Goal: Task Accomplishment & Management: Use online tool/utility

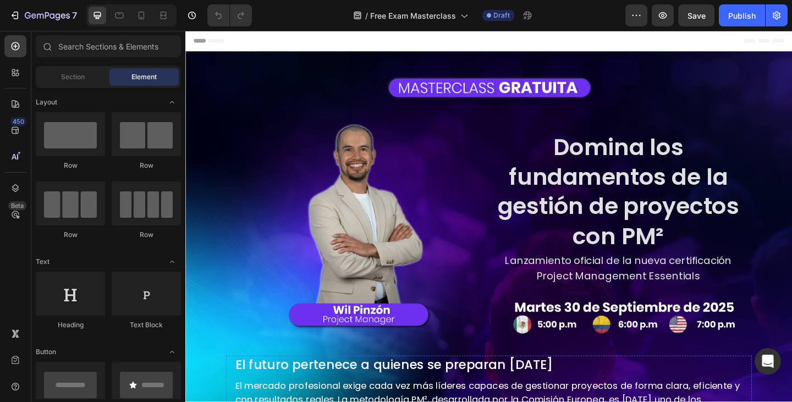
scroll to position [165, 0]
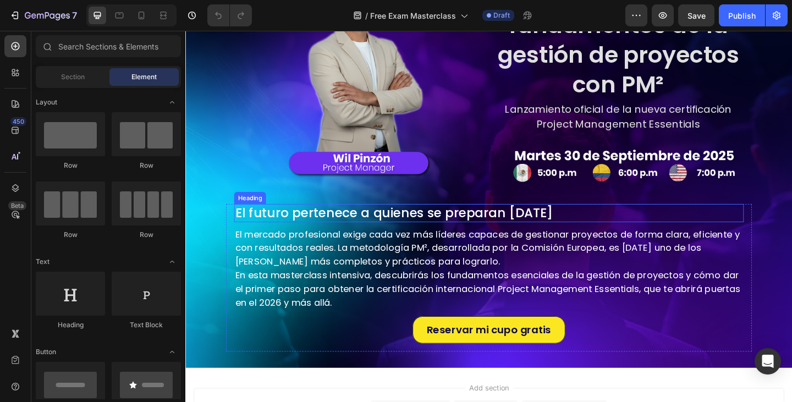
click at [603, 228] on h2 "El futuro pertenece a quienes se preparan [DATE]" at bounding box center [515, 230] width 555 height 20
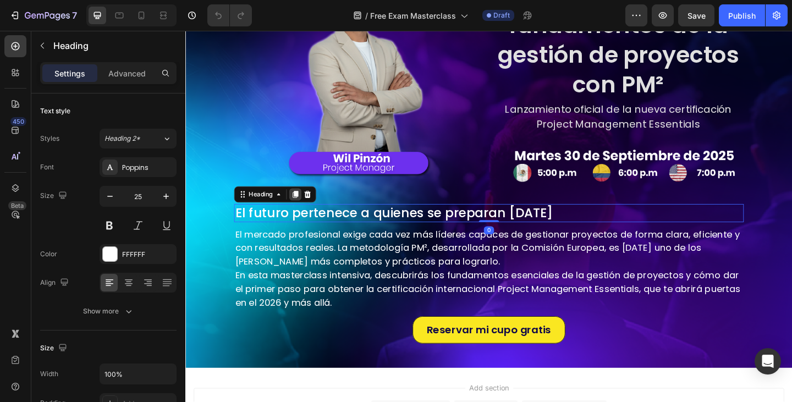
click at [308, 205] on icon at bounding box center [305, 209] width 6 height 8
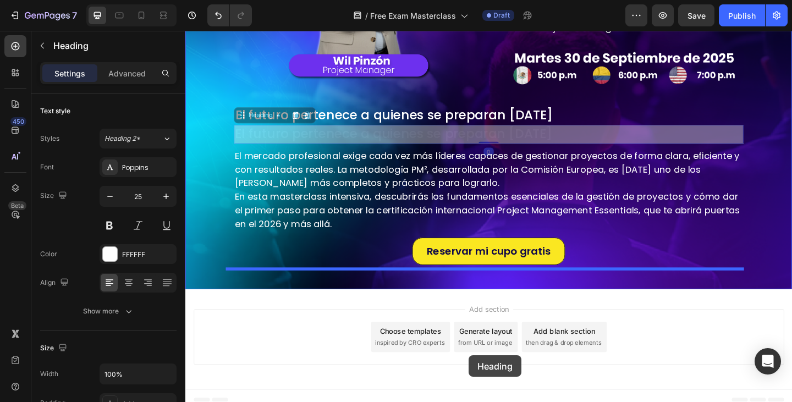
scroll to position [276, 0]
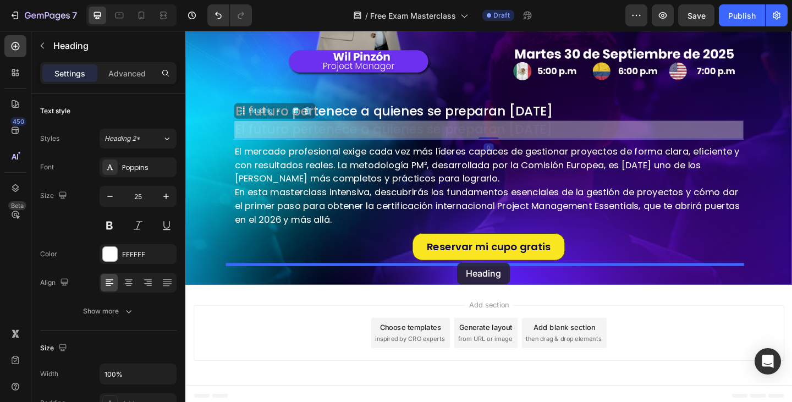
drag, startPoint x: 249, startPoint y: 228, endPoint x: 481, endPoint y: 283, distance: 238.8
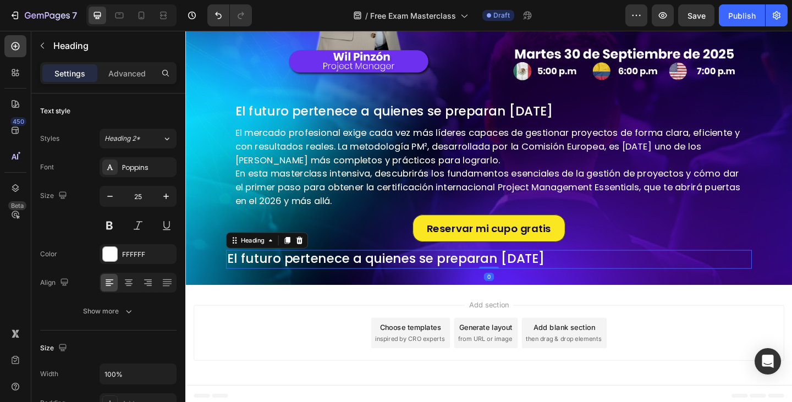
click at [364, 278] on h2 "El futuro pertenece a quienes se preparan [DATE]" at bounding box center [515, 280] width 572 height 20
click at [364, 278] on p "El futuro pertenece a quienes se preparan [DATE]" at bounding box center [516, 280] width 570 height 18
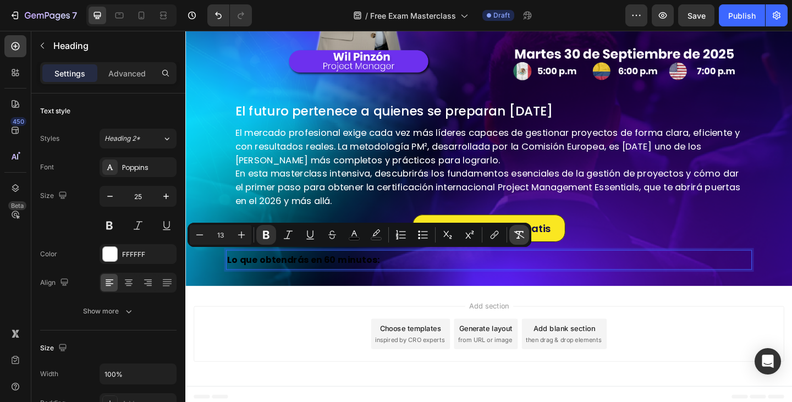
click at [515, 232] on icon "Editor contextual toolbar" at bounding box center [520, 235] width 10 height 8
type input "25"
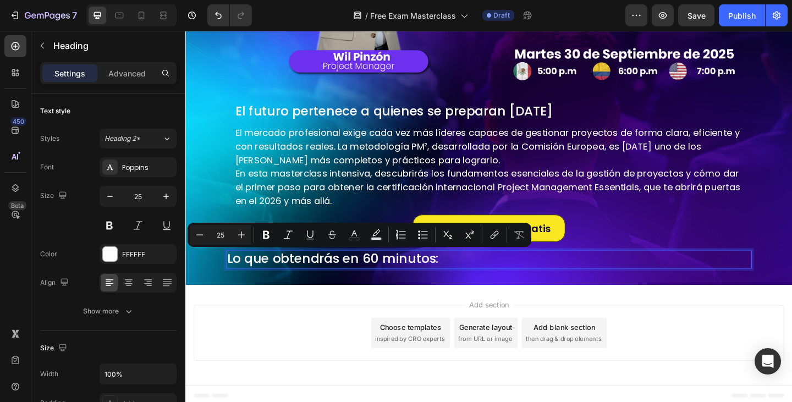
click at [414, 281] on p "Lo que obtendrás en 60 minutos:" at bounding box center [516, 280] width 570 height 18
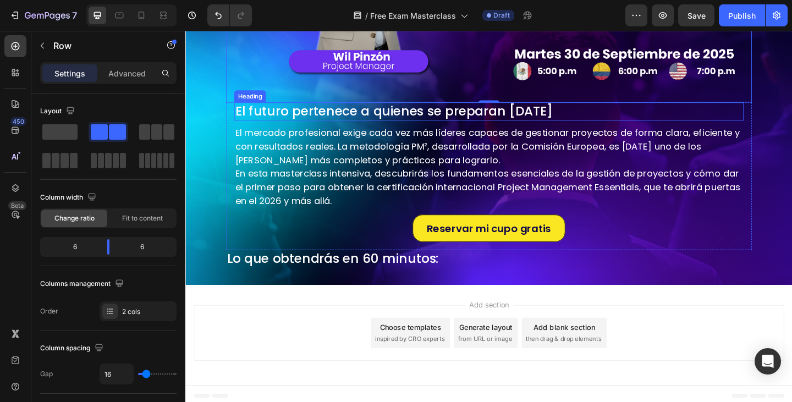
click at [537, 134] on p "El mercado profesional exige cada vez más líderes capaces de gestionar proyecto…" at bounding box center [515, 156] width 553 height 45
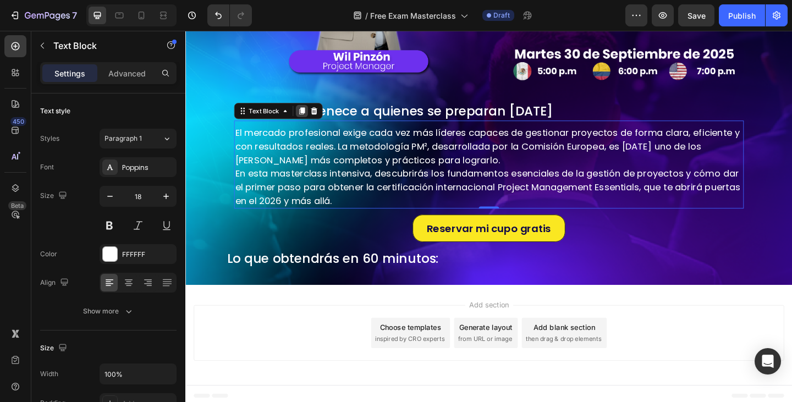
click at [305, 112] on div at bounding box center [311, 118] width 13 height 13
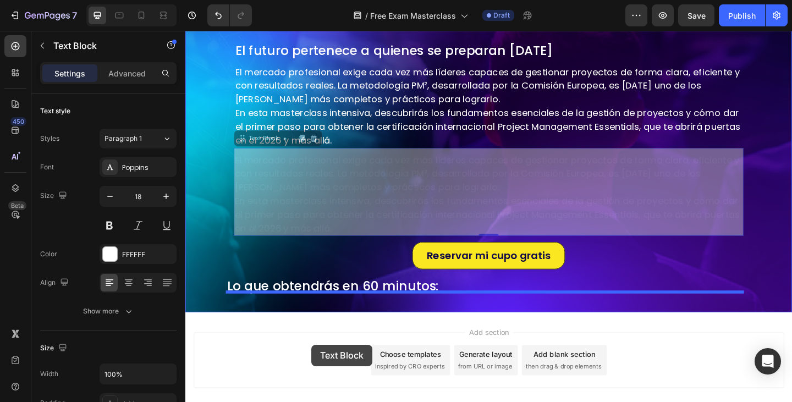
drag, startPoint x: 247, startPoint y: 210, endPoint x: 322, endPoint y: 373, distance: 179.5
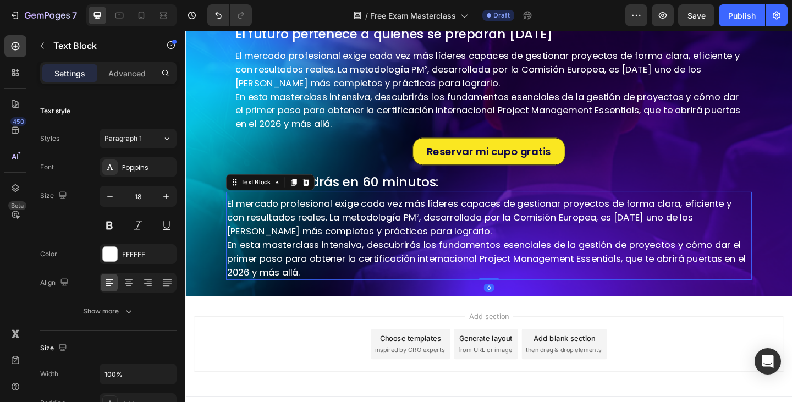
click at [330, 266] on p "En esta masterclass intensiva, descubrirás los fundamentos esenciales de la ges…" at bounding box center [516, 278] width 570 height 45
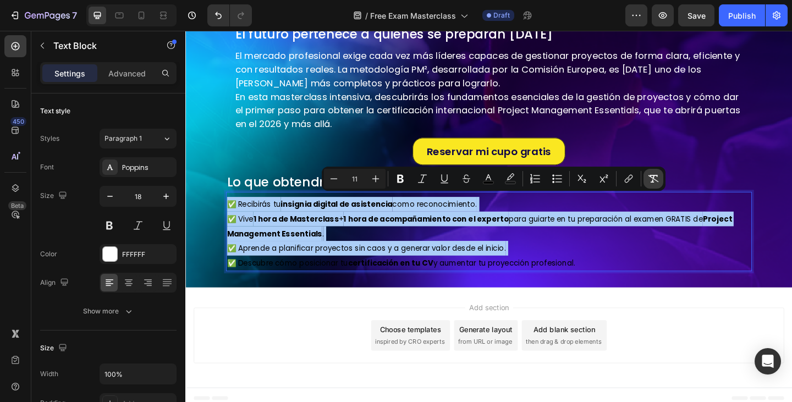
click at [648, 177] on button "Remove Format" at bounding box center [654, 179] width 20 height 20
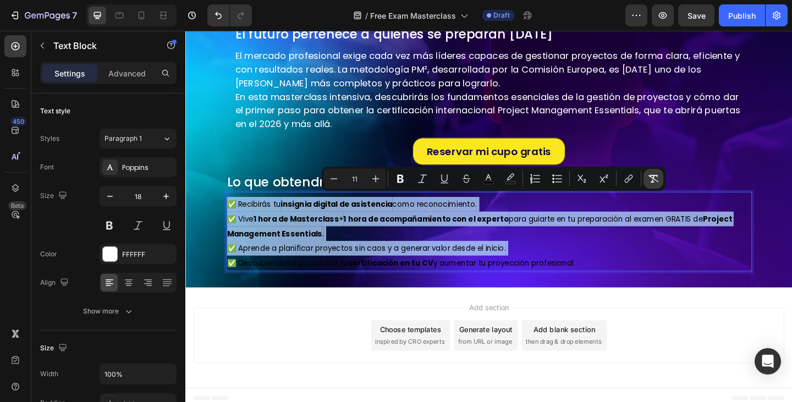
type input "18"
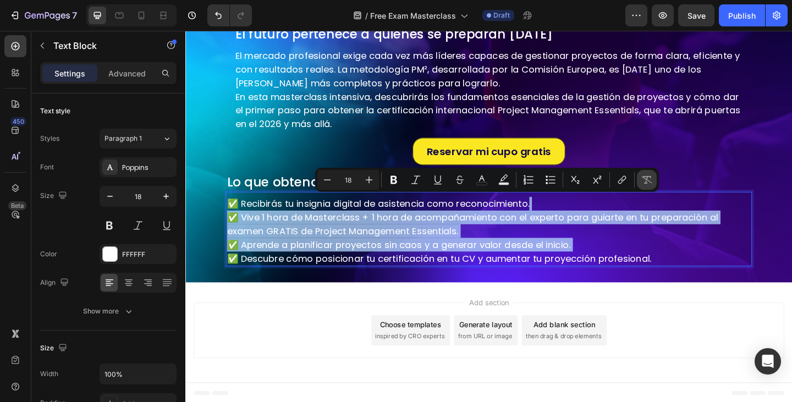
scroll to position [357, 0]
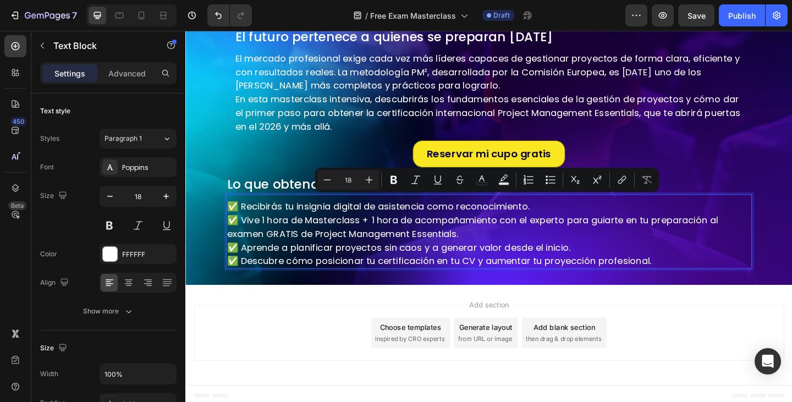
click at [276, 282] on p "✅ Recibirás tu insignia digital de asistencia como reconocimiento. ✅ Vive 1 hor…" at bounding box center [516, 252] width 570 height 74
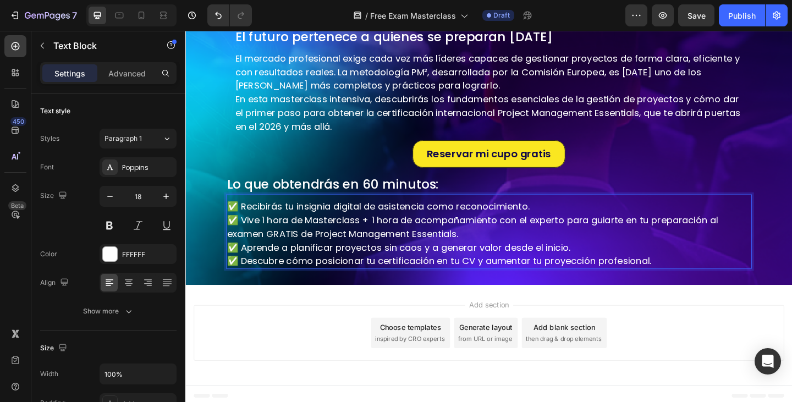
click at [233, 215] on p "✅ Recibirás tu insignia digital de asistencia como reconocimiento. ✅ Vive 1 hor…" at bounding box center [516, 252] width 570 height 74
click at [287, 243] on p "✅ Recibirás tu insignia digital de asistencia como reconocimiento. ✅ Vive 1 hor…" at bounding box center [516, 252] width 570 height 74
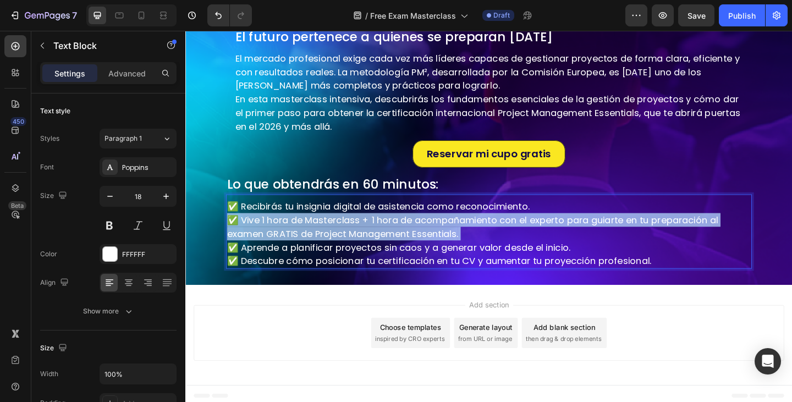
click at [287, 243] on p "✅ Recibirás tu insignia digital de asistencia como reconocimiento. ✅ Vive 1 hor…" at bounding box center [516, 252] width 570 height 74
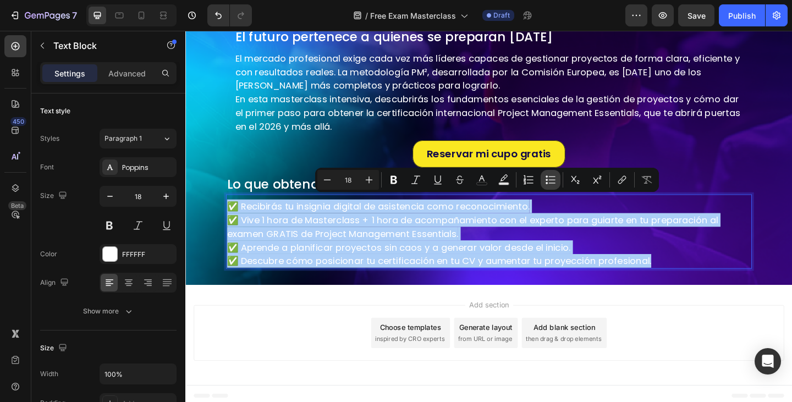
click at [546, 179] on icon "Editor contextual toolbar" at bounding box center [547, 180] width 2 height 2
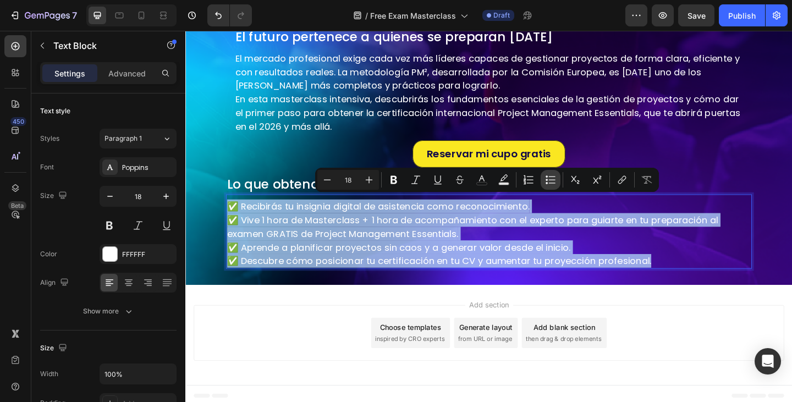
type input "18"
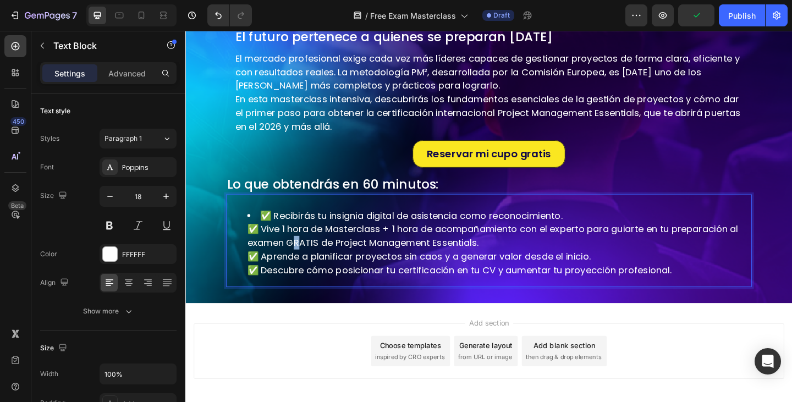
drag, startPoint x: 305, startPoint y: 260, endPoint x: 300, endPoint y: 257, distance: 6.2
click at [300, 257] on li "✅ Recibirás tu insignia digital de asistencia como reconocimiento. ✅ Vive 1 hor…" at bounding box center [527, 262] width 548 height 74
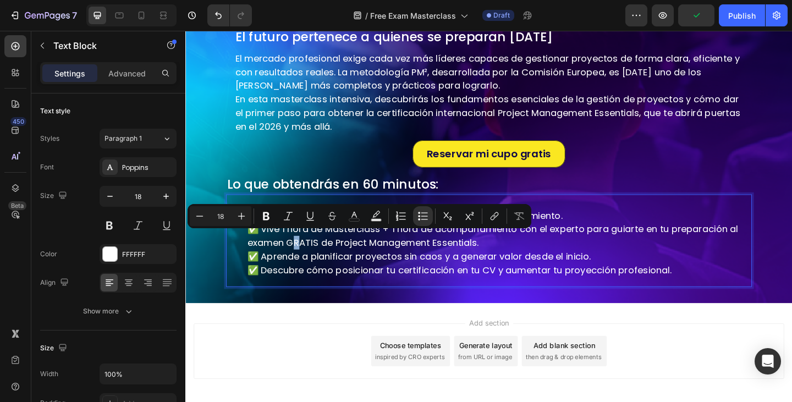
click at [299, 256] on li "✅ Recibirás tu insignia digital de asistencia como reconocimiento. ✅ Vive 1 hor…" at bounding box center [527, 262] width 548 height 74
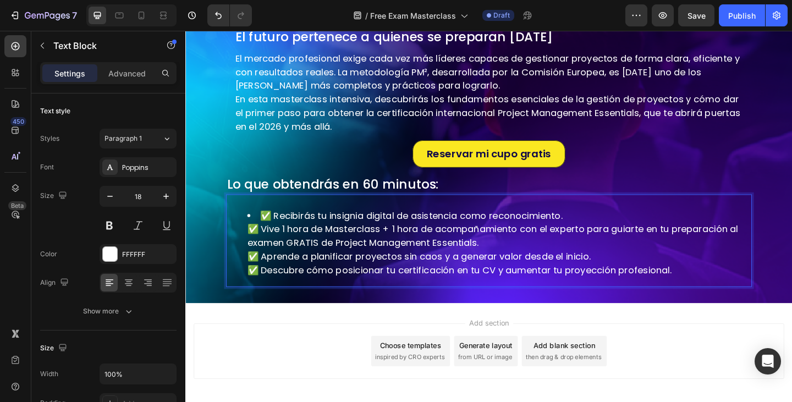
click at [281, 225] on li "✅ Recibirás tu insignia digital de asistencia como reconocimiento. ✅ Vive 1 hor…" at bounding box center [527, 262] width 548 height 74
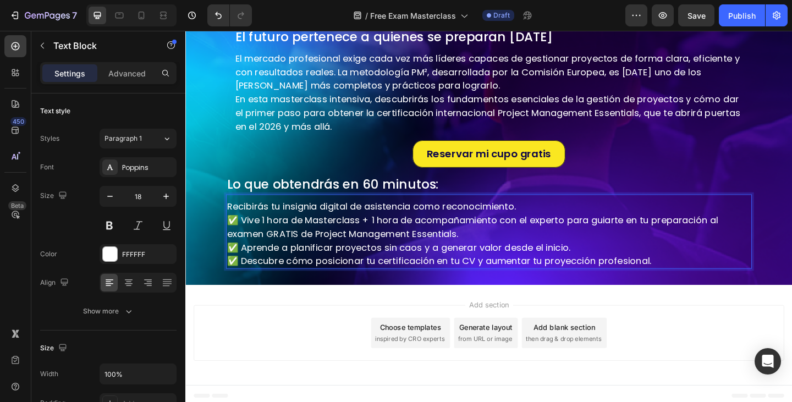
click at [244, 230] on p "Recibirás tu insignia digital de asistencia como reconocimiento. ✅ Vive 1 hora …" at bounding box center [516, 252] width 570 height 74
click at [248, 229] on p "Recibirás tu insignia digital de asistencia como reconocimiento. ✅ Vive 1 hora …" at bounding box center [516, 252] width 570 height 74
click at [245, 258] on p "Recibirás tu insignia digital de asistencia como reconocimiento. Vive 1 hora de…" at bounding box center [516, 252] width 570 height 74
click at [246, 278] on p "Recibirás tu insignia digital de asistencia como reconocimiento. Vive 1 hora de…" at bounding box center [516, 252] width 570 height 74
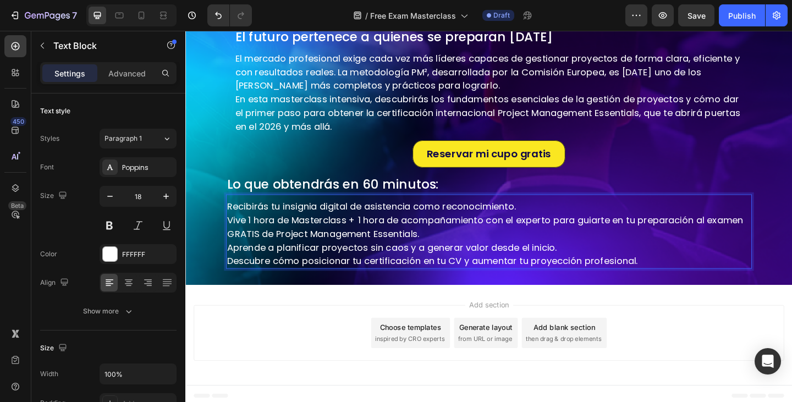
click at [232, 216] on p "Recibirás tu insignia digital de asistencia como reconocimiento. Vive 1 hora de…" at bounding box center [516, 252] width 570 height 74
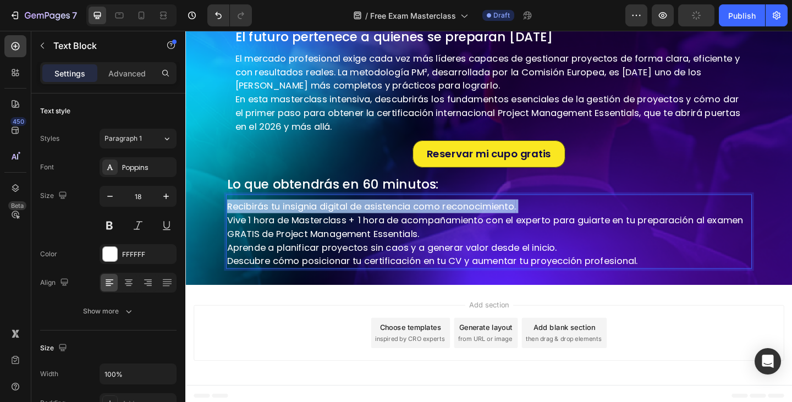
click at [232, 216] on p "Recibirás tu insignia digital de asistencia como reconocimiento. Vive 1 hora de…" at bounding box center [516, 252] width 570 height 74
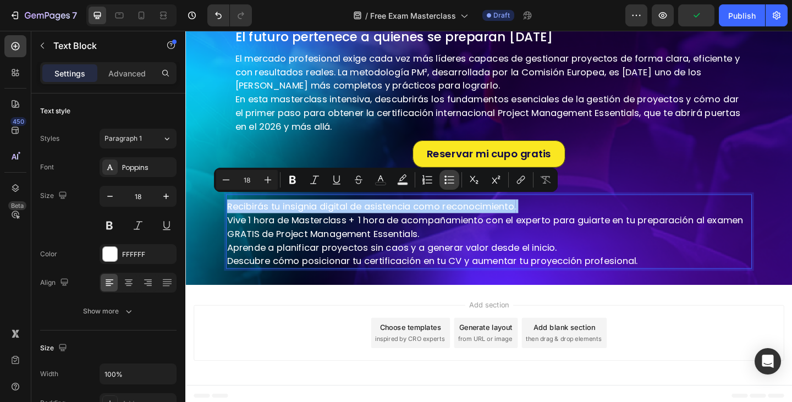
click at [446, 178] on icon "Editor contextual toolbar" at bounding box center [449, 179] width 11 height 11
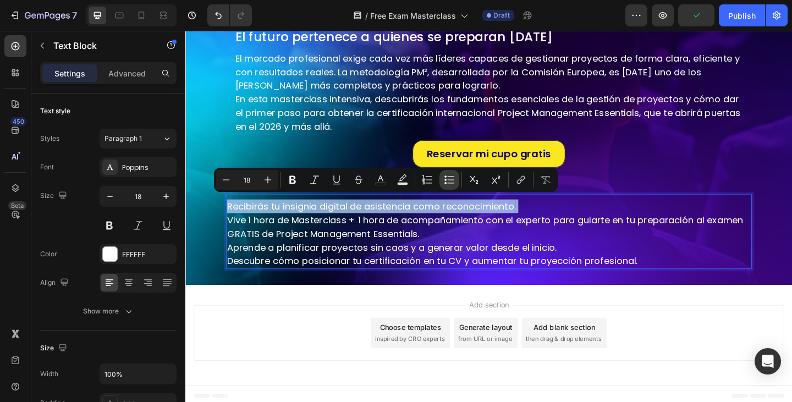
type input "18"
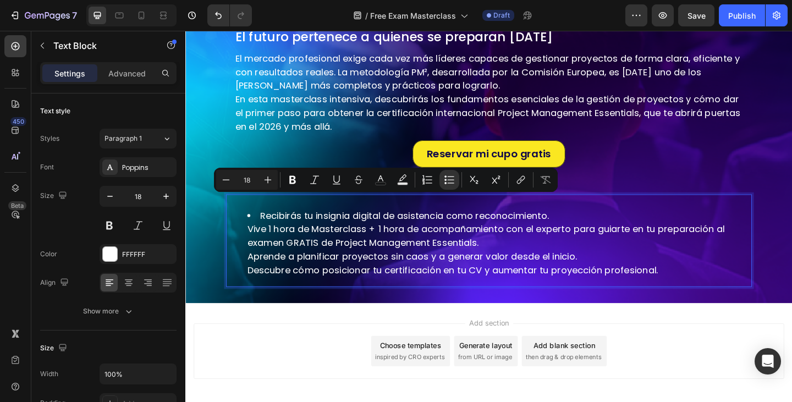
click at [271, 242] on li "Recibirás tu insignia digital de asistencia como reconocimiento. Vive 1 hora de…" at bounding box center [527, 262] width 548 height 74
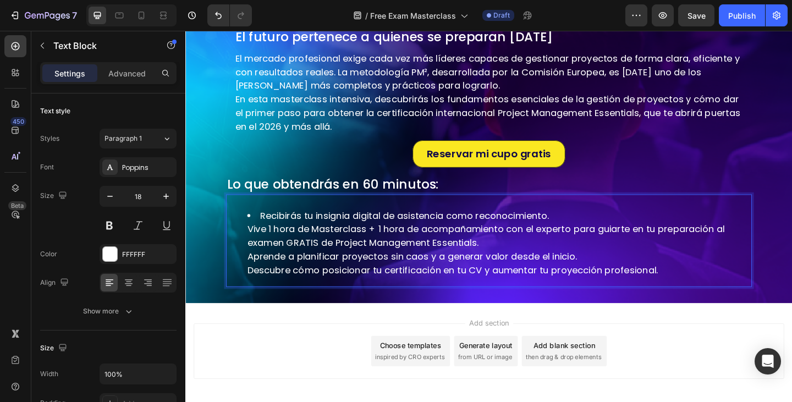
click at [254, 240] on li "Recibirás tu insignia digital de asistencia como reconocimiento. Vive 1 hora de…" at bounding box center [527, 262] width 548 height 74
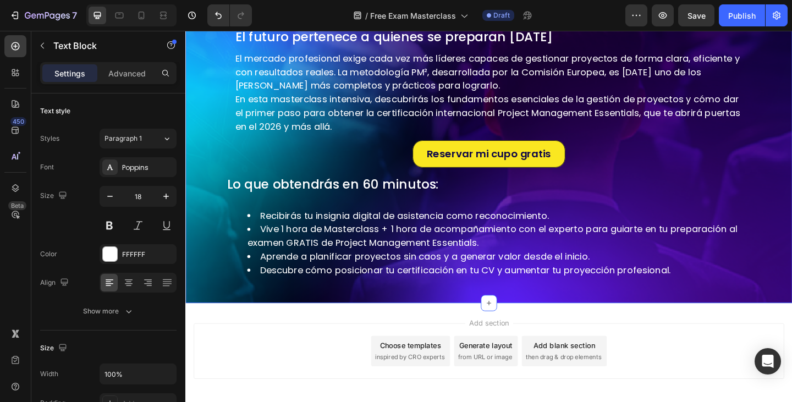
click at [197, 266] on div "Image Row Image Row Domina los fundamentos de la gestión de proyectos con PM² H…" at bounding box center [515, 12] width 660 height 631
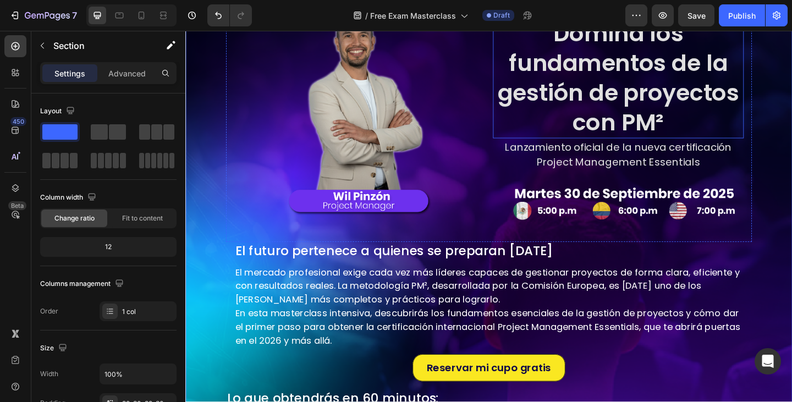
scroll to position [46, 0]
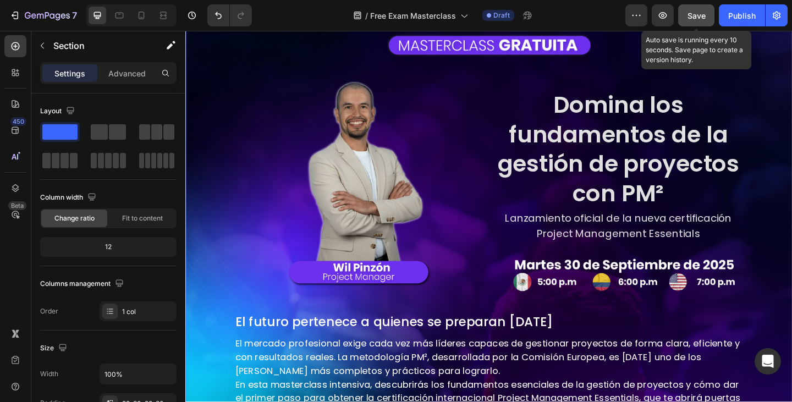
click at [695, 14] on span "Save" at bounding box center [697, 15] width 18 height 9
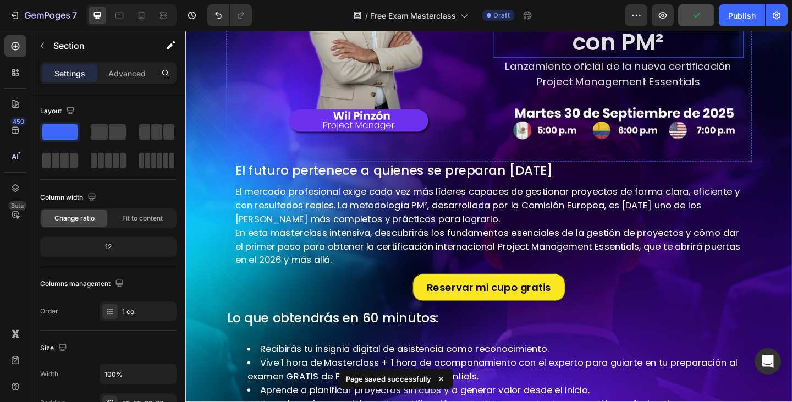
scroll to position [376, 0]
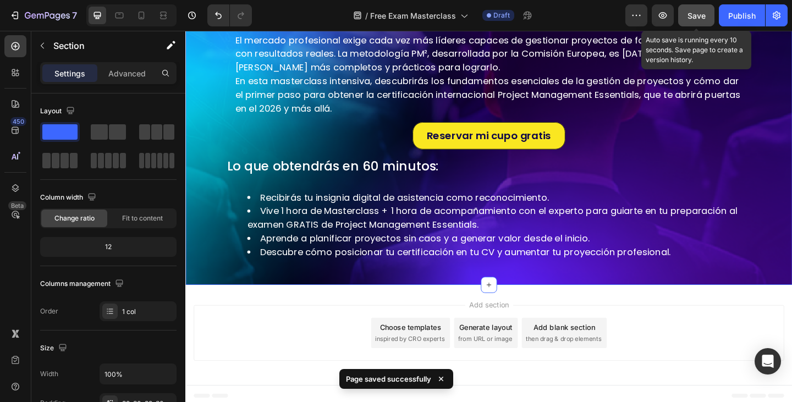
click at [703, 19] on span "Save" at bounding box center [697, 15] width 18 height 9
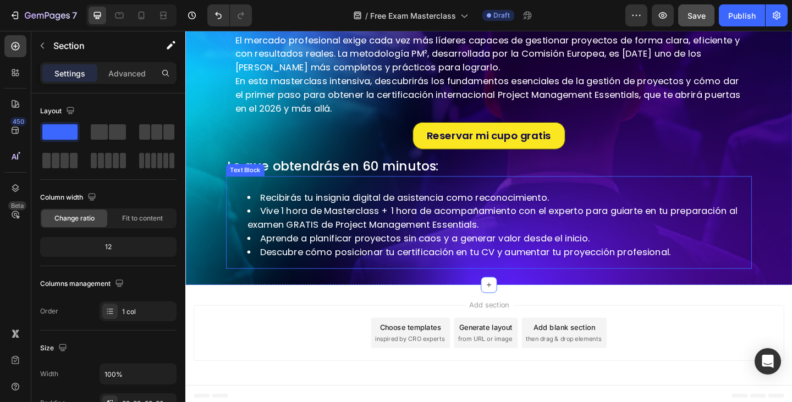
click at [703, 189] on div "Recibirás tu insignia digital de asistencia como reconocimiento. Vive 1 hora de…" at bounding box center [515, 239] width 572 height 101
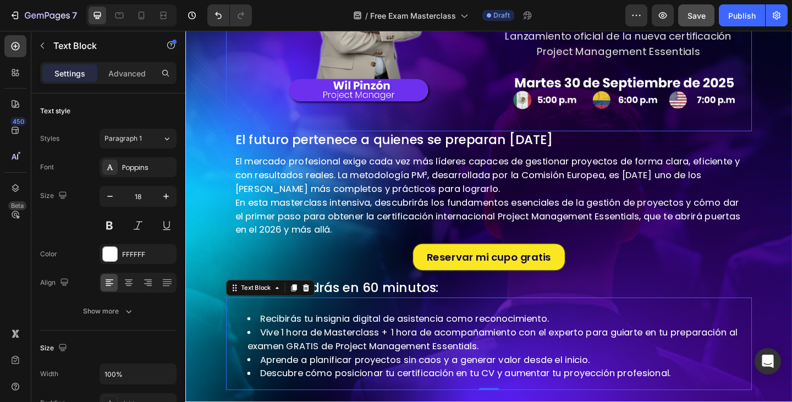
scroll to position [330, 0]
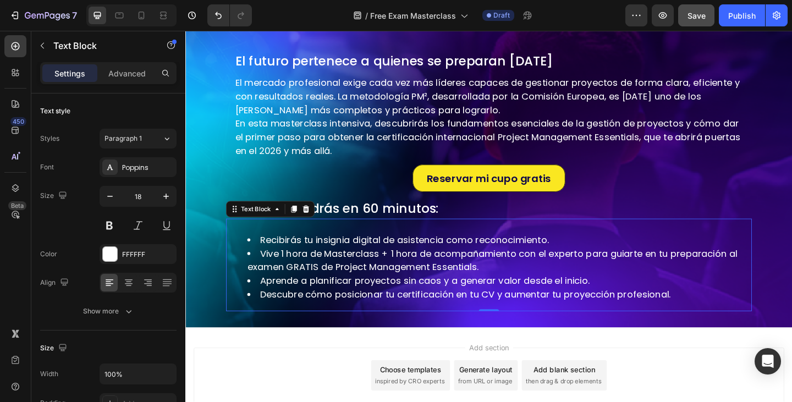
click at [690, 381] on div "Add section Choose templates inspired by CRO experts Generate layout from URL o…" at bounding box center [515, 406] width 643 height 61
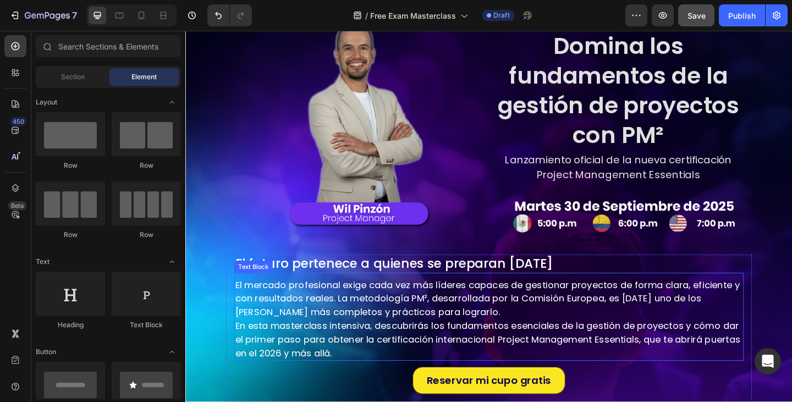
scroll to position [220, 0]
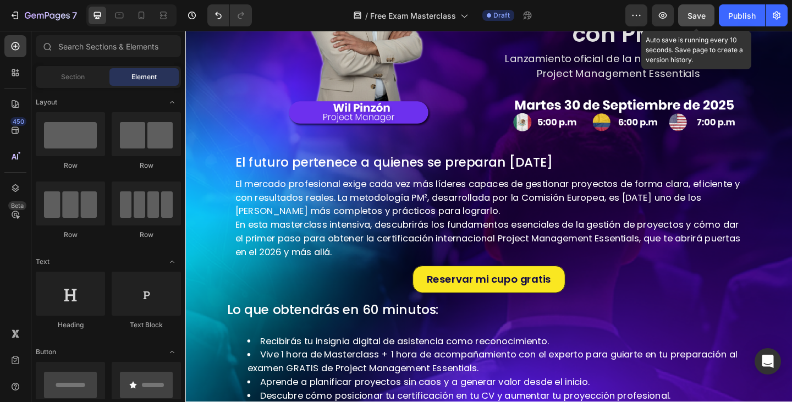
click at [703, 15] on span "Save" at bounding box center [697, 15] width 18 height 9
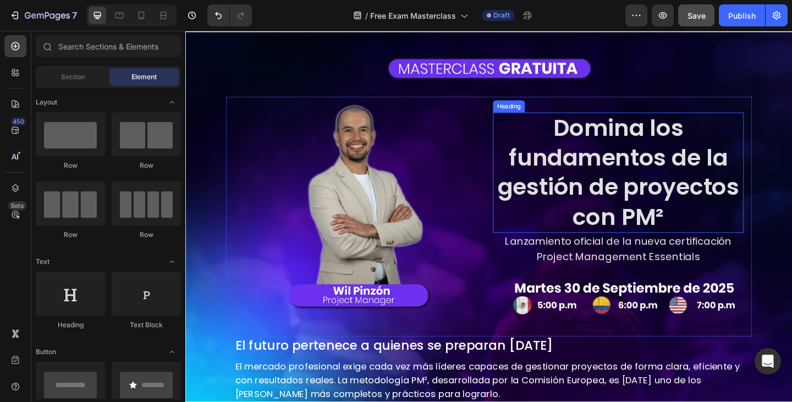
scroll to position [0, 0]
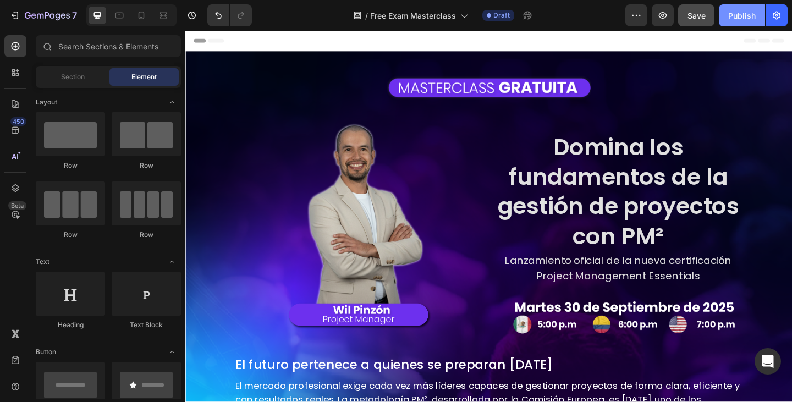
click at [731, 15] on div "Publish" at bounding box center [743, 16] width 28 height 12
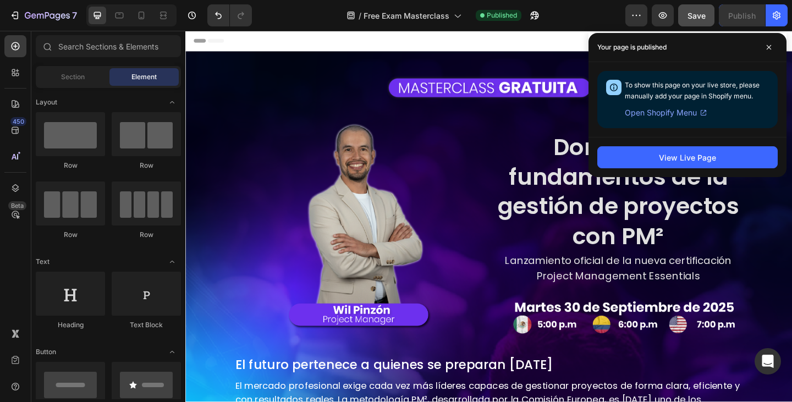
click at [591, 50] on div "Header" at bounding box center [515, 42] width 643 height 22
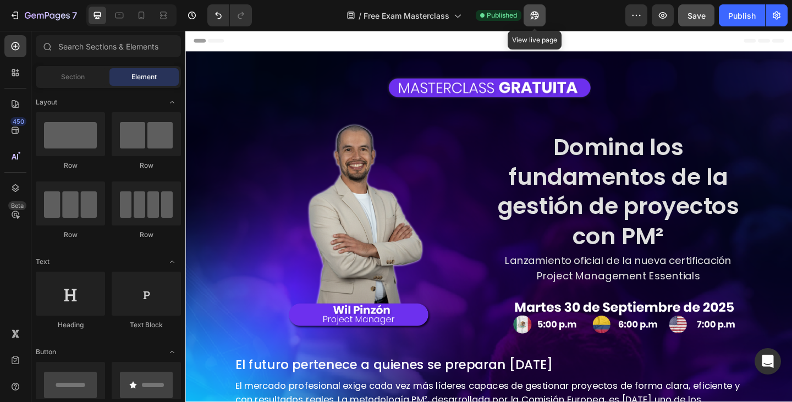
click at [532, 8] on button "button" at bounding box center [535, 15] width 22 height 22
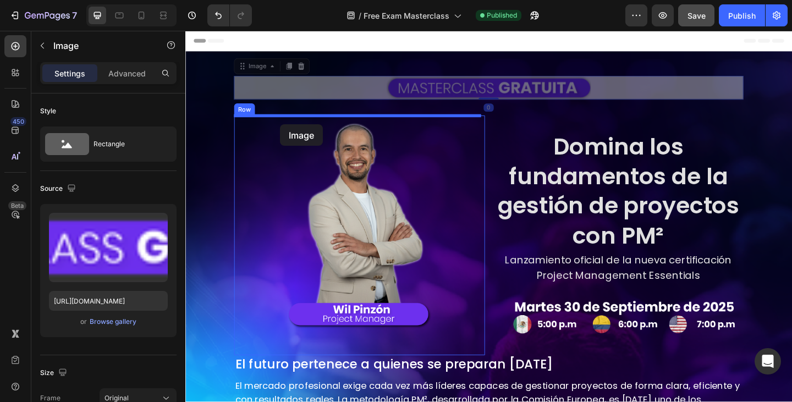
drag, startPoint x: 256, startPoint y: 75, endPoint x: 288, endPoint y: 133, distance: 65.8
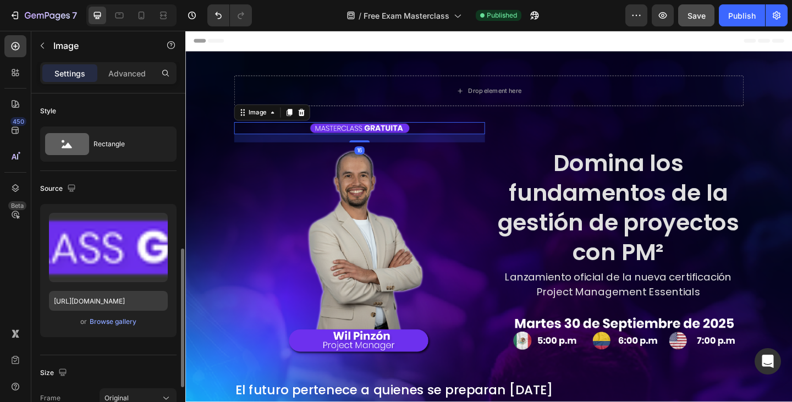
scroll to position [110, 0]
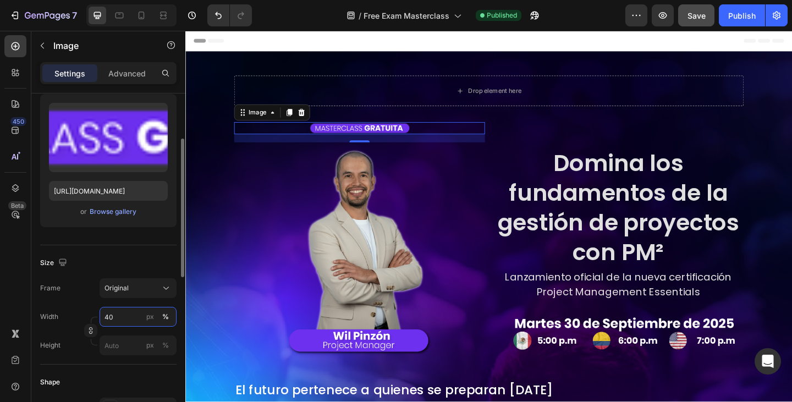
click at [117, 310] on input "40" at bounding box center [138, 317] width 77 height 20
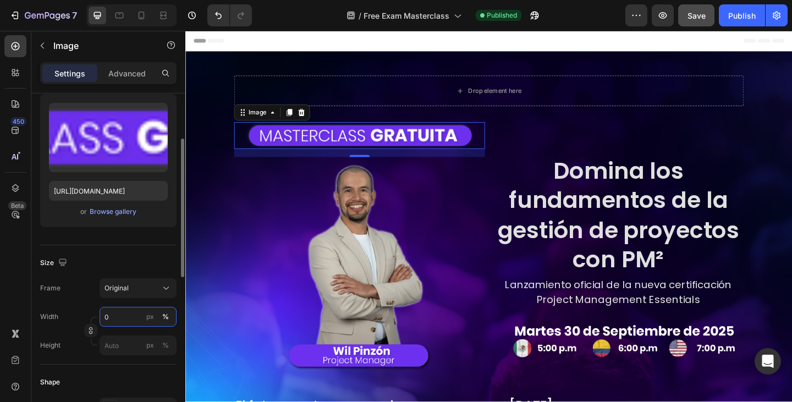
type input "70"
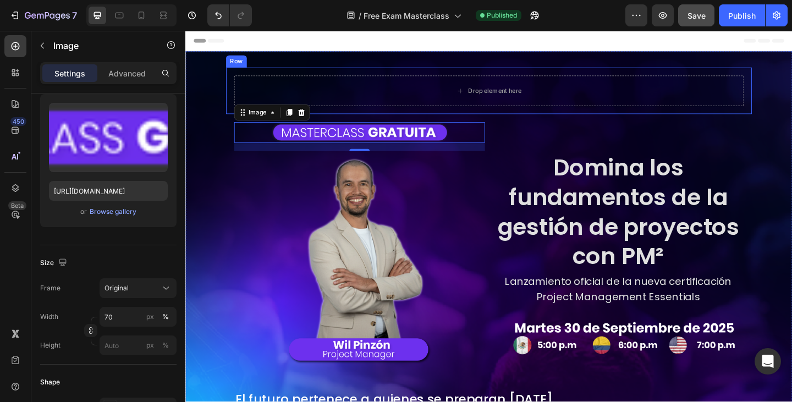
click at [560, 77] on div "Drop element here Row" at bounding box center [515, 96] width 572 height 51
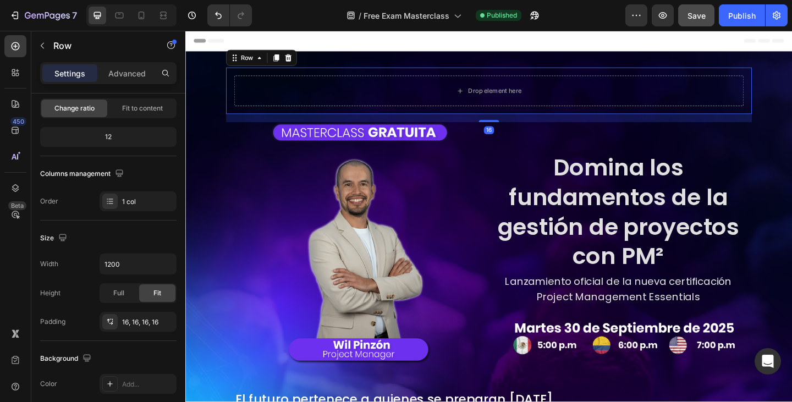
scroll to position [0, 0]
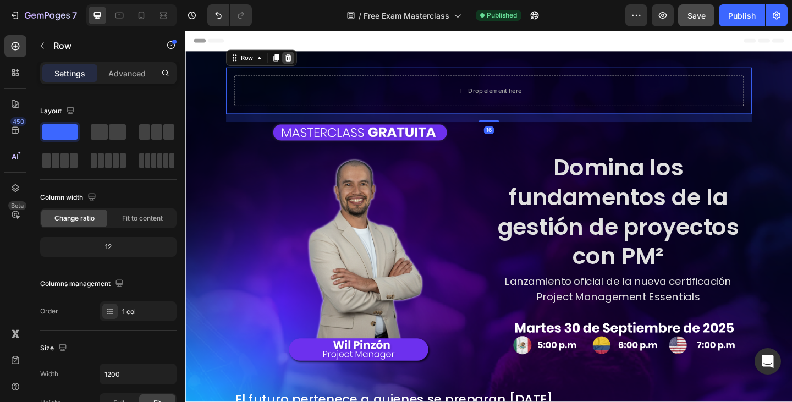
click at [295, 54] on div at bounding box center [297, 60] width 13 height 13
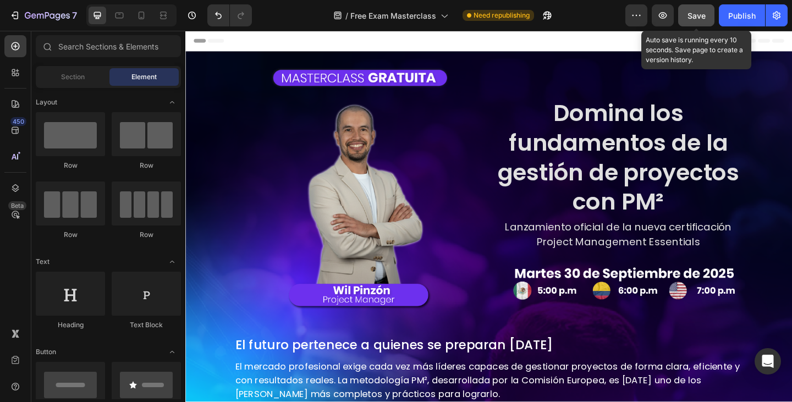
click at [691, 19] on span "Save" at bounding box center [697, 15] width 18 height 9
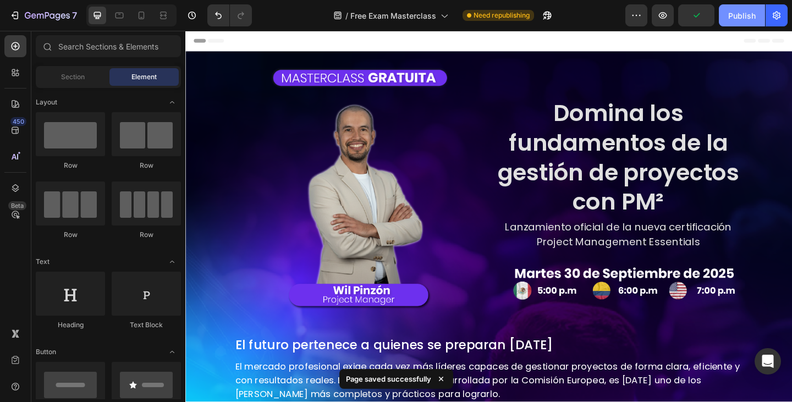
click at [741, 11] on div "Publish" at bounding box center [743, 16] width 28 height 12
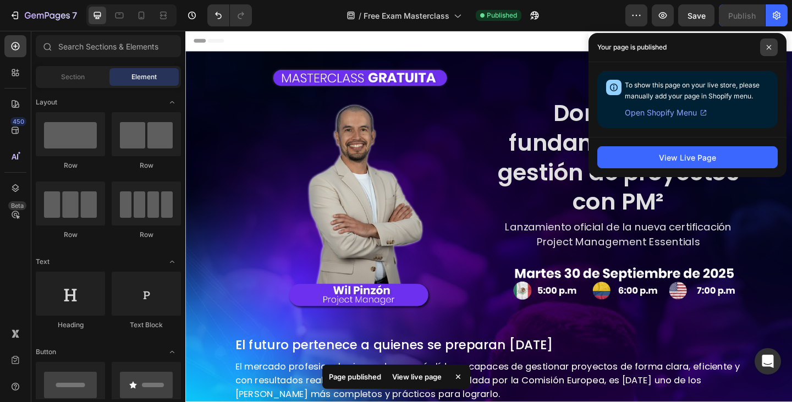
click at [764, 46] on span at bounding box center [770, 48] width 18 height 18
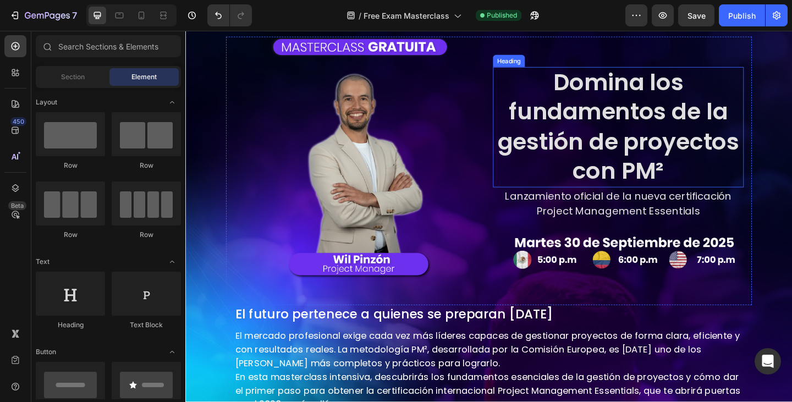
scroll to position [55, 0]
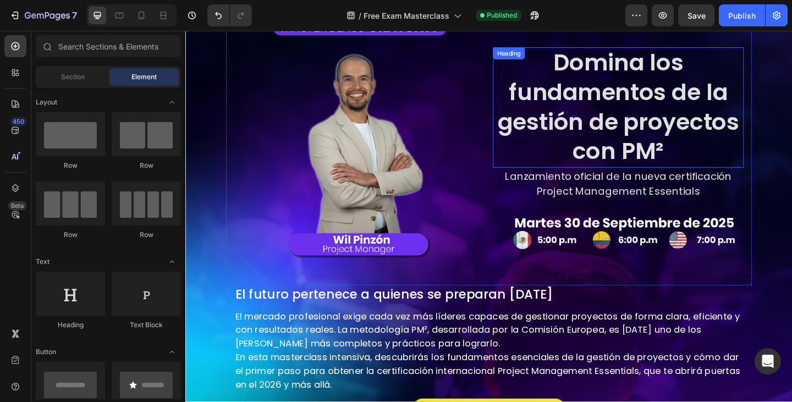
drag, startPoint x: 674, startPoint y: 163, endPoint x: 653, endPoint y: 155, distance: 22.5
click at [674, 163] on h2 "Domina los fundamentos de la gestión de proyectos con PM²" at bounding box center [656, 114] width 273 height 131
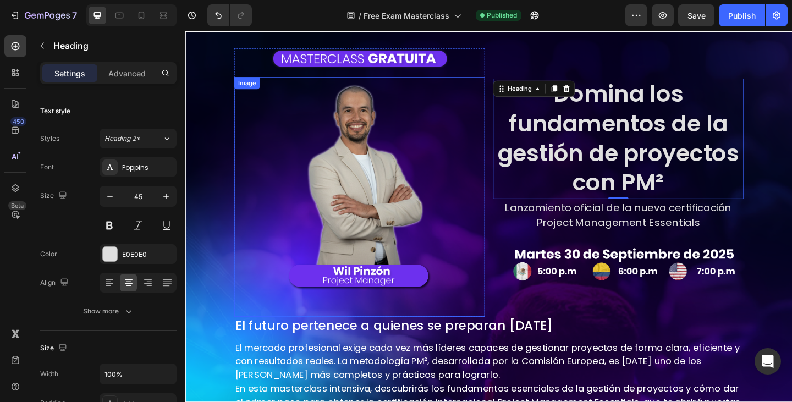
scroll to position [0, 0]
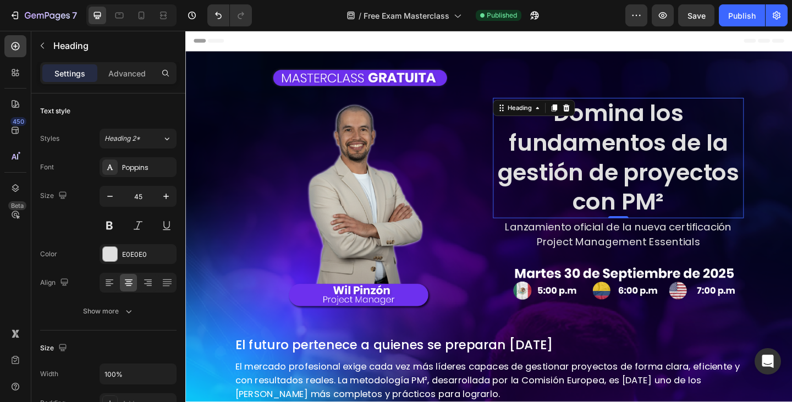
click at [589, 167] on h2 "Domina los fundamentos de la gestión de proyectos con PM²" at bounding box center [656, 169] width 273 height 131
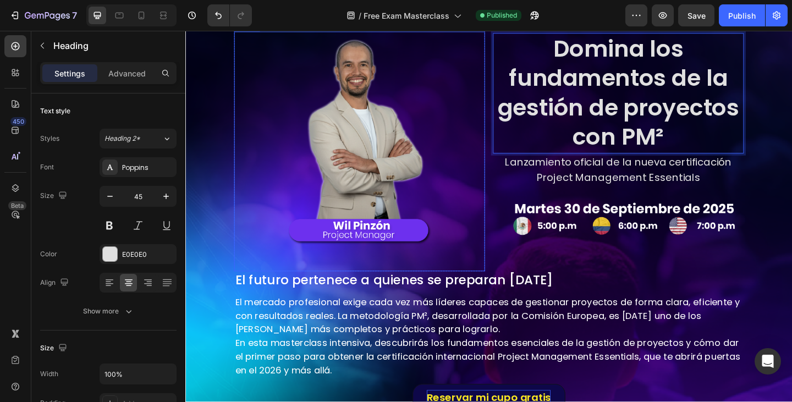
scroll to position [165, 0]
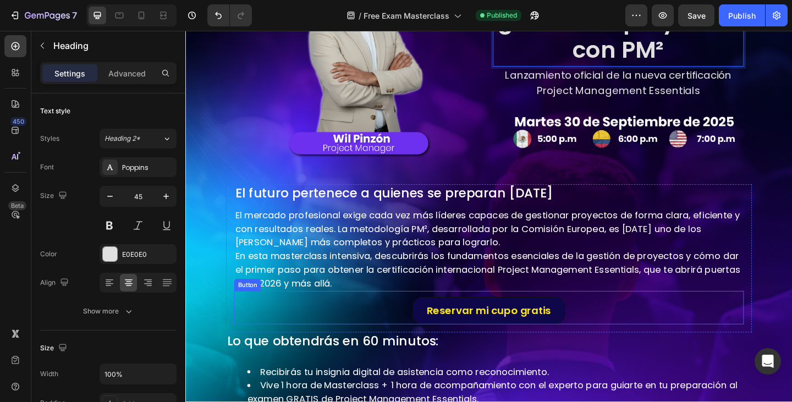
click at [439, 328] on button "Reservar mi cupo gratis" at bounding box center [516, 336] width 166 height 30
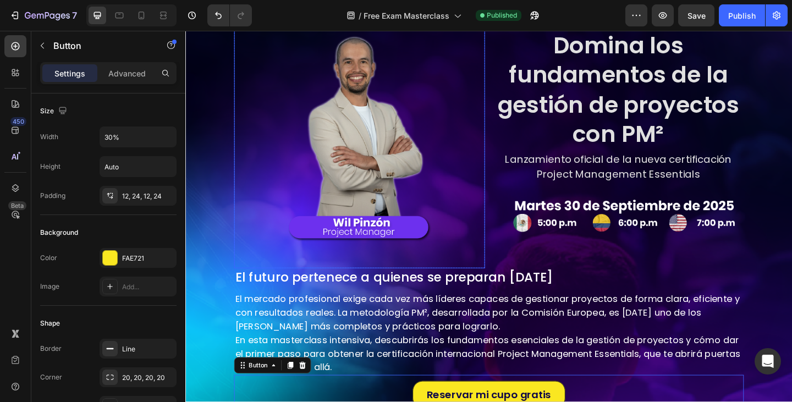
scroll to position [110, 0]
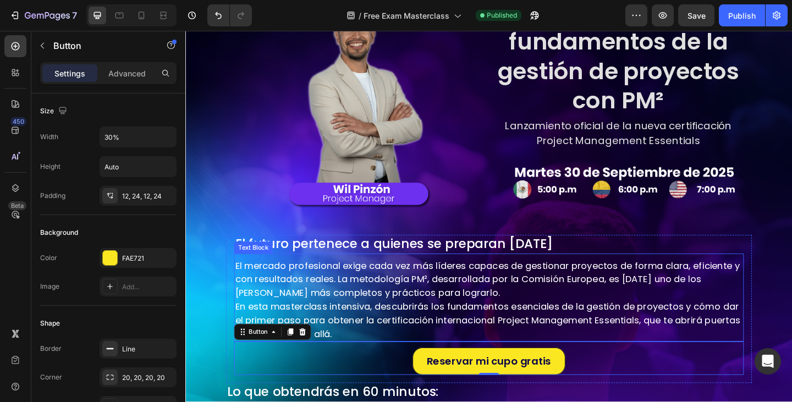
click at [332, 314] on p "El mercado profesional exige cada vez más líderes capaces de gestionar proyecto…" at bounding box center [515, 301] width 553 height 45
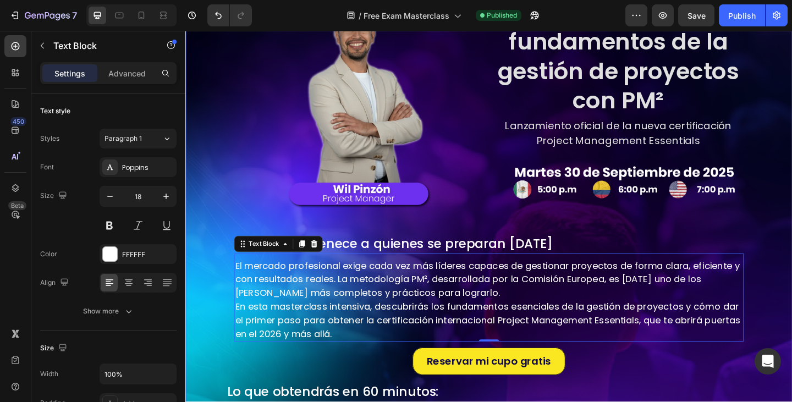
click at [225, 299] on div "Image Image Row Domina los fundamentos de la gestión de proyectos con PM² Headi…" at bounding box center [515, 247] width 660 height 609
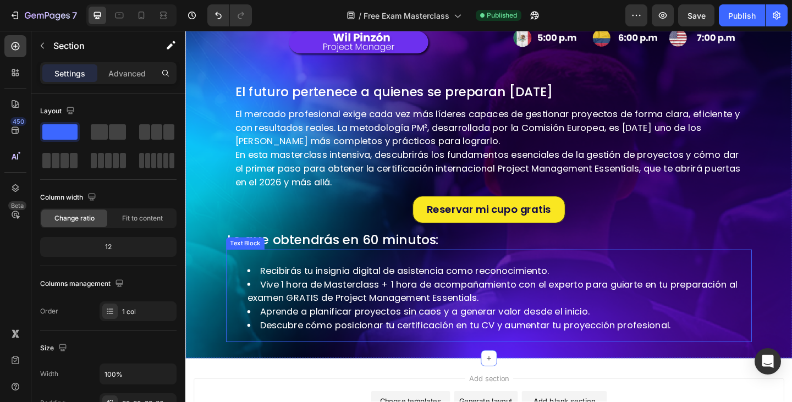
scroll to position [356, 0]
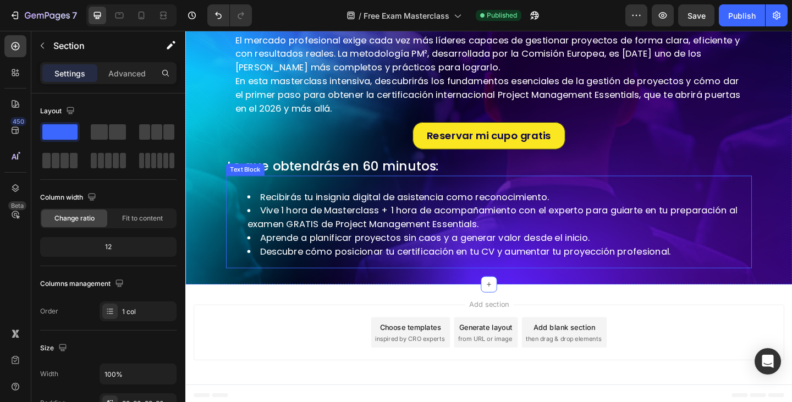
click at [411, 240] on li "Vive 1 hora de Masterclass + 1 hora de acompañamiento con el experto para guiar…" at bounding box center [527, 234] width 548 height 30
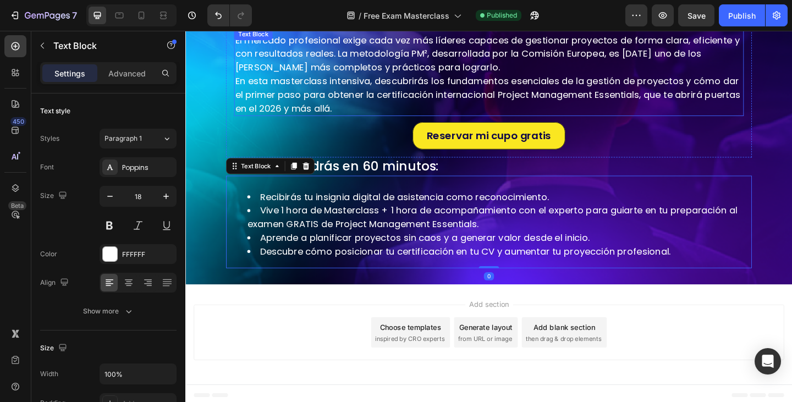
click at [342, 67] on p "El mercado profesional exige cada vez más líderes capaces de gestionar proyecto…" at bounding box center [515, 56] width 553 height 45
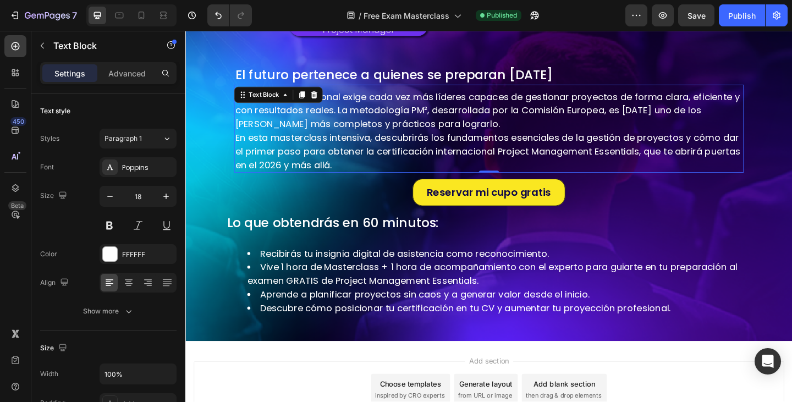
scroll to position [245, 0]
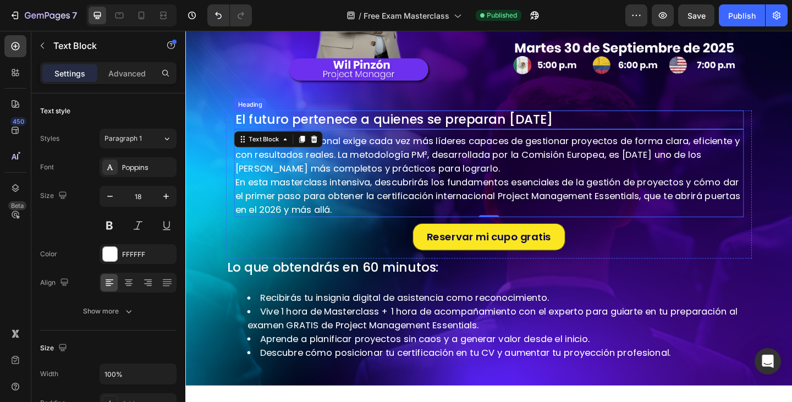
click at [323, 127] on h2 "El futuro pertenece a quienes se preparan hoy" at bounding box center [515, 128] width 555 height 20
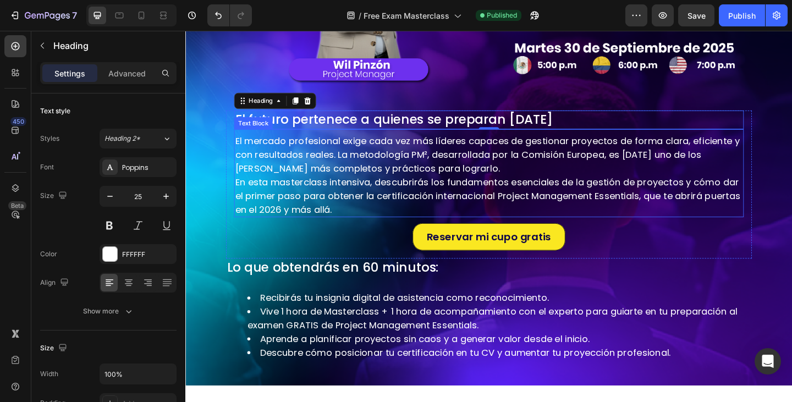
click at [317, 183] on div "El mercado profesional exige cada vez más líderes capaces de gestionar proyecto…" at bounding box center [515, 188] width 555 height 91
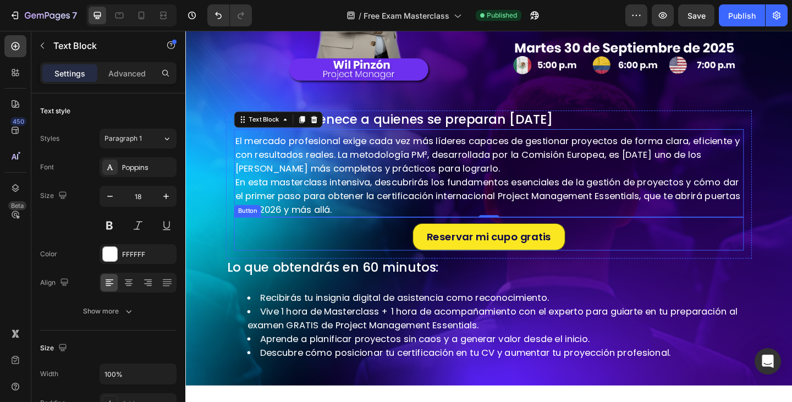
click at [323, 239] on div "Reservar mi cupo gratis Button" at bounding box center [515, 252] width 555 height 36
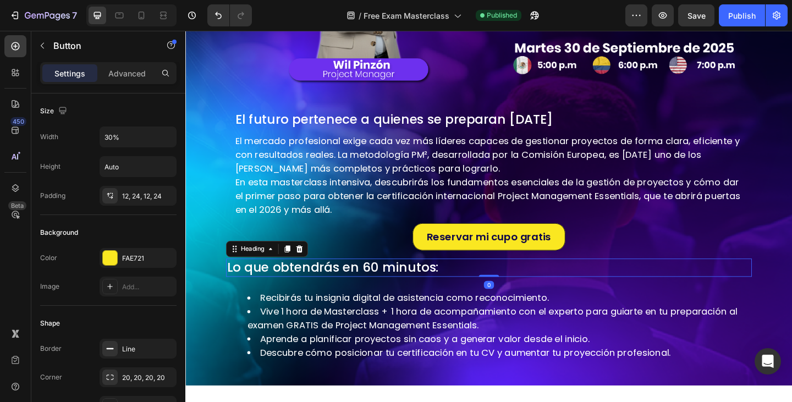
click at [307, 286] on p "Lo que obtendrás en 60 minutos:" at bounding box center [516, 289] width 570 height 18
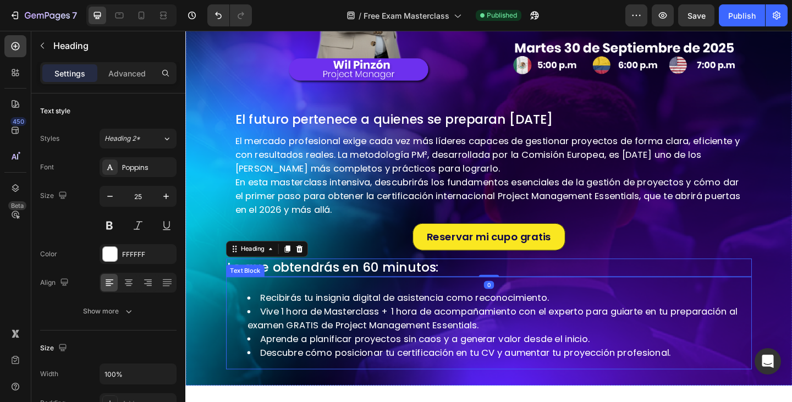
click at [305, 332] on li "Vive 1 hora de Masterclass + 1 hora de acompañamiento con el experto para guiar…" at bounding box center [527, 344] width 548 height 30
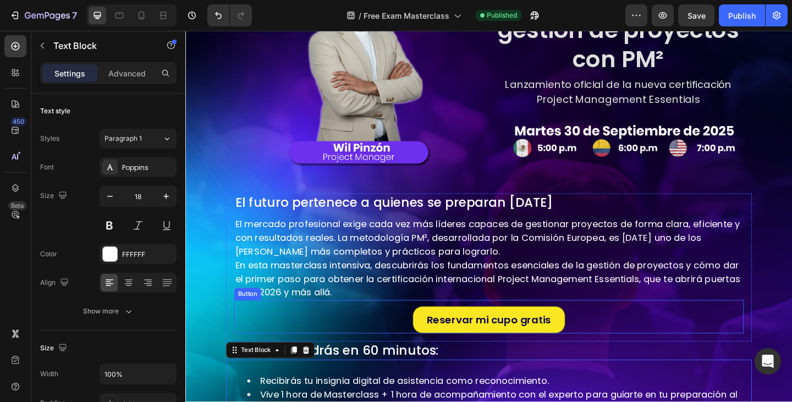
scroll to position [135, 0]
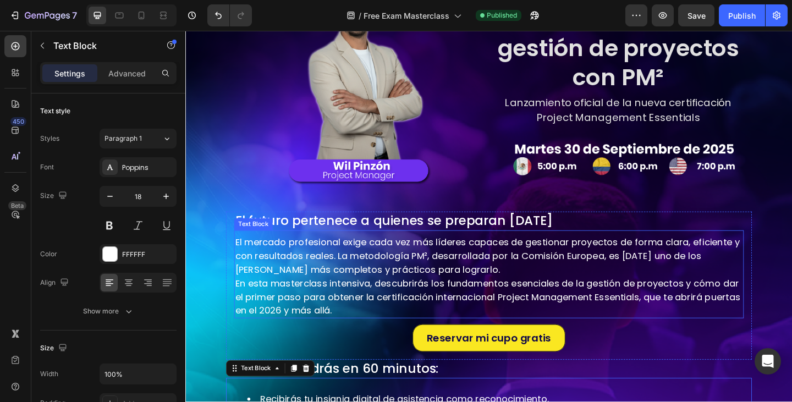
click at [325, 300] on p "En esta masterclass intensiva, descubrirás los fundamentos esenciales de la ges…" at bounding box center [515, 320] width 553 height 45
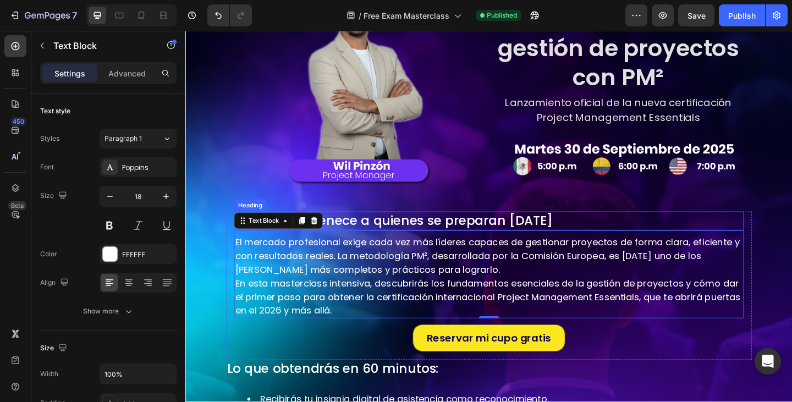
click at [479, 233] on h2 "El futuro pertenece a quienes se preparan hoy" at bounding box center [515, 238] width 555 height 20
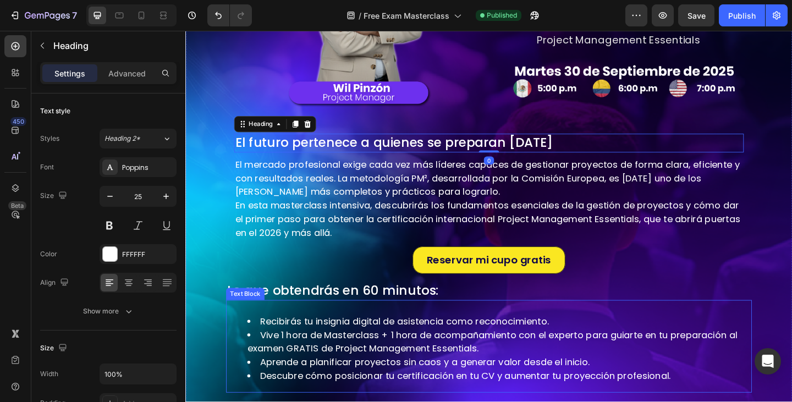
scroll to position [356, 0]
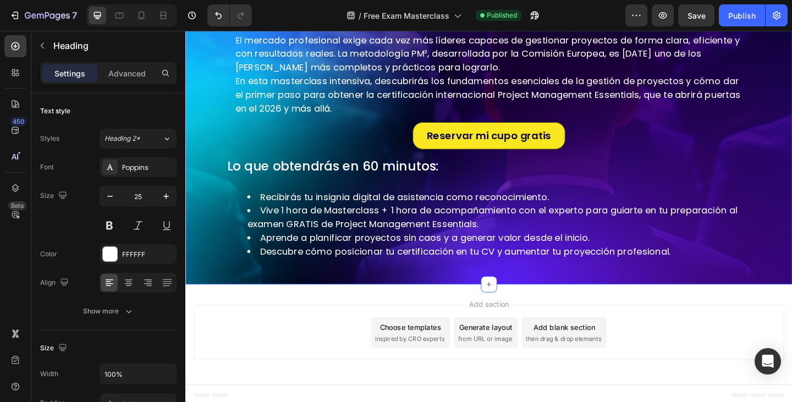
click at [333, 288] on div "Image Image Row Domina los fundamentos de la gestión de proyectos con PM² Headi…" at bounding box center [515, 2] width 660 height 609
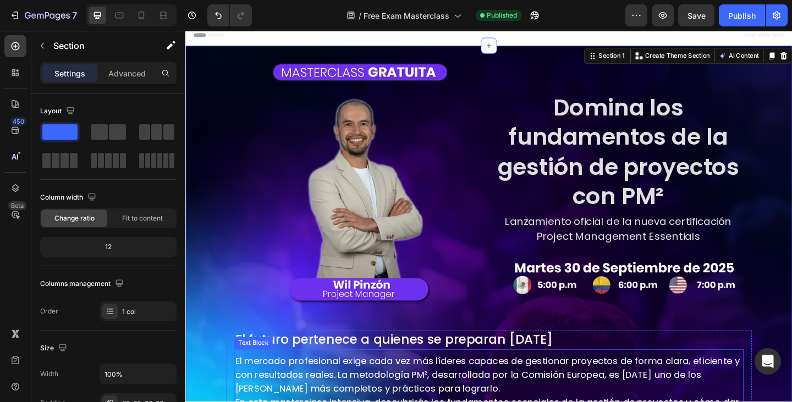
scroll to position [0, 0]
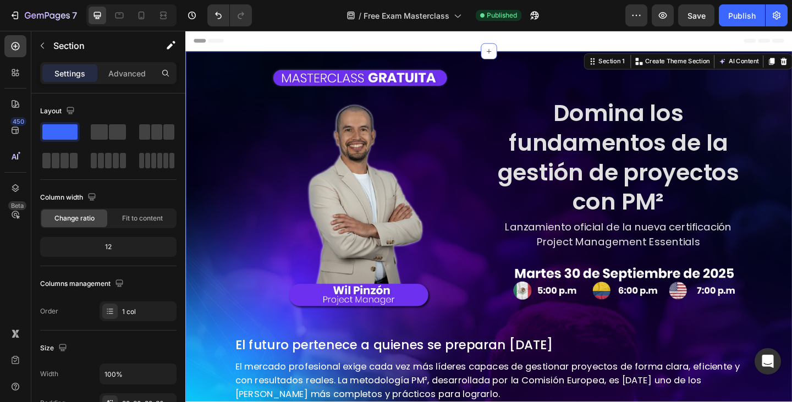
click at [120, 72] on p "Advanced" at bounding box center [126, 74] width 37 height 12
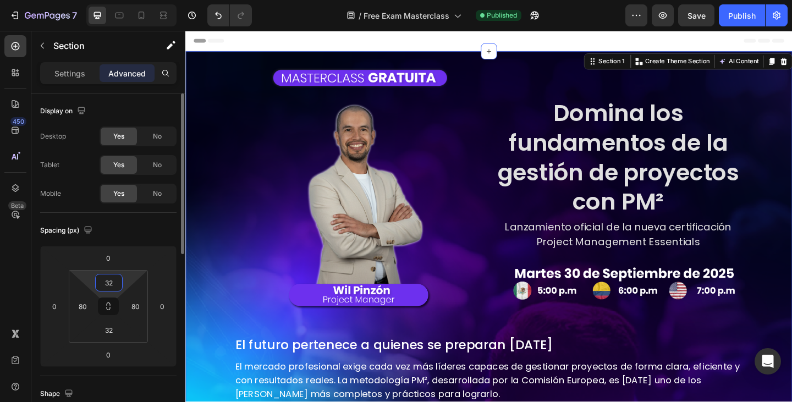
click at [102, 280] on input "32" at bounding box center [109, 283] width 22 height 17
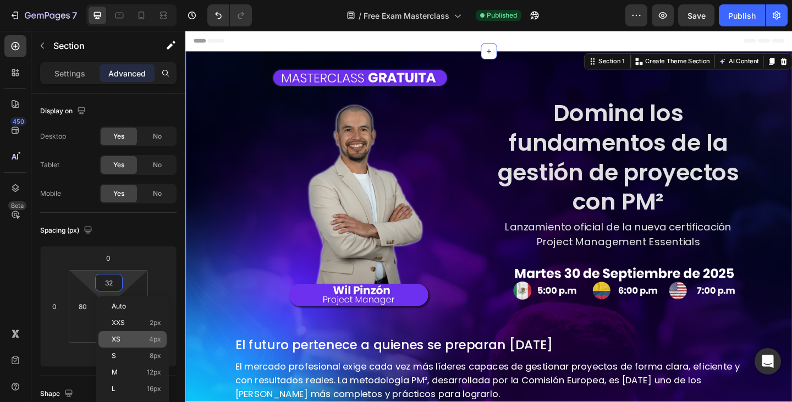
scroll to position [110, 0]
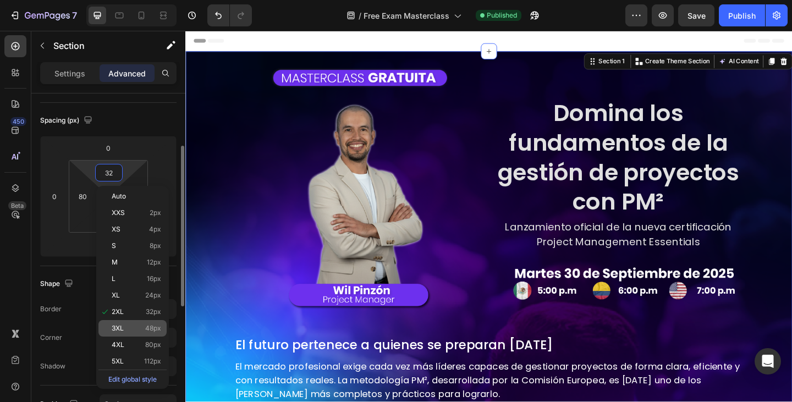
click at [144, 330] on p "3XL 48px" at bounding box center [137, 329] width 50 height 8
type input "48"
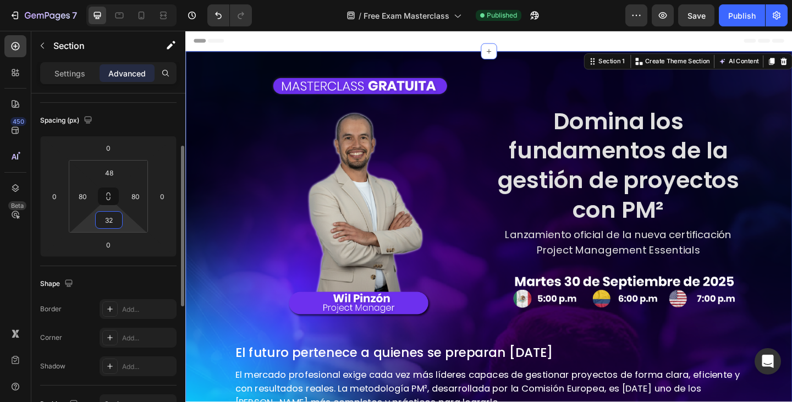
click at [103, 220] on input "32" at bounding box center [109, 220] width 22 height 17
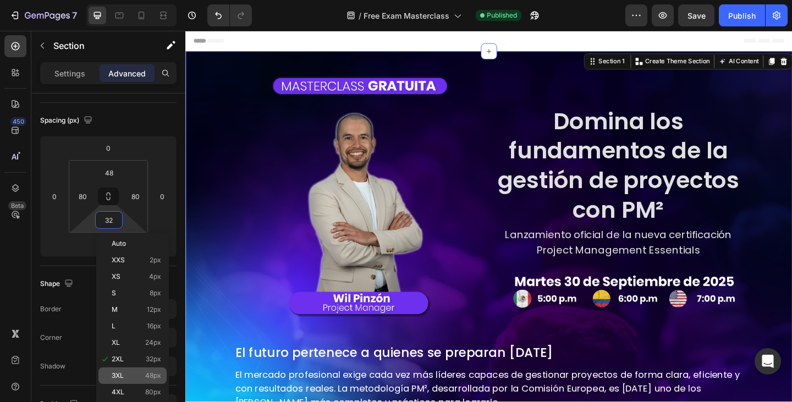
click at [128, 378] on p "3XL 48px" at bounding box center [137, 376] width 50 height 8
type input "48"
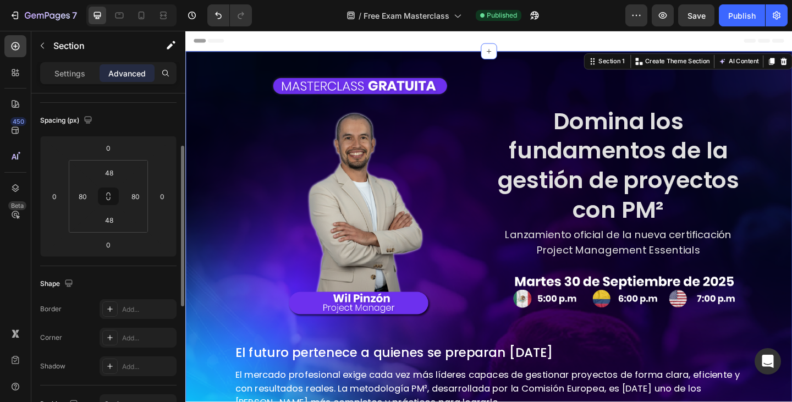
click at [75, 271] on div "Shape Border Add... Corner Add... Shadow Add..." at bounding box center [108, 325] width 136 height 119
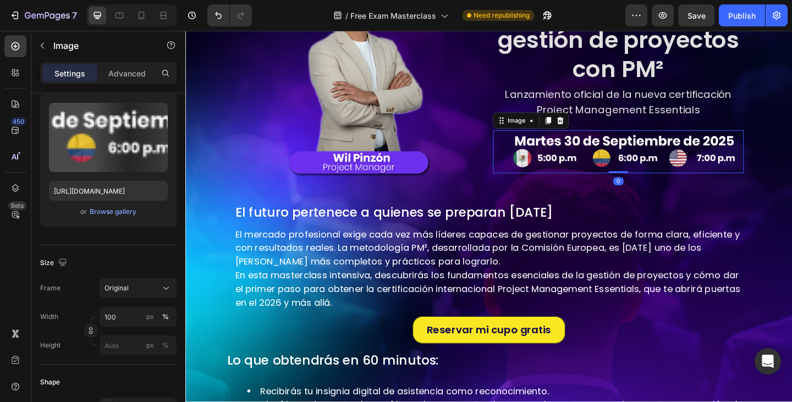
scroll to position [0, 0]
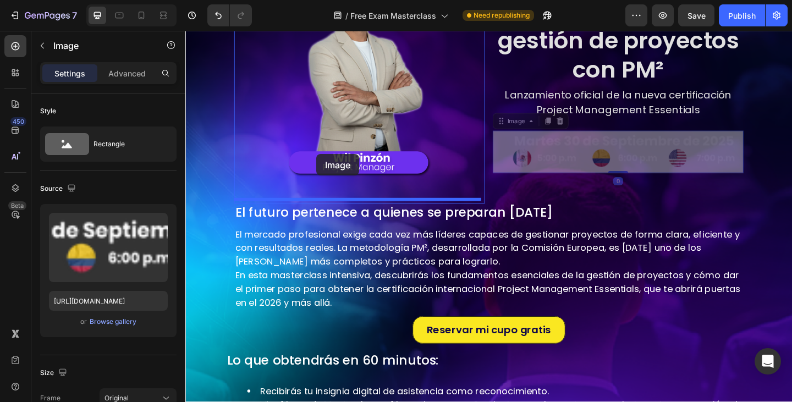
drag, startPoint x: 533, startPoint y: 134, endPoint x: 328, endPoint y: 165, distance: 207.1
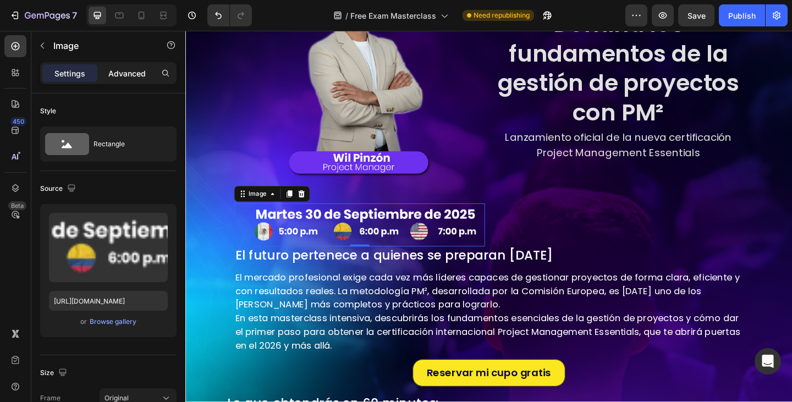
click at [120, 73] on p "Advanced" at bounding box center [126, 74] width 37 height 12
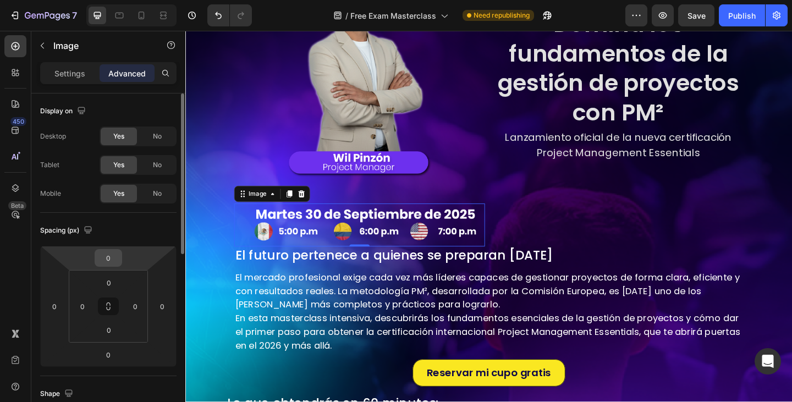
click at [105, 256] on input "0" at bounding box center [108, 258] width 22 height 17
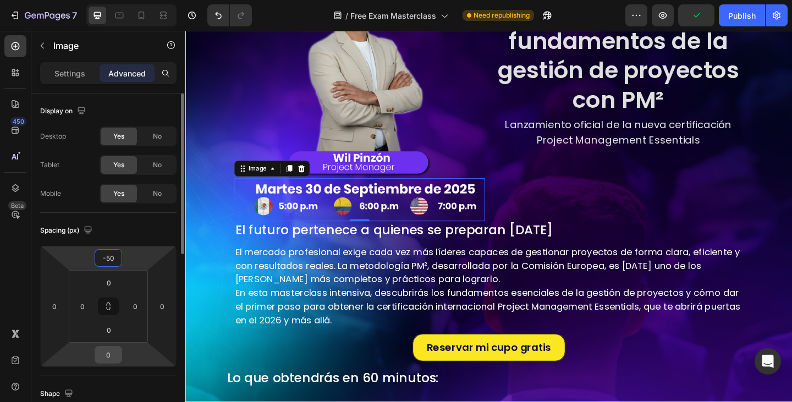
type input "-50"
click at [107, 352] on input "0" at bounding box center [108, 355] width 22 height 17
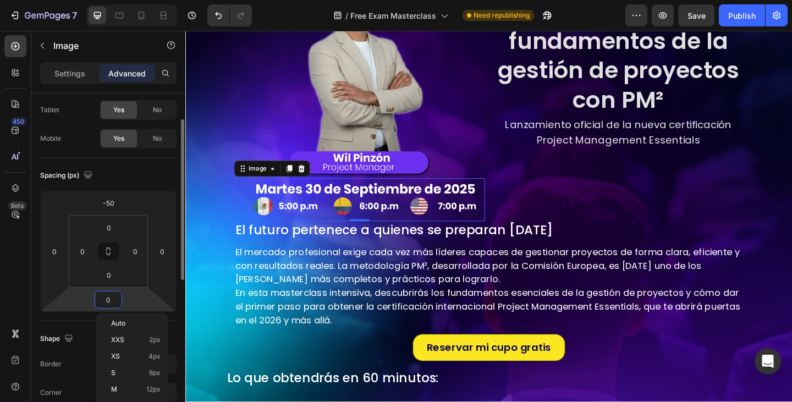
scroll to position [165, 0]
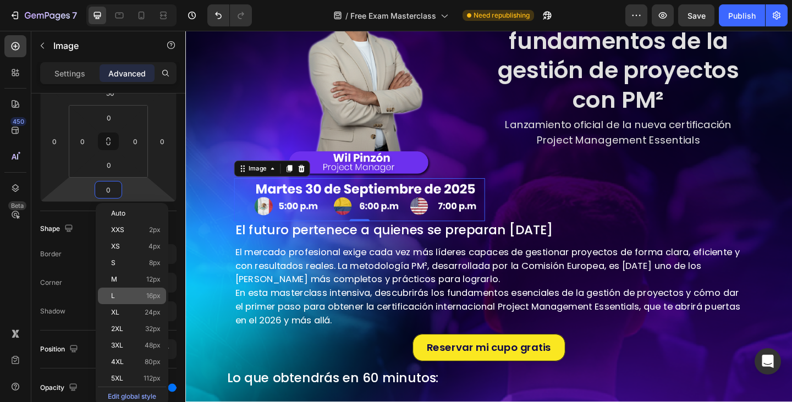
click at [126, 302] on div "L 16px" at bounding box center [132, 296] width 68 height 17
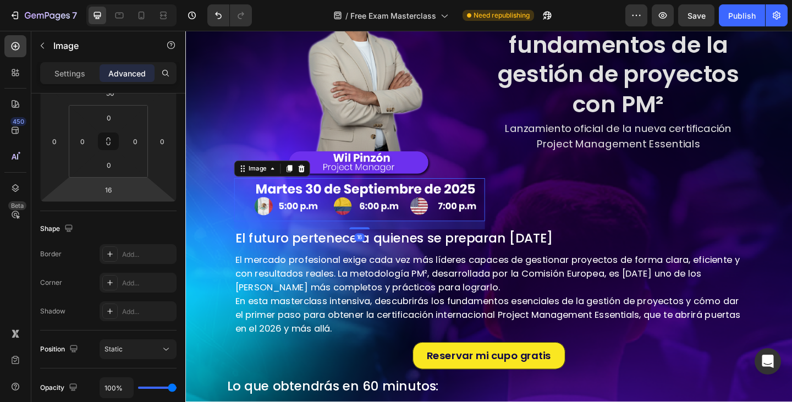
click at [100, 0] on html "7 Version history / Free Exam Masterclass Need republishing Preview Save Publis…" at bounding box center [396, 0] width 792 height 0
click at [110, 182] on input "16" at bounding box center [108, 190] width 22 height 17
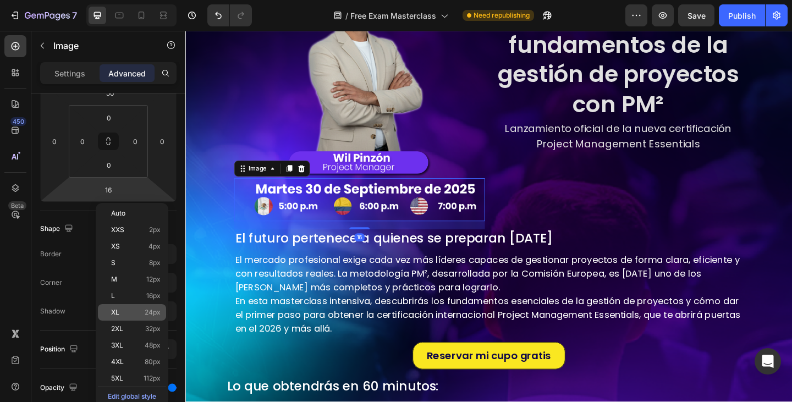
click at [124, 311] on p "XL 24px" at bounding box center [136, 313] width 50 height 8
type input "24"
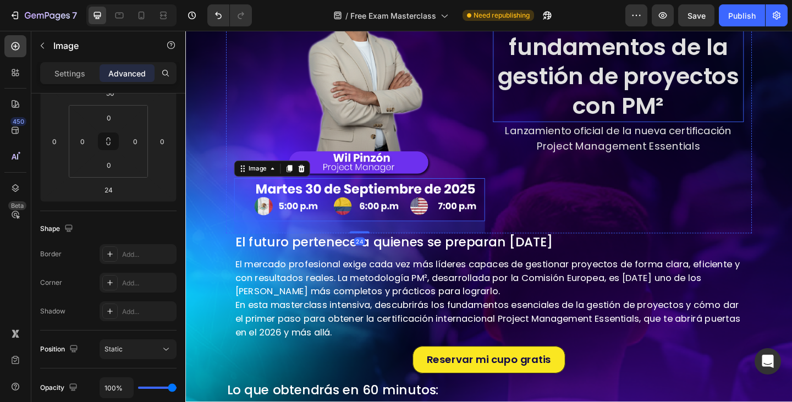
click at [615, 124] on p "Domina los fundamentos de la gestión de proyectos con PM²" at bounding box center [656, 65] width 271 height 129
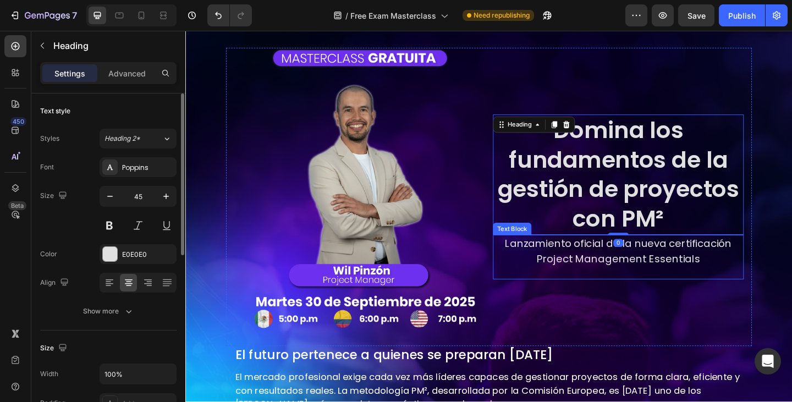
scroll to position [0, 0]
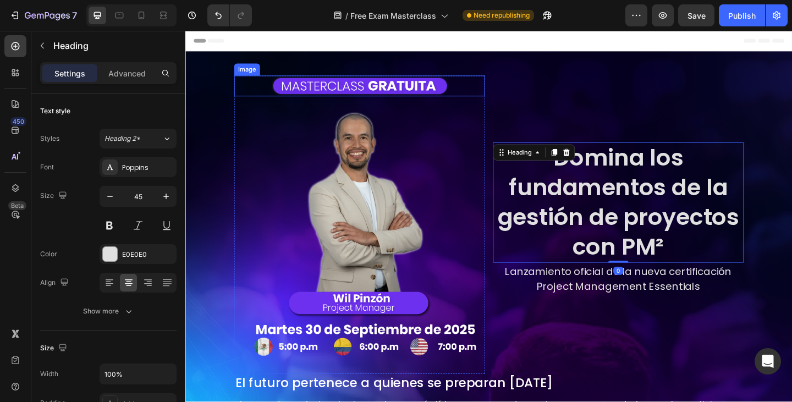
click at [399, 86] on img at bounding box center [374, 91] width 191 height 23
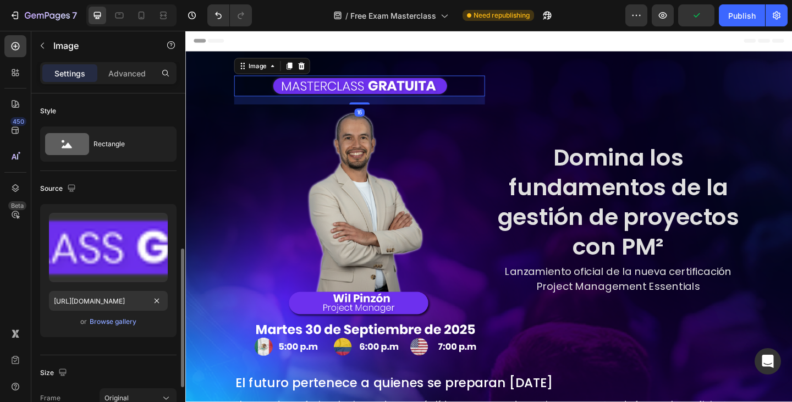
scroll to position [110, 0]
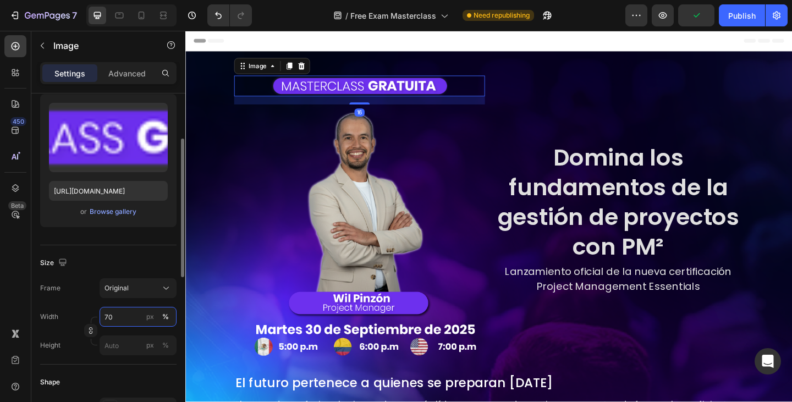
click at [111, 316] on input "70" at bounding box center [138, 317] width 77 height 20
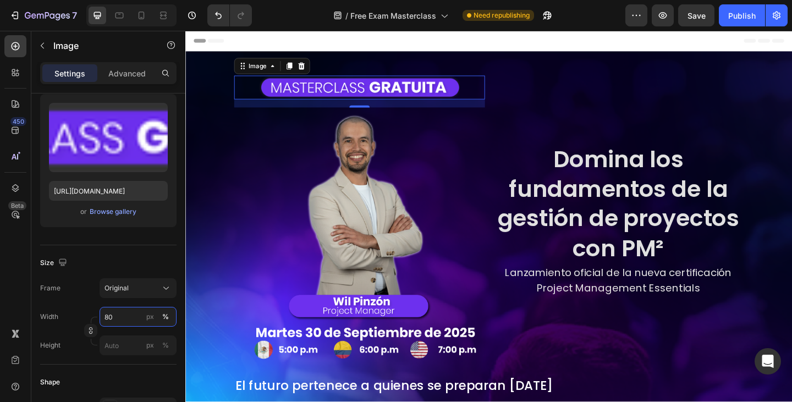
type input "80"
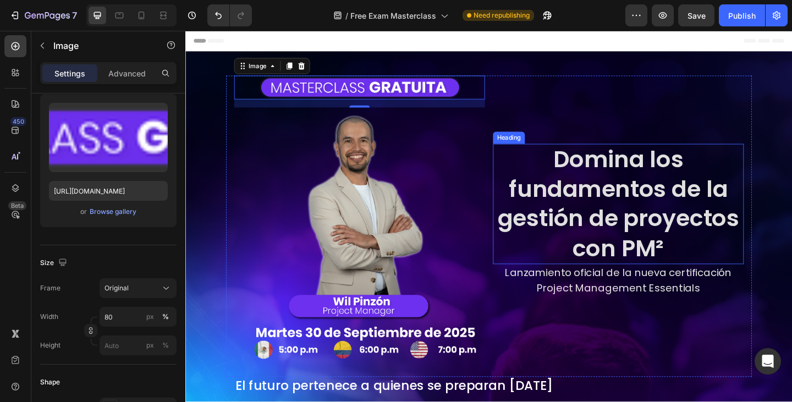
click at [710, 244] on p "Domina los fundamentos de la gestión de proyectos con PM²" at bounding box center [656, 219] width 271 height 129
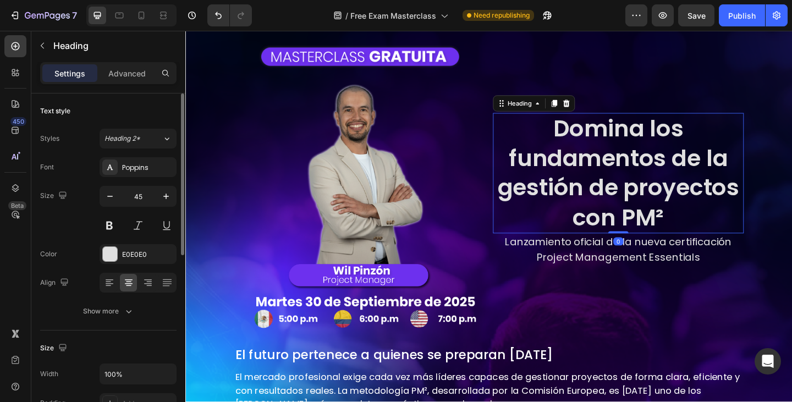
scroll to position [55, 0]
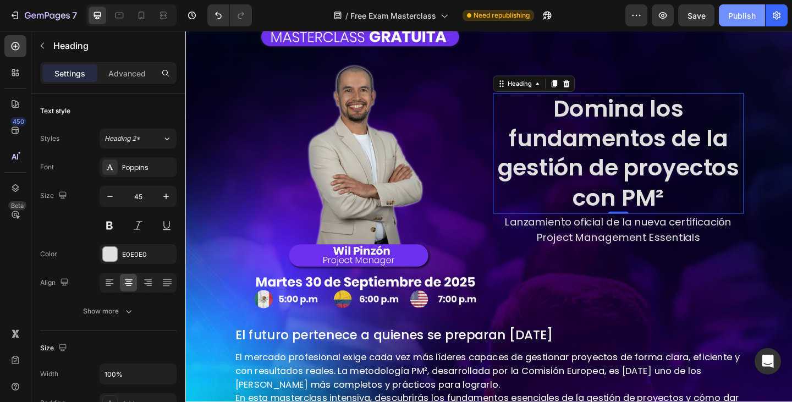
click at [752, 12] on div "Publish" at bounding box center [743, 16] width 28 height 12
click at [136, 15] on icon at bounding box center [141, 15] width 11 height 11
type input "41"
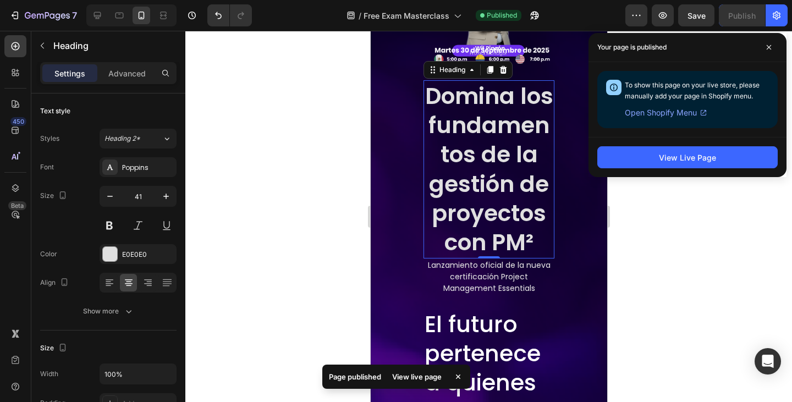
scroll to position [155, 0]
click at [770, 43] on span at bounding box center [770, 48] width 18 height 18
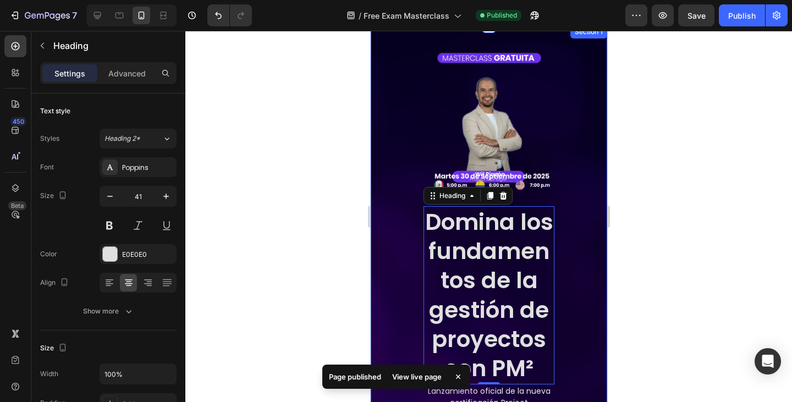
scroll to position [0, 0]
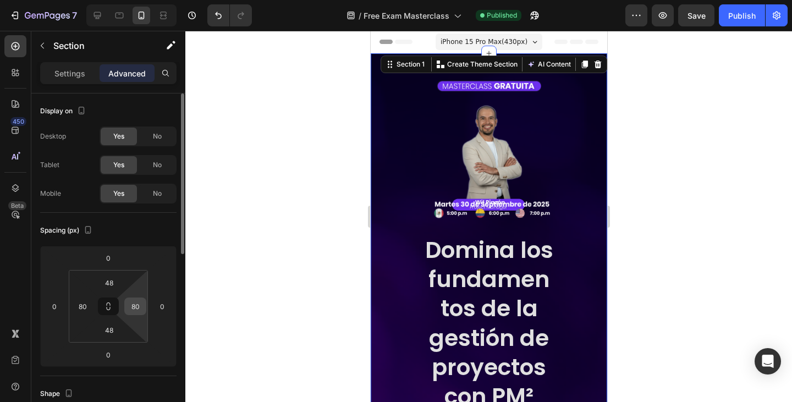
click at [136, 304] on input "80" at bounding box center [135, 306] width 17 height 17
type input "0"
click at [88, 308] on input "80" at bounding box center [82, 306] width 17 height 17
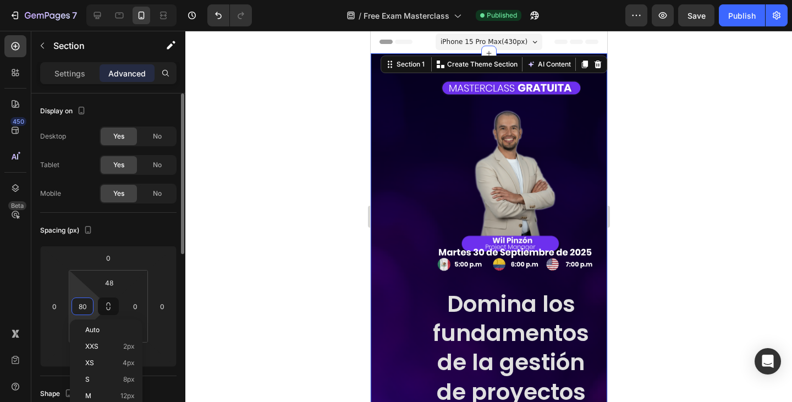
type input "0"
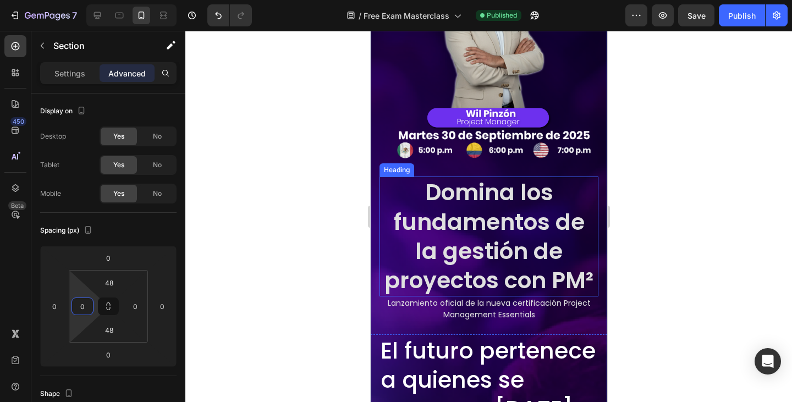
scroll to position [220, 0]
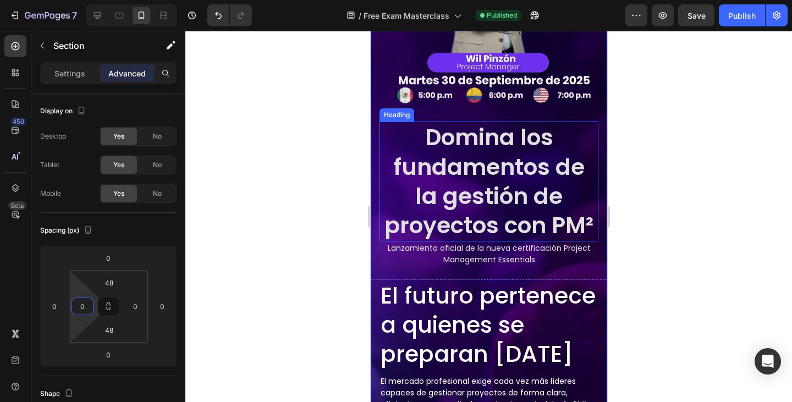
click at [450, 198] on p "Domina los fundamentos de la gestión de proyectos con PM²" at bounding box center [488, 181] width 217 height 117
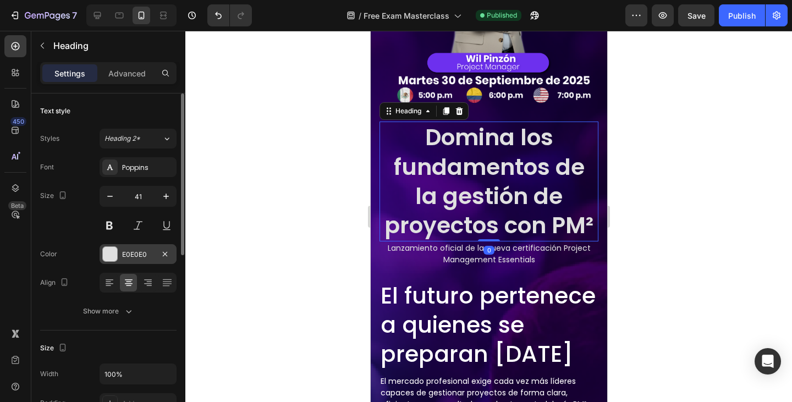
click at [116, 254] on div at bounding box center [110, 254] width 14 height 14
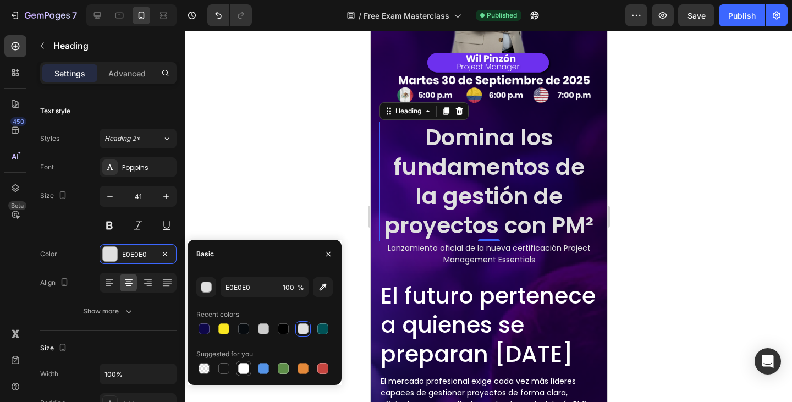
click at [242, 369] on div at bounding box center [243, 368] width 11 height 11
type input "FFFFFF"
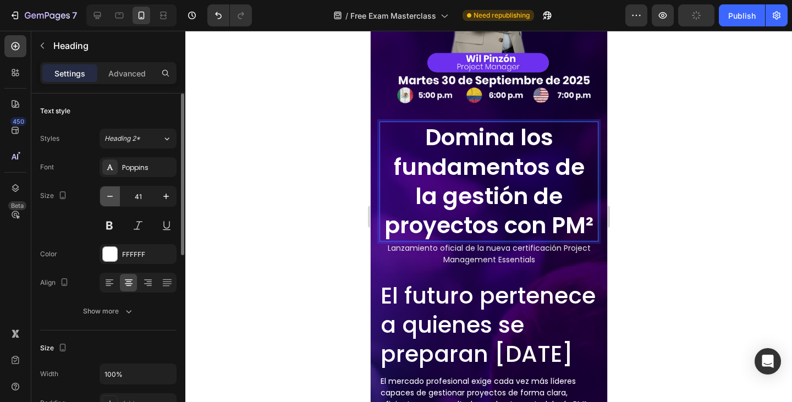
click at [113, 196] on icon "button" at bounding box center [110, 196] width 11 height 11
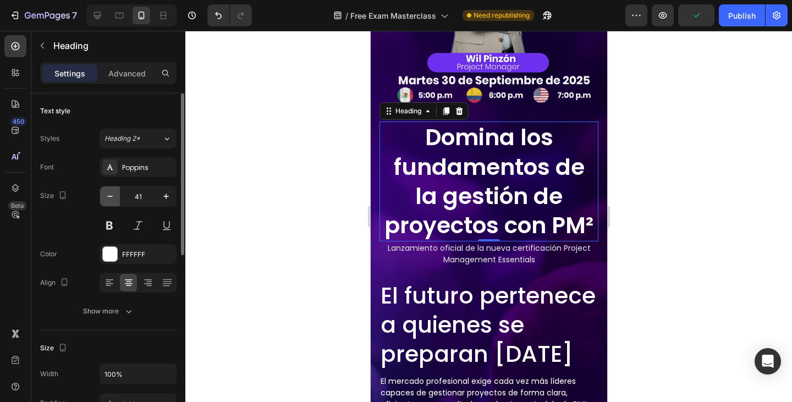
click at [114, 196] on icon "button" at bounding box center [110, 196] width 11 height 11
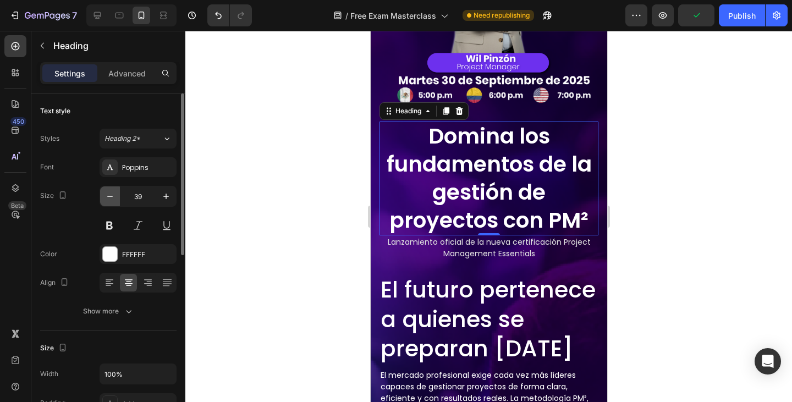
click at [114, 196] on icon "button" at bounding box center [110, 196] width 11 height 11
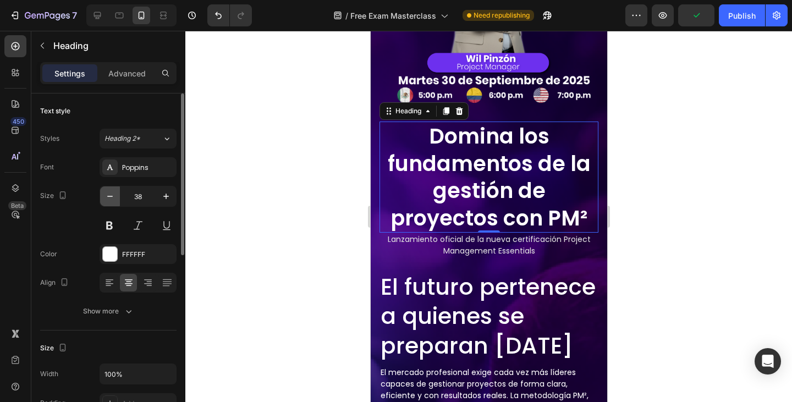
click at [114, 196] on icon "button" at bounding box center [110, 196] width 11 height 11
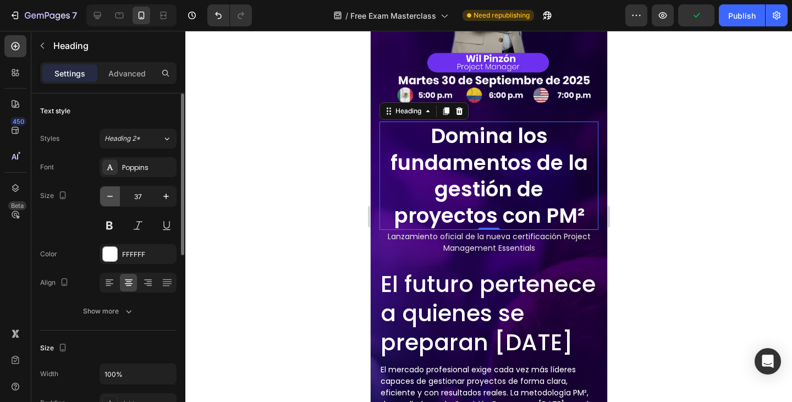
click at [114, 196] on icon "button" at bounding box center [110, 196] width 11 height 11
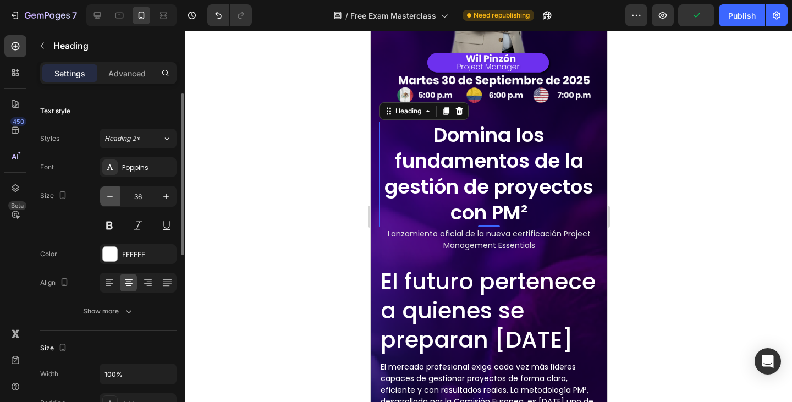
click at [114, 196] on icon "button" at bounding box center [110, 196] width 11 height 11
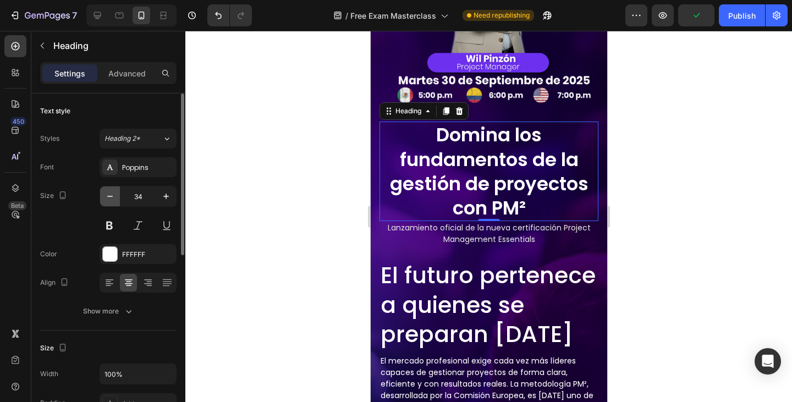
click at [114, 196] on icon "button" at bounding box center [110, 196] width 11 height 11
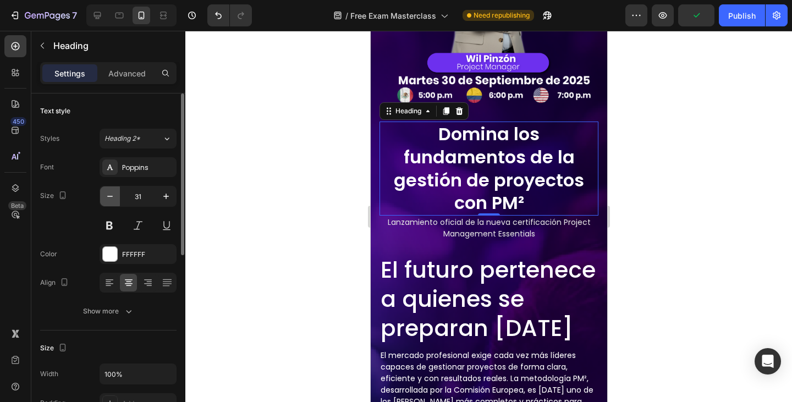
click at [114, 196] on icon "button" at bounding box center [110, 196] width 11 height 11
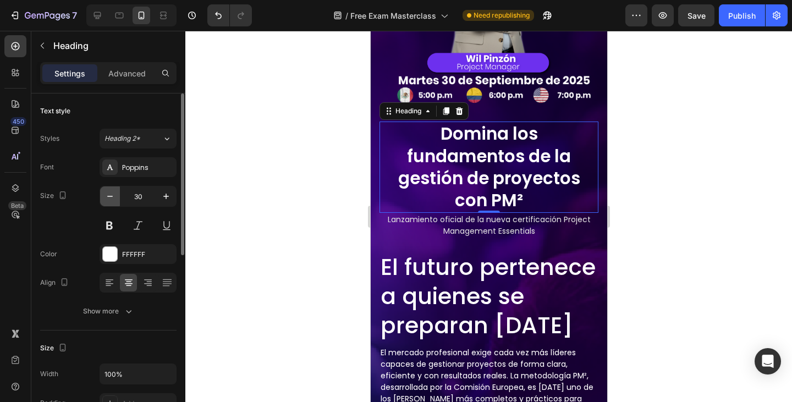
click at [114, 196] on icon "button" at bounding box center [110, 196] width 11 height 11
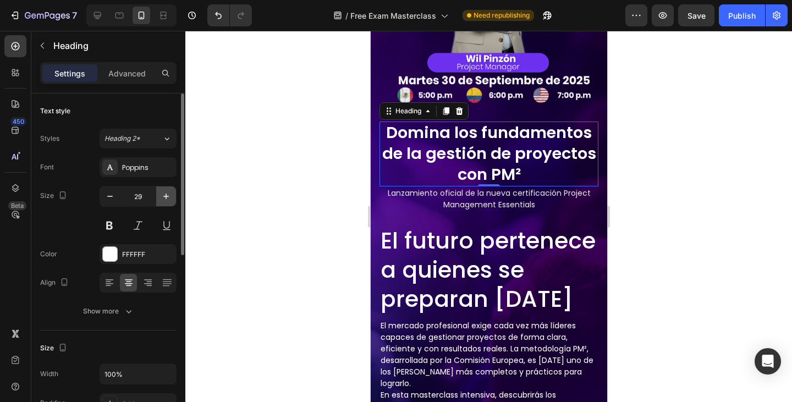
click at [173, 200] on button "button" at bounding box center [166, 197] width 20 height 20
type input "30"
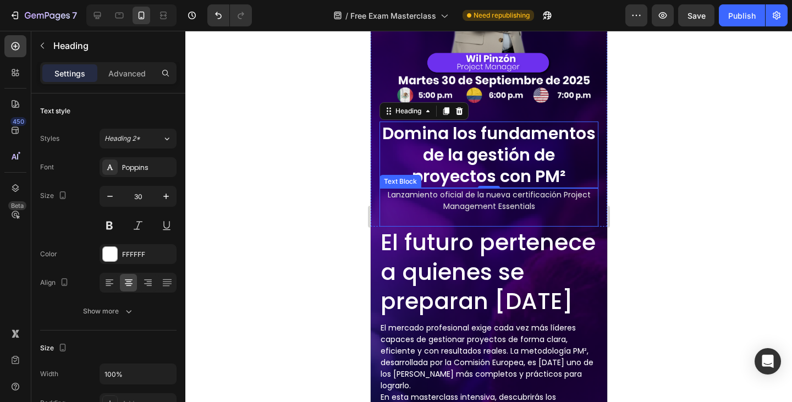
click at [467, 212] on p "Lanzamiento oficial de la nueva certificación Project Management Essentials" at bounding box center [488, 200] width 217 height 23
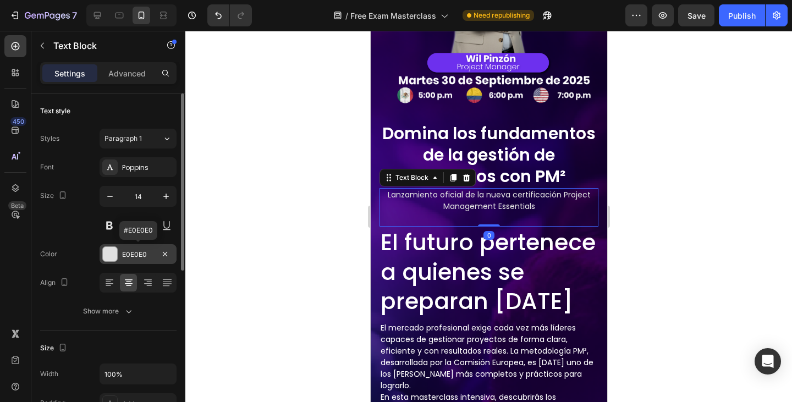
click at [116, 247] on div "E0E0E0" at bounding box center [138, 254] width 77 height 20
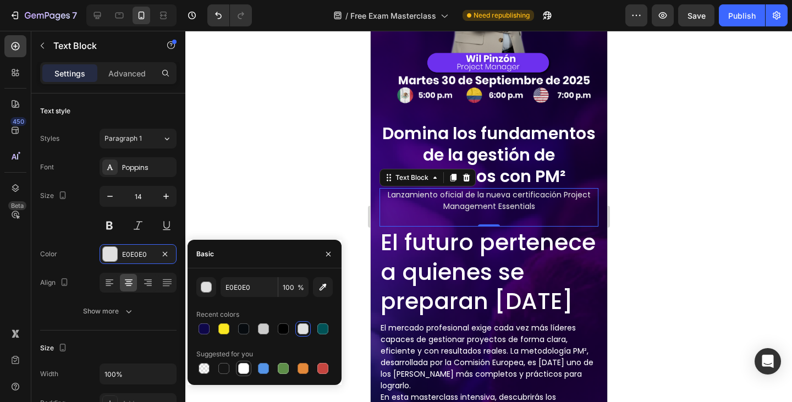
click at [239, 367] on div at bounding box center [243, 368] width 11 height 11
type input "FFFFFF"
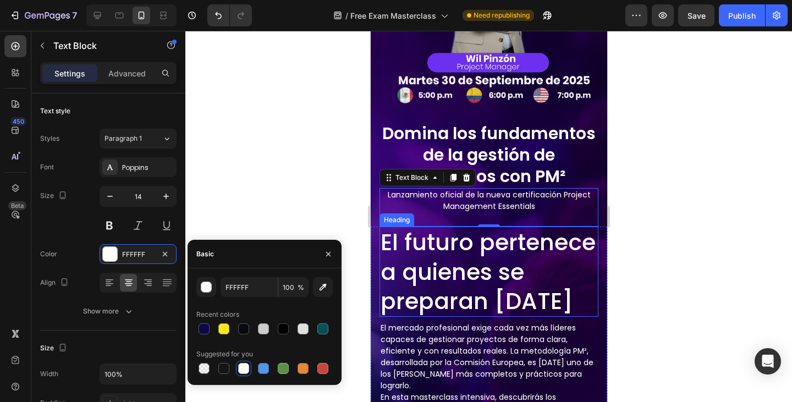
click at [434, 277] on h2 "El futuro pertenece a quienes se preparan hoy" at bounding box center [488, 272] width 219 height 90
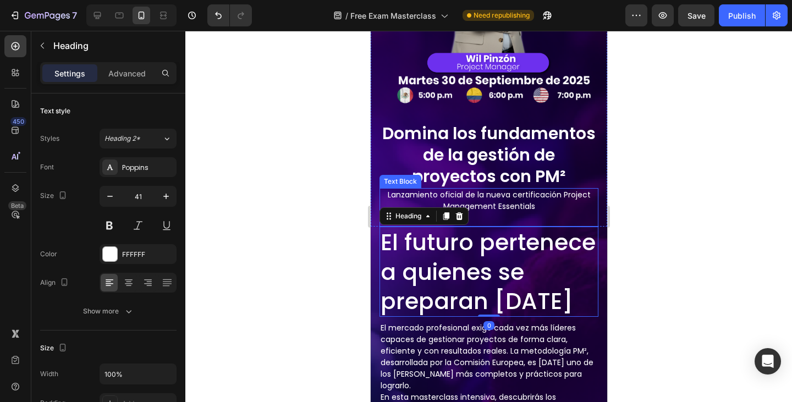
click at [507, 206] on p "Lanzamiento oficial de la nueva certificación Project Management Essentials" at bounding box center [488, 200] width 217 height 23
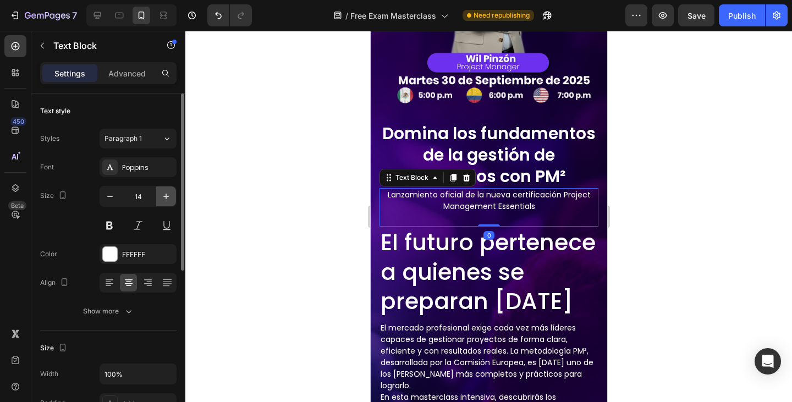
click at [166, 193] on icon "button" at bounding box center [166, 196] width 11 height 11
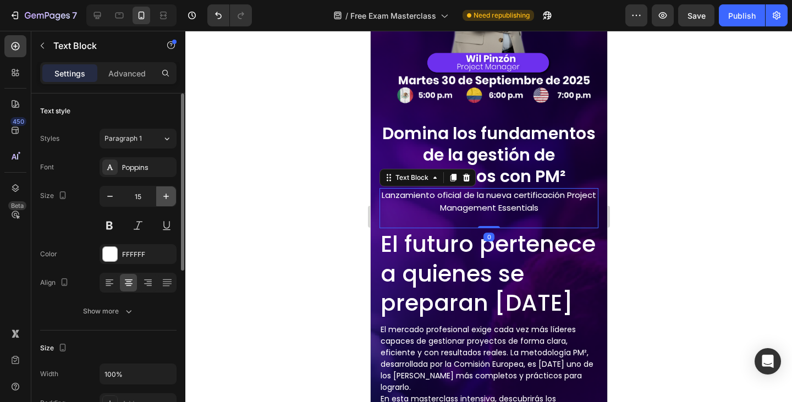
type input "16"
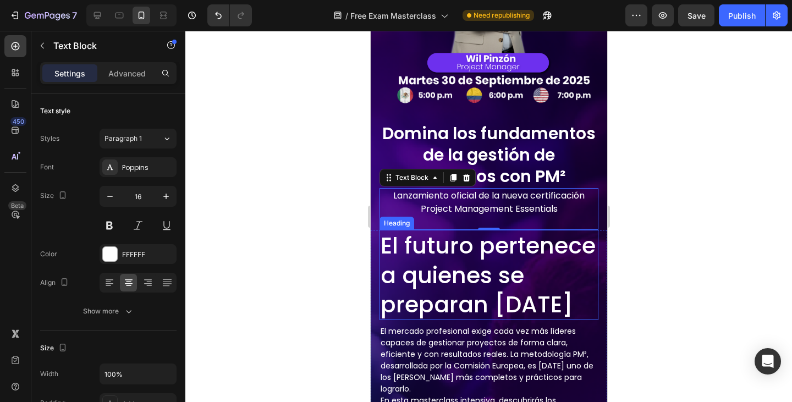
click at [497, 266] on h2 "El futuro pertenece a quienes se preparan hoy" at bounding box center [488, 275] width 219 height 90
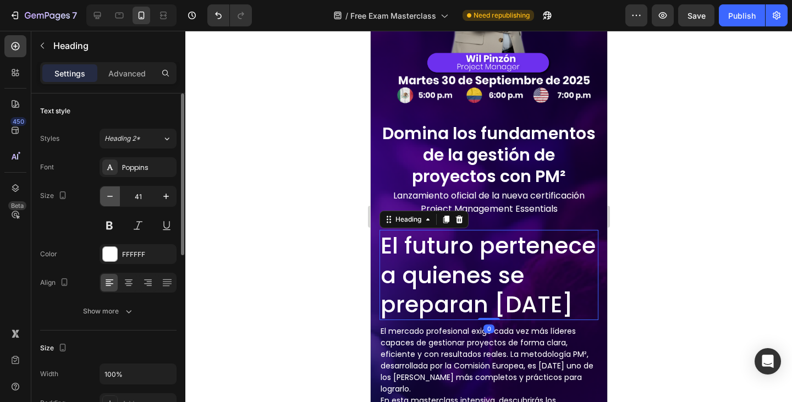
click at [103, 196] on button "button" at bounding box center [110, 197] width 20 height 20
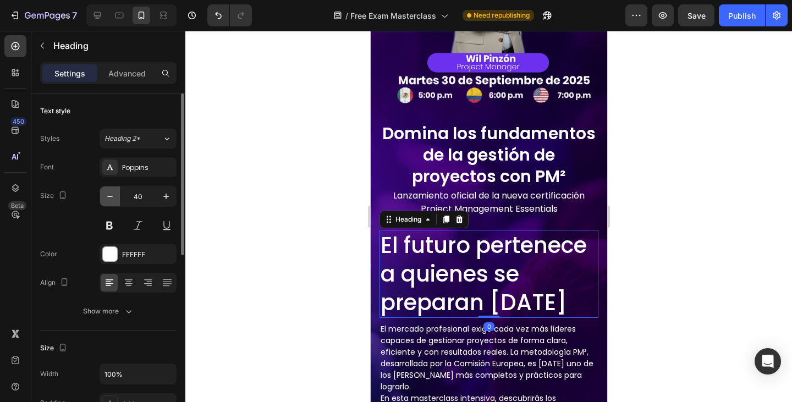
click at [103, 196] on button "button" at bounding box center [110, 197] width 20 height 20
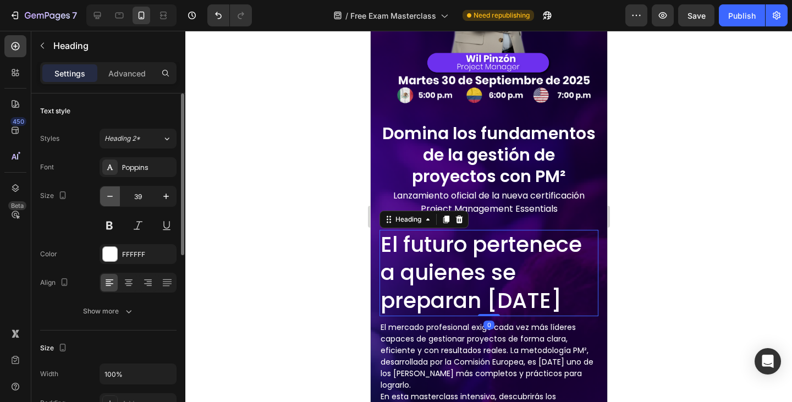
click at [103, 196] on button "button" at bounding box center [110, 197] width 20 height 20
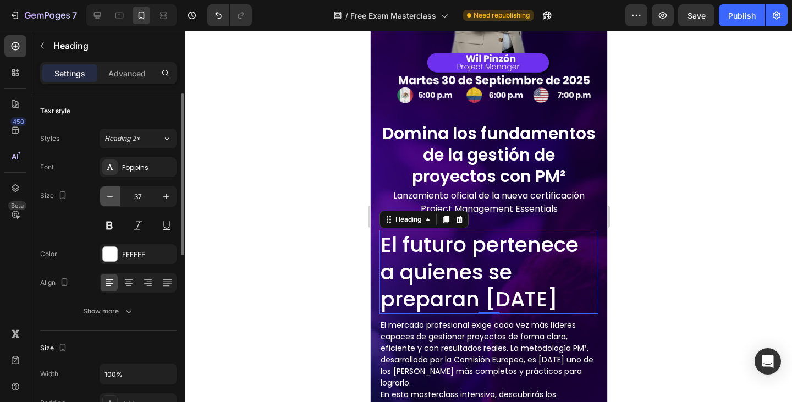
click at [103, 196] on button "button" at bounding box center [110, 197] width 20 height 20
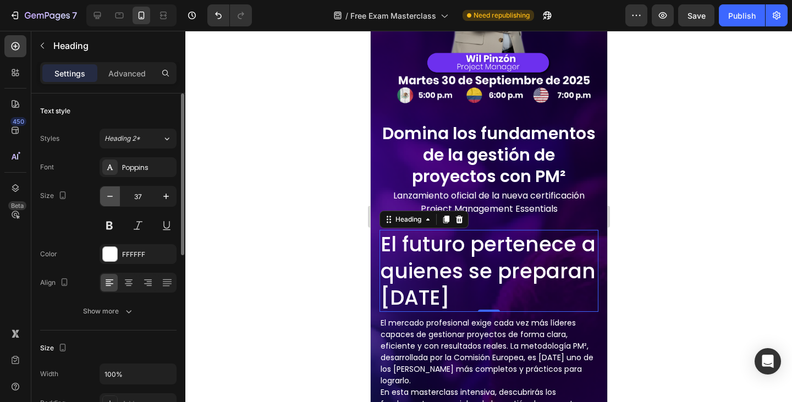
click at [103, 196] on button "button" at bounding box center [110, 197] width 20 height 20
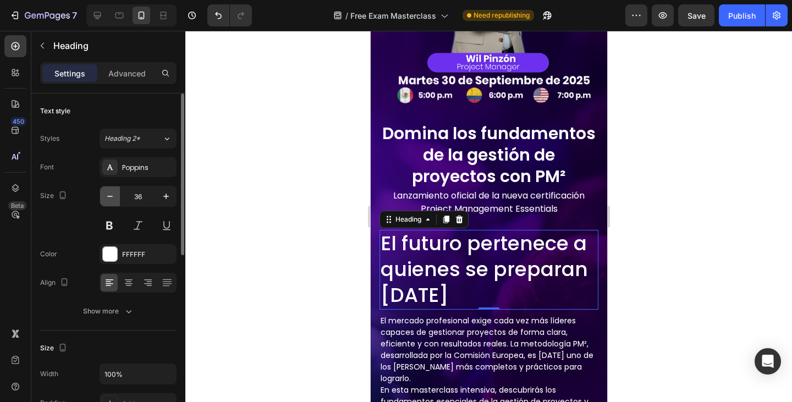
click at [103, 196] on button "button" at bounding box center [110, 197] width 20 height 20
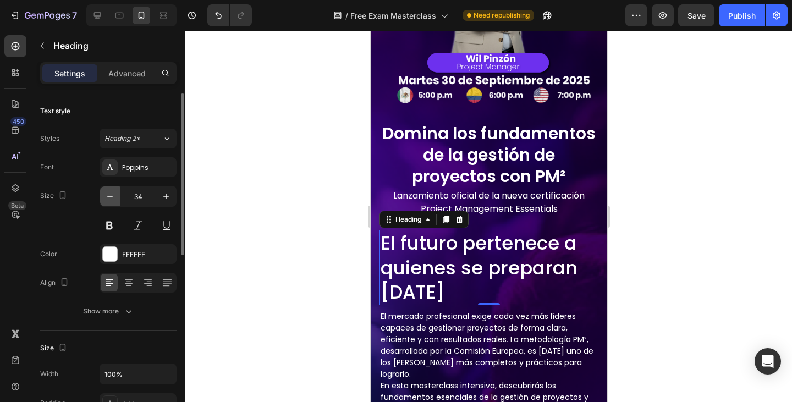
click at [103, 196] on button "button" at bounding box center [110, 197] width 20 height 20
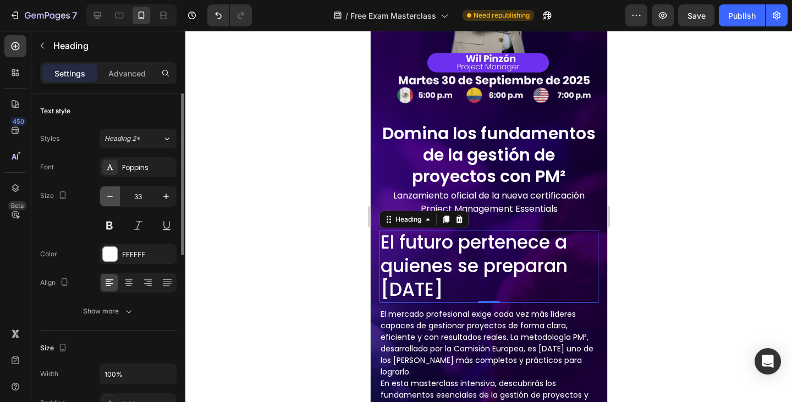
click at [103, 196] on button "button" at bounding box center [110, 197] width 20 height 20
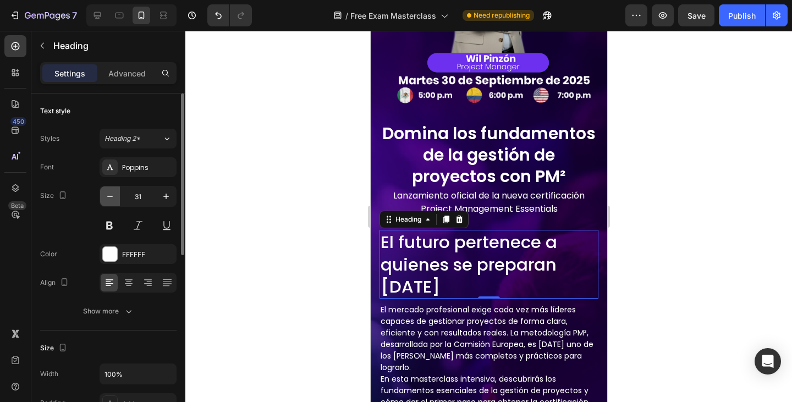
click at [103, 196] on button "button" at bounding box center [110, 197] width 20 height 20
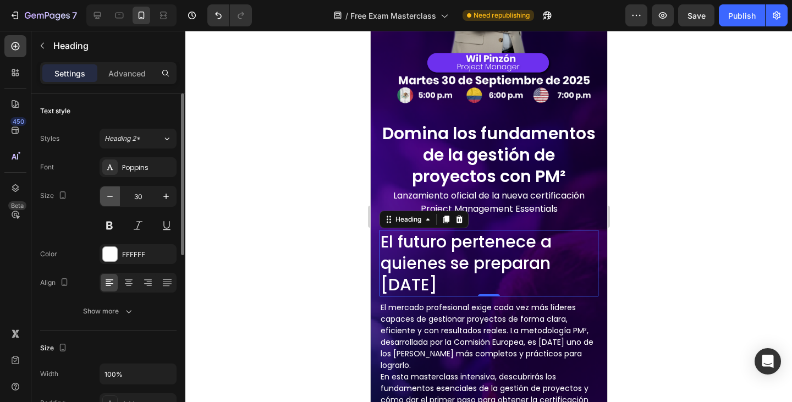
click at [103, 196] on button "button" at bounding box center [110, 197] width 20 height 20
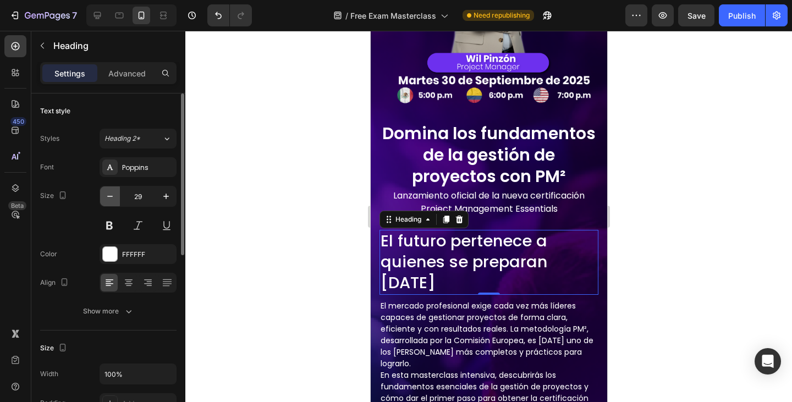
click at [103, 196] on button "button" at bounding box center [110, 197] width 20 height 20
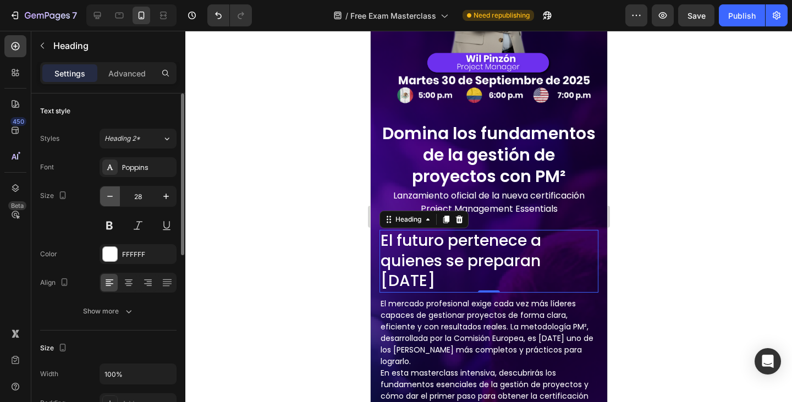
click at [103, 196] on button "button" at bounding box center [110, 197] width 20 height 20
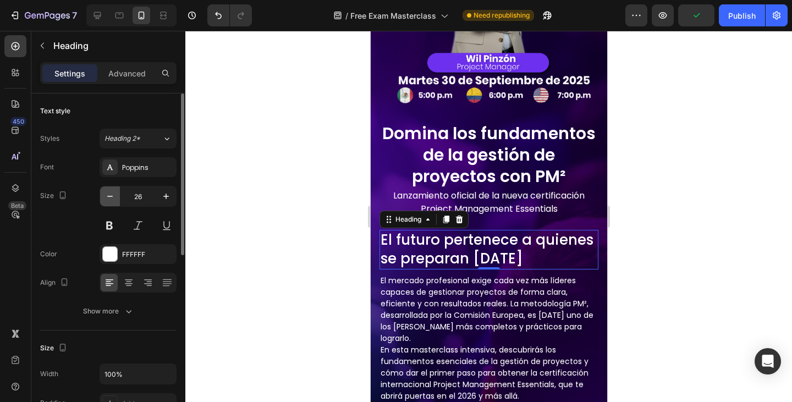
click at [103, 196] on button "button" at bounding box center [110, 197] width 20 height 20
type input "25"
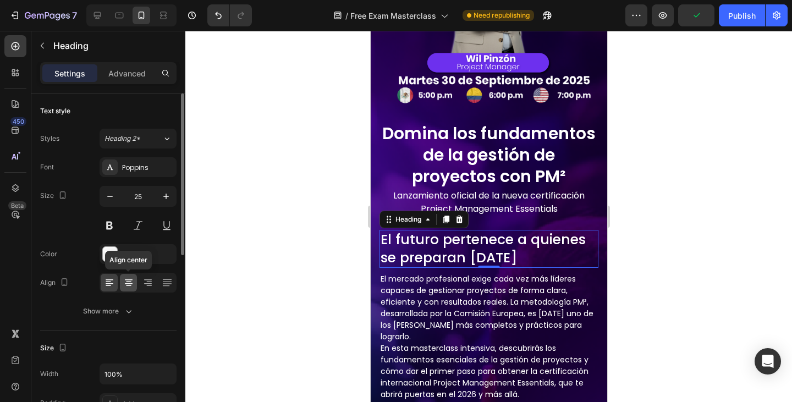
click at [134, 280] on div at bounding box center [128, 283] width 17 height 18
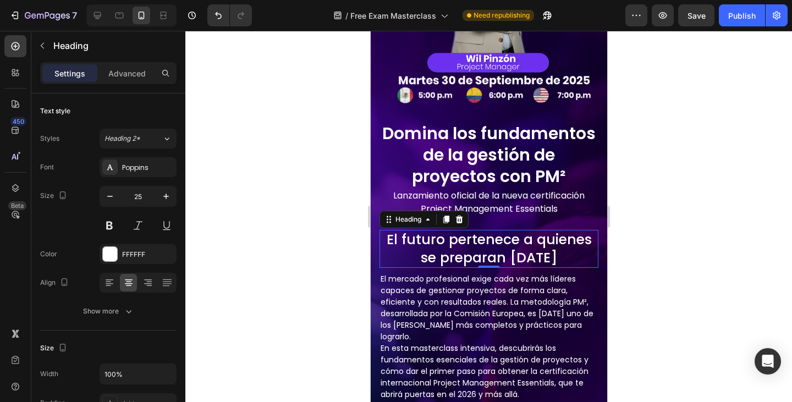
scroll to position [330, 0]
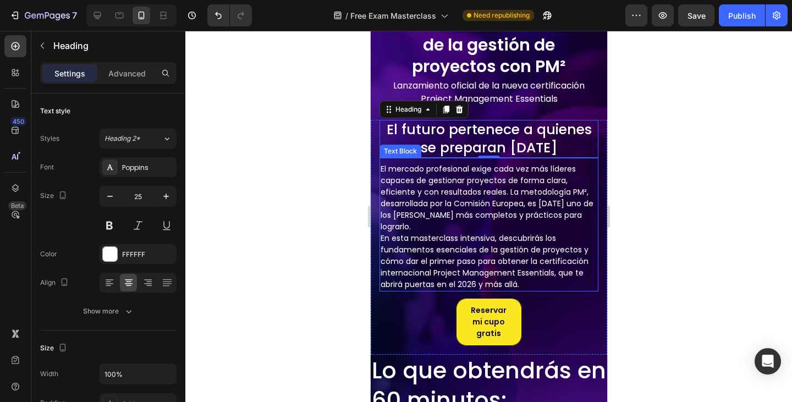
click at [473, 220] on p "El mercado profesional exige cada vez más líderes capaces de gestionar proyecto…" at bounding box center [488, 197] width 217 height 69
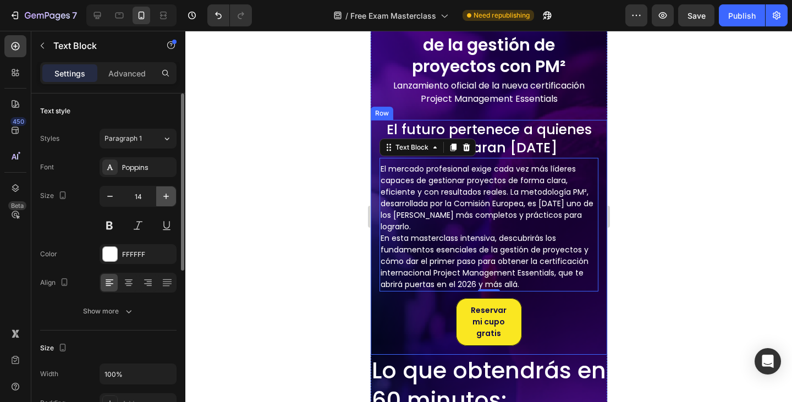
click at [165, 196] on icon "button" at bounding box center [166, 197] width 6 height 6
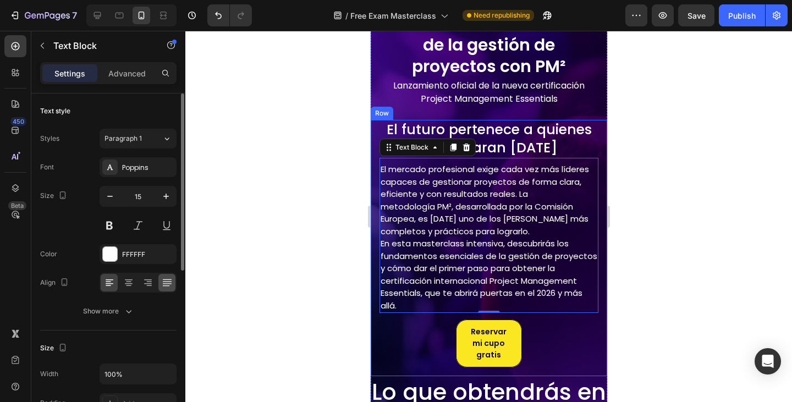
type input "16"
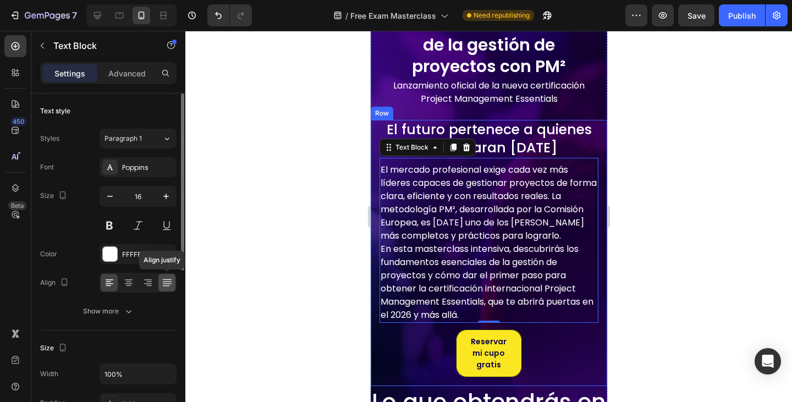
click at [162, 282] on icon at bounding box center [167, 282] width 11 height 11
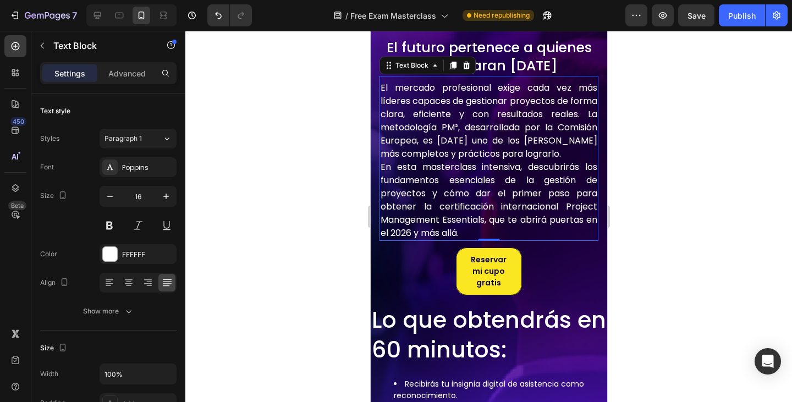
scroll to position [440, 0]
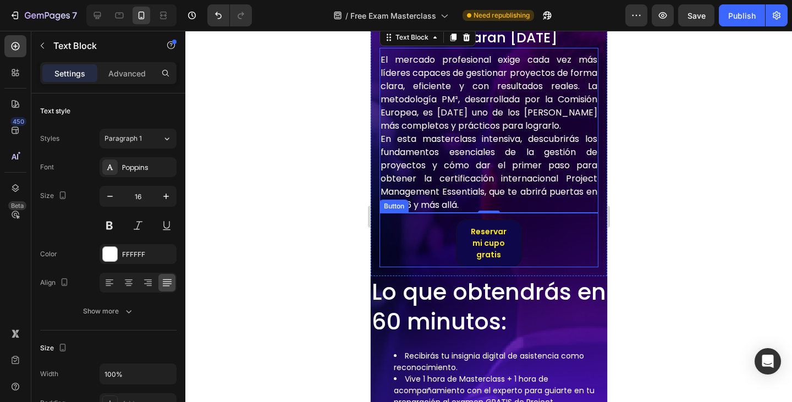
click at [511, 261] on button "Reservar mi cupo gratis" at bounding box center [488, 244] width 65 height 48
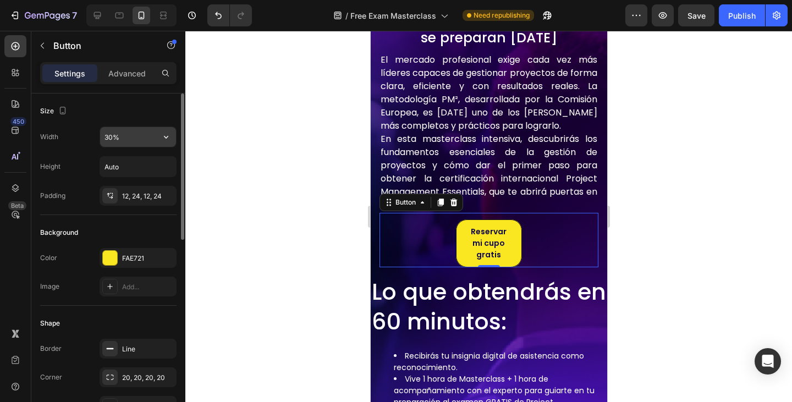
click at [106, 133] on input "30%" at bounding box center [138, 137] width 76 height 20
type input "90%"
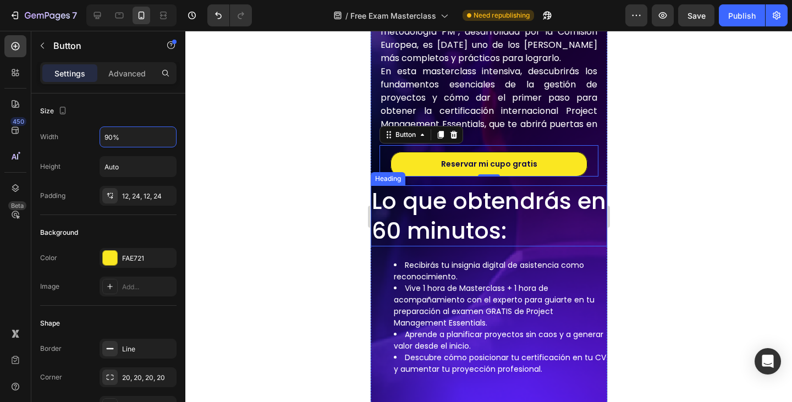
scroll to position [550, 0]
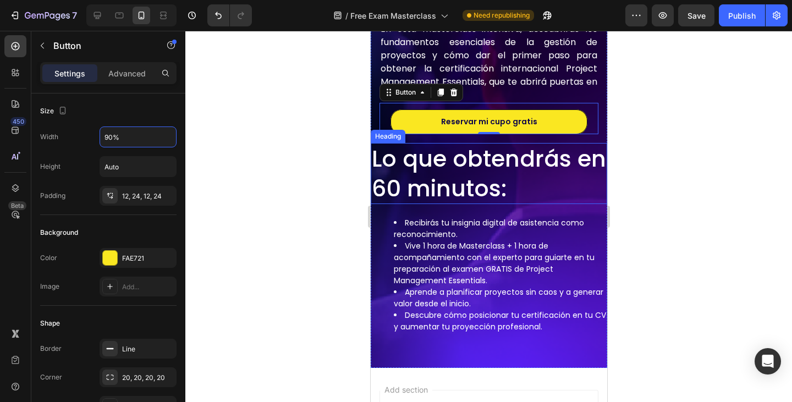
click at [497, 195] on p "Lo que obtendrás en 60 minutos:" at bounding box center [488, 173] width 234 height 59
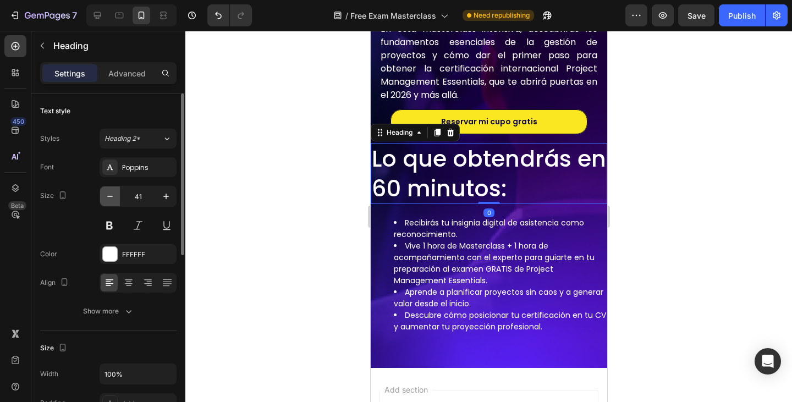
click at [106, 195] on icon "button" at bounding box center [110, 196] width 11 height 11
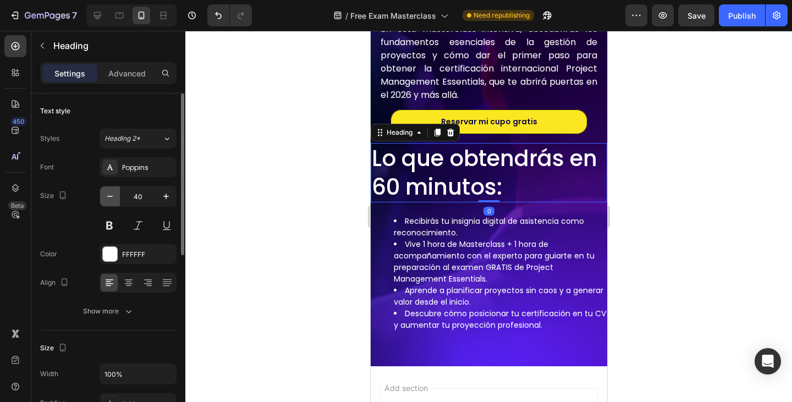
click at [105, 195] on icon "button" at bounding box center [110, 196] width 11 height 11
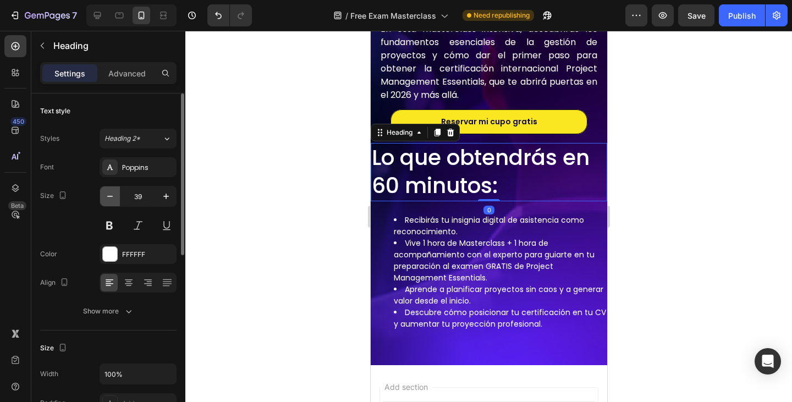
click at [105, 195] on icon "button" at bounding box center [110, 196] width 11 height 11
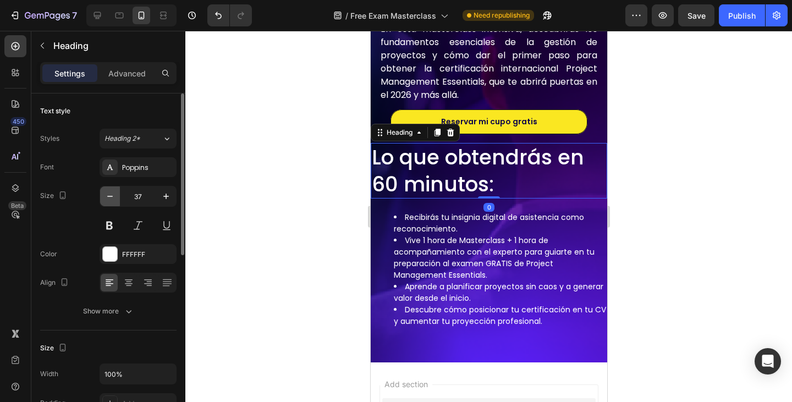
click at [105, 195] on icon "button" at bounding box center [110, 196] width 11 height 11
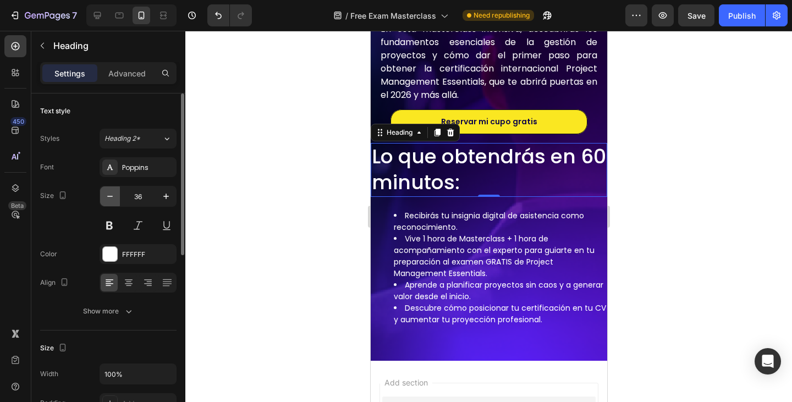
click at [105, 195] on icon "button" at bounding box center [110, 196] width 11 height 11
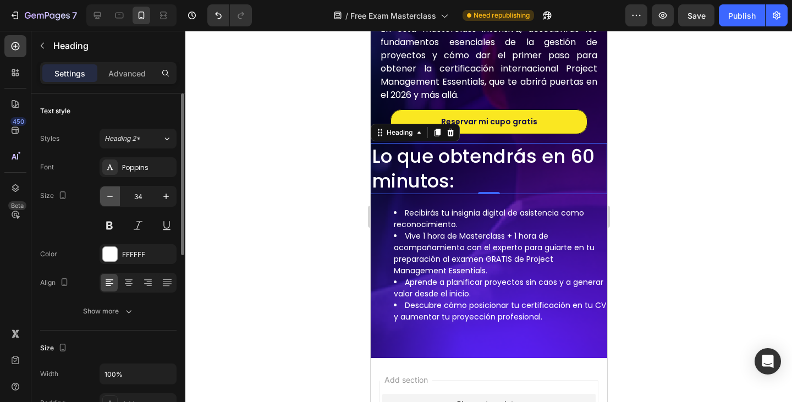
click at [105, 195] on icon "button" at bounding box center [110, 196] width 11 height 11
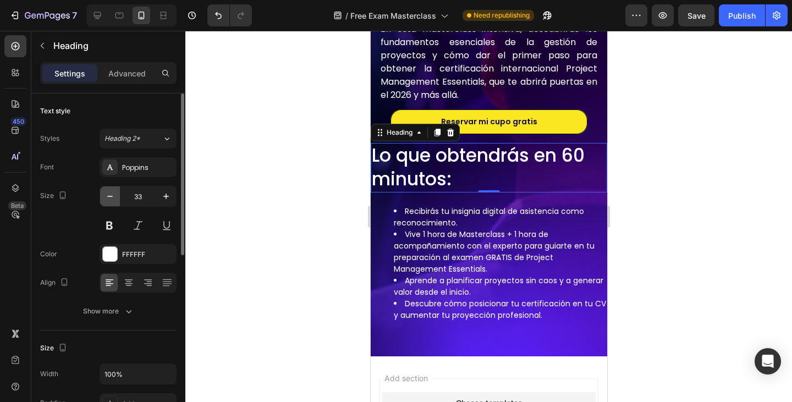
click at [105, 195] on icon "button" at bounding box center [110, 196] width 11 height 11
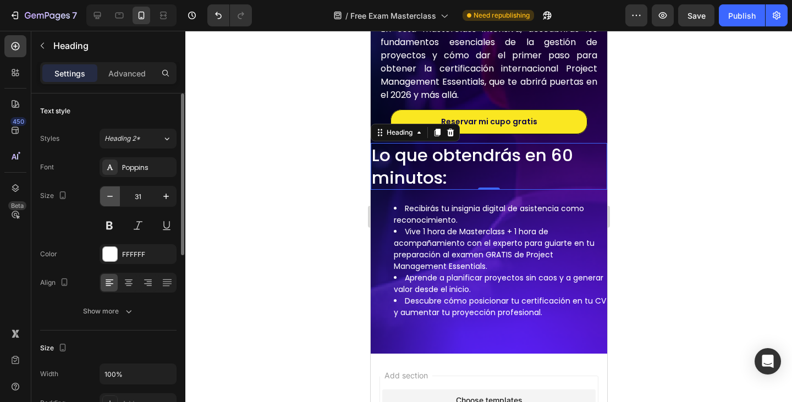
click at [105, 195] on icon "button" at bounding box center [110, 196] width 11 height 11
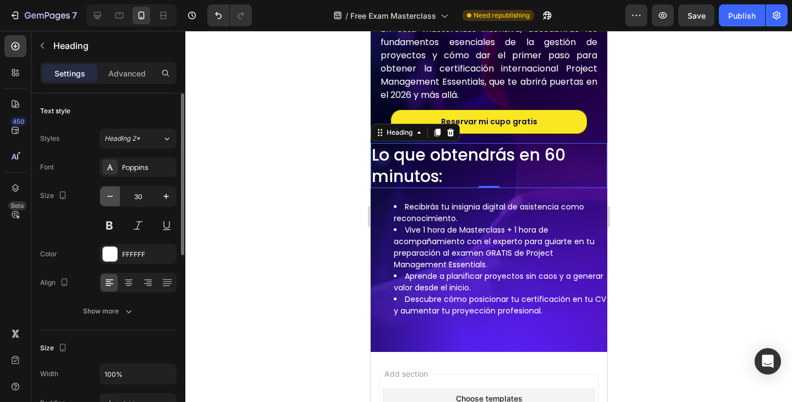
click at [105, 195] on icon "button" at bounding box center [110, 196] width 11 height 11
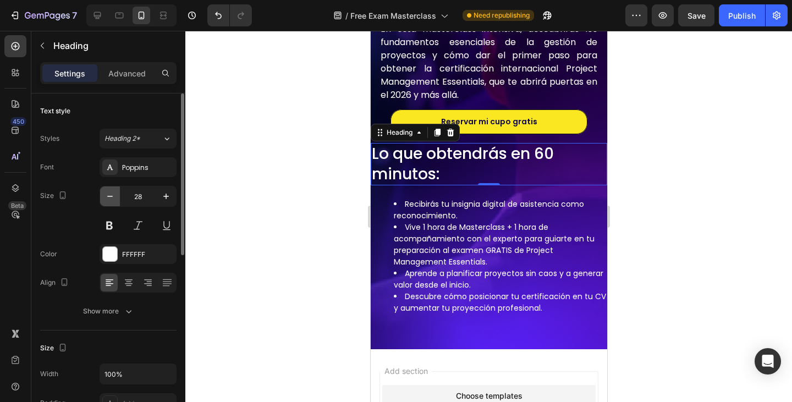
click at [105, 195] on icon "button" at bounding box center [110, 196] width 11 height 11
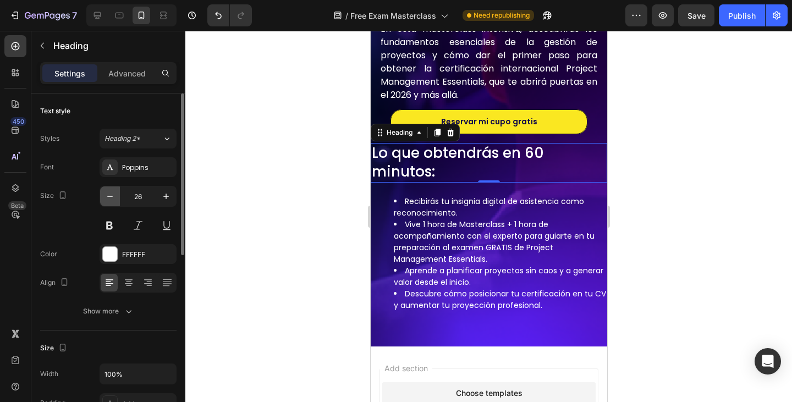
click at [105, 195] on icon "button" at bounding box center [110, 196] width 11 height 11
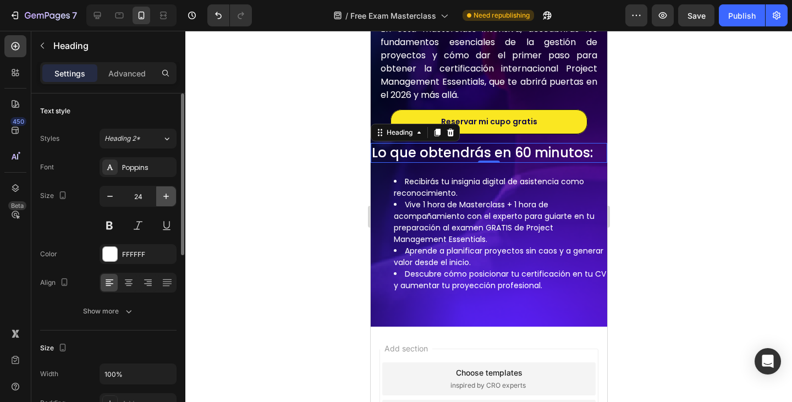
click at [169, 195] on icon "button" at bounding box center [166, 196] width 11 height 11
type input "25"
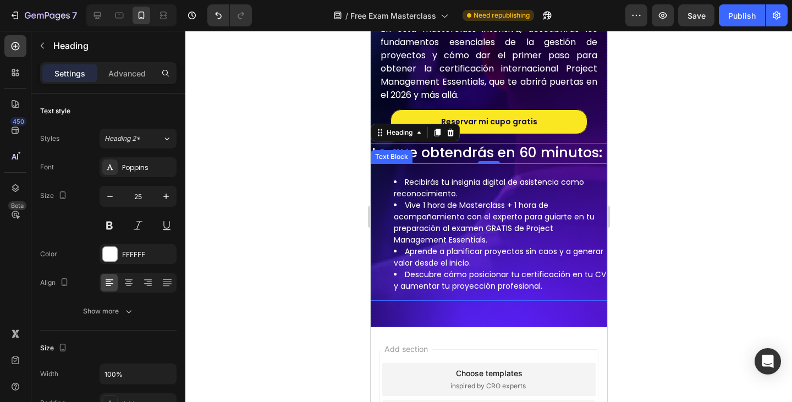
click at [460, 200] on li "Recibirás tu insignia digital de asistencia como reconocimiento." at bounding box center [499, 188] width 212 height 23
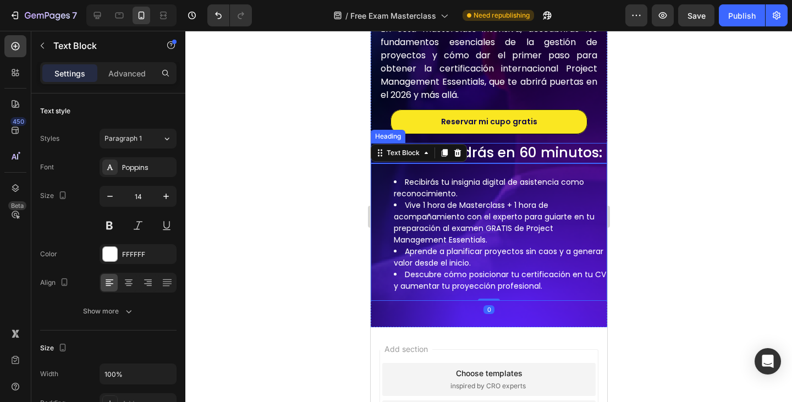
click at [544, 162] on p "Lo que obtendrás en 60 minutos:" at bounding box center [488, 153] width 234 height 18
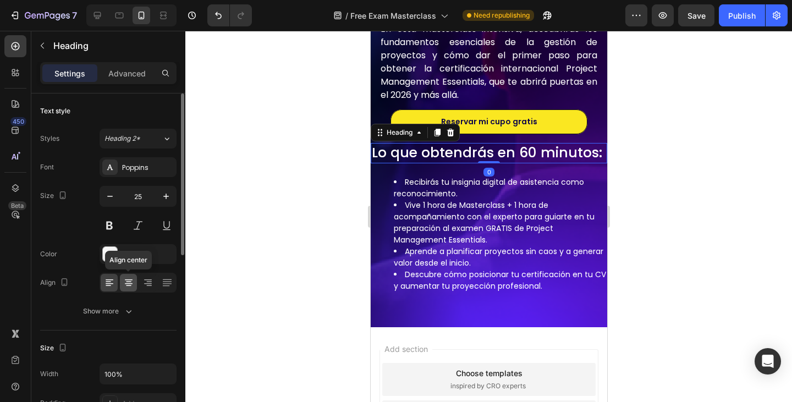
click at [133, 285] on icon at bounding box center [128, 282] width 11 height 11
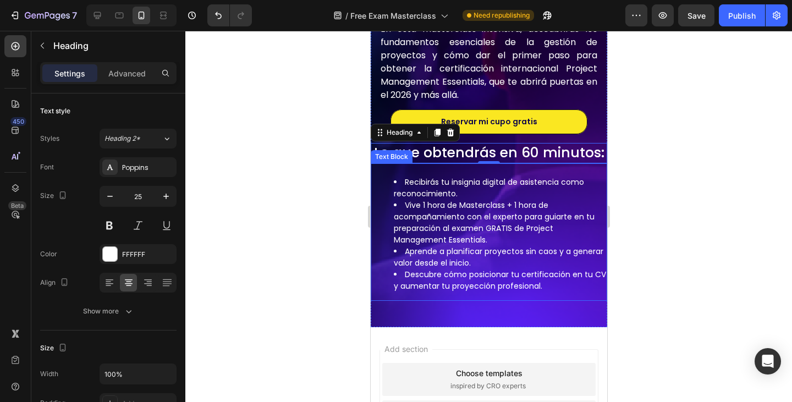
click at [517, 232] on li "Vive 1 hora de Masterclass + 1 hora de acompañamiento con el experto para guiar…" at bounding box center [499, 223] width 212 height 46
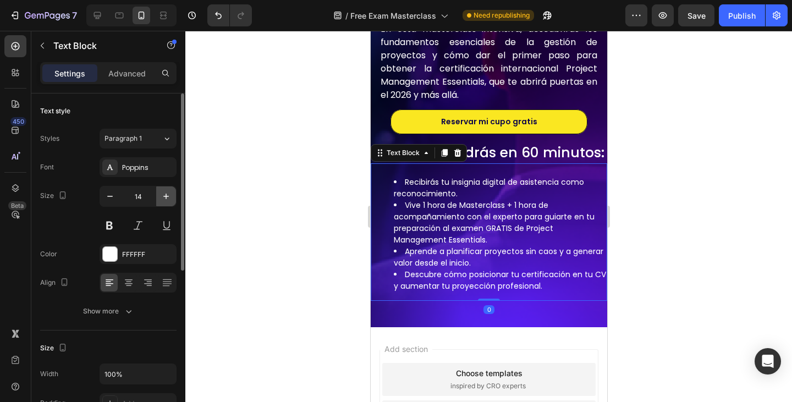
click at [158, 198] on button "button" at bounding box center [166, 197] width 20 height 20
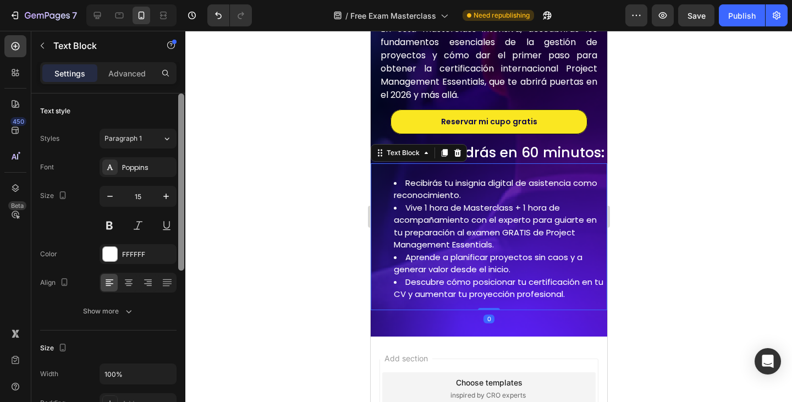
type input "16"
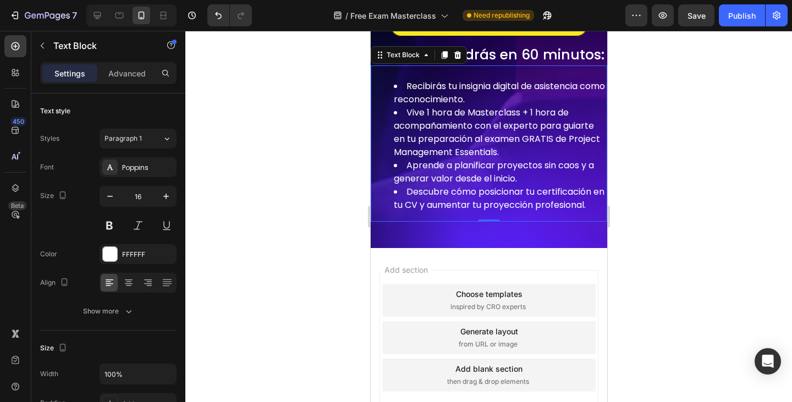
scroll to position [605, 0]
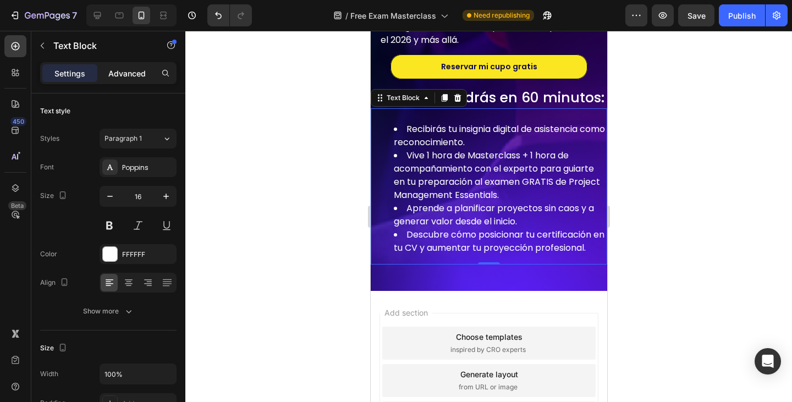
click at [113, 73] on p "Advanced" at bounding box center [126, 74] width 37 height 12
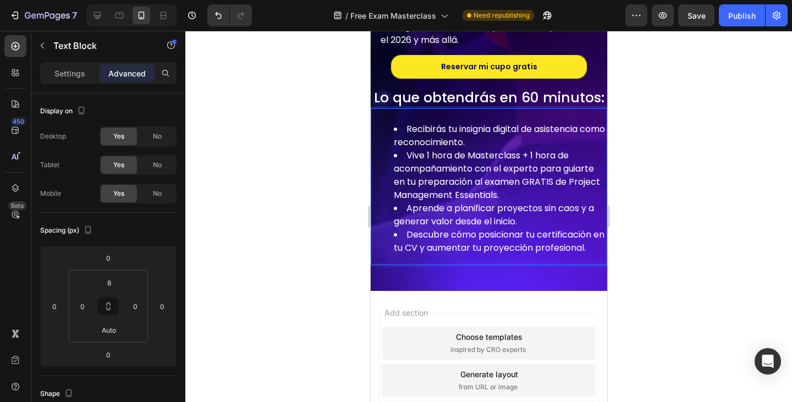
click at [381, 157] on ul "Recibirás tu insignia digital de asistencia como reconocimiento. Vive 1 hora de…" at bounding box center [488, 189] width 234 height 132
click at [69, 77] on p "Settings" at bounding box center [69, 74] width 31 height 12
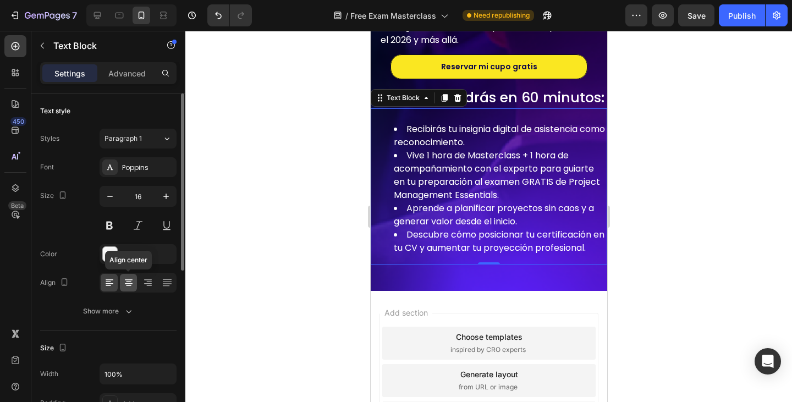
click at [127, 282] on icon at bounding box center [129, 282] width 6 height 1
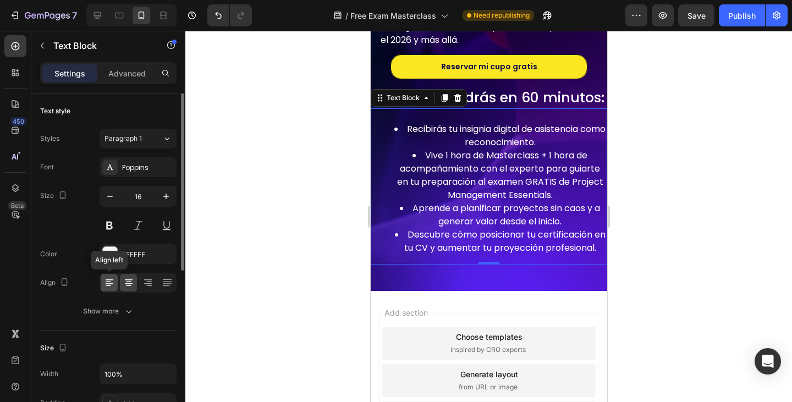
click at [112, 278] on icon at bounding box center [109, 282] width 11 height 11
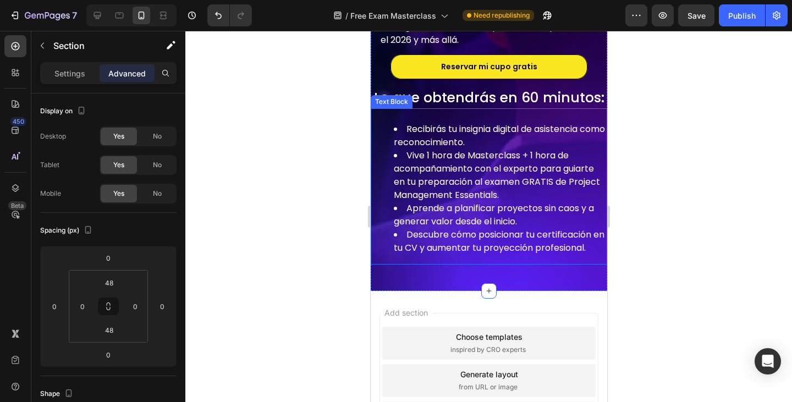
click at [397, 107] on div "Text Block" at bounding box center [391, 102] width 37 height 10
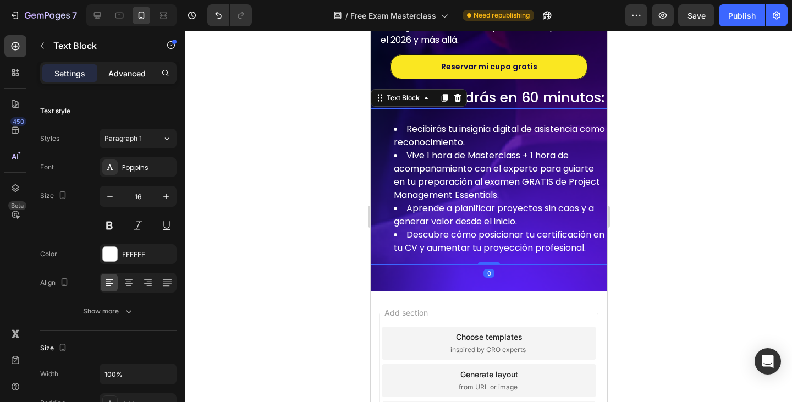
click at [132, 75] on p "Advanced" at bounding box center [126, 74] width 37 height 12
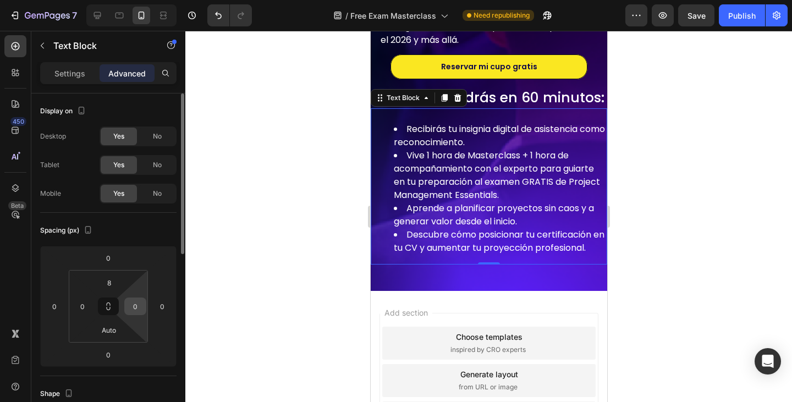
click at [144, 303] on div "0" at bounding box center [135, 307] width 22 height 18
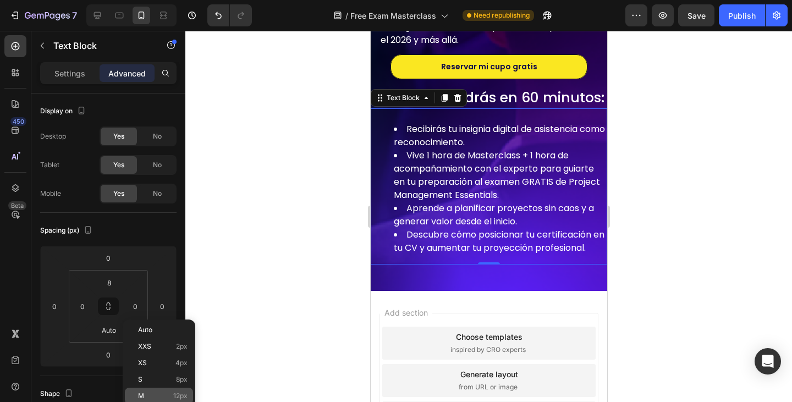
click at [153, 390] on div "M 12px" at bounding box center [159, 396] width 68 height 17
type input "12"
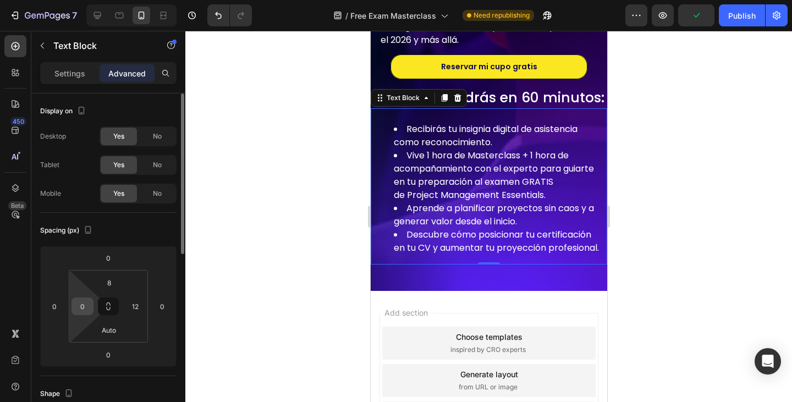
click at [85, 299] on input "0" at bounding box center [82, 306] width 17 height 17
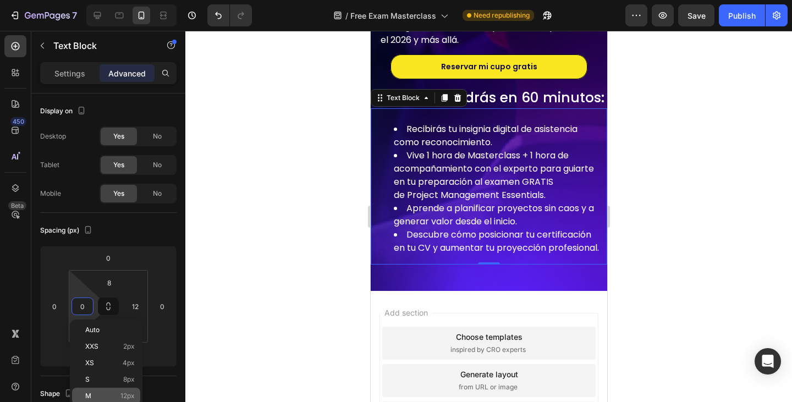
click at [114, 395] on p "M 12px" at bounding box center [110, 396] width 50 height 8
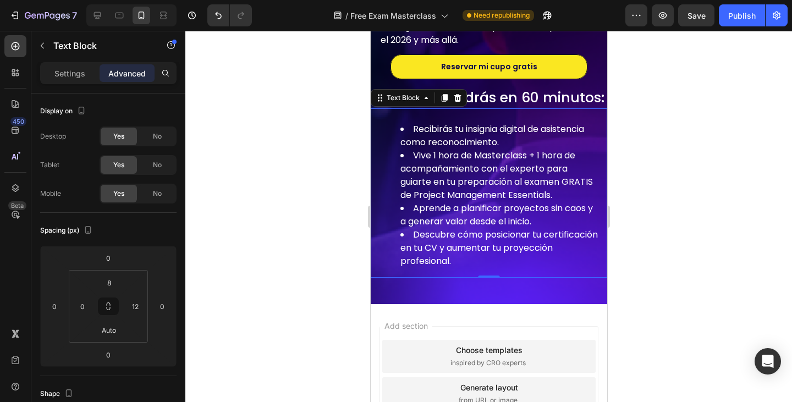
type input "12"
click at [561, 151] on div "Recibirás tu insignia digital de asistencia como reconocimiento. Vive 1 hora de…" at bounding box center [488, 195] width 223 height 165
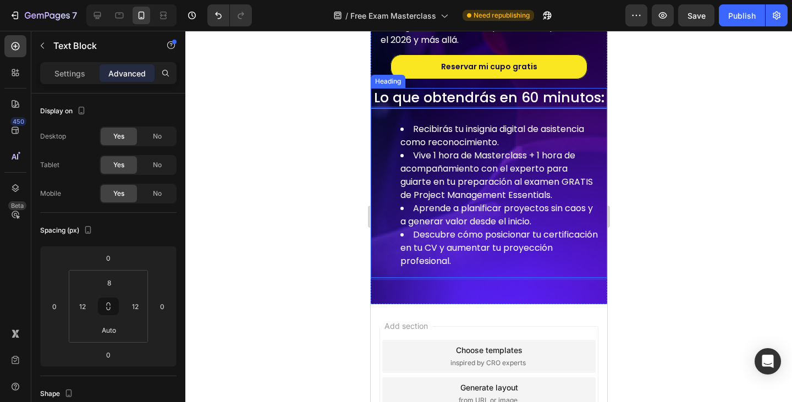
click at [559, 107] on p "Lo que obtendrás en 60 minutos:" at bounding box center [488, 98] width 234 height 18
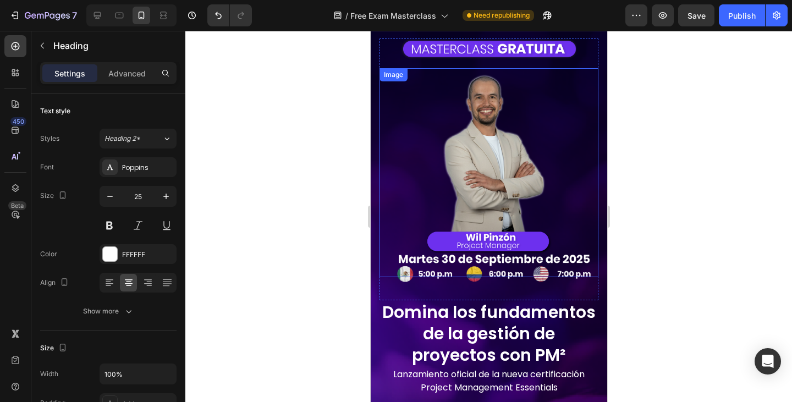
scroll to position [0, 0]
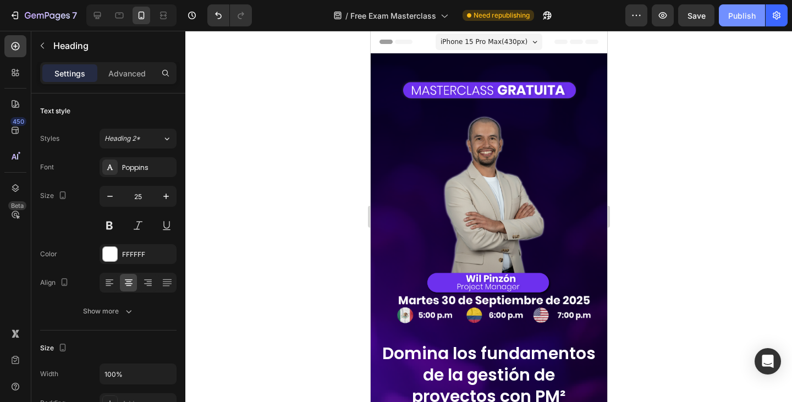
click at [731, 20] on div "Publish" at bounding box center [743, 16] width 28 height 12
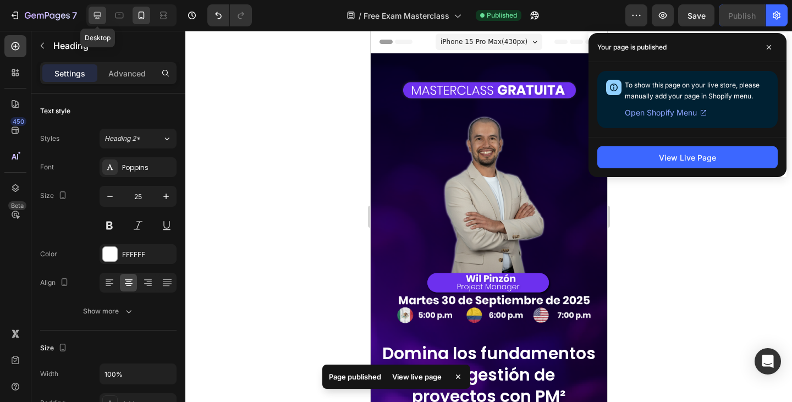
click at [93, 12] on icon at bounding box center [97, 15] width 11 height 11
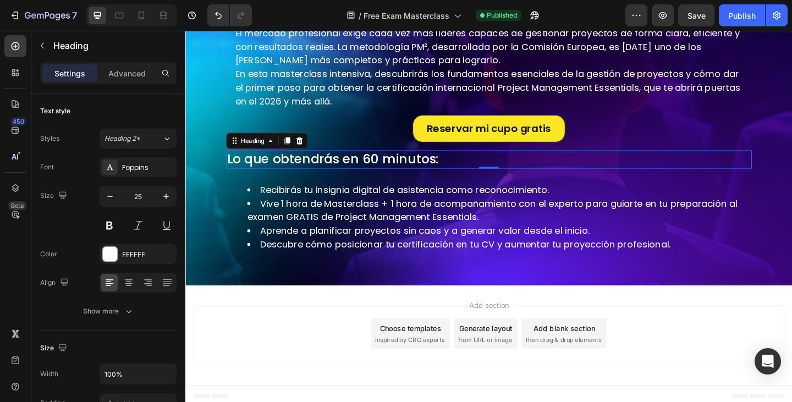
scroll to position [298, 0]
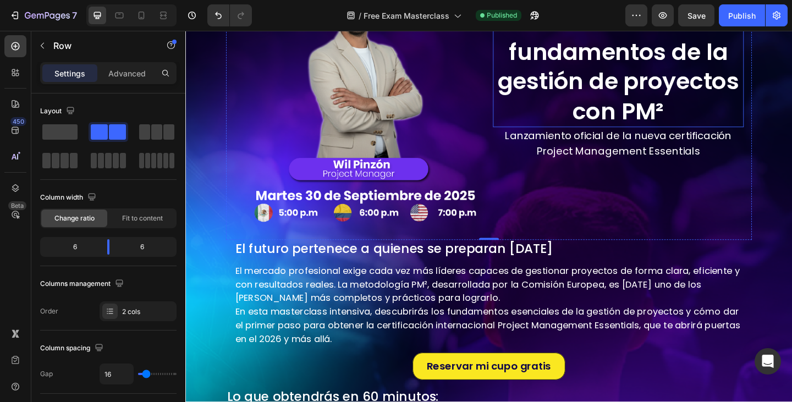
scroll to position [23, 0]
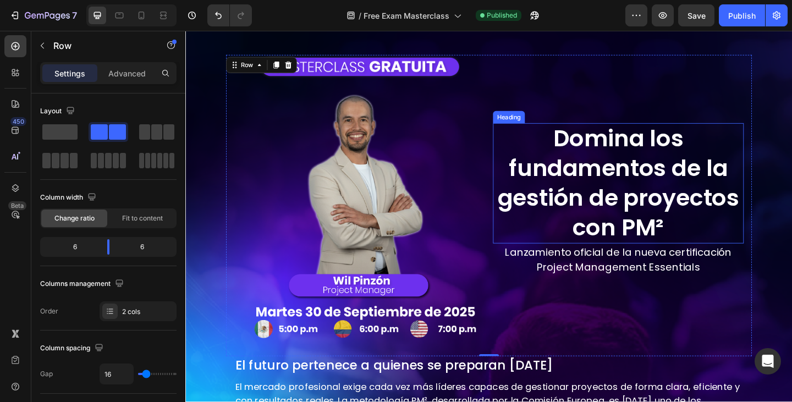
click at [589, 178] on p "Domina los fundamentos de la gestión de proyectos con PM²" at bounding box center [656, 197] width 271 height 129
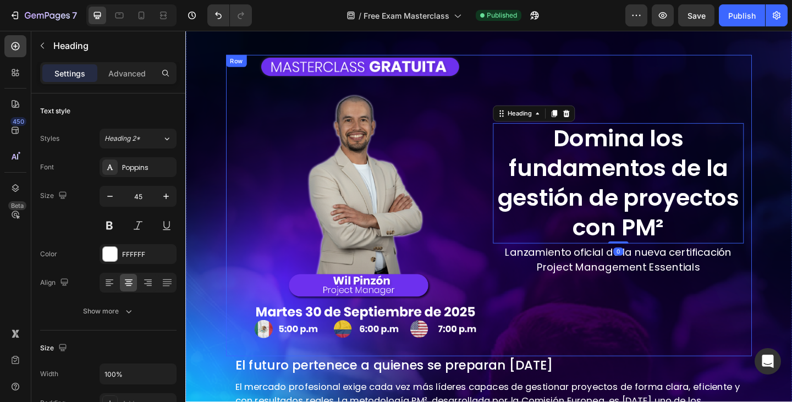
click at [602, 74] on div "Domina los fundamentos de la gestión de proyectos con PM² Heading 0 Lanzamiento…" at bounding box center [656, 221] width 273 height 328
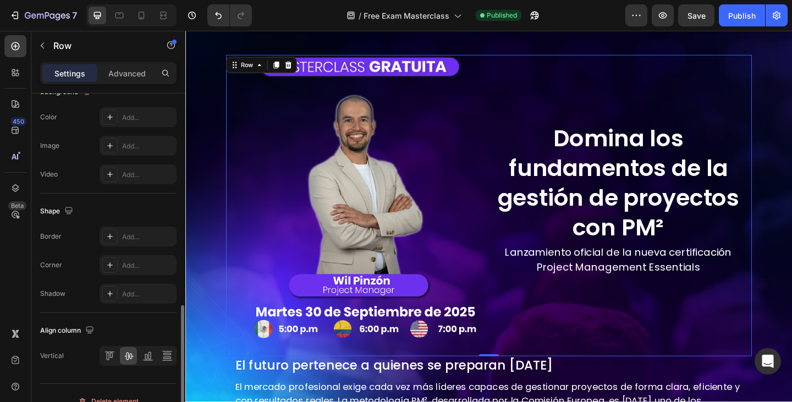
scroll to position [457, 0]
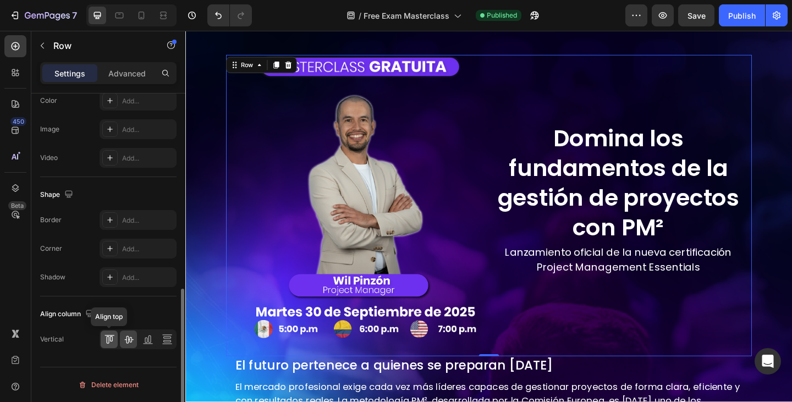
click at [101, 342] on div at bounding box center [109, 340] width 17 height 18
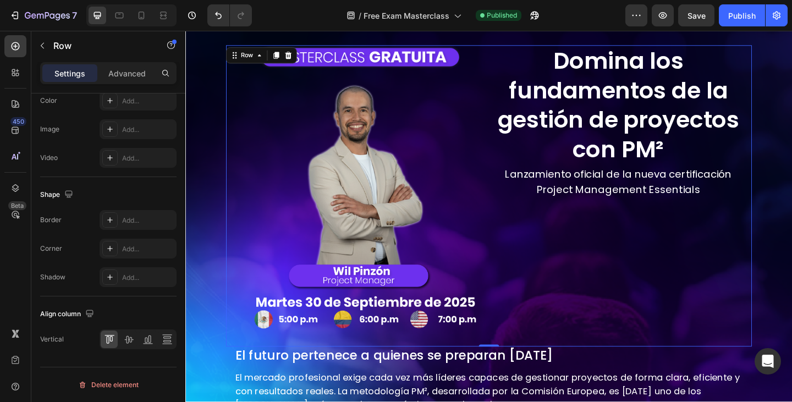
scroll to position [188, 0]
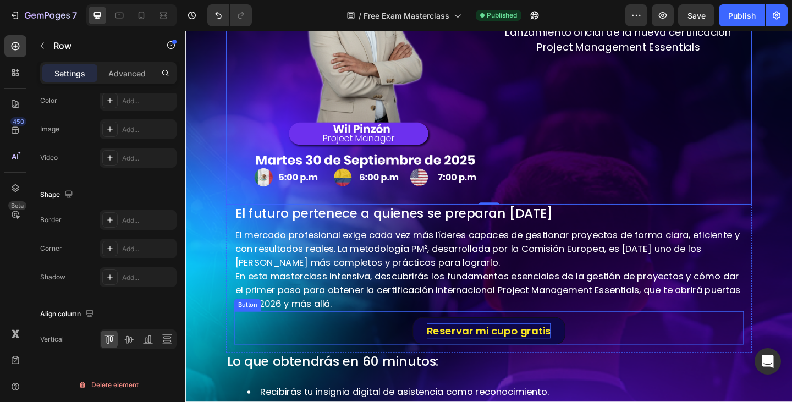
click at [554, 349] on p "Reservar mi cupo gratis" at bounding box center [515, 357] width 135 height 17
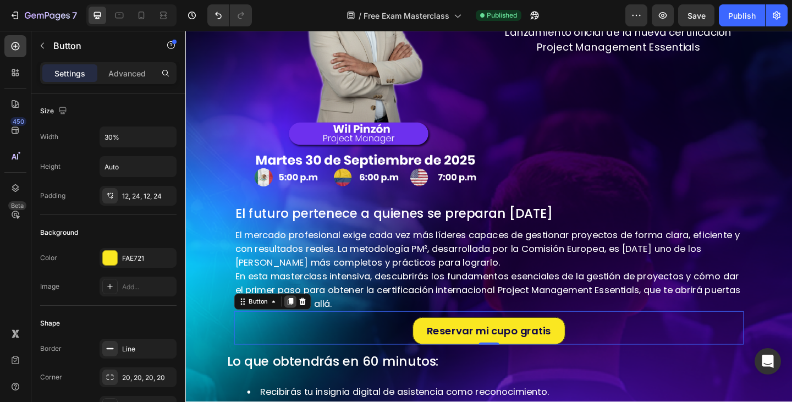
click at [297, 321] on icon at bounding box center [299, 325] width 9 height 9
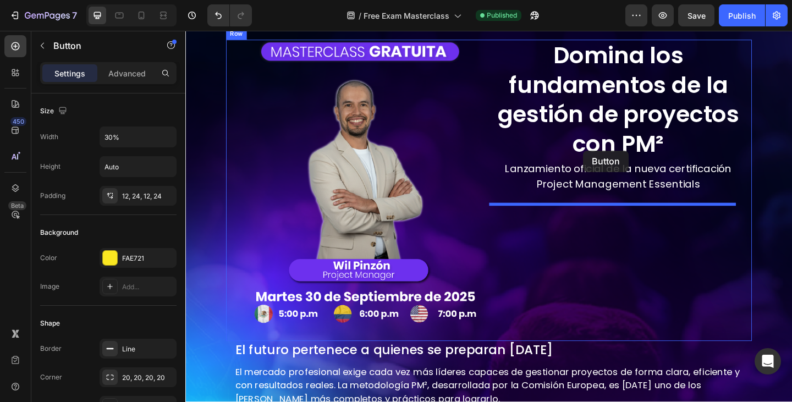
scroll to position [9, 0]
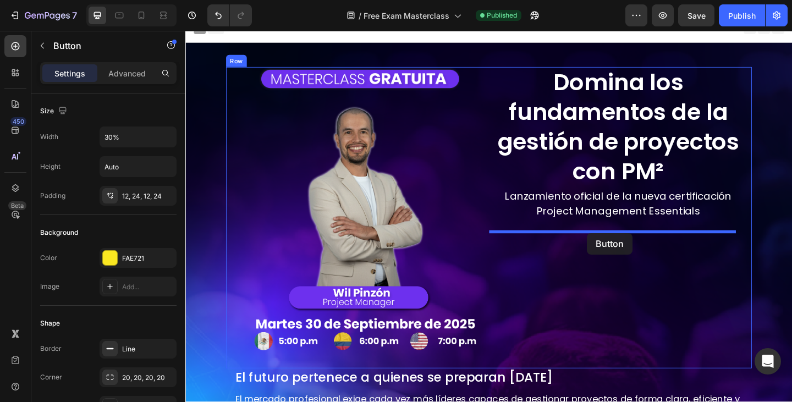
drag, startPoint x: 262, startPoint y: 360, endPoint x: 622, endPoint y: 251, distance: 376.7
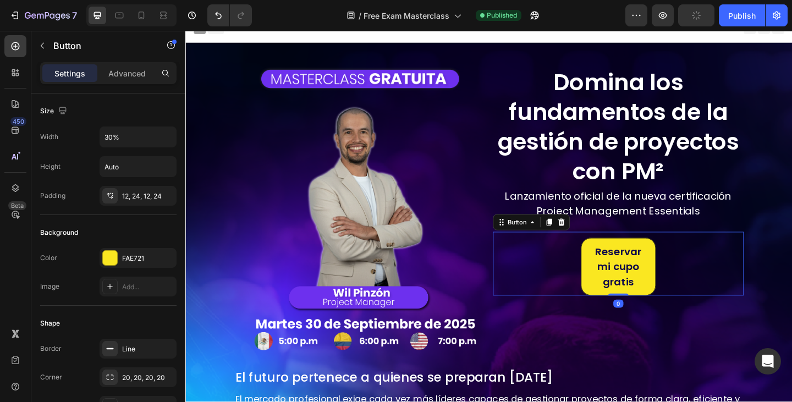
click at [533, 293] on div "Reservar mi cupo gratis Button 0" at bounding box center [656, 284] width 273 height 69
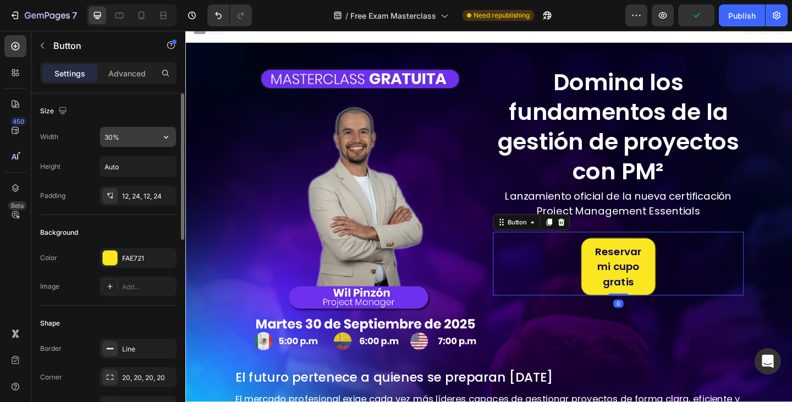
click at [114, 136] on input "30%" at bounding box center [138, 137] width 76 height 20
type input "80%"
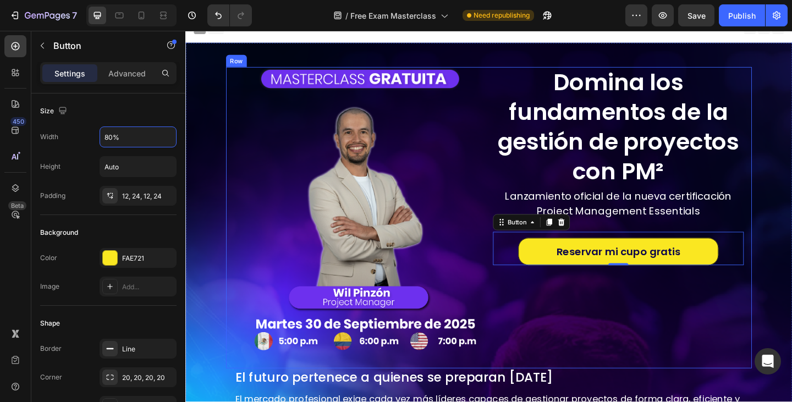
click at [701, 335] on div "Domina los fundamentos de la gestión de proyectos con PM² Heading Lanzamiento o…" at bounding box center [656, 234] width 273 height 328
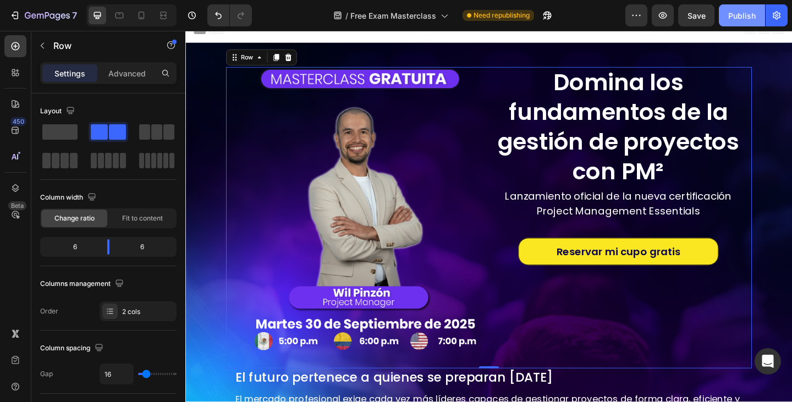
click at [725, 17] on button "Publish" at bounding box center [742, 15] width 46 height 22
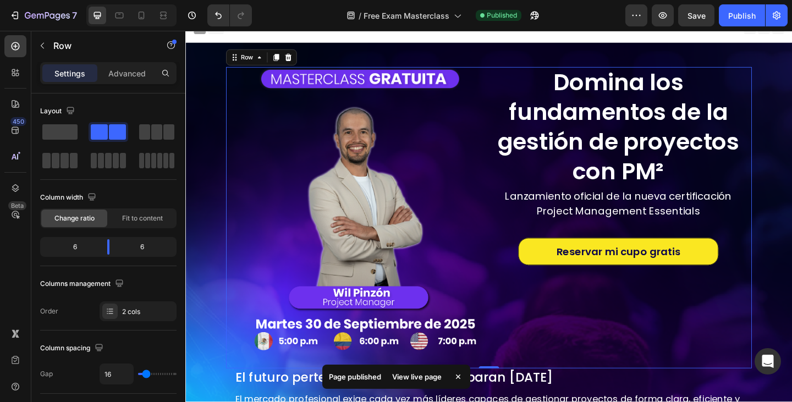
click at [678, 316] on div "Domina los fundamentos de la gestión de proyectos con PM² Heading Lanzamiento o…" at bounding box center [656, 234] width 273 height 328
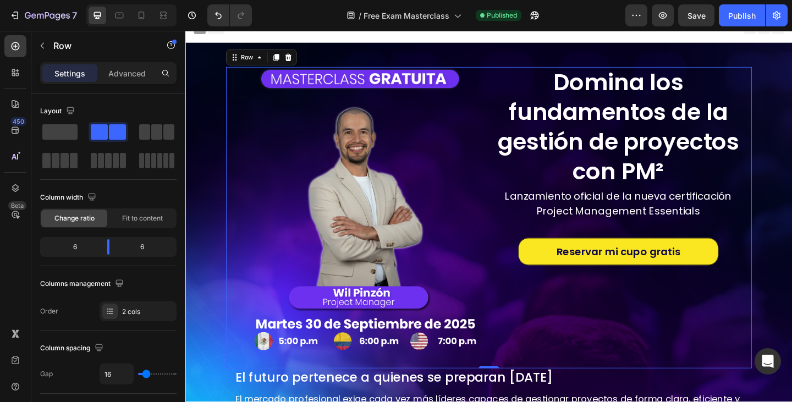
click at [577, 14] on div "/ Free Exam Masterclass Published" at bounding box center [443, 15] width 365 height 22
click at [587, 5] on div "/ Free Exam Masterclass Published" at bounding box center [443, 15] width 365 height 22
click at [584, 17] on div "/ Free Exam Masterclass Published" at bounding box center [443, 15] width 365 height 22
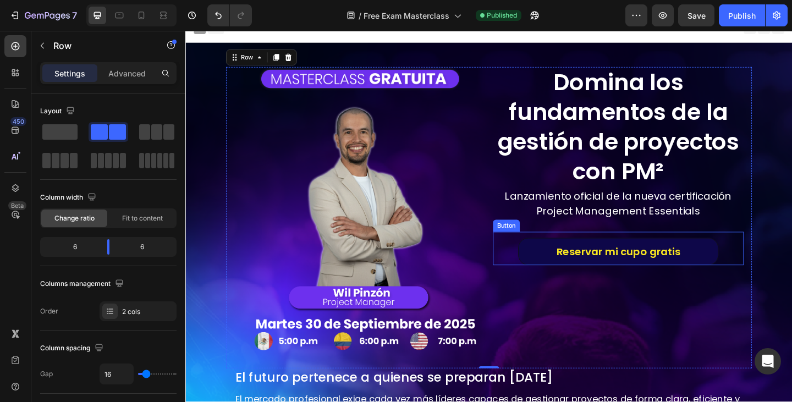
click at [577, 268] on button "Reservar mi cupo gratis" at bounding box center [657, 271] width 218 height 30
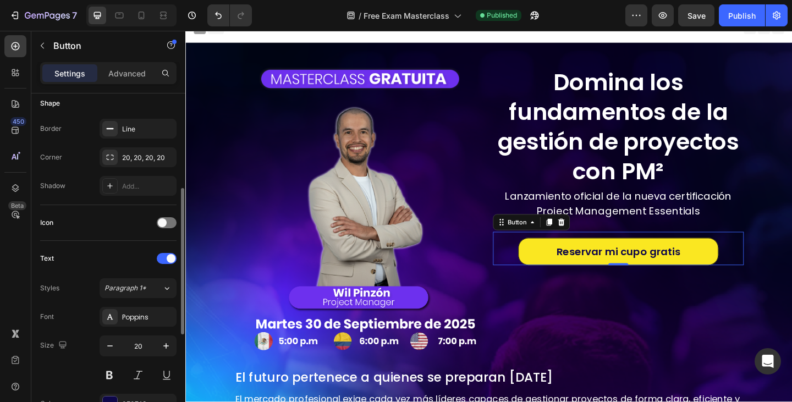
scroll to position [449, 0]
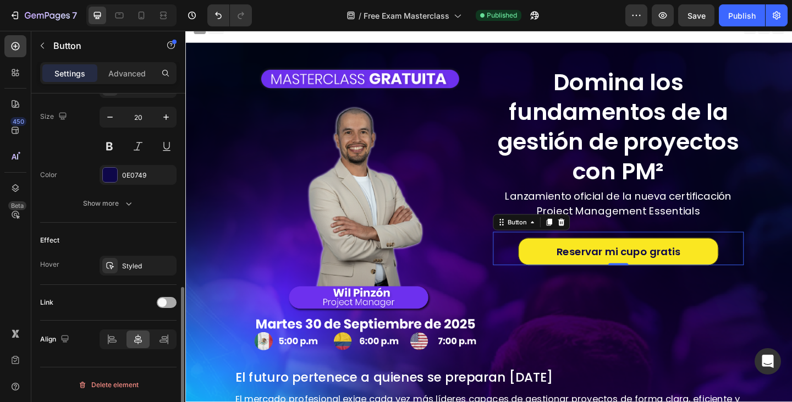
click at [168, 300] on div at bounding box center [167, 302] width 20 height 11
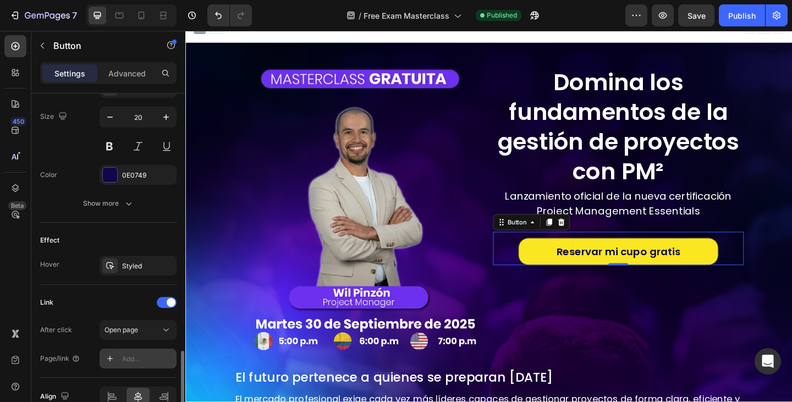
scroll to position [506, 0]
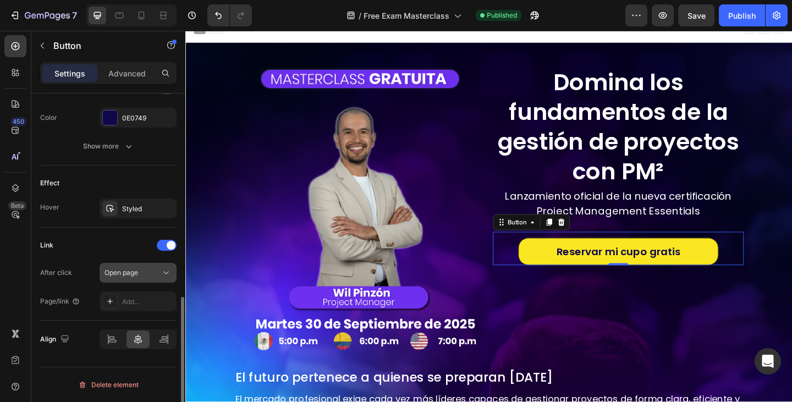
click at [156, 269] on div "Open page" at bounding box center [133, 273] width 56 height 10
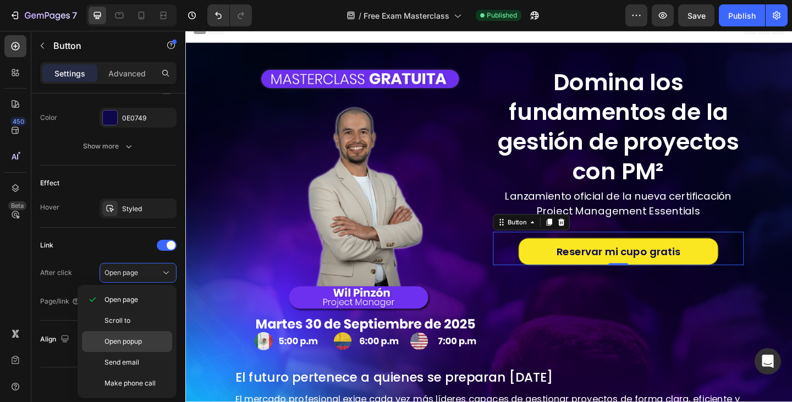
click at [136, 335] on div "Open popup" at bounding box center [127, 341] width 90 height 21
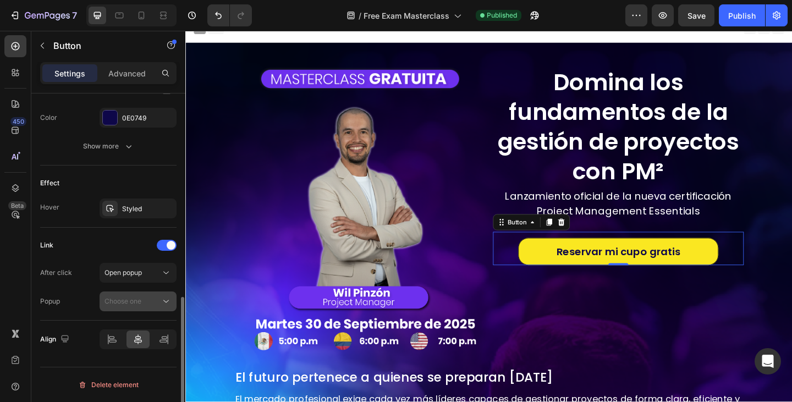
click at [129, 293] on button "Choose one" at bounding box center [138, 302] width 77 height 20
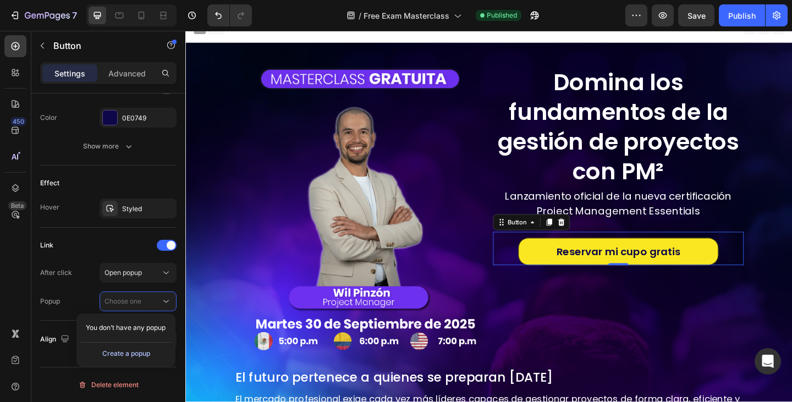
click at [117, 353] on div "Create a popup" at bounding box center [126, 354] width 48 height 10
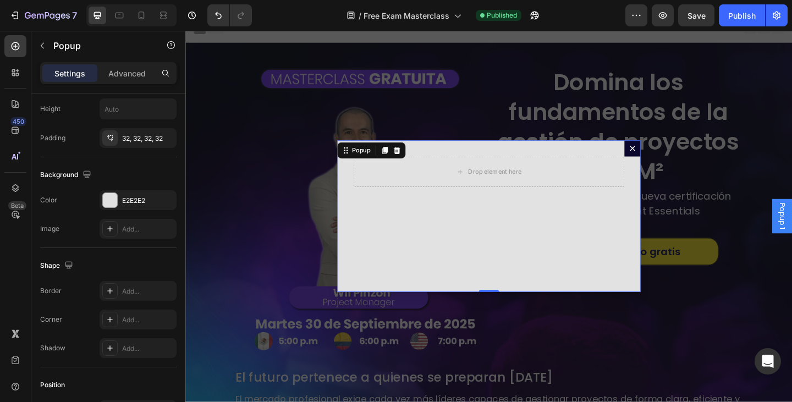
scroll to position [0, 0]
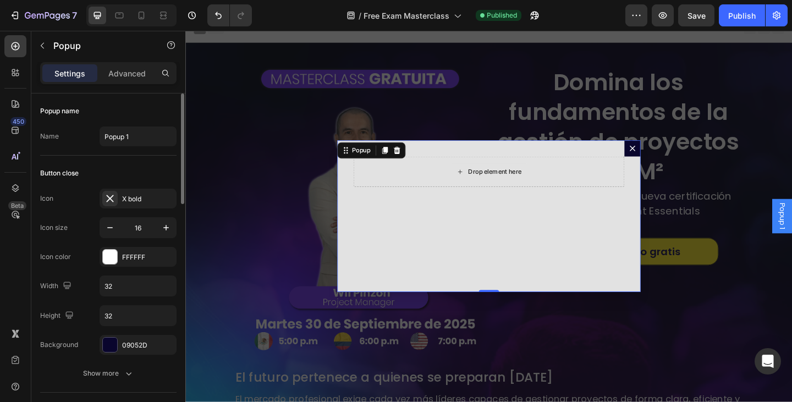
click at [556, 177] on div "Drop element here" at bounding box center [515, 184] width 295 height 33
click at [127, 342] on div "09052D" at bounding box center [138, 346] width 32 height 10
click at [426, 189] on div "Drop element here" at bounding box center [515, 184] width 295 height 33
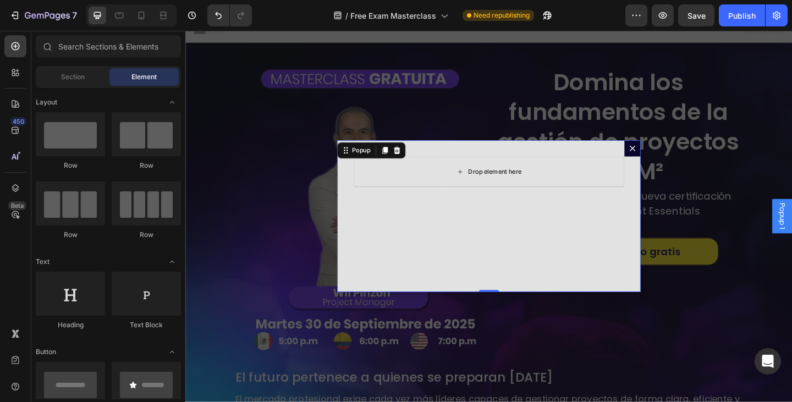
click at [485, 178] on div "Drop element here" at bounding box center [515, 185] width 89 height 18
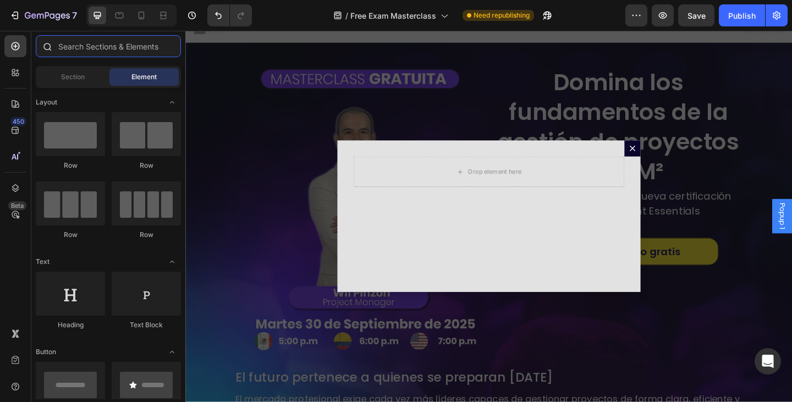
click at [134, 50] on input "text" at bounding box center [108, 46] width 145 height 22
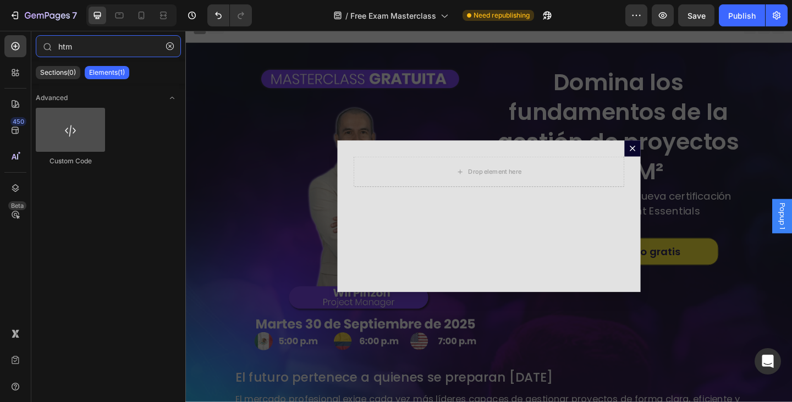
type input "htm"
click at [90, 110] on div at bounding box center [70, 130] width 69 height 44
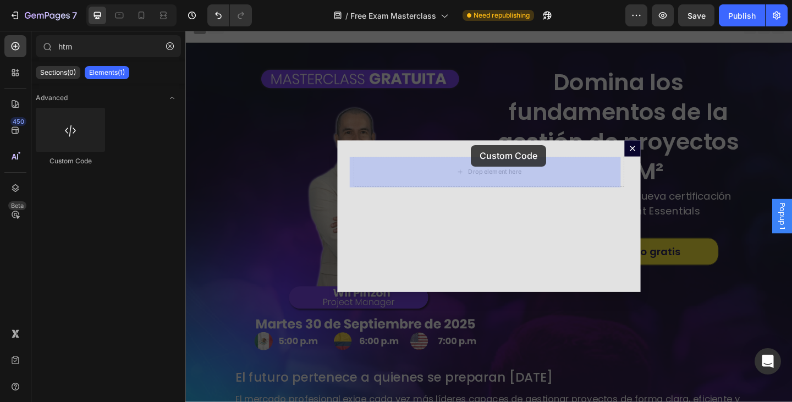
drag, startPoint x: 271, startPoint y: 152, endPoint x: 496, endPoint y: 155, distance: 225.1
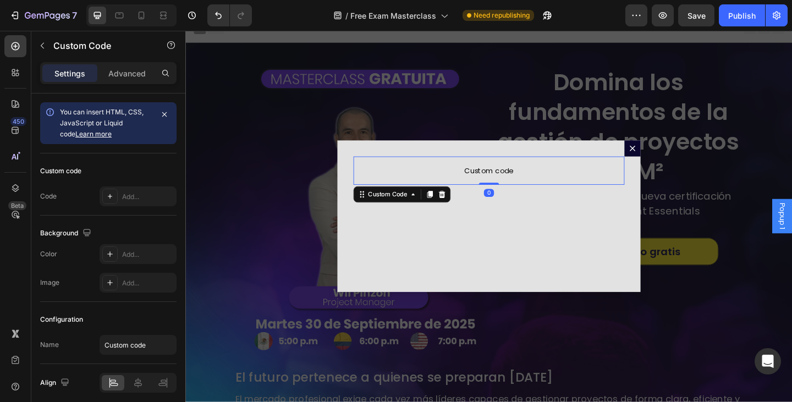
click at [487, 172] on p "Custom code" at bounding box center [515, 183] width 295 height 31
click at [507, 178] on span "Custom code" at bounding box center [515, 183] width 295 height 13
click at [133, 199] on div "Add..." at bounding box center [148, 197] width 52 height 10
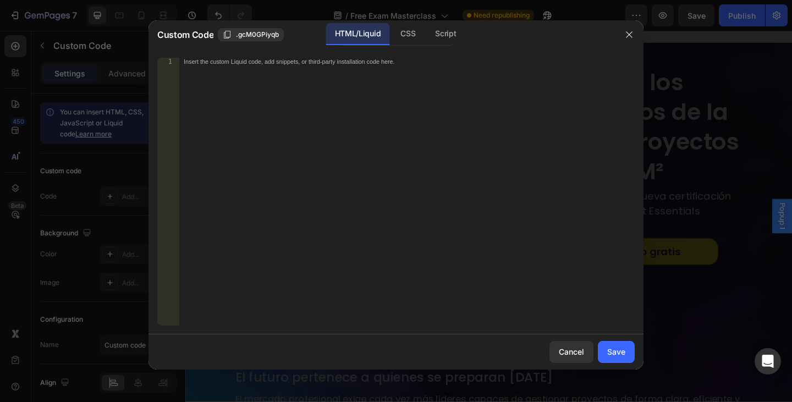
click at [317, 172] on div "Insert the custom Liquid code, add snippets, or third-party installation code h…" at bounding box center [407, 199] width 456 height 283
paste textarea "<script src="https://secure.certiprof.com/js/form_embed.js"></script>"
type textarea "<script src="https://secure.certiprof.com/js/form_embed.js"></script>"
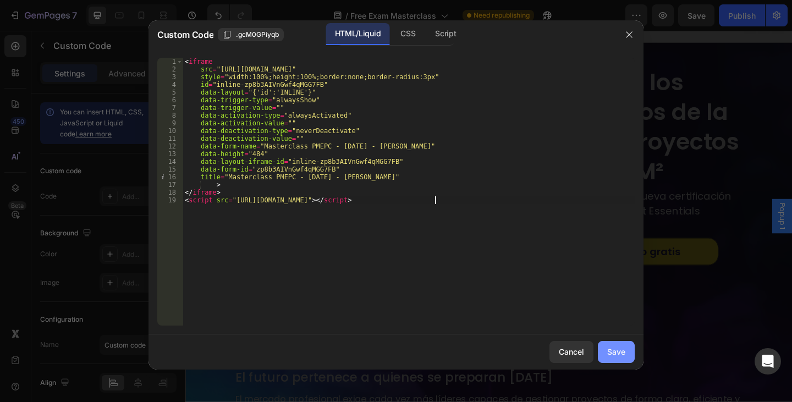
click at [615, 352] on div "Save" at bounding box center [617, 352] width 18 height 12
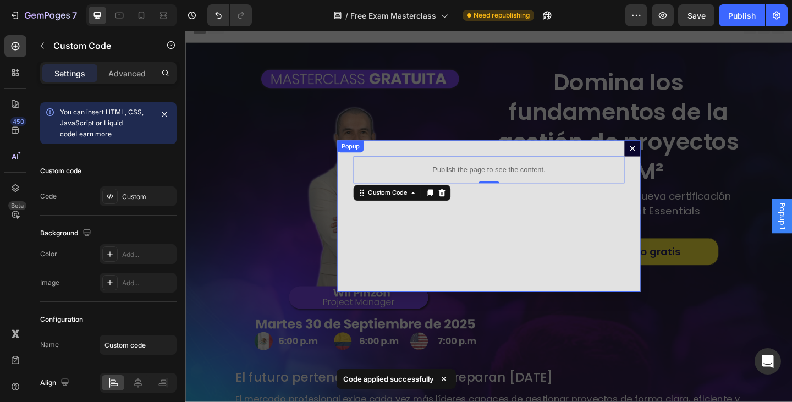
click at [490, 153] on div "Publish the page to see the content. Custom Code 0" at bounding box center [516, 232] width 330 height 165
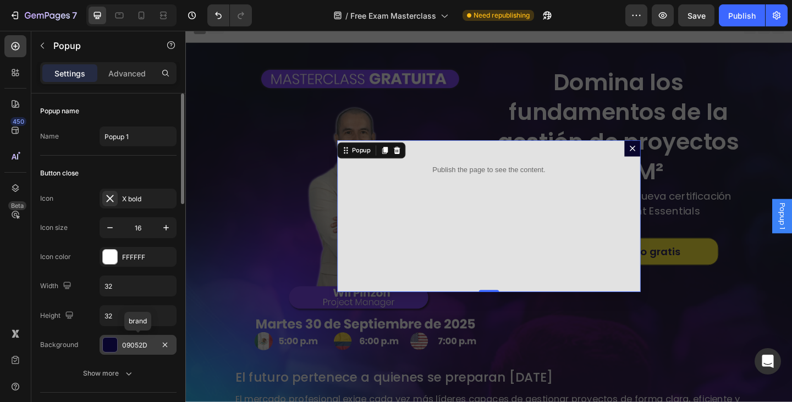
click at [107, 345] on div at bounding box center [110, 345] width 14 height 14
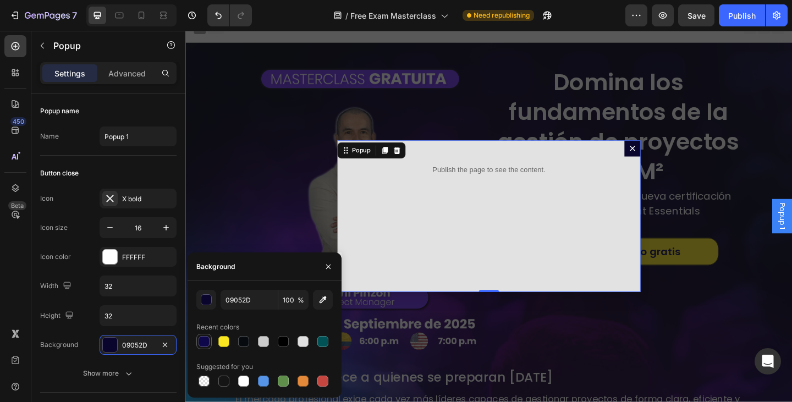
click at [202, 343] on div at bounding box center [204, 341] width 11 height 11
type input "0E0749"
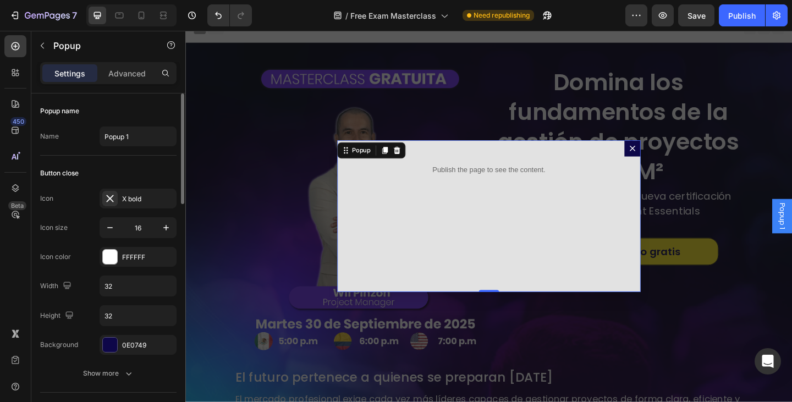
click at [83, 359] on div "Icon X bold Icon size 16 Icon color FFFFFF Width 32 Height 32 Background 0E0749…" at bounding box center [108, 286] width 136 height 195
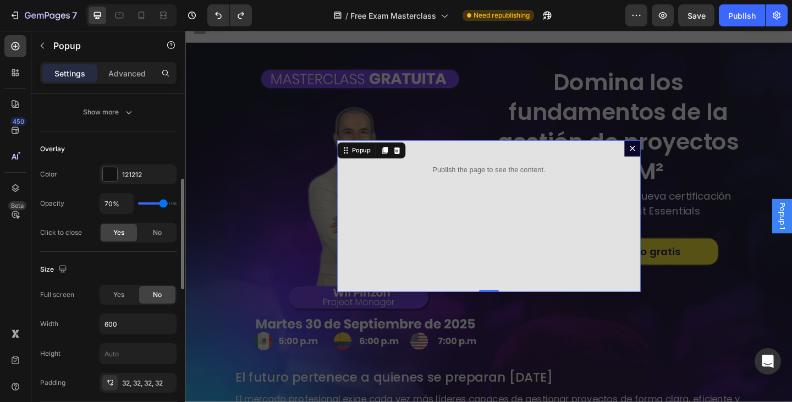
scroll to position [96, 0]
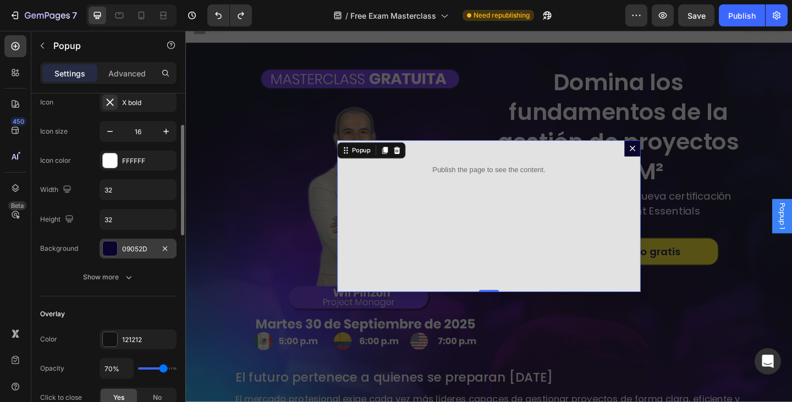
click at [136, 250] on div "09052D" at bounding box center [138, 249] width 32 height 10
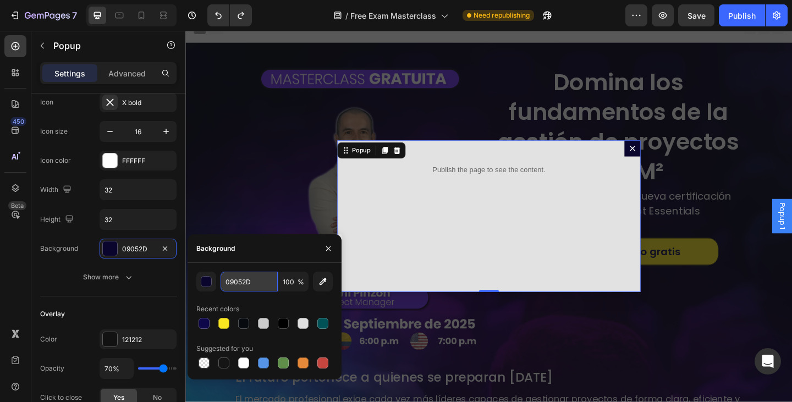
click at [243, 287] on input "09052D" at bounding box center [249, 282] width 57 height 20
click at [54, 258] on div "Background 09052D" at bounding box center [108, 249] width 136 height 20
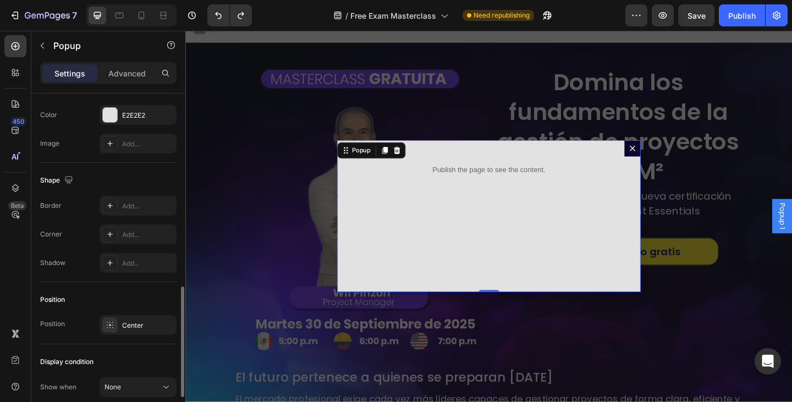
scroll to position [537, 0]
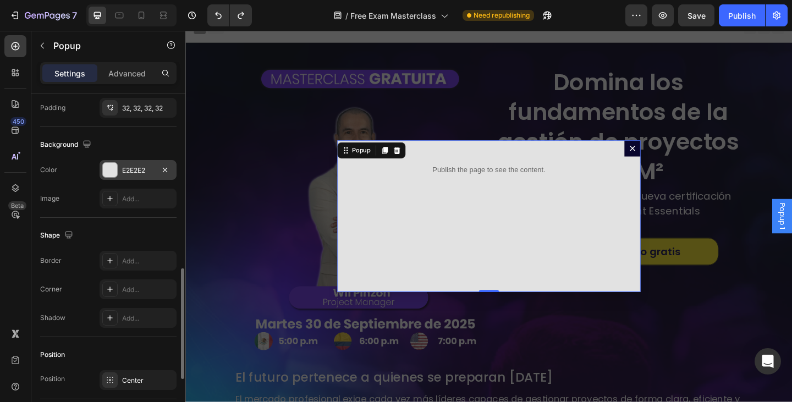
click at [133, 173] on div "E2E2E2" at bounding box center [138, 171] width 32 height 10
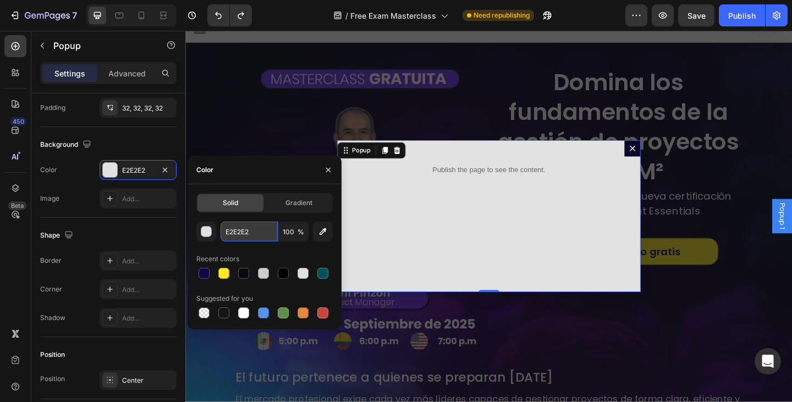
click at [253, 232] on input "E2E2E2" at bounding box center [249, 232] width 57 height 20
paste input "09052D"
type input "09052D"
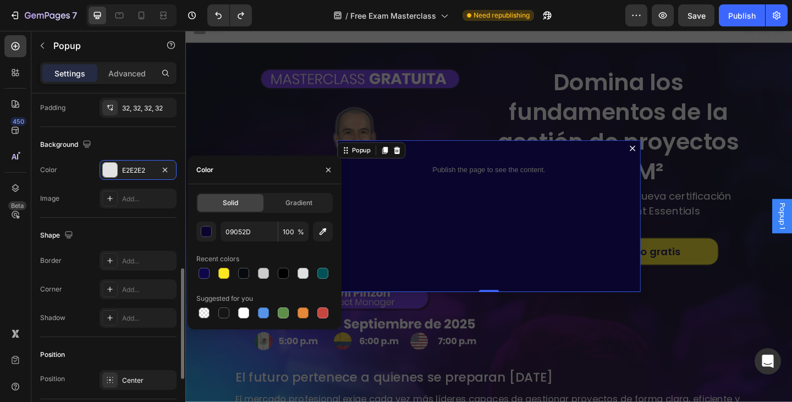
click at [154, 220] on div "Shape Border Add... Corner Add... Shadow Add..." at bounding box center [108, 277] width 136 height 119
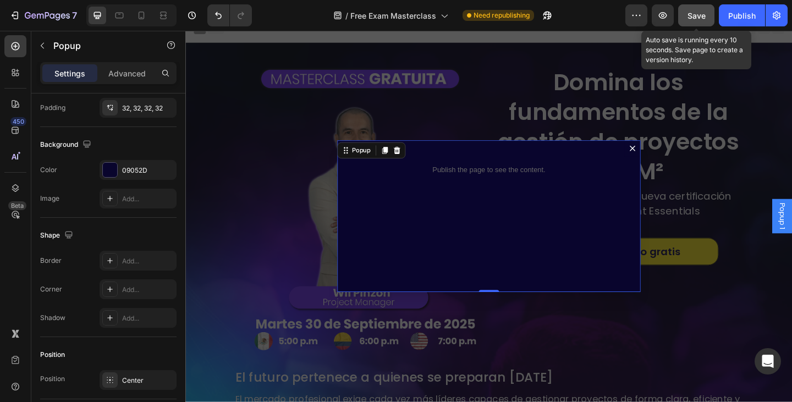
click at [695, 23] on button "Save" at bounding box center [697, 15] width 36 height 22
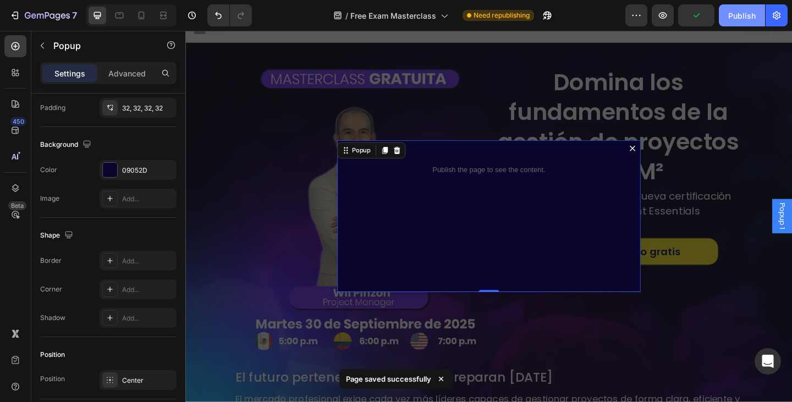
click at [727, 10] on button "Publish" at bounding box center [742, 15] width 46 height 22
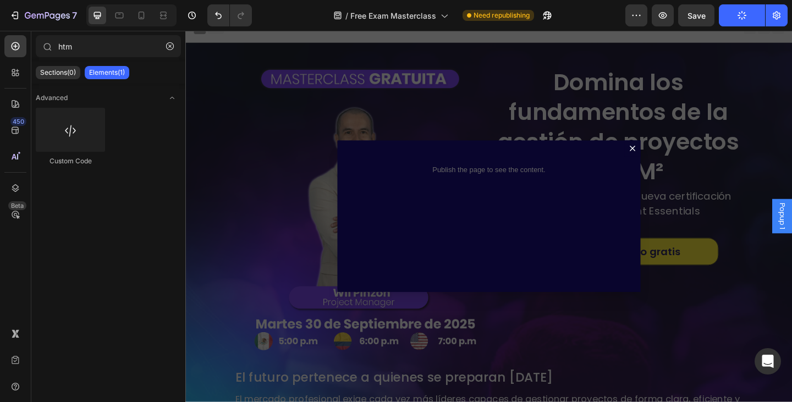
click at [768, 152] on div "Backdrop" at bounding box center [515, 233] width 660 height 404
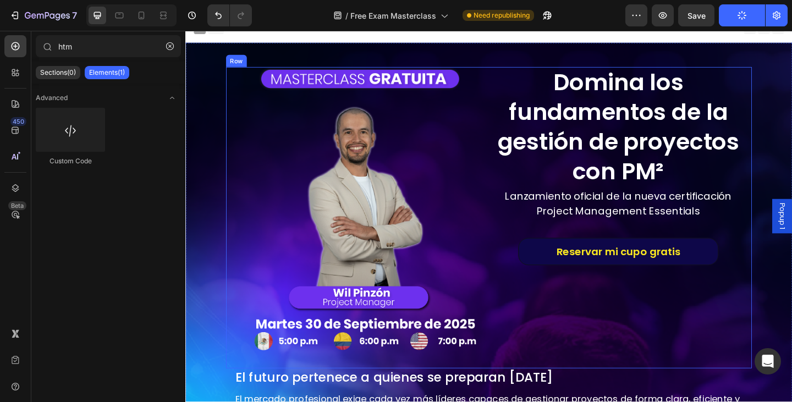
click at [572, 271] on button "Reservar mi cupo gratis" at bounding box center [657, 271] width 218 height 30
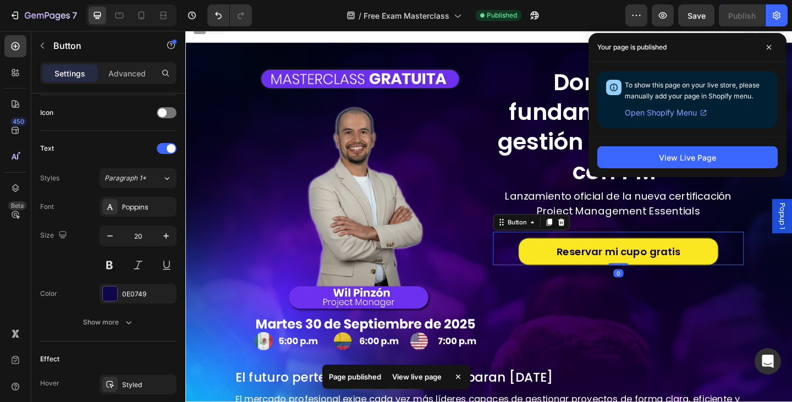
scroll to position [506, 0]
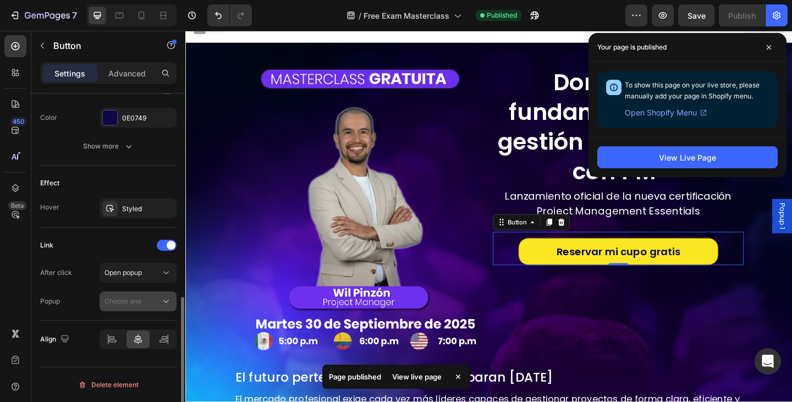
click at [117, 298] on span "Choose one" at bounding box center [123, 301] width 37 height 8
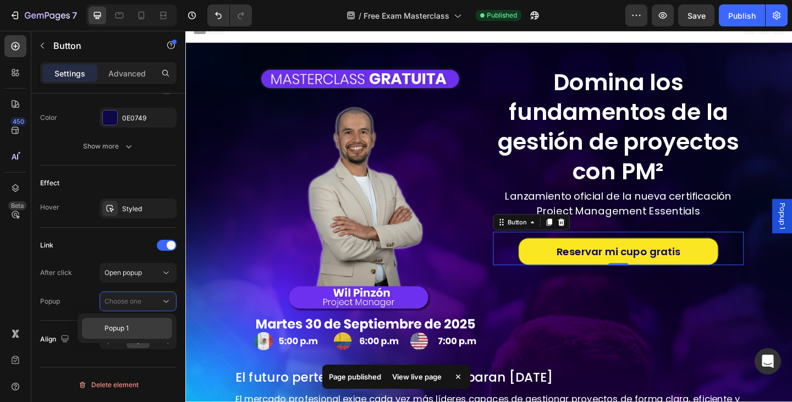
click at [143, 326] on p "Popup 1" at bounding box center [136, 329] width 63 height 10
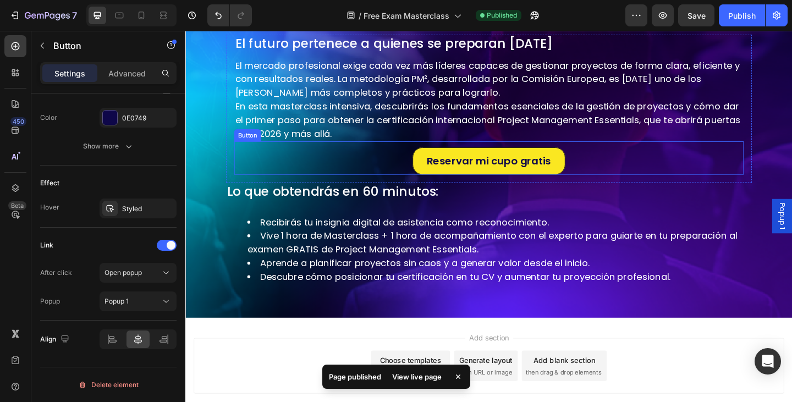
scroll to position [408, 0]
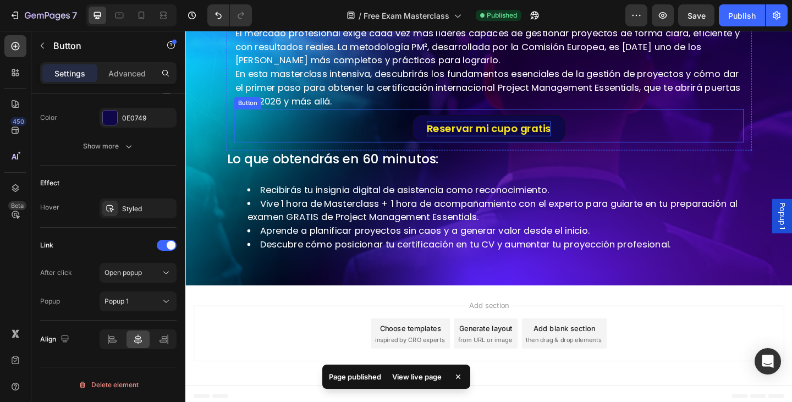
click at [476, 132] on p "Reservar mi cupo gratis" at bounding box center [515, 137] width 135 height 17
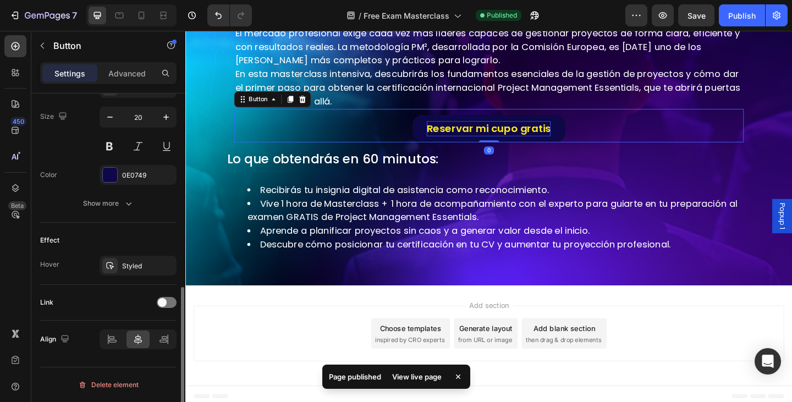
scroll to position [449, 0]
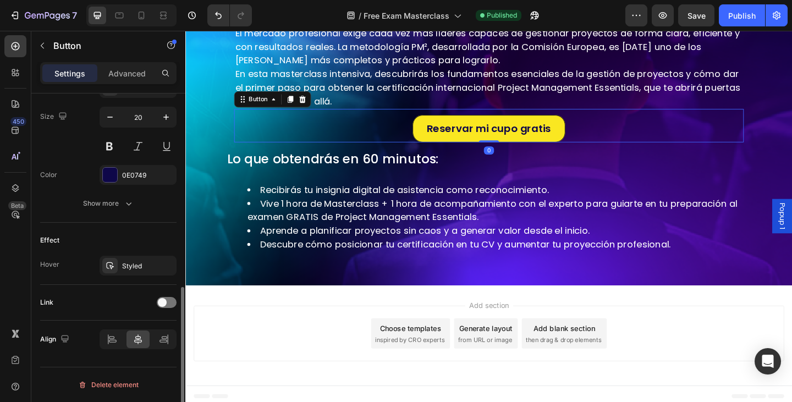
click at [155, 300] on div "Link" at bounding box center [108, 303] width 136 height 18
click at [165, 304] on span at bounding box center [162, 302] width 9 height 9
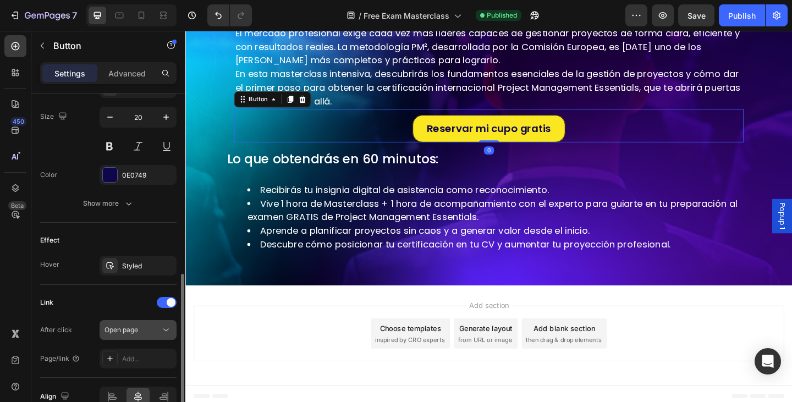
click at [135, 330] on span "Open page" at bounding box center [122, 330] width 34 height 8
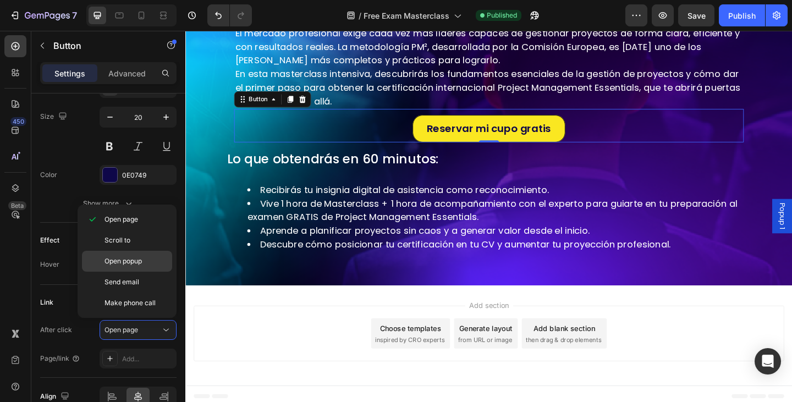
click at [123, 265] on span "Open popup" at bounding box center [123, 261] width 37 height 10
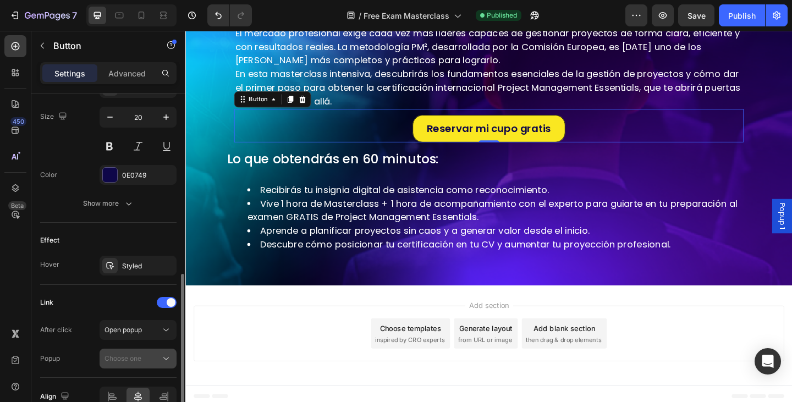
click at [118, 354] on span "Choose one" at bounding box center [123, 358] width 37 height 8
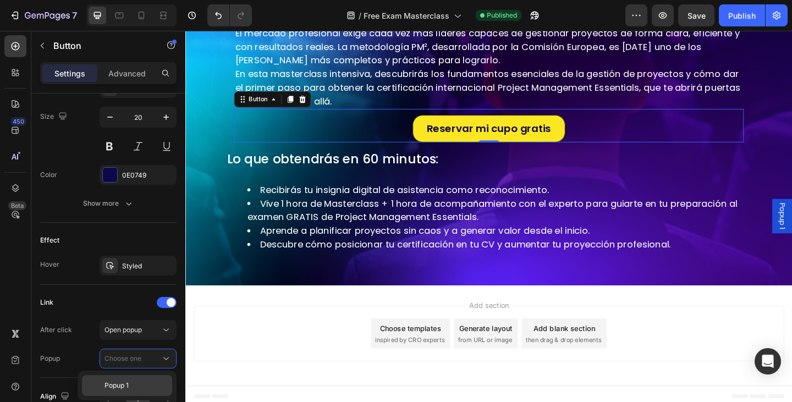
click at [119, 387] on span "Popup 1" at bounding box center [117, 386] width 24 height 10
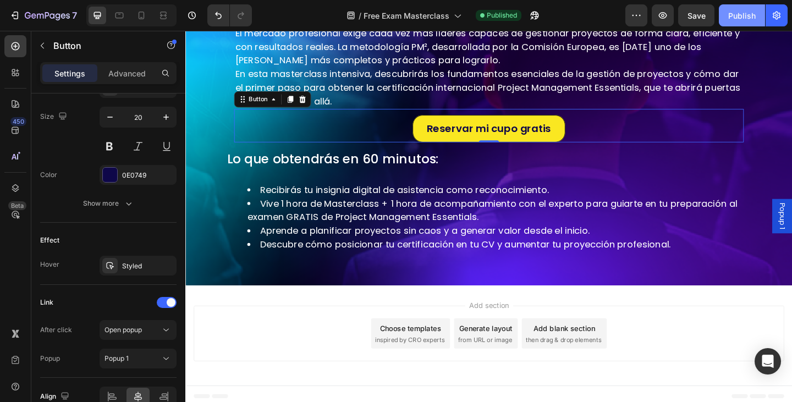
click at [746, 21] on button "Publish" at bounding box center [742, 15] width 46 height 22
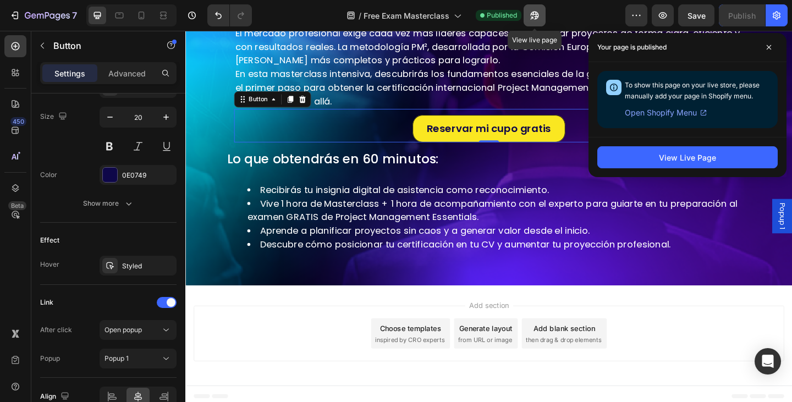
click at [531, 18] on icon "button" at bounding box center [534, 15] width 11 height 11
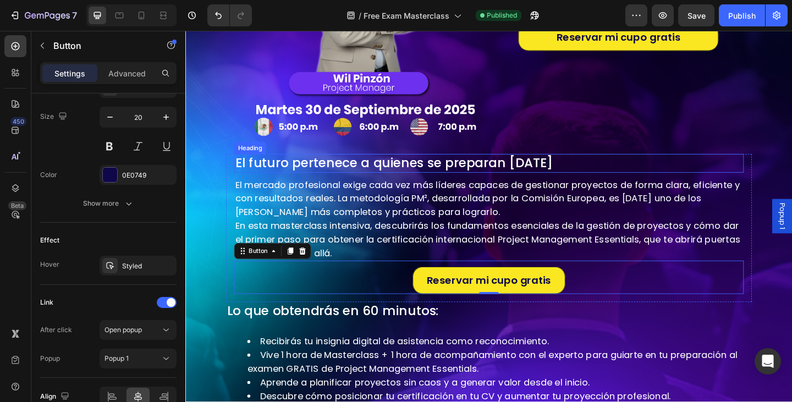
scroll to position [23, 0]
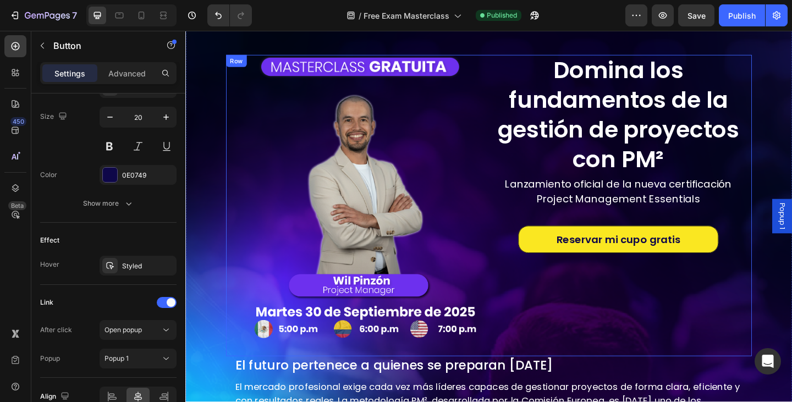
click at [534, 330] on div "Domina los fundamentos de la gestión de proyectos con PM² Heading Lanzamiento o…" at bounding box center [656, 221] width 273 height 328
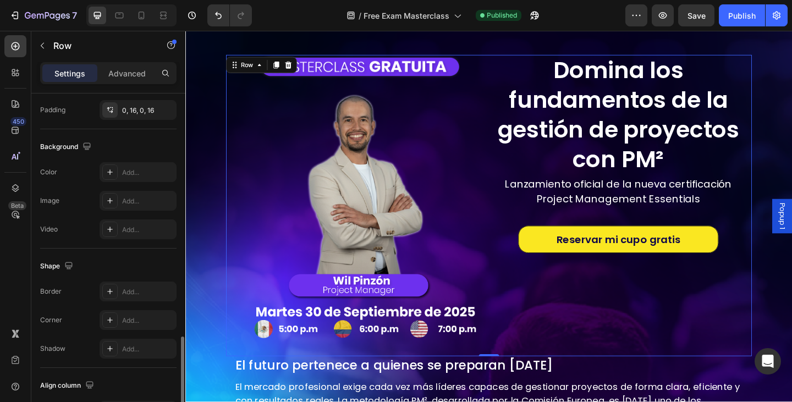
scroll to position [457, 0]
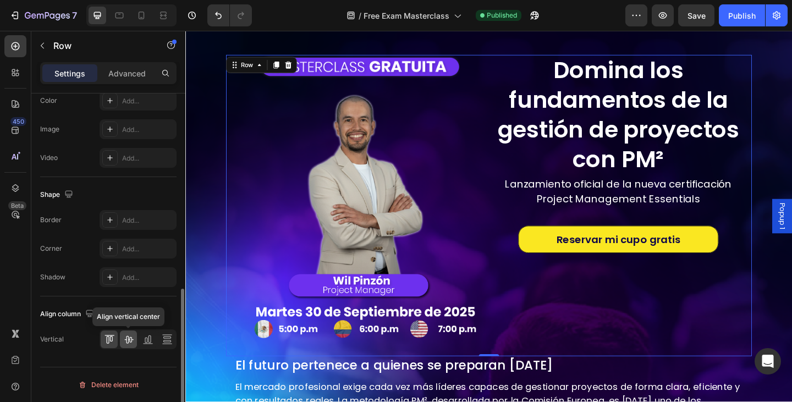
click at [127, 343] on icon at bounding box center [128, 339] width 11 height 11
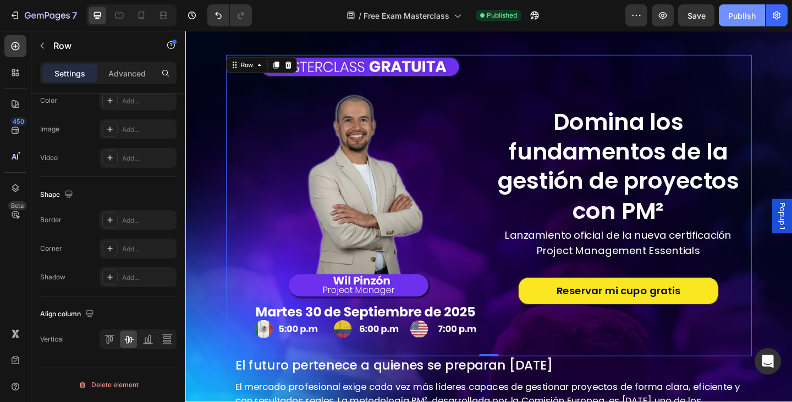
click at [739, 22] on button "Publish" at bounding box center [742, 15] width 46 height 22
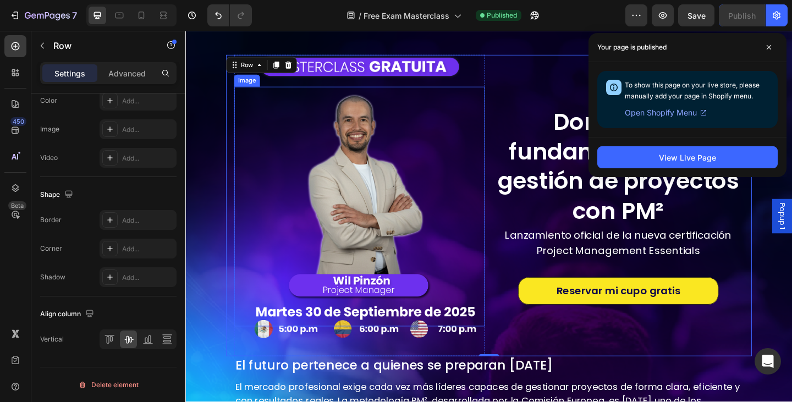
click at [370, 198] on img at bounding box center [375, 222] width 218 height 261
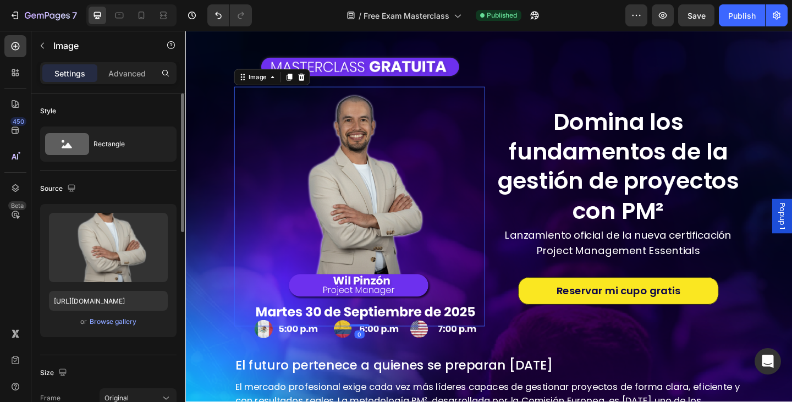
scroll to position [165, 0]
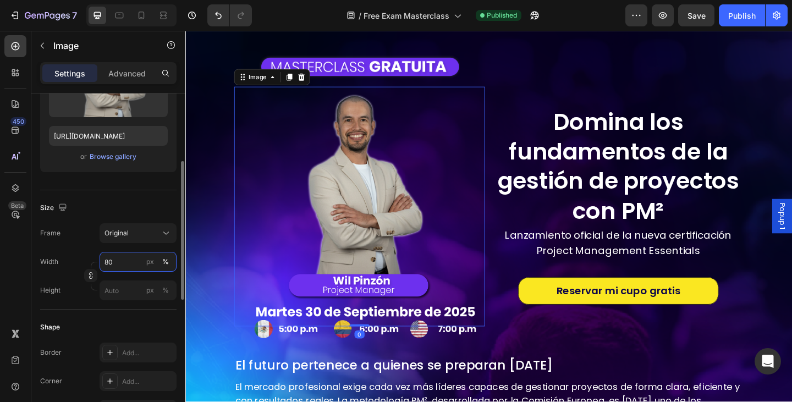
click at [111, 268] on input "80" at bounding box center [138, 262] width 77 height 20
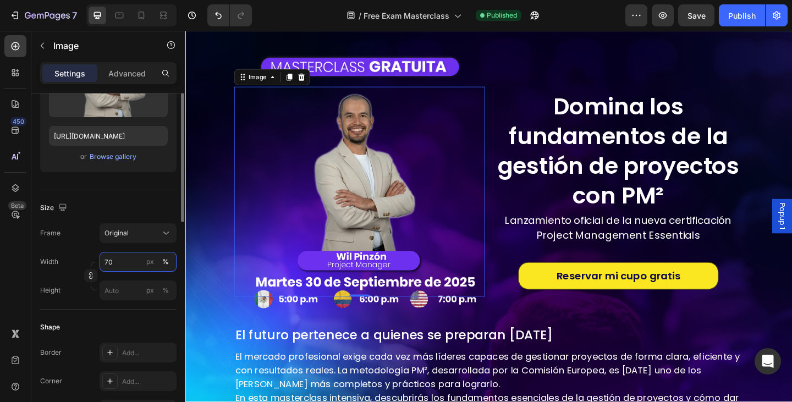
scroll to position [110, 0]
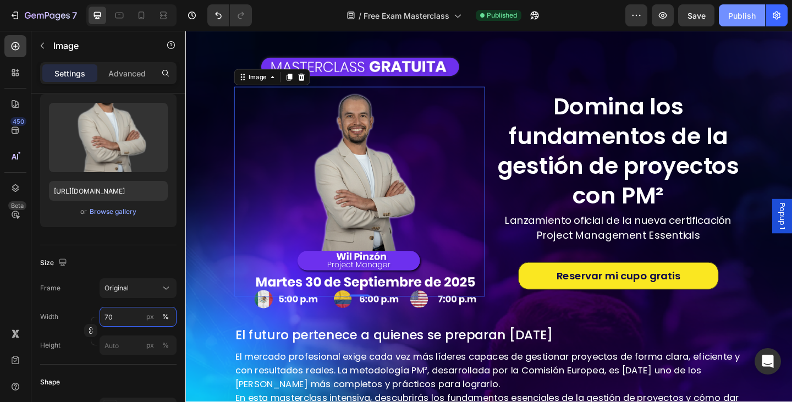
type input "70"
click at [735, 19] on div "Publish" at bounding box center [743, 16] width 28 height 12
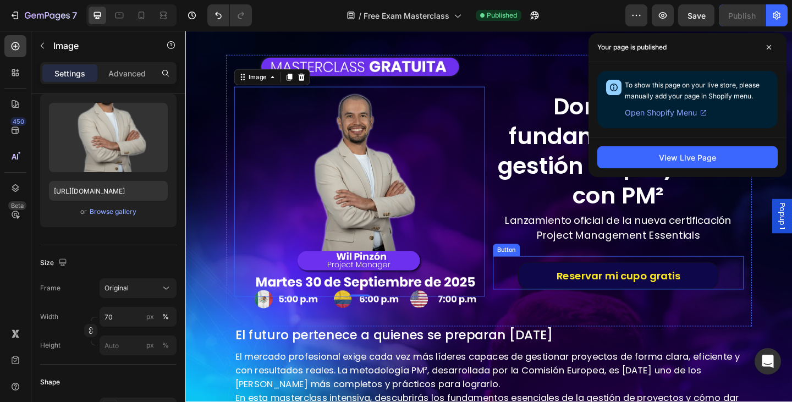
click at [556, 297] on link "Reservar mi cupo gratis" at bounding box center [657, 298] width 218 height 30
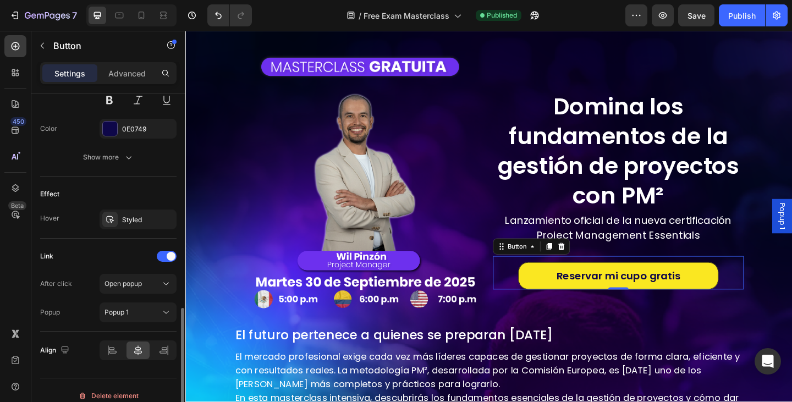
scroll to position [506, 0]
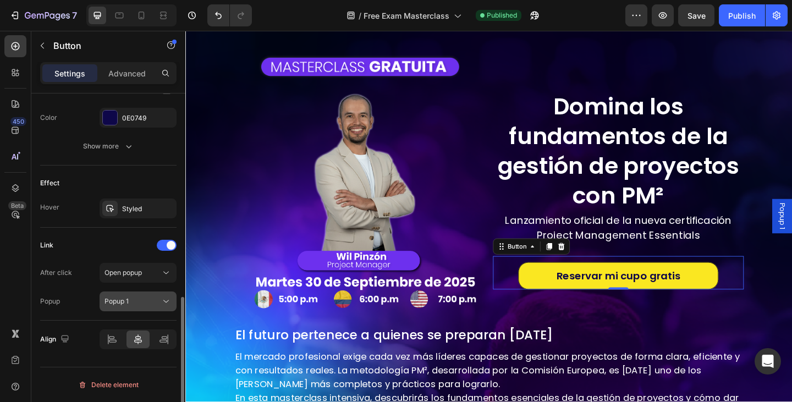
click at [135, 303] on div "Popup 1" at bounding box center [133, 302] width 56 height 10
click at [104, 234] on div "Link After click Open popup Popup Popup 1" at bounding box center [108, 274] width 136 height 93
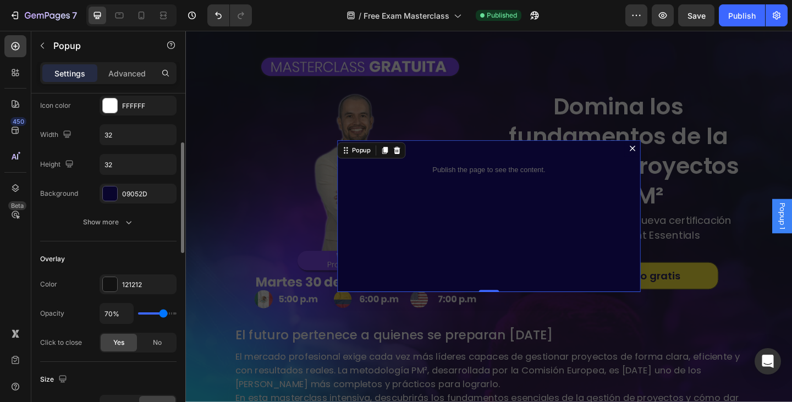
scroll to position [0, 0]
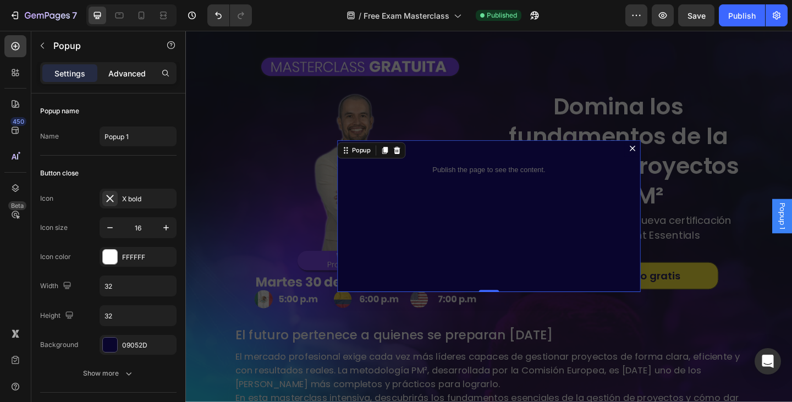
click at [123, 74] on p "Advanced" at bounding box center [126, 74] width 37 height 12
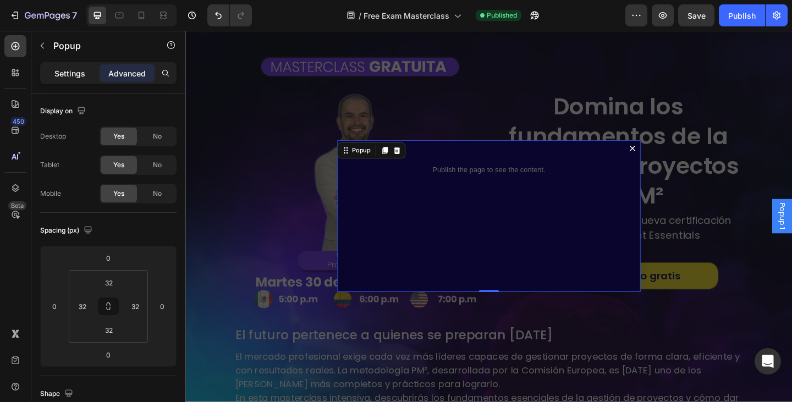
click at [68, 73] on p "Settings" at bounding box center [69, 74] width 31 height 12
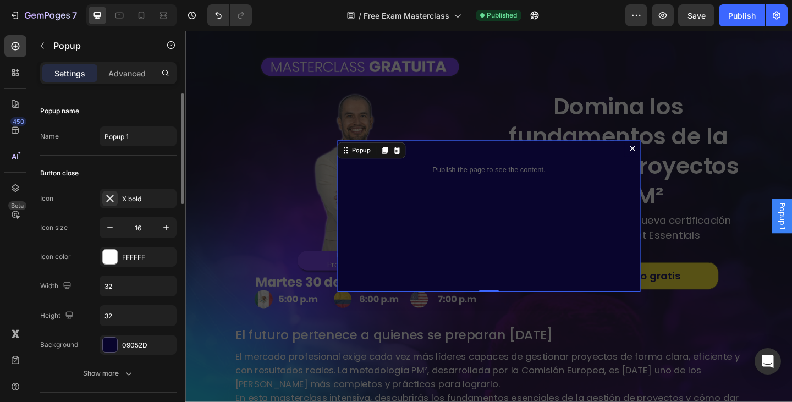
click at [56, 159] on div "Button close Icon X bold Icon size 16 Icon color FFFFFF Width 32 Height 32 Back…" at bounding box center [108, 274] width 136 height 237
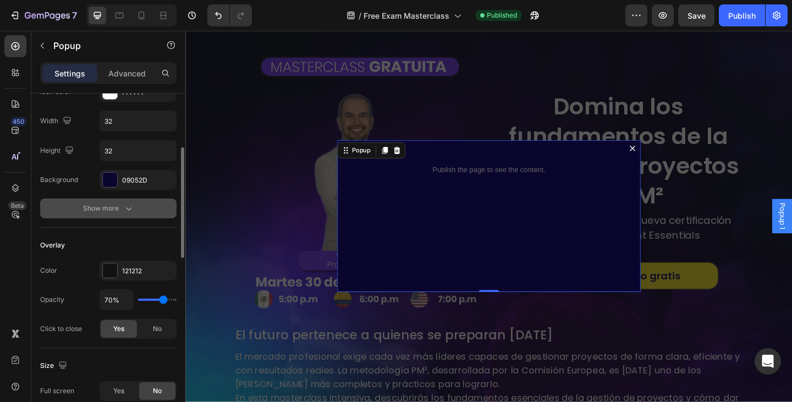
click at [95, 206] on div "Show more" at bounding box center [108, 208] width 51 height 11
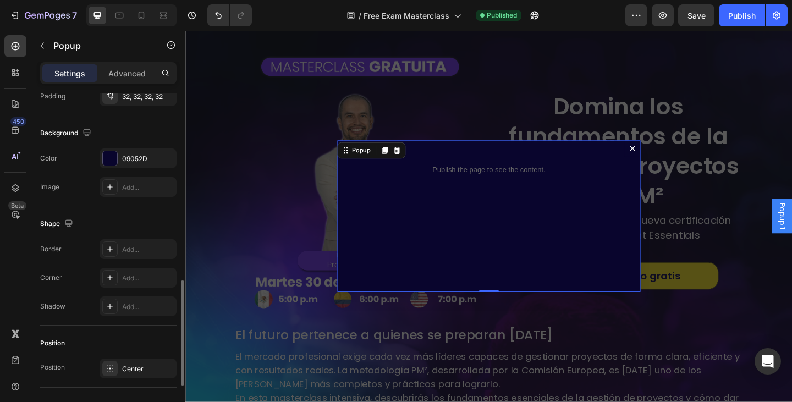
scroll to position [759, 0]
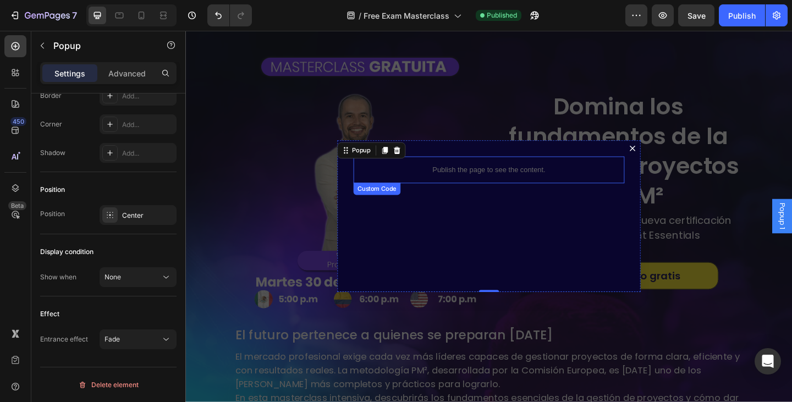
click at [456, 176] on div "Publish the page to see the content." at bounding box center [515, 182] width 295 height 29
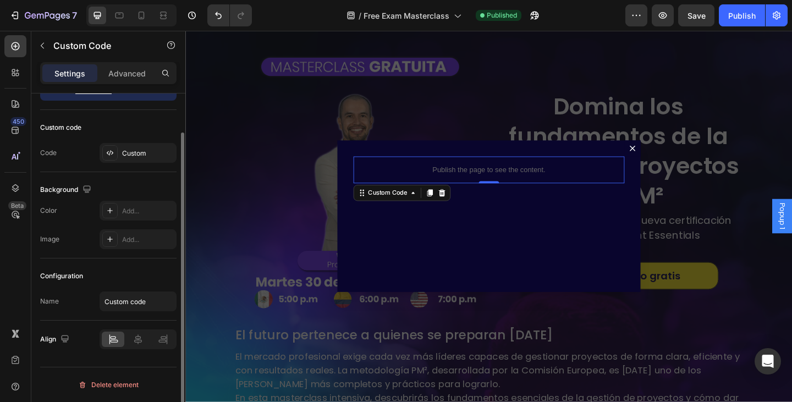
scroll to position [0, 0]
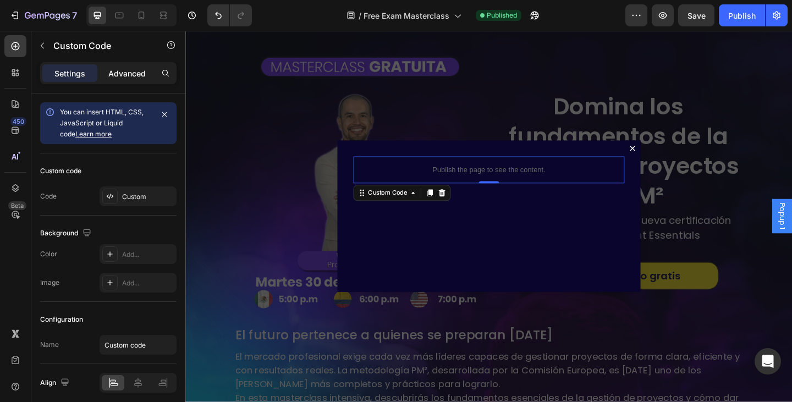
click at [123, 74] on p "Advanced" at bounding box center [126, 74] width 37 height 12
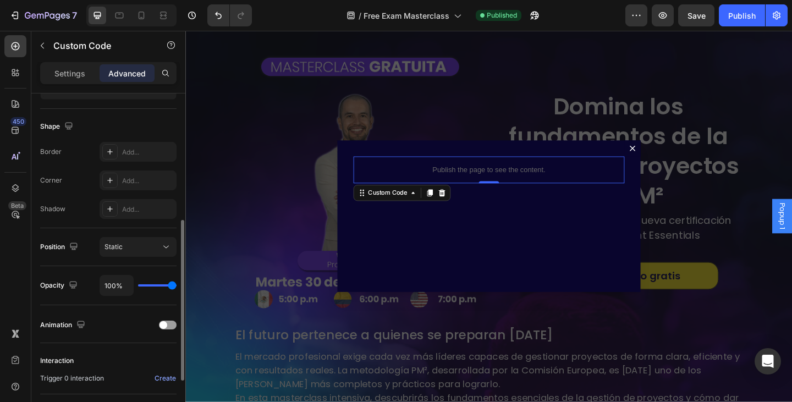
scroll to position [378, 0]
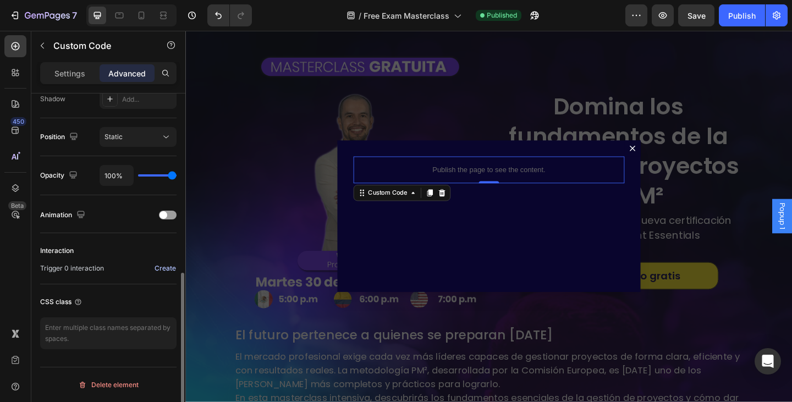
click at [174, 269] on div "Create" at bounding box center [165, 269] width 21 height 10
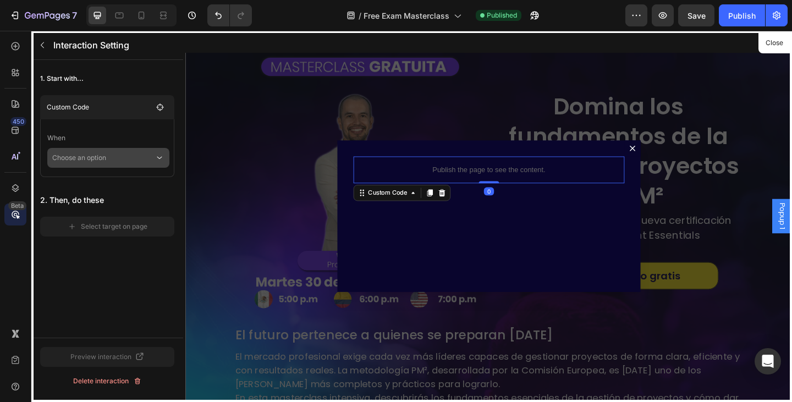
click at [89, 150] on p "Choose an option" at bounding box center [103, 158] width 102 height 20
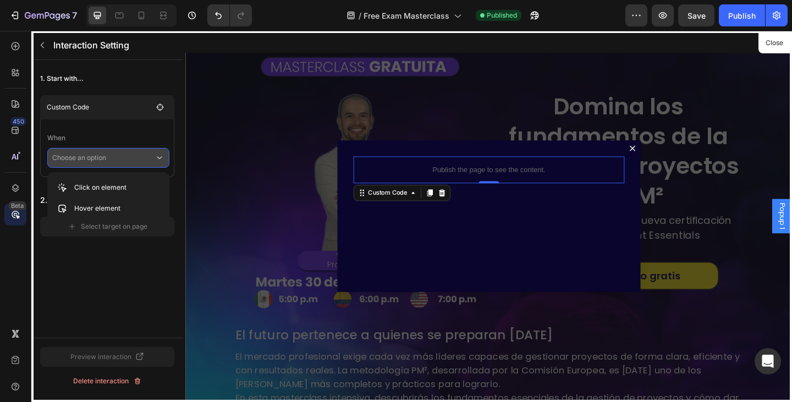
click at [78, 313] on div "1. Start with... Custom Code When Choose an option 2. Then, do these Select tar…" at bounding box center [107, 199] width 152 height 278
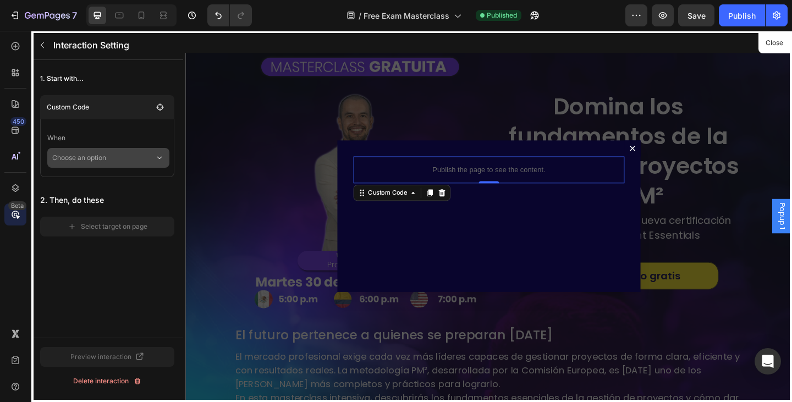
click at [93, 156] on p "Choose an option" at bounding box center [103, 158] width 102 height 20
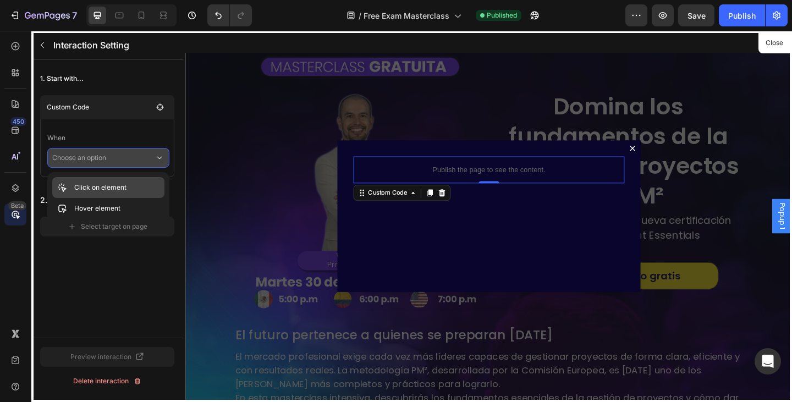
click at [86, 179] on div "Click on element" at bounding box center [108, 187] width 112 height 21
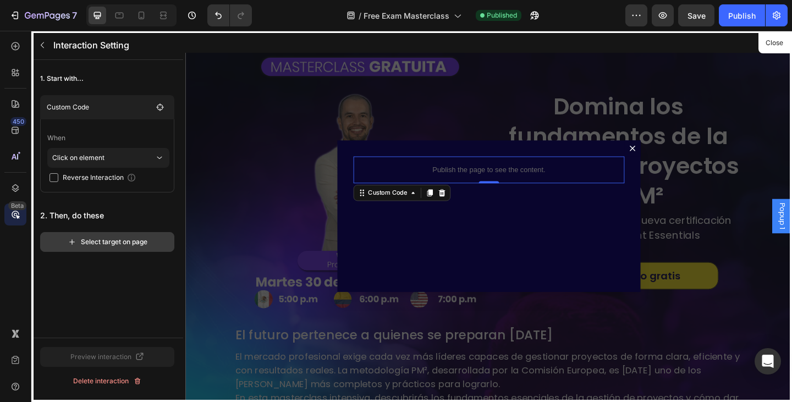
click at [80, 233] on button "Select target on page" at bounding box center [107, 242] width 134 height 20
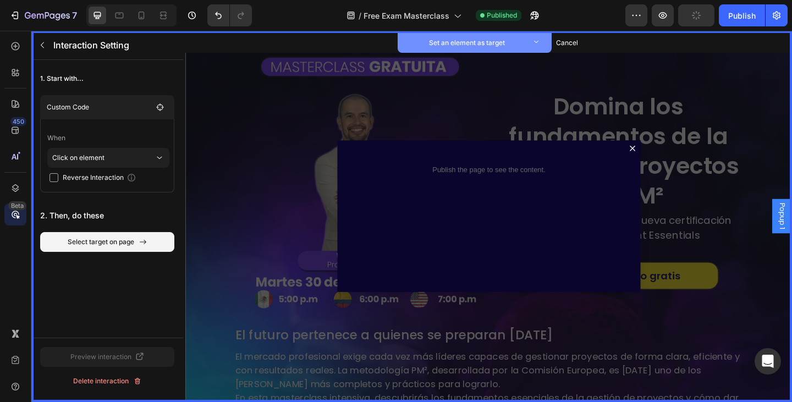
click at [452, 50] on button "Set an element as target" at bounding box center [475, 43] width 154 height 20
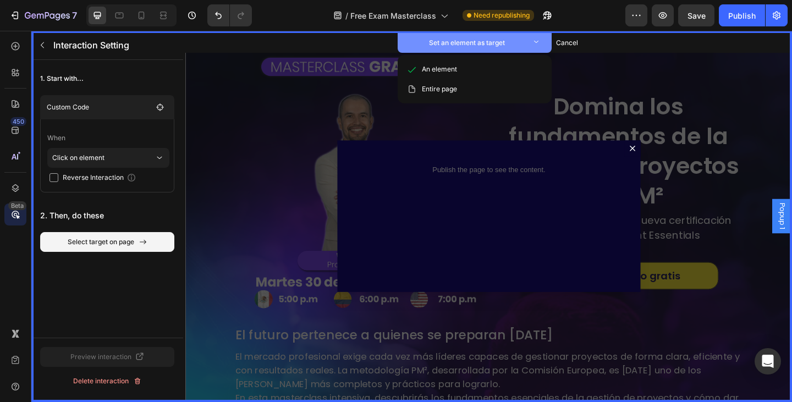
click at [426, 49] on button "Set an element as target" at bounding box center [475, 43] width 154 height 20
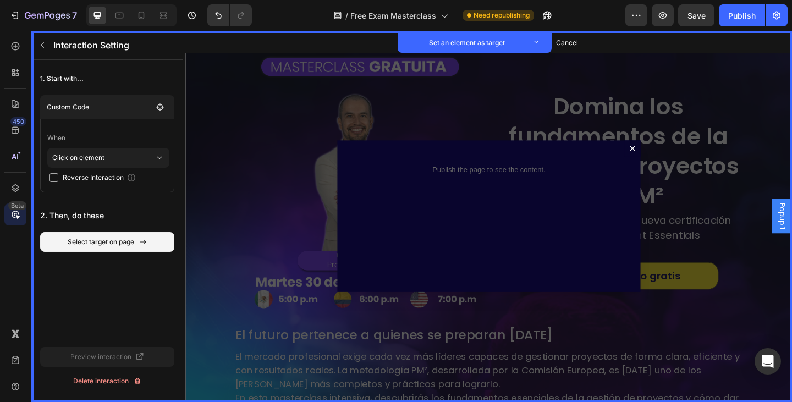
click at [97, 281] on div "1. Start with... Custom Code When Click on element Reverse Interaction 2. Then,…" at bounding box center [107, 199] width 152 height 278
click at [144, 240] on button "Cancel select target" at bounding box center [107, 242] width 134 height 20
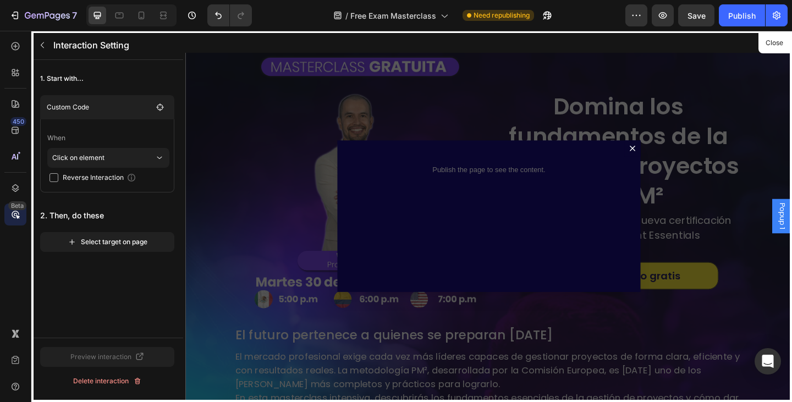
click at [516, 178] on div at bounding box center [515, 233] width 660 height 404
click at [143, 248] on button "Select target on page" at bounding box center [107, 242] width 134 height 20
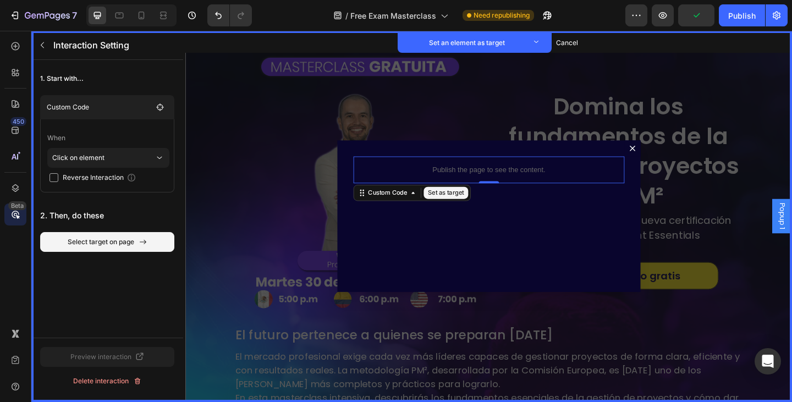
click at [501, 177] on p "Publish the page to see the content." at bounding box center [515, 183] width 295 height 12
click at [414, 208] on div "Custom Code" at bounding box center [405, 208] width 47 height 10
click at [44, 48] on icon "button" at bounding box center [42, 45] width 9 height 9
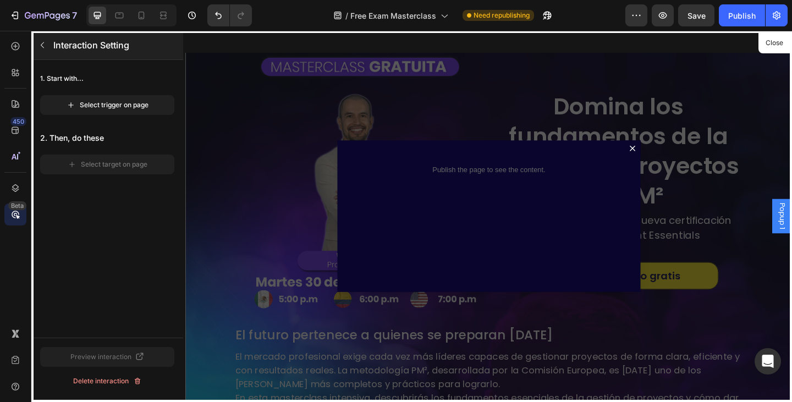
click at [49, 48] on button "button" at bounding box center [43, 45] width 18 height 18
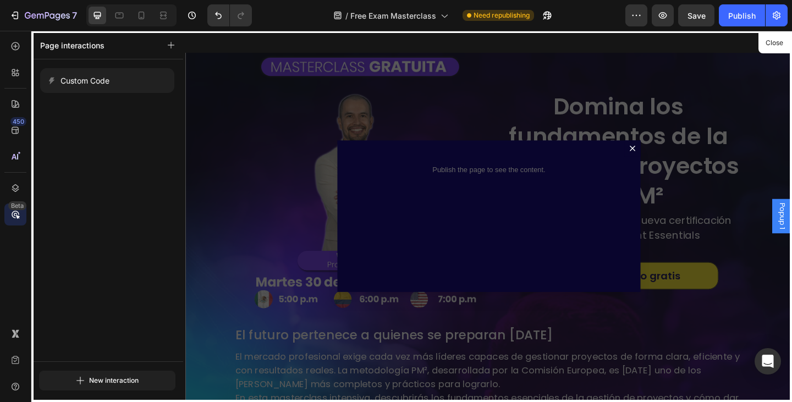
drag, startPoint x: 109, startPoint y: 80, endPoint x: 71, endPoint y: 128, distance: 61.1
click at [71, 131] on div "Custom Code Click on element No target & change Click on element No target & ch…" at bounding box center [107, 210] width 152 height 302
click at [325, 97] on div at bounding box center [515, 233] width 660 height 404
click at [782, 44] on button "Close" at bounding box center [774, 43] width 27 height 16
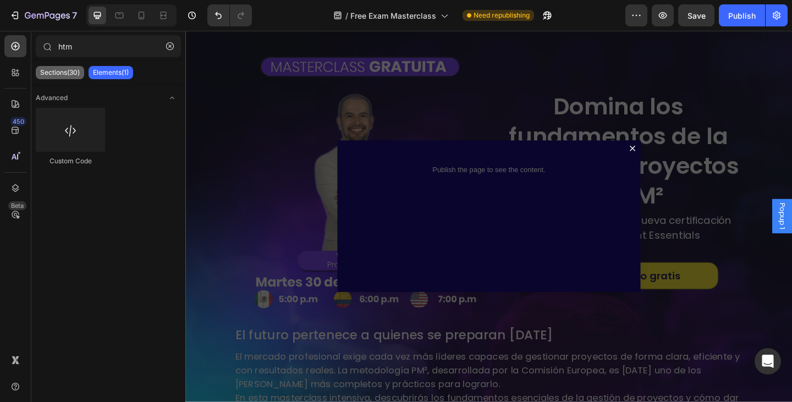
click at [62, 72] on p "Sections(30)" at bounding box center [60, 72] width 40 height 9
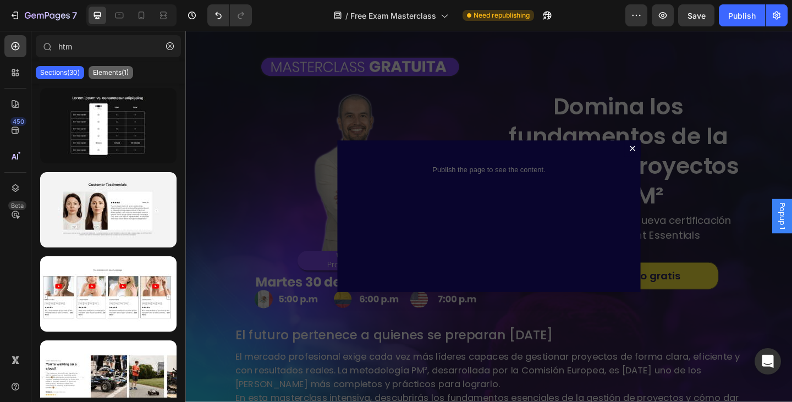
click at [110, 67] on div "Elements(1)" at bounding box center [111, 72] width 45 height 13
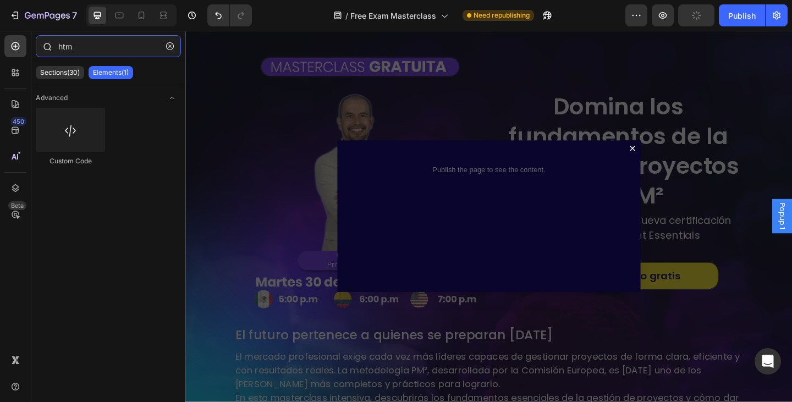
click at [111, 49] on input "htm" at bounding box center [108, 46] width 145 height 22
click at [169, 44] on icon "button" at bounding box center [170, 46] width 8 height 8
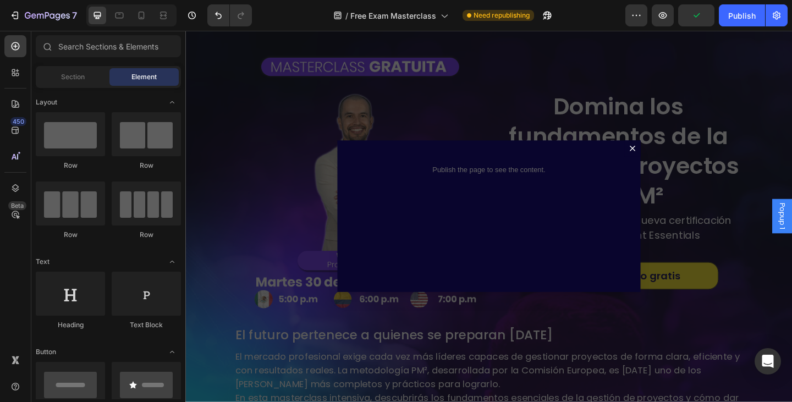
click at [268, 127] on div "Backdrop" at bounding box center [515, 233] width 660 height 404
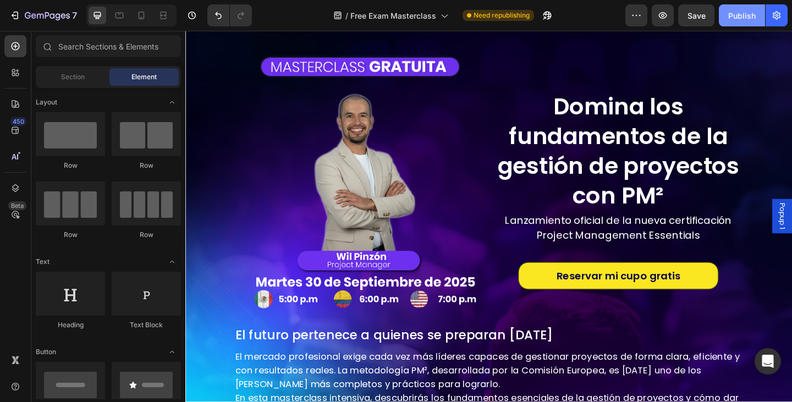
click at [726, 18] on button "Publish" at bounding box center [742, 15] width 46 height 22
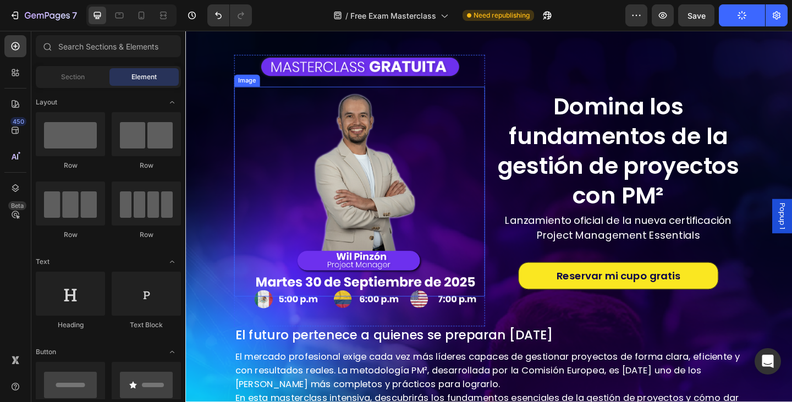
scroll to position [0, 0]
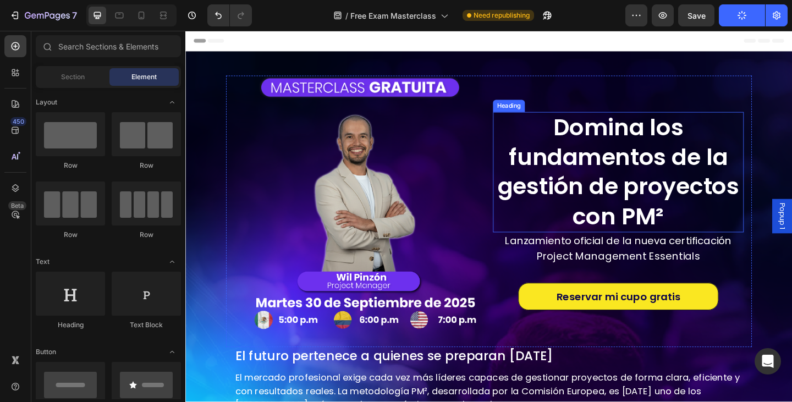
click at [681, 194] on p "Domina los fundamentos de la gestión de proyectos con PM²" at bounding box center [656, 185] width 271 height 129
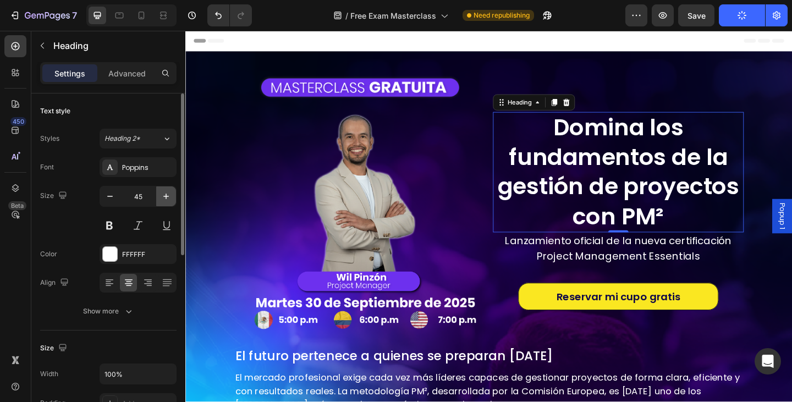
click at [162, 192] on icon "button" at bounding box center [166, 196] width 11 height 11
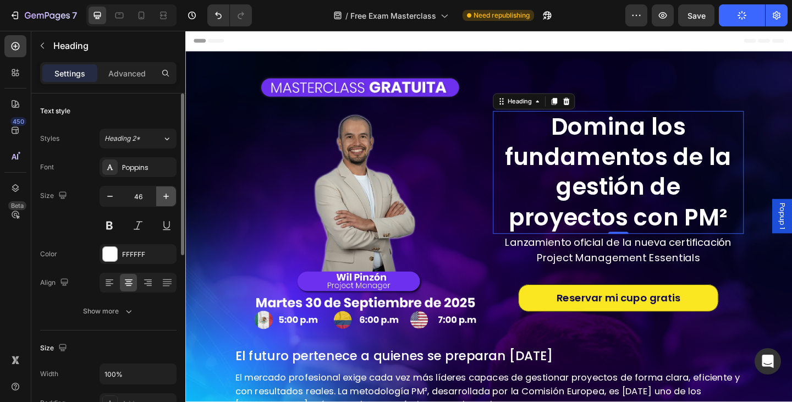
click at [162, 192] on icon "button" at bounding box center [166, 196] width 11 height 11
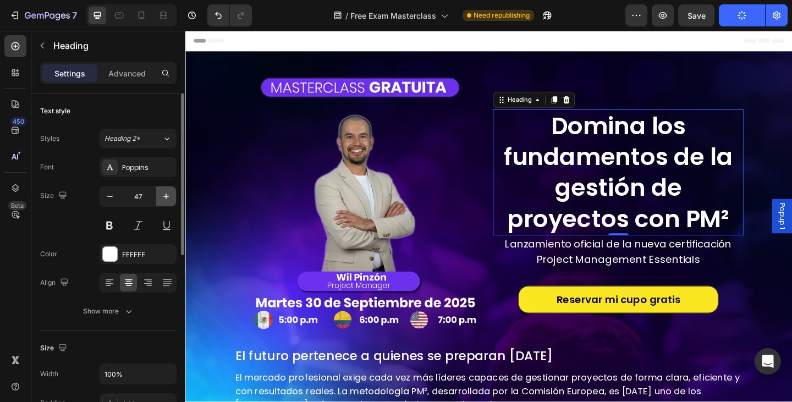
click at [162, 192] on icon "button" at bounding box center [166, 196] width 11 height 11
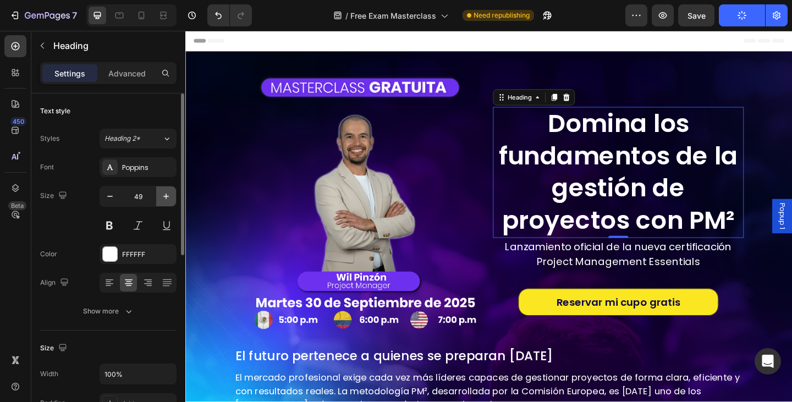
click at [162, 192] on icon "button" at bounding box center [166, 196] width 11 height 11
type input "50"
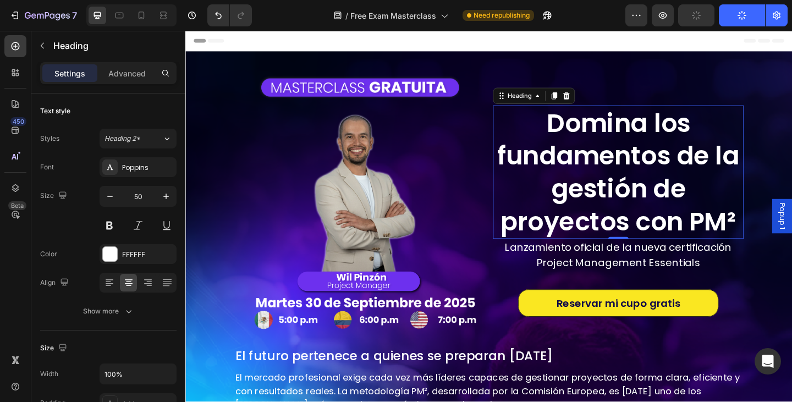
click at [728, 19] on button "Publish" at bounding box center [742, 15] width 46 height 22
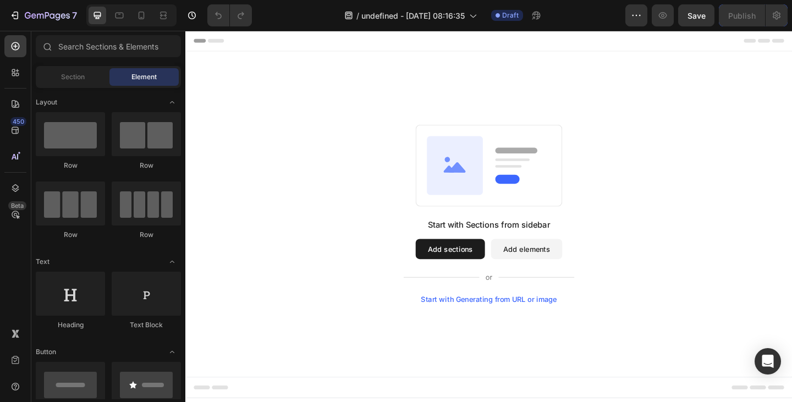
click at [480, 267] on button "Add sections" at bounding box center [473, 269] width 75 height 22
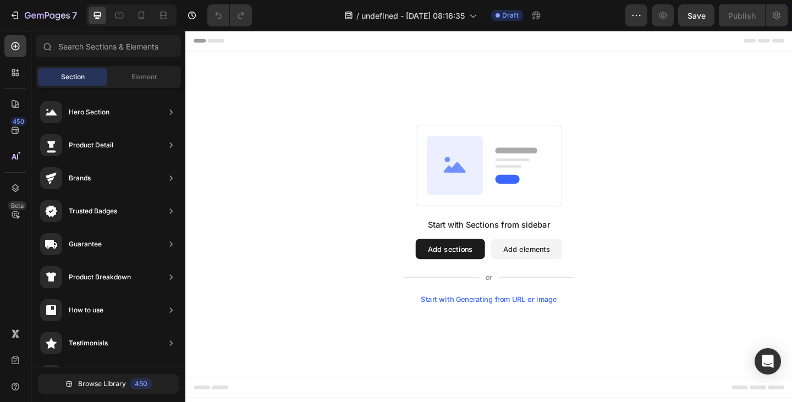
click at [573, 273] on button "Add elements" at bounding box center [557, 269] width 78 height 22
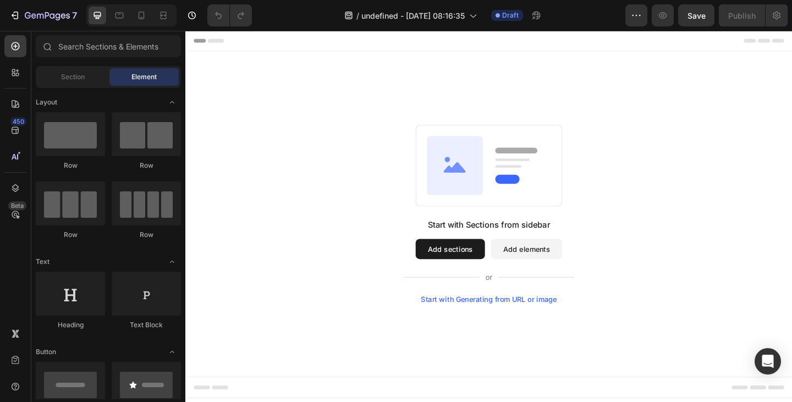
click at [463, 267] on button "Add sections" at bounding box center [473, 269] width 75 height 22
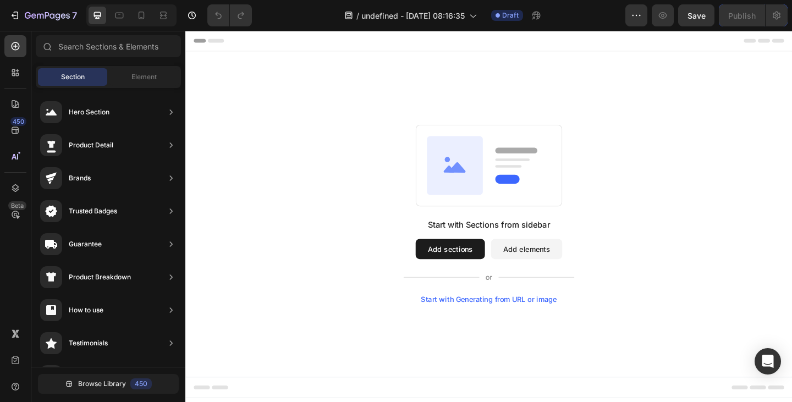
click at [538, 266] on button "Add elements" at bounding box center [557, 269] width 78 height 22
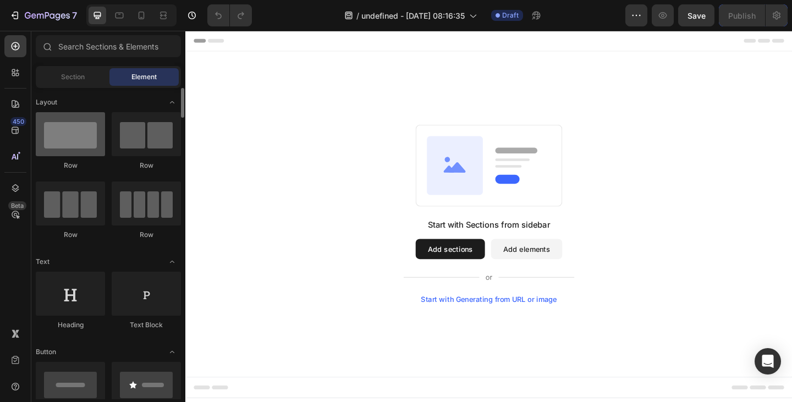
click at [85, 133] on div at bounding box center [70, 134] width 69 height 44
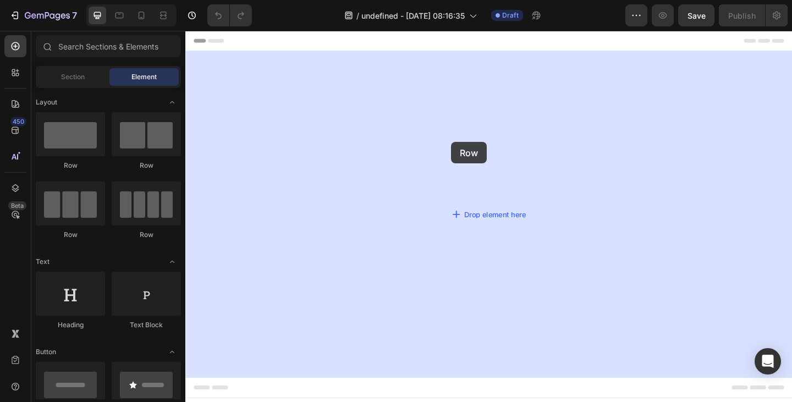
drag, startPoint x: 270, startPoint y: 164, endPoint x: 475, endPoint y: 152, distance: 205.1
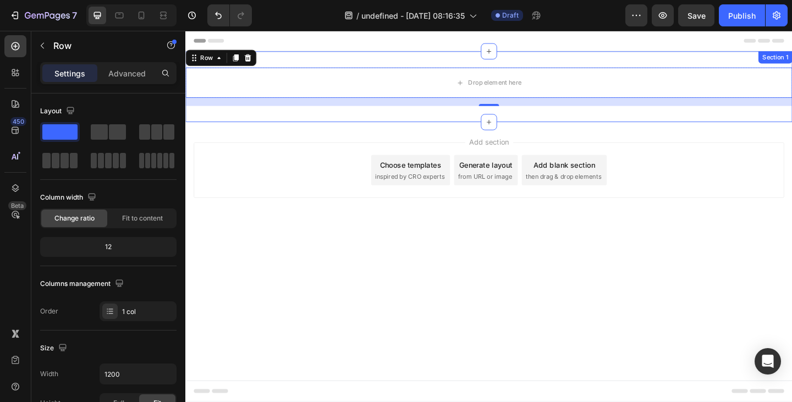
click at [554, 59] on div "Drop element here Row 16 Section 1" at bounding box center [515, 91] width 660 height 77
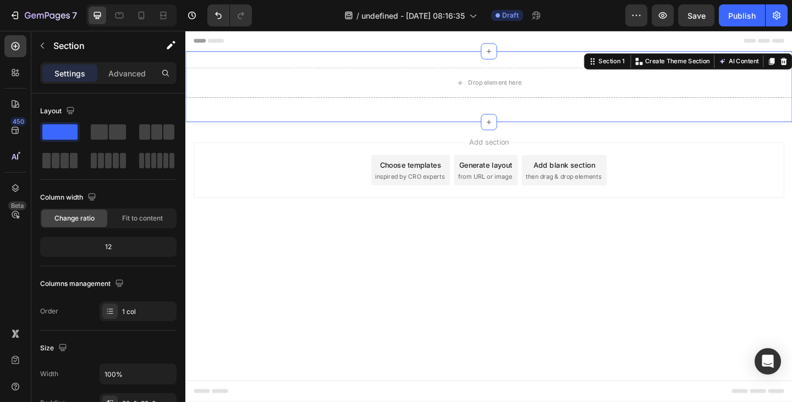
click at [306, 56] on div "Drop element here Row Section 1 Create Theme Section AI Content Write with GemA…" at bounding box center [515, 91] width 660 height 77
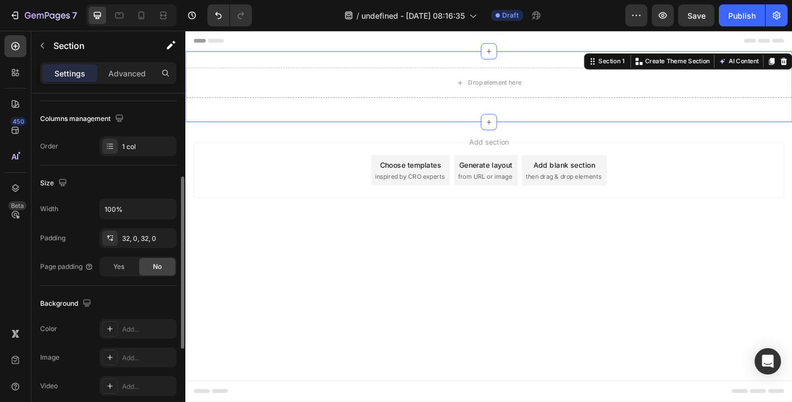
scroll to position [220, 0]
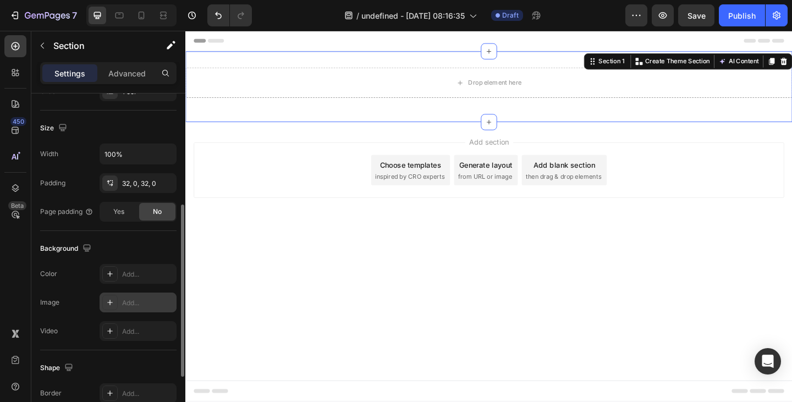
click at [134, 302] on div "Add..." at bounding box center [148, 303] width 52 height 10
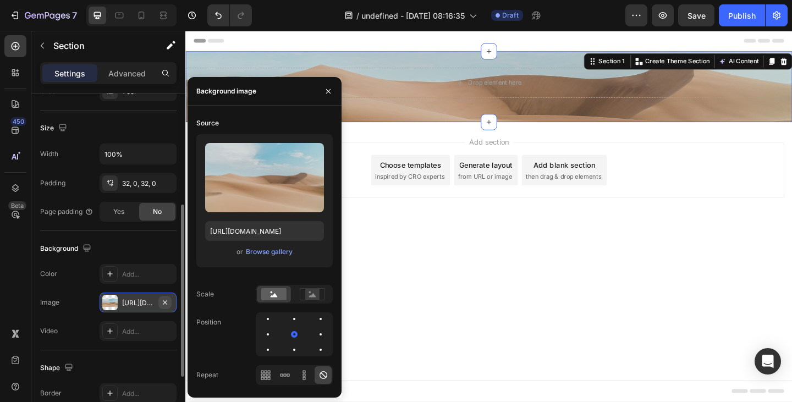
click at [165, 302] on icon "button" at bounding box center [165, 302] width 4 height 4
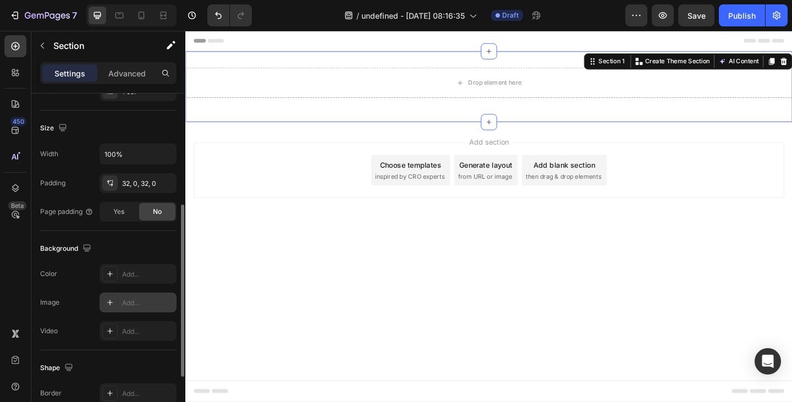
click at [141, 302] on div "Add..." at bounding box center [148, 303] width 52 height 10
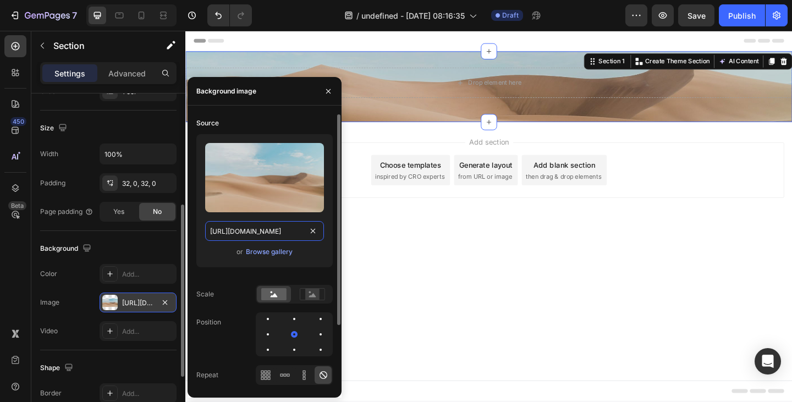
click at [242, 231] on input "https://cdn.shopify.com/s/files/1/2005/9307/files/background_settings.jpg" at bounding box center [264, 231] width 119 height 20
paste input "0299/9215/7283/files/Banner_Landing_Masterclass_PMEPC_Sep30.png?v=1758920581"
type input "[URL][DOMAIN_NAME]"
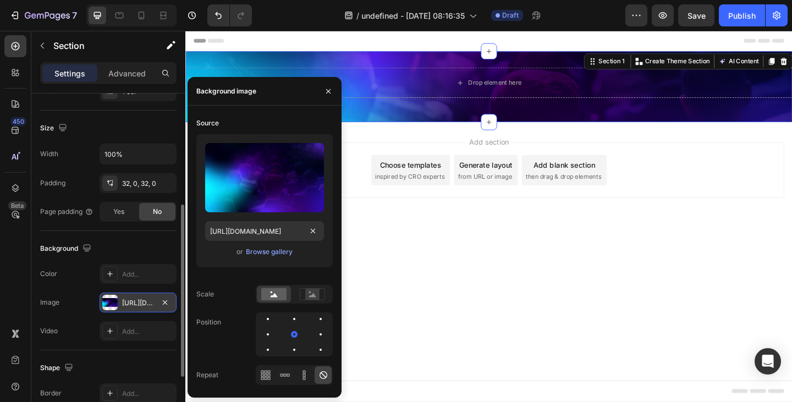
click at [156, 249] on div "Background" at bounding box center [108, 249] width 136 height 18
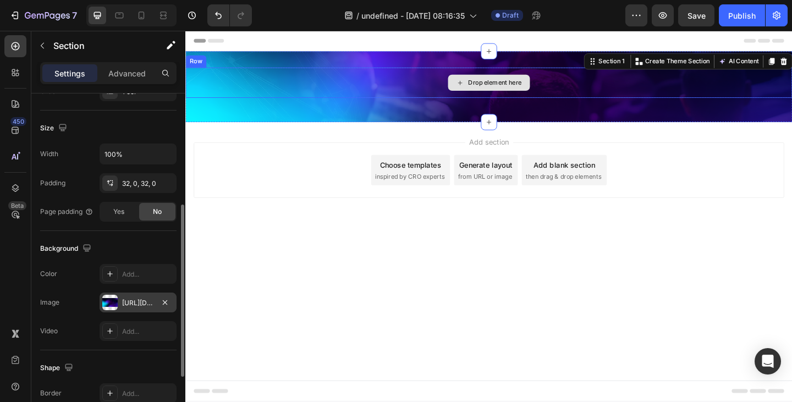
click at [490, 83] on div "Drop element here" at bounding box center [515, 88] width 89 height 18
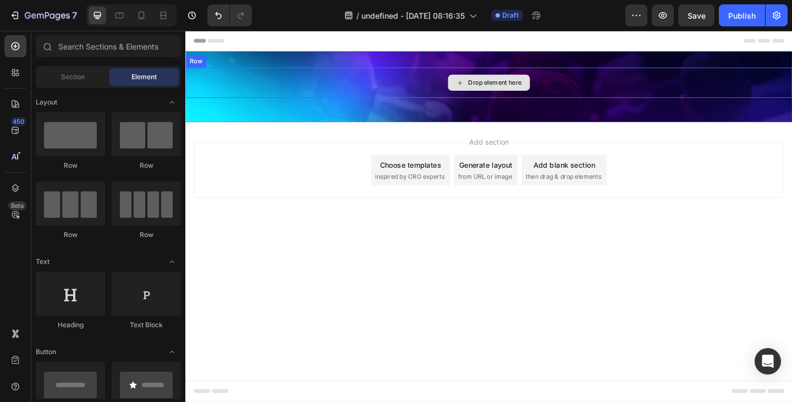
click at [472, 84] on div "Drop element here" at bounding box center [515, 88] width 89 height 18
click at [475, 85] on div "Drop element here" at bounding box center [515, 88] width 89 height 18
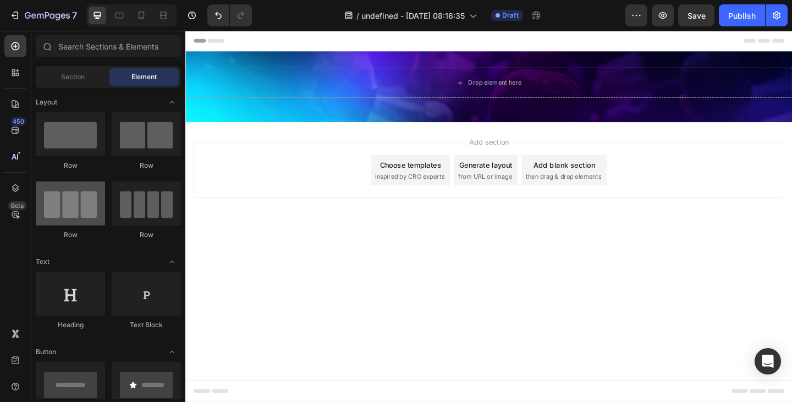
scroll to position [55, 0]
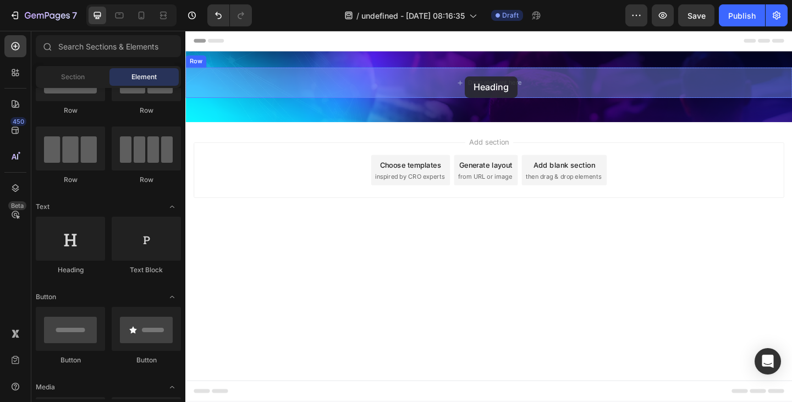
drag, startPoint x: 250, startPoint y: 271, endPoint x: 490, endPoint y: 80, distance: 306.7
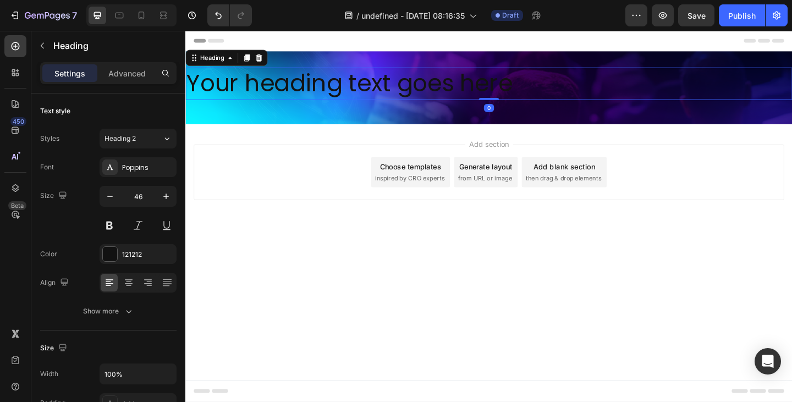
click at [450, 84] on h2 "Your heading text goes here" at bounding box center [515, 88] width 660 height 35
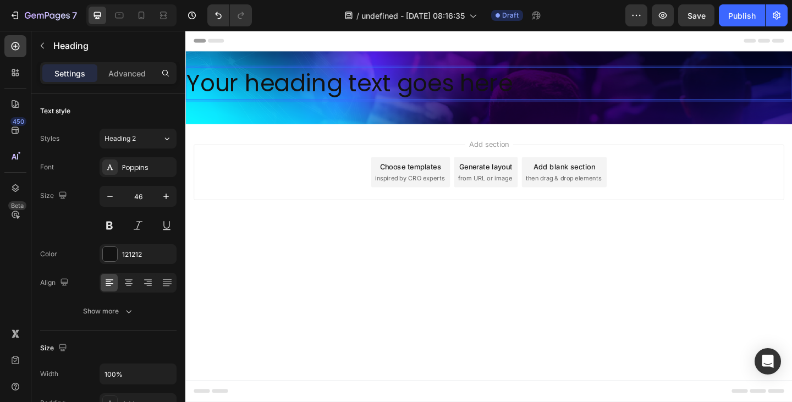
click at [442, 87] on p "Your heading text goes here" at bounding box center [516, 88] width 658 height 33
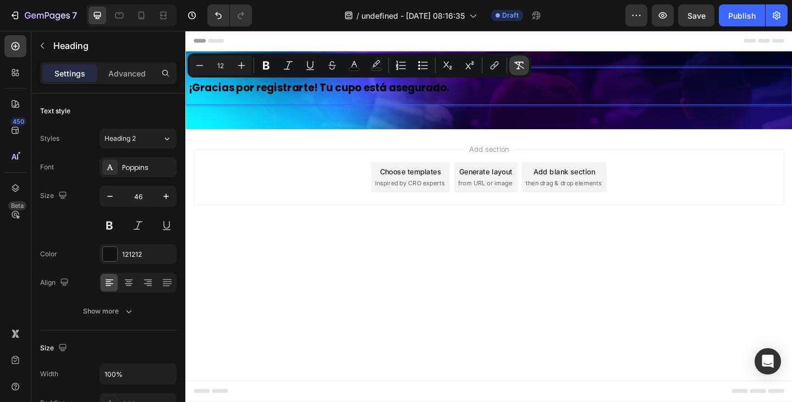
click at [522, 62] on icon "Editor contextual toolbar" at bounding box center [520, 66] width 10 height 8
type input "46"
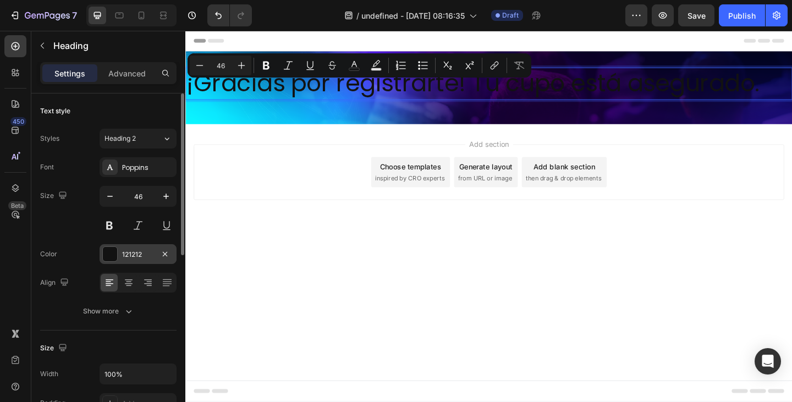
click at [107, 248] on div at bounding box center [110, 254] width 14 height 14
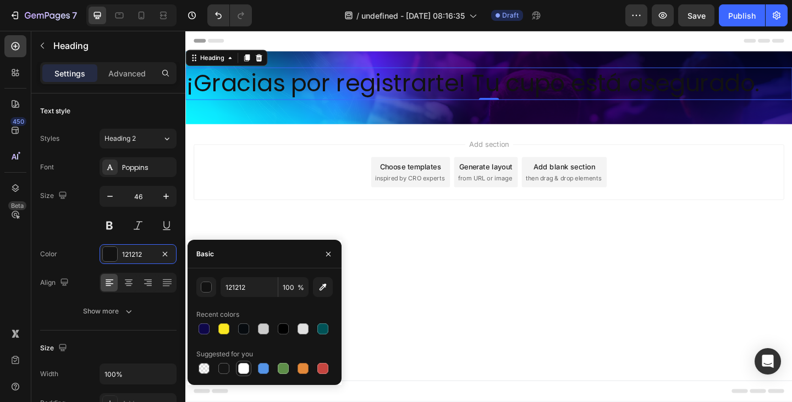
click at [240, 366] on div at bounding box center [243, 368] width 11 height 11
type input "FFFFFF"
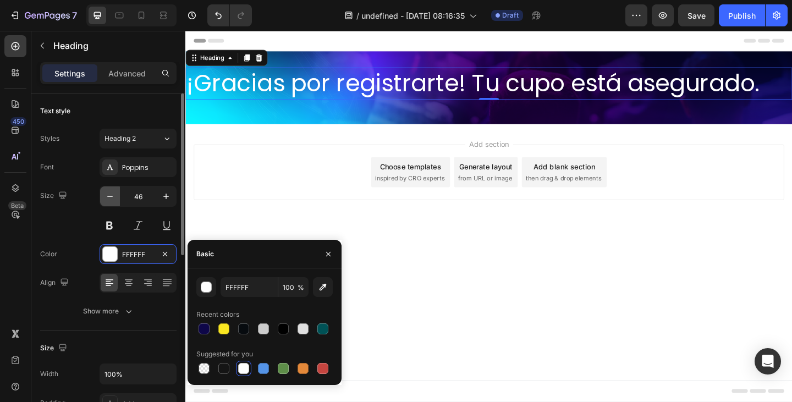
click at [111, 200] on icon "button" at bounding box center [110, 196] width 11 height 11
type input "45"
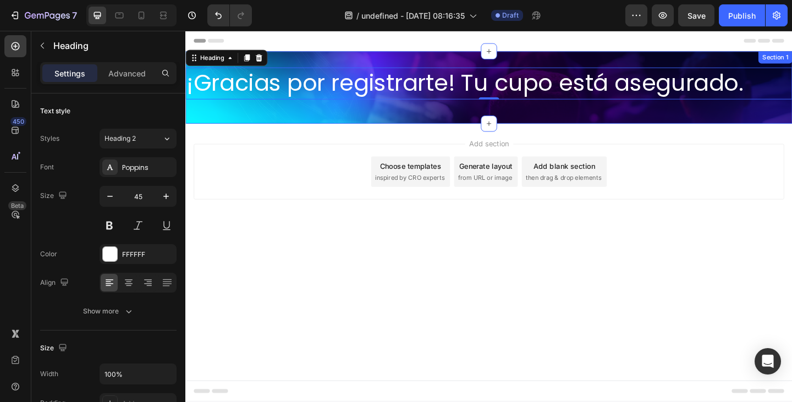
click at [234, 121] on div "¡Gracias por registrarte! Tu cupo está asegurado. Heading 0 Row Section 1" at bounding box center [515, 92] width 660 height 79
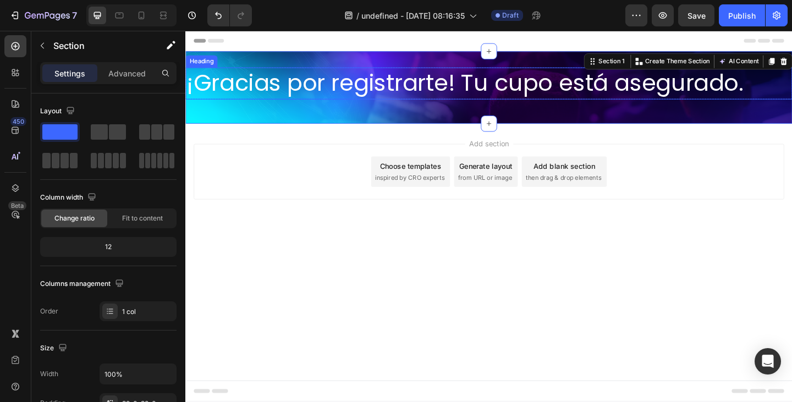
click at [340, 83] on p "¡Gracias por registrarte! Tu cupo está asegurado." at bounding box center [516, 88] width 658 height 32
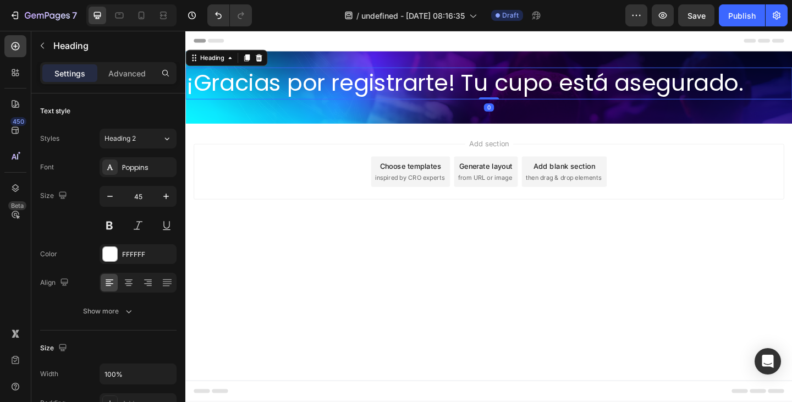
click at [241, 60] on div "Heading" at bounding box center [229, 61] width 89 height 18
click at [236, 58] on icon at bounding box center [233, 60] width 9 height 9
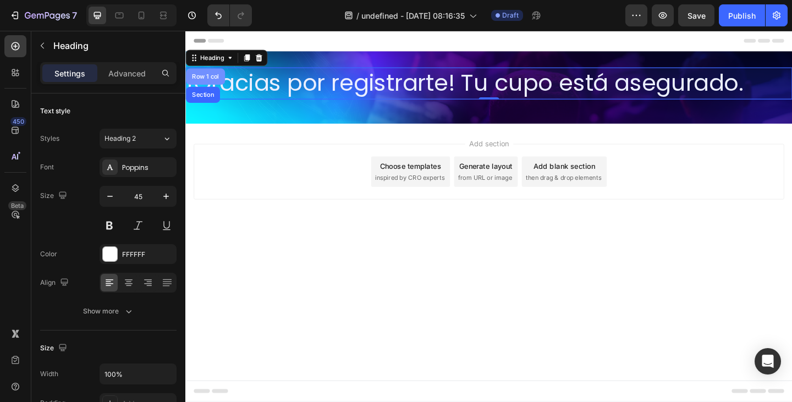
click at [214, 79] on div "Row 1 col" at bounding box center [207, 81] width 34 height 7
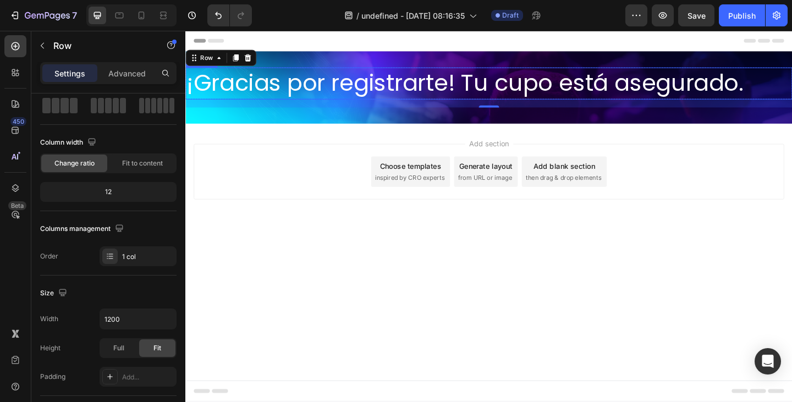
click at [411, 83] on p "¡Gracias por registrarte! Tu cupo está asegurado." at bounding box center [516, 88] width 658 height 32
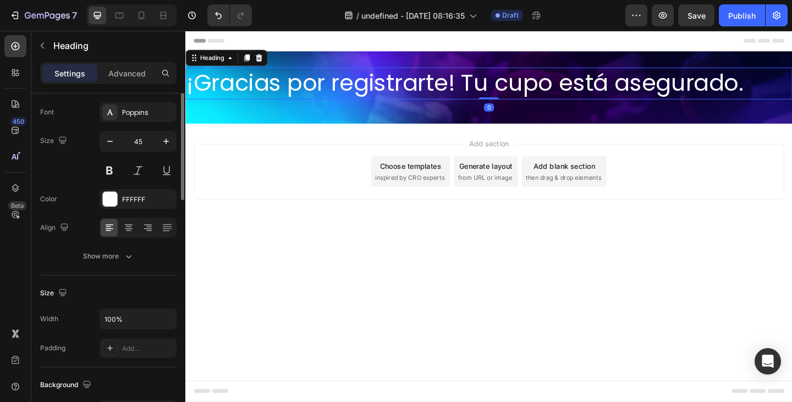
scroll to position [0, 0]
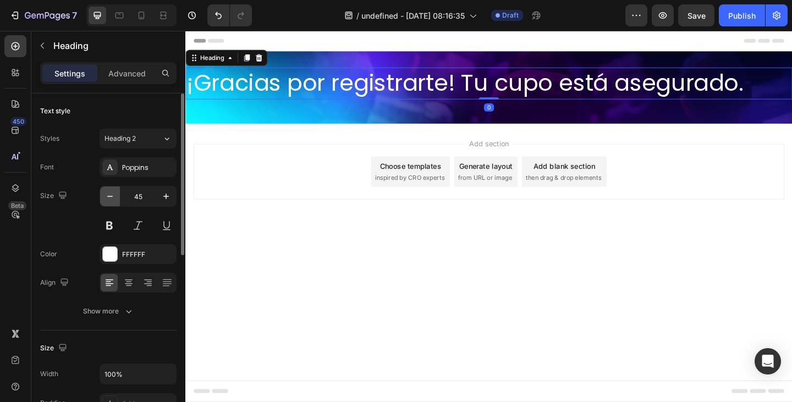
click at [117, 195] on button "button" at bounding box center [110, 197] width 20 height 20
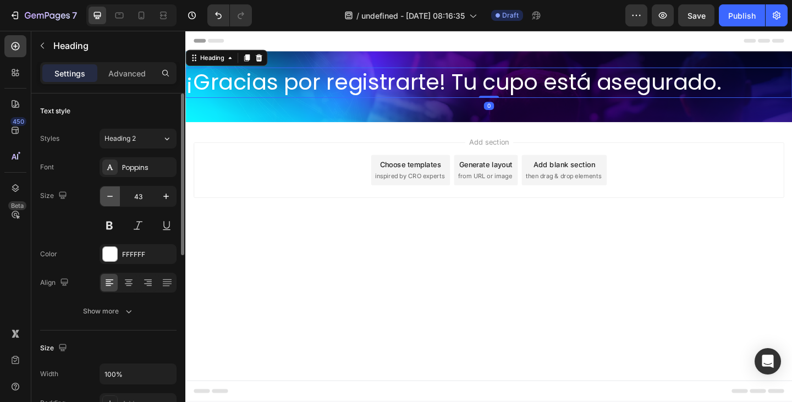
click at [117, 195] on button "button" at bounding box center [110, 197] width 20 height 20
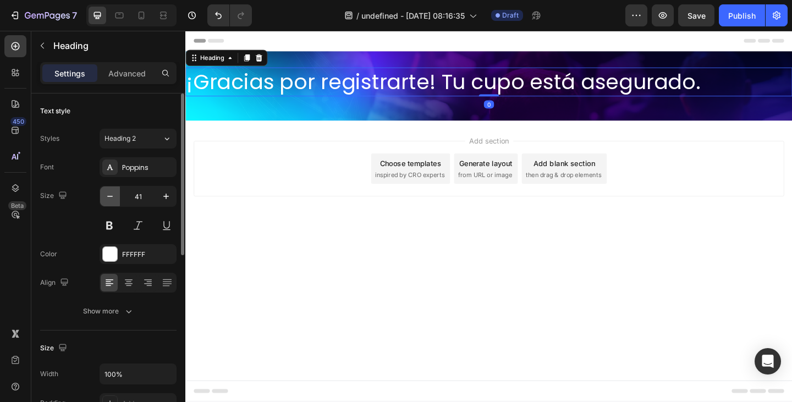
click at [117, 195] on button "button" at bounding box center [110, 197] width 20 height 20
type input "40"
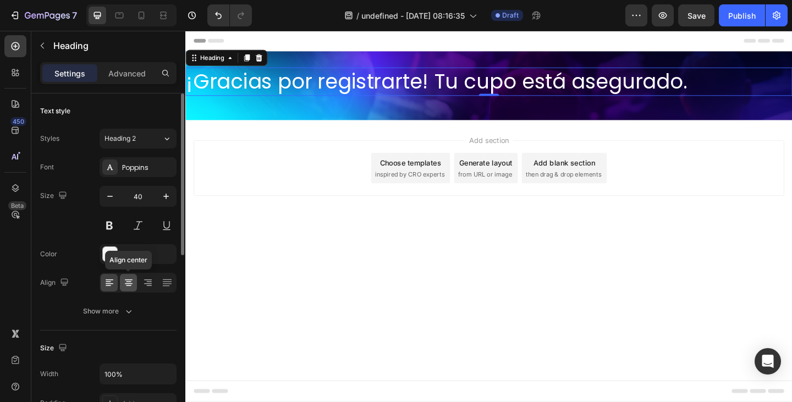
click at [125, 286] on icon at bounding box center [128, 282] width 11 height 11
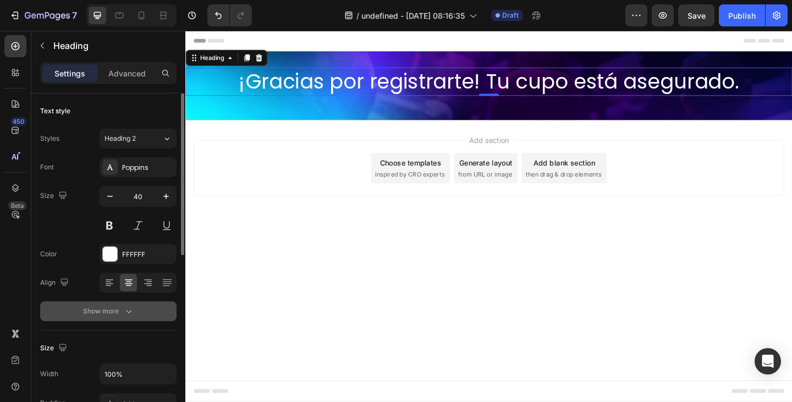
click at [114, 313] on div "Show more" at bounding box center [108, 311] width 51 height 11
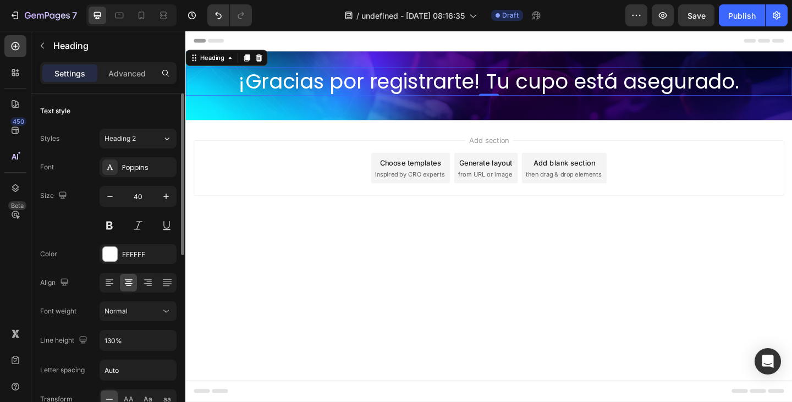
scroll to position [110, 0]
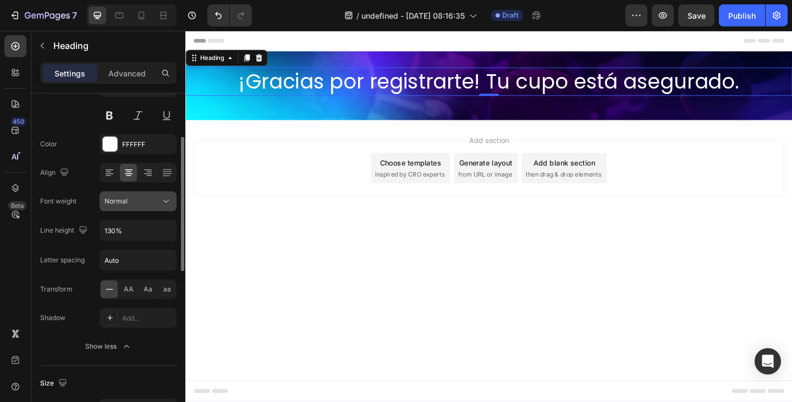
click at [125, 198] on span "Normal" at bounding box center [116, 201] width 23 height 8
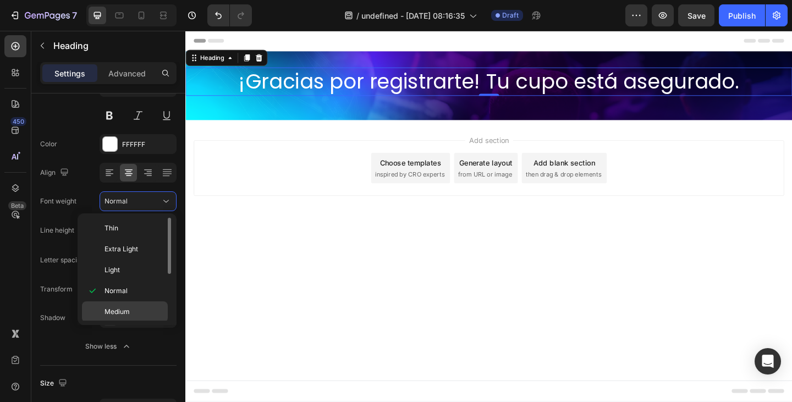
scroll to position [85, 0]
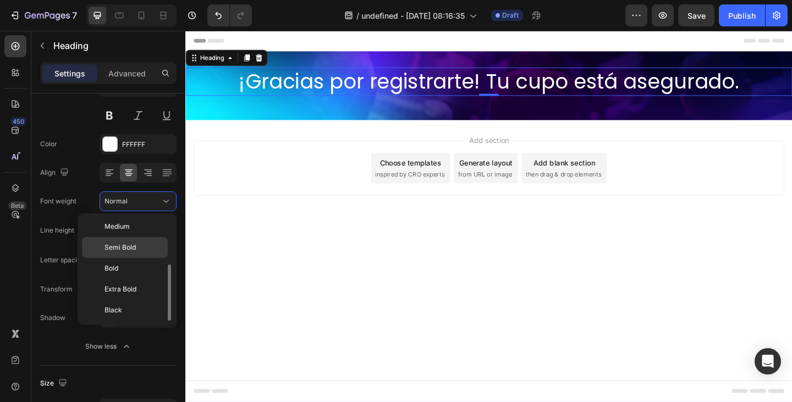
click at [114, 248] on span "Semi Bold" at bounding box center [120, 248] width 31 height 10
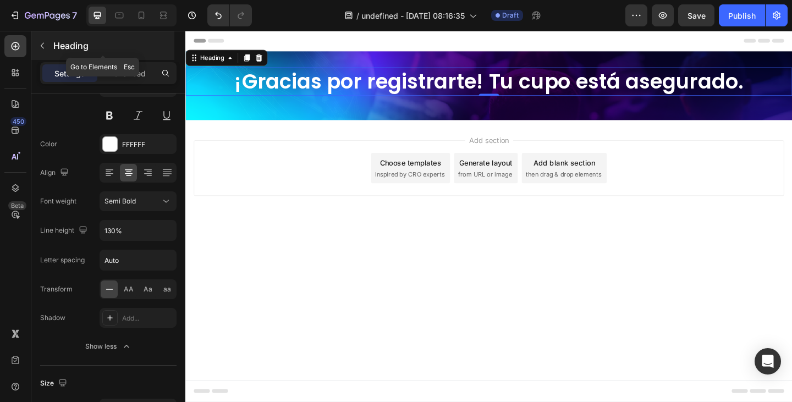
click at [59, 51] on p "Heading" at bounding box center [112, 45] width 119 height 13
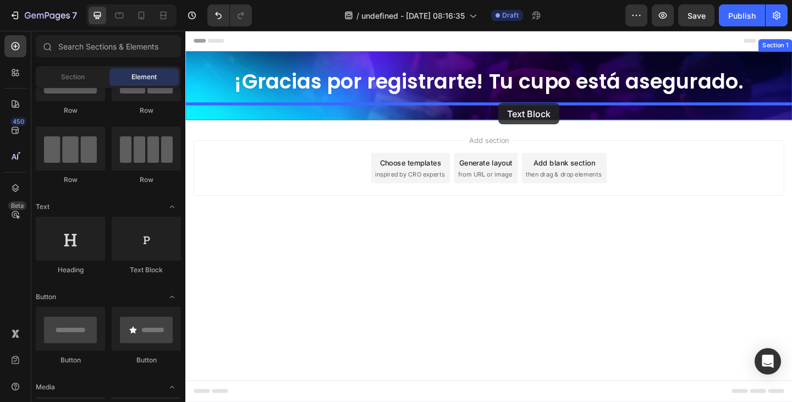
drag, startPoint x: 335, startPoint y: 271, endPoint x: 526, endPoint y: 110, distance: 250.0
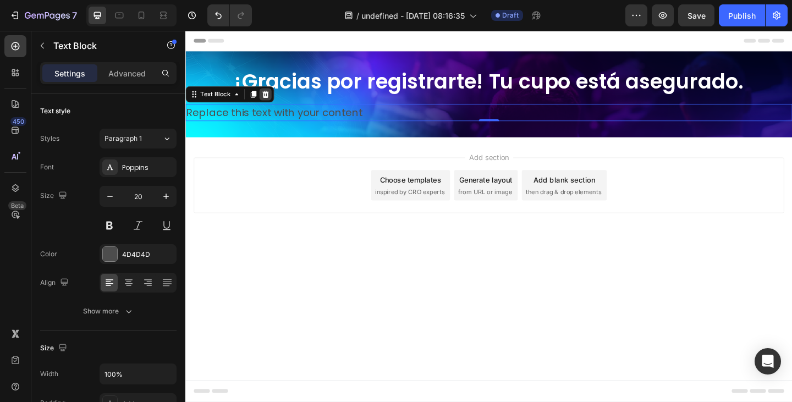
drag, startPoint x: 272, startPoint y: 96, endPoint x: 344, endPoint y: 130, distance: 80.0
click at [272, 96] on icon at bounding box center [272, 100] width 9 height 9
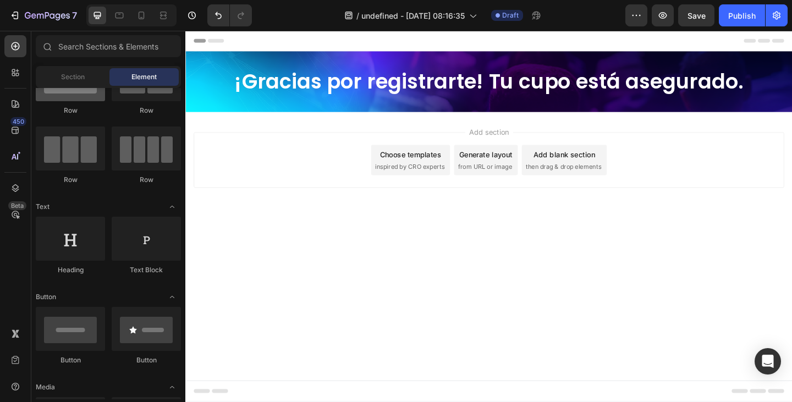
scroll to position [0, 0]
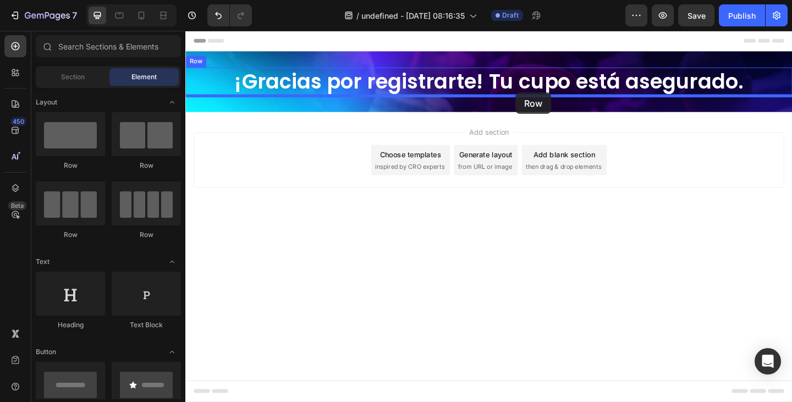
drag, startPoint x: 345, startPoint y: 152, endPoint x: 545, endPoint y: 98, distance: 207.4
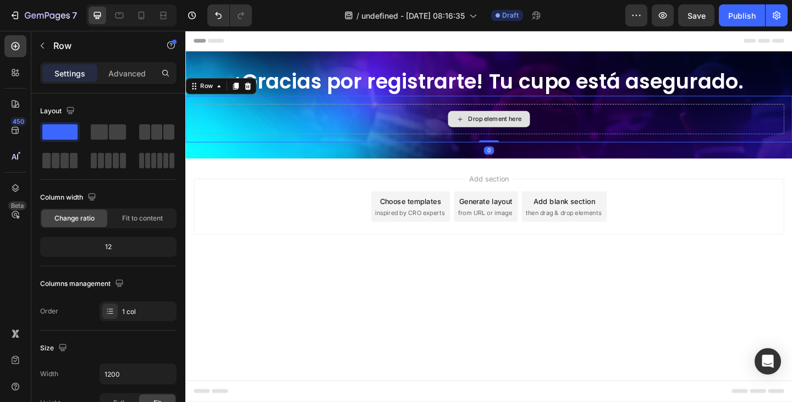
click at [485, 130] on icon at bounding box center [484, 127] width 9 height 9
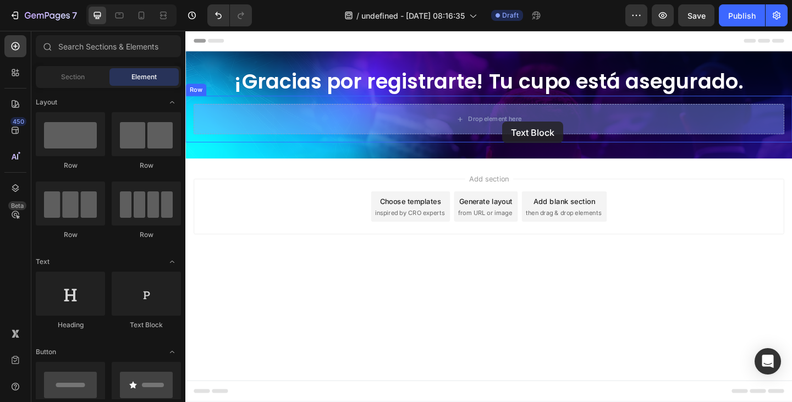
drag, startPoint x: 329, startPoint y: 340, endPoint x: 531, endPoint y: 130, distance: 291.5
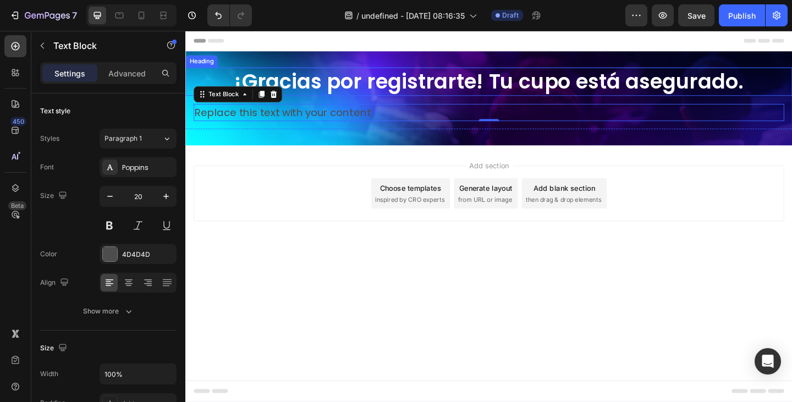
click at [337, 83] on p "¡Gracias por registrarte! Tu cupo está asegurado." at bounding box center [516, 86] width 658 height 29
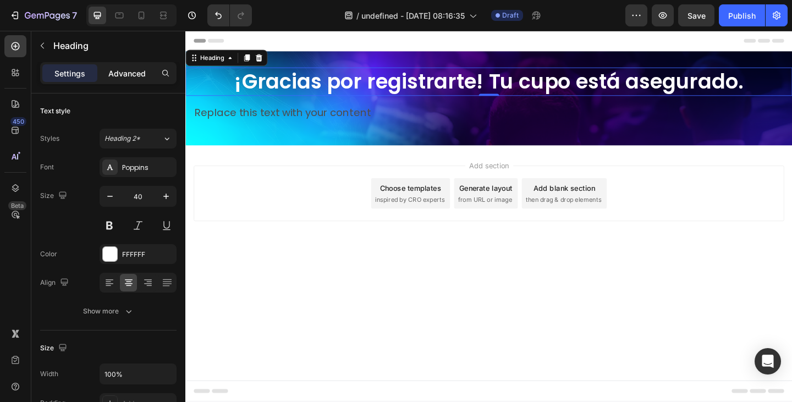
click at [122, 72] on p "Advanced" at bounding box center [126, 74] width 37 height 12
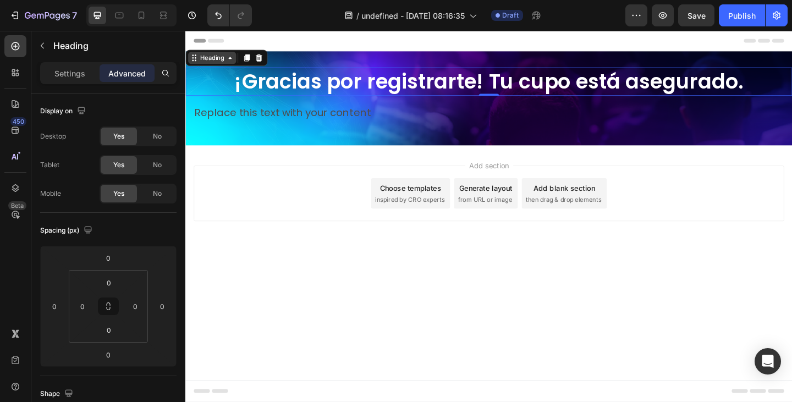
click at [205, 62] on div "Heading" at bounding box center [214, 61] width 30 height 10
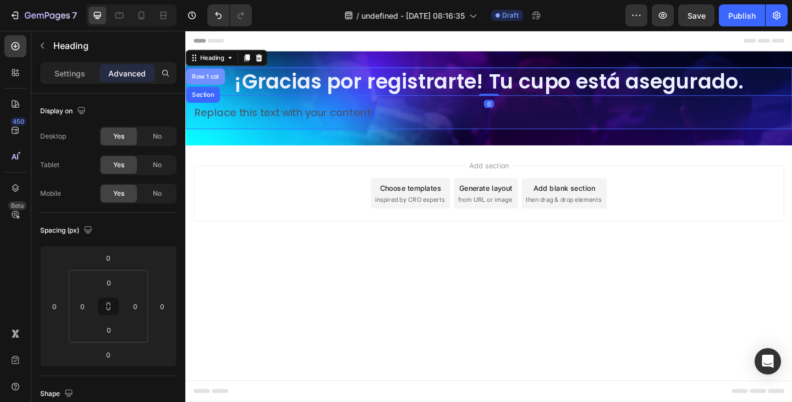
click at [209, 80] on div "Row 1 col" at bounding box center [207, 81] width 34 height 7
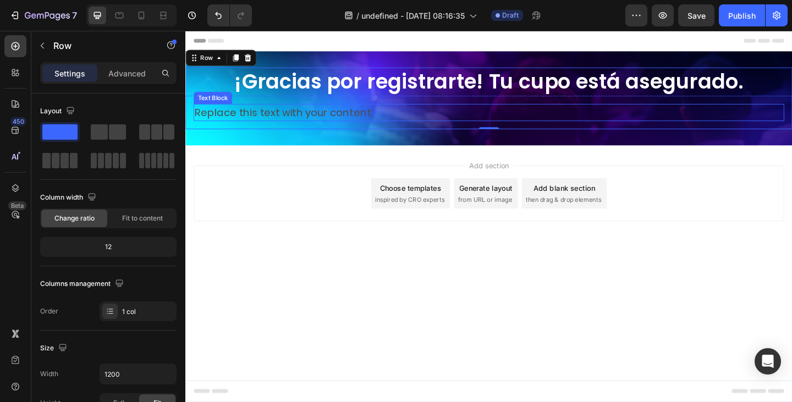
click at [400, 118] on div "Replace this text with your content" at bounding box center [515, 120] width 643 height 19
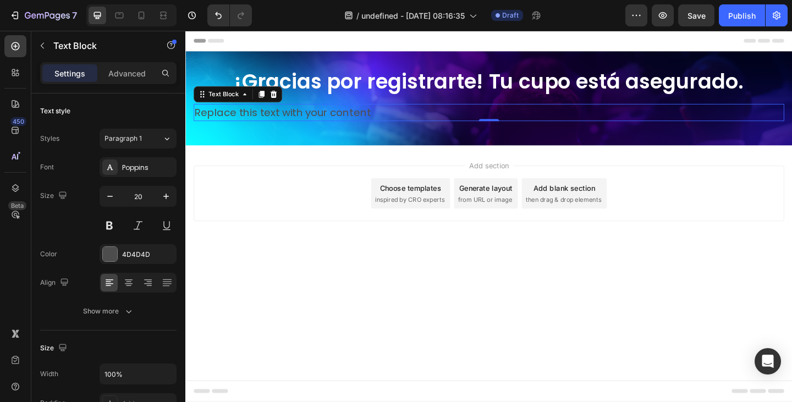
click at [360, 119] on div "Replace this text with your content" at bounding box center [515, 120] width 643 height 19
click at [360, 119] on p "Replace this text with your content" at bounding box center [515, 120] width 641 height 17
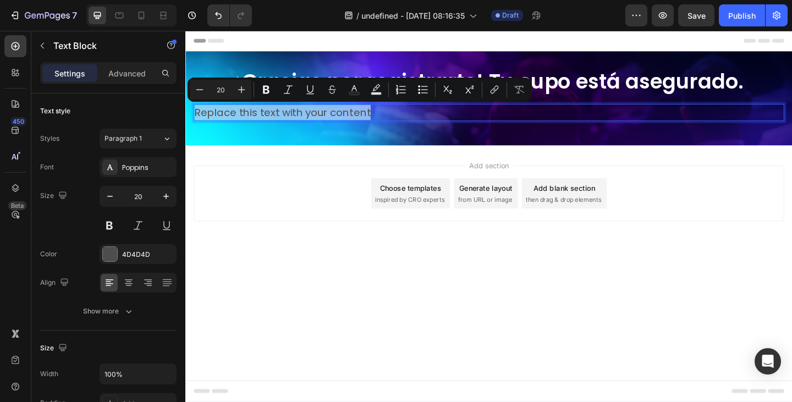
type input "12"
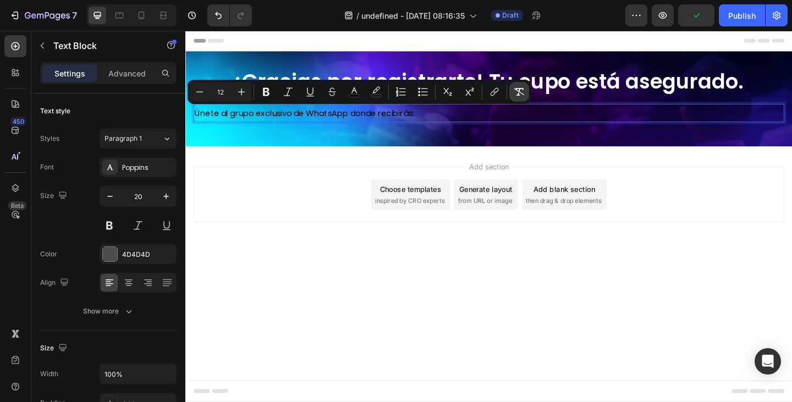
click at [517, 88] on icon "Editor contextual toolbar" at bounding box center [519, 91] width 11 height 11
type input "20"
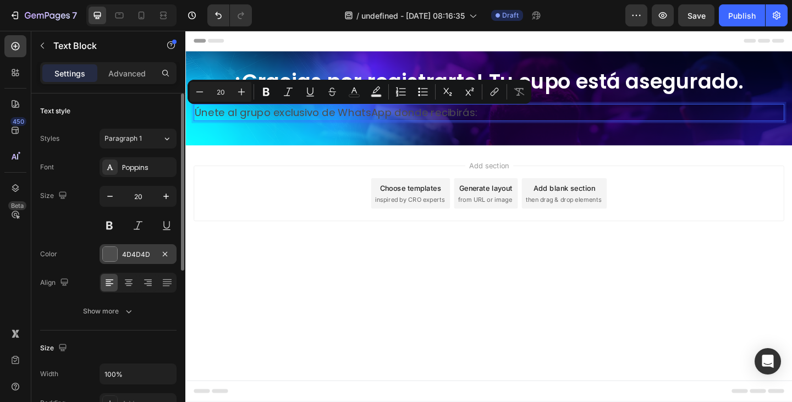
click at [114, 253] on div at bounding box center [110, 254] width 14 height 14
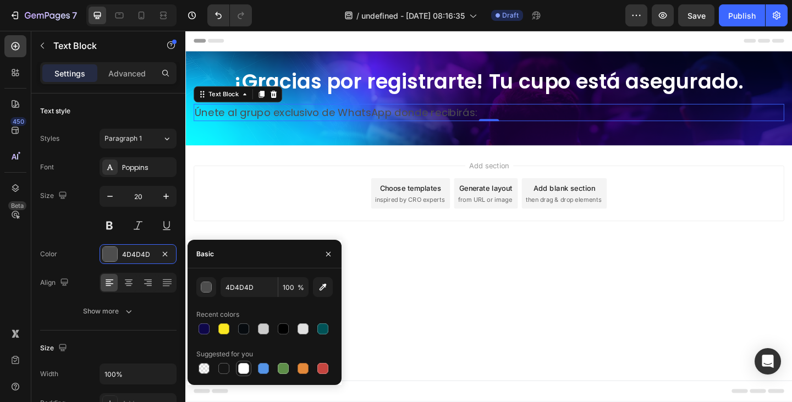
click at [240, 370] on div at bounding box center [243, 368] width 11 height 11
type input "FFFFFF"
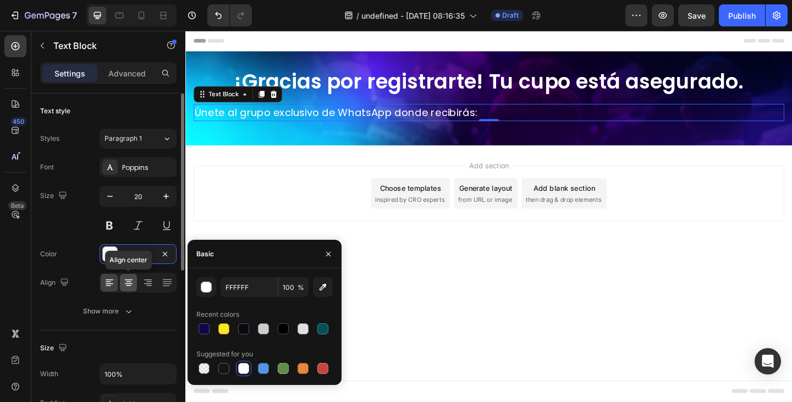
click at [134, 280] on div at bounding box center [128, 283] width 17 height 18
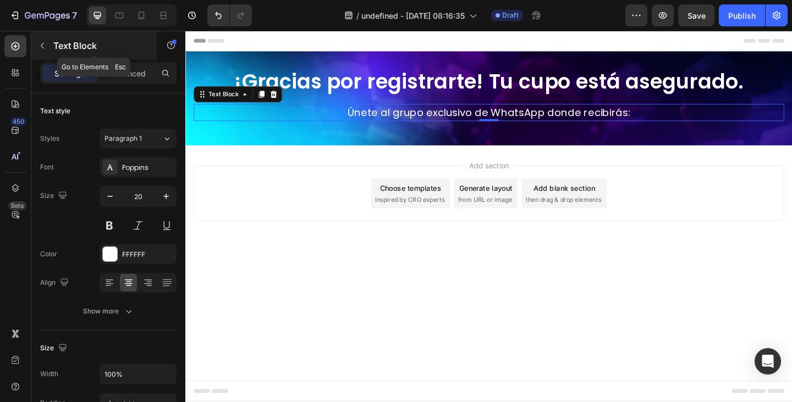
click at [72, 44] on p "Text Block" at bounding box center [100, 45] width 94 height 13
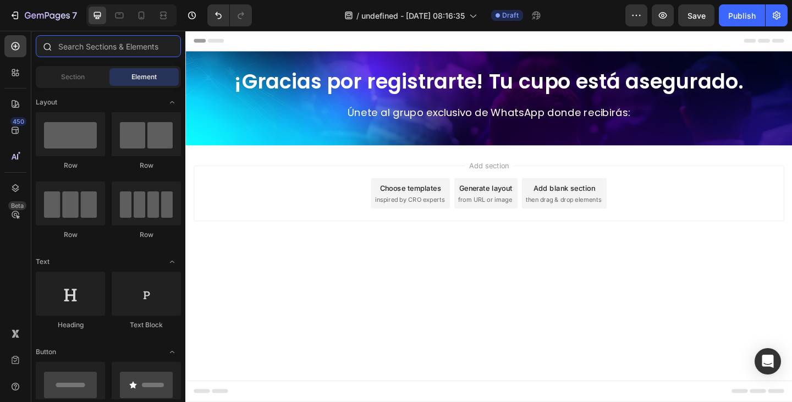
click at [123, 46] on input "text" at bounding box center [108, 46] width 145 height 22
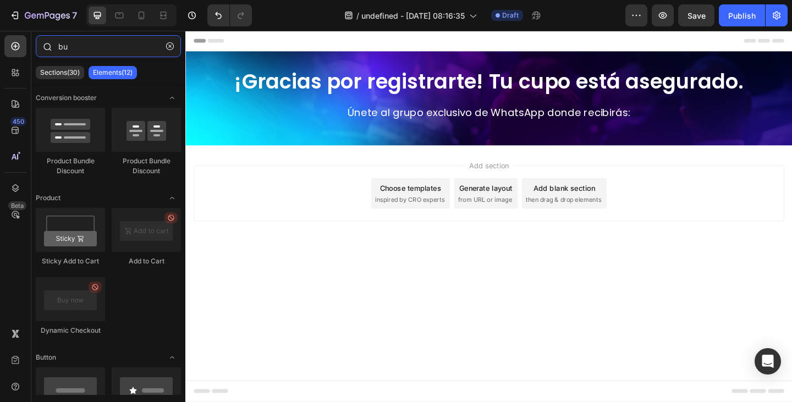
type input "b"
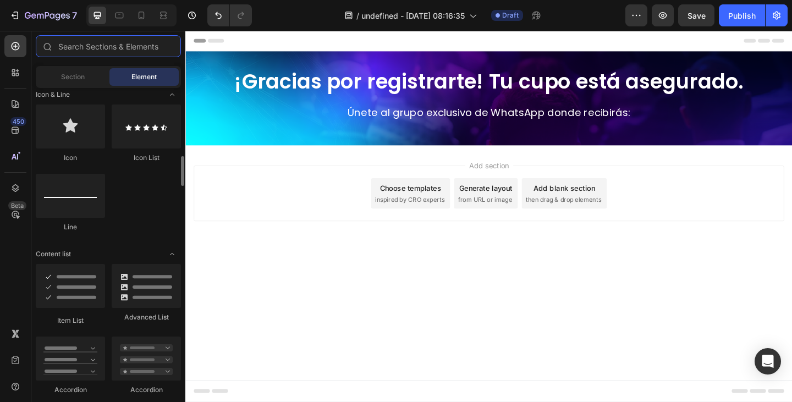
scroll to position [770, 0]
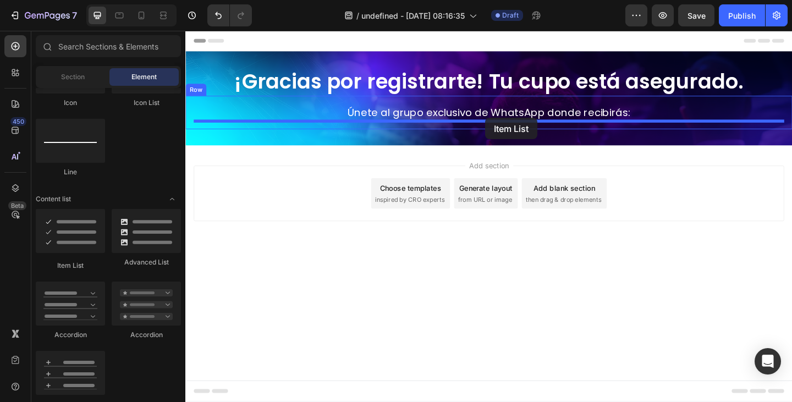
drag, startPoint x: 266, startPoint y: 263, endPoint x: 512, endPoint y: 125, distance: 281.6
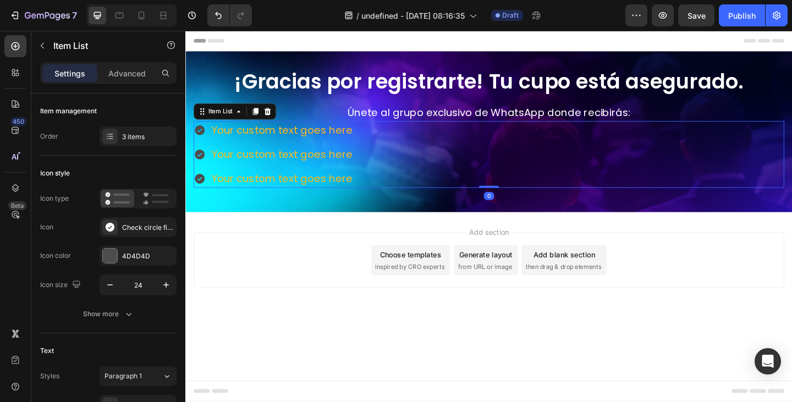
click at [386, 163] on div "Your custom text goes here Your custom text goes here Your custom text goes here" at bounding box center [515, 165] width 643 height 73
click at [349, 145] on div "Your custom text goes here" at bounding box center [290, 139] width 157 height 20
click at [349, 144] on p "Your custom text goes here" at bounding box center [291, 139] width 154 height 17
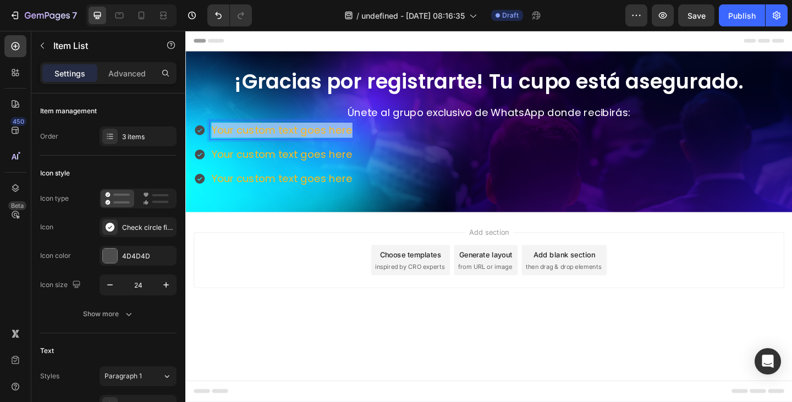
click at [349, 144] on p "Your custom text goes here" at bounding box center [291, 139] width 154 height 17
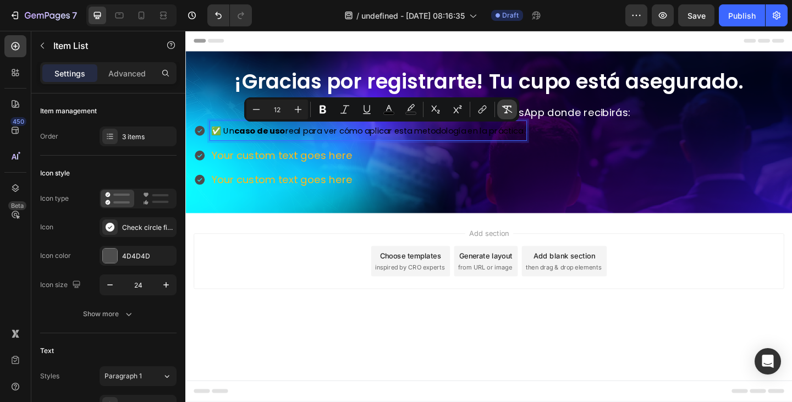
drag, startPoint x: 510, startPoint y: 107, endPoint x: 500, endPoint y: 108, distance: 10.0
click at [508, 107] on icon "Editor contextual toolbar" at bounding box center [507, 109] width 11 height 11
type input "20"
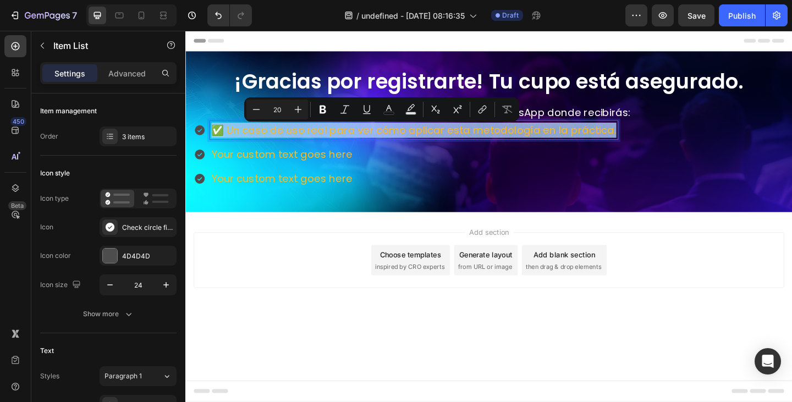
click at [254, 140] on p "✅ Un caso de uso real para ver cómo aplicar esta metodología en la práctica." at bounding box center [434, 139] width 441 height 17
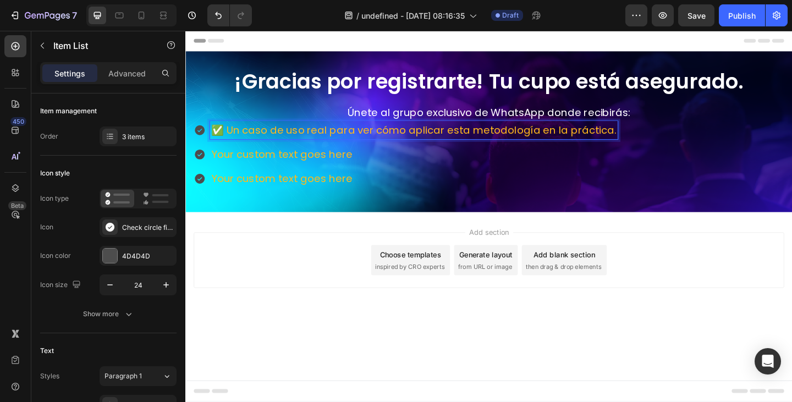
click at [234, 140] on p "✅ Un caso de uso real para ver cómo aplicar esta metodología en la práctica." at bounding box center [434, 139] width 441 height 17
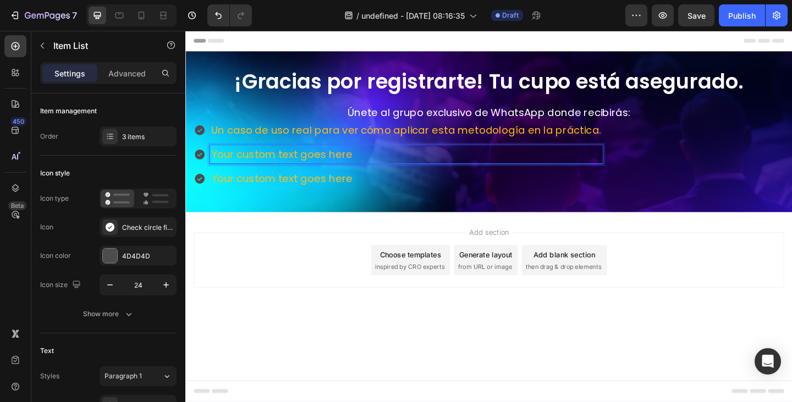
click at [302, 162] on p "Your custom text goes here" at bounding box center [426, 165] width 424 height 17
click at [302, 161] on p "Your custom text goes here" at bounding box center [426, 165] width 424 height 17
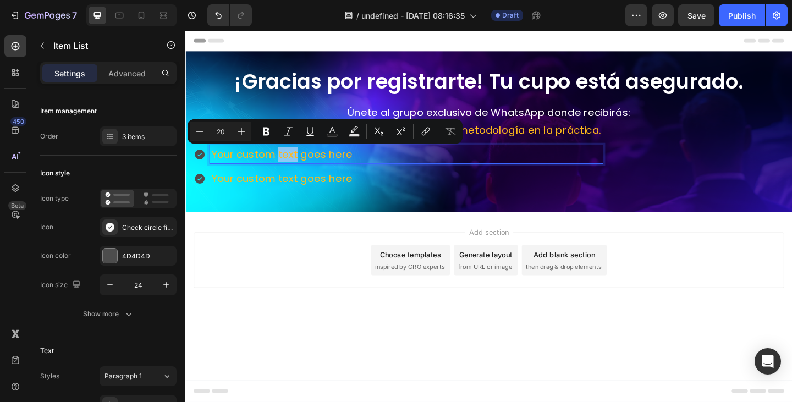
click at [302, 161] on p "Your custom text goes here" at bounding box center [426, 165] width 424 height 17
type input "12"
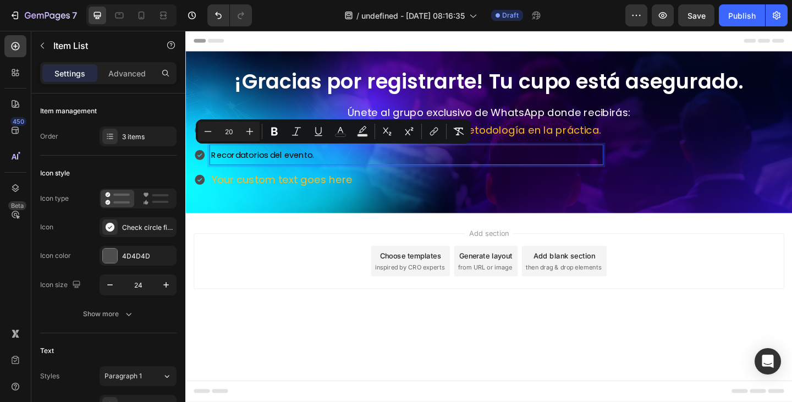
type input "12"
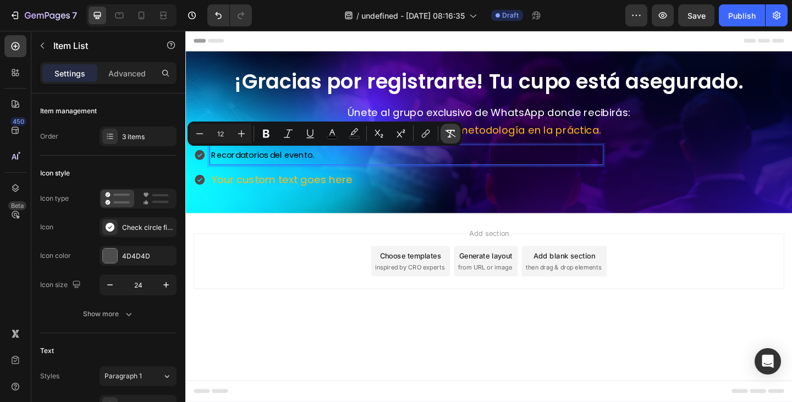
click at [452, 135] on icon "Editor contextual toolbar" at bounding box center [450, 133] width 11 height 11
type input "20"
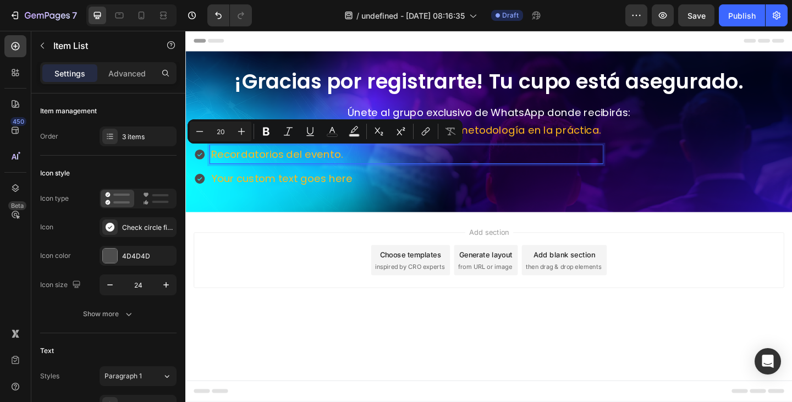
click at [321, 188] on p "Your custom text goes here" at bounding box center [426, 192] width 424 height 17
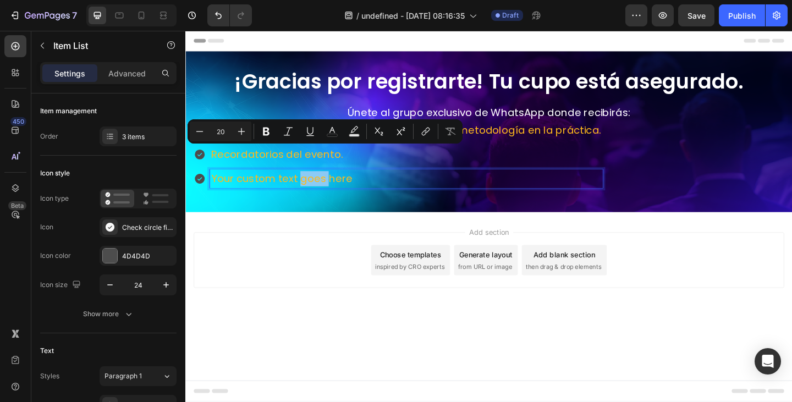
click at [321, 188] on p "Your custom text goes here" at bounding box center [426, 192] width 424 height 17
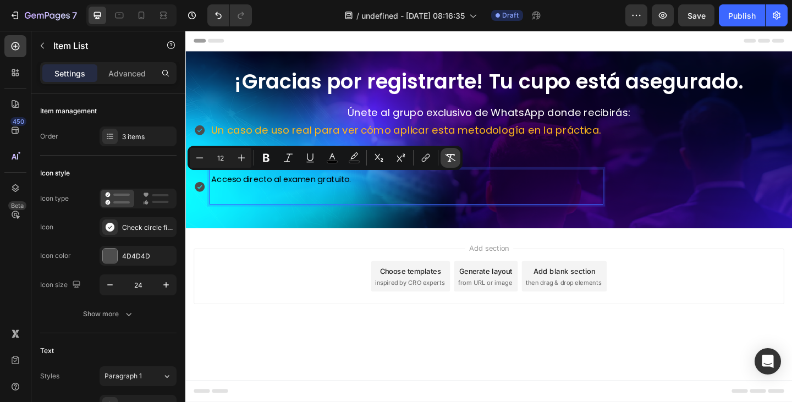
click at [448, 153] on icon "Editor contextual toolbar" at bounding box center [450, 157] width 11 height 11
type input "20"
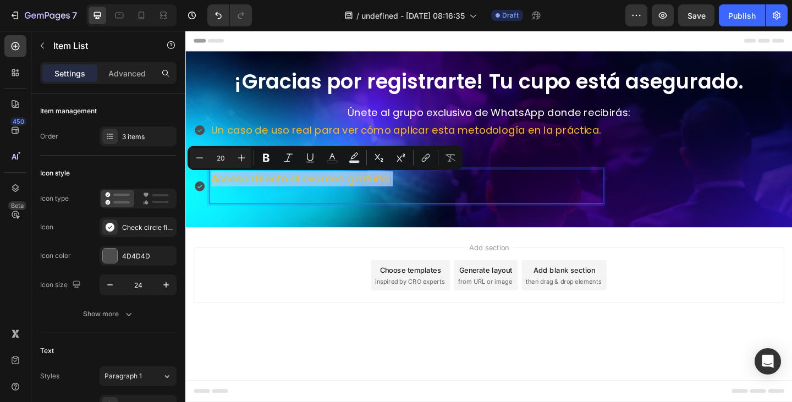
click at [408, 205] on p "Acceso directo al examen gratuito." at bounding box center [426, 200] width 424 height 33
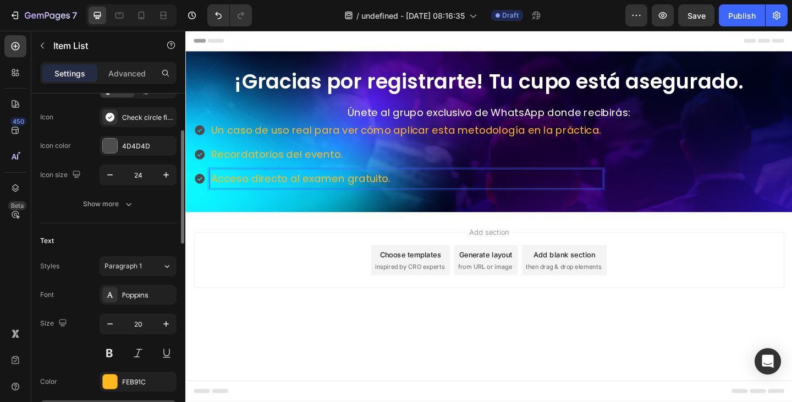
scroll to position [275, 0]
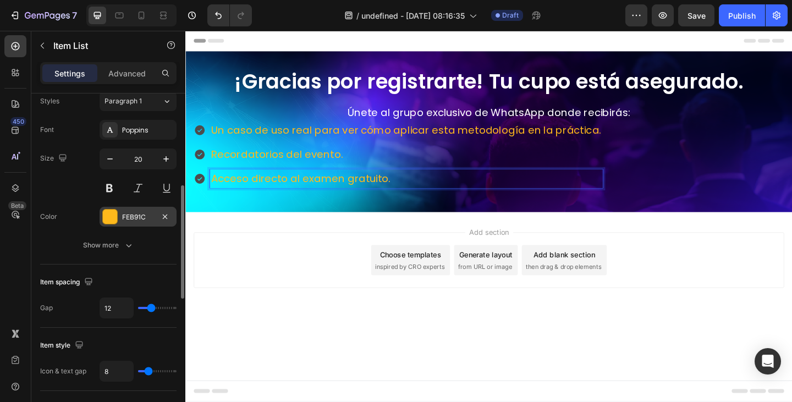
click at [113, 220] on div at bounding box center [110, 217] width 14 height 14
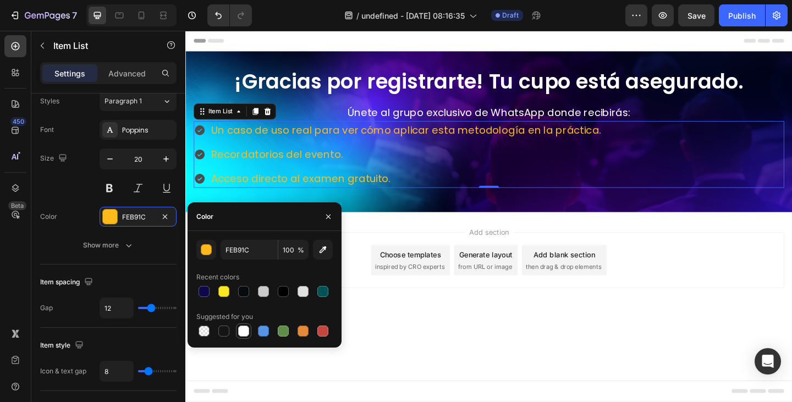
click at [246, 332] on div at bounding box center [243, 331] width 11 height 11
type input "FFFFFF"
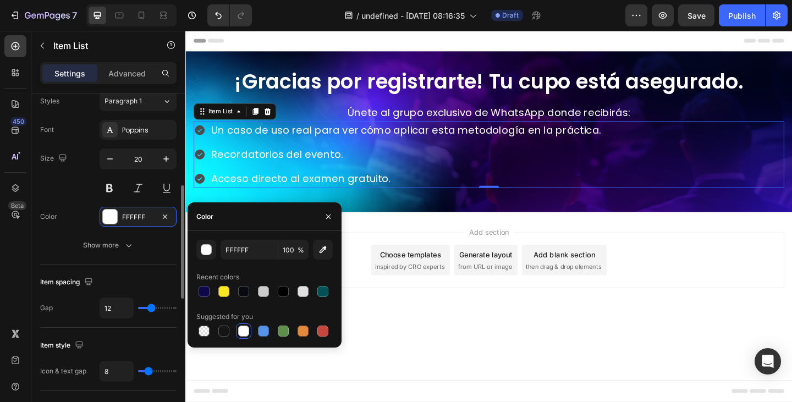
click at [76, 183] on div "Size 20" at bounding box center [108, 174] width 136 height 50
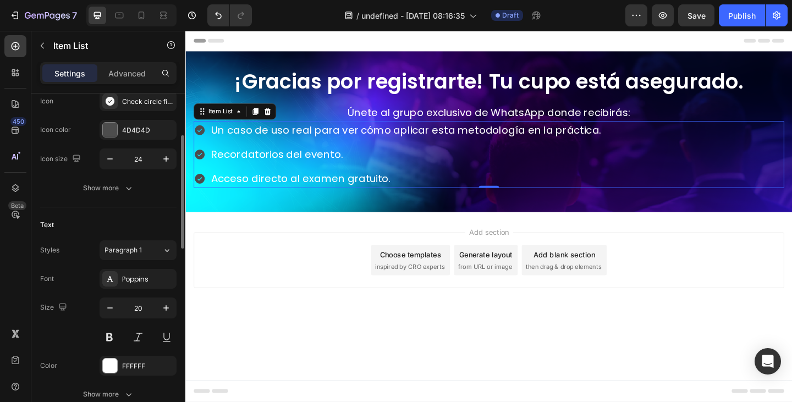
scroll to position [0, 0]
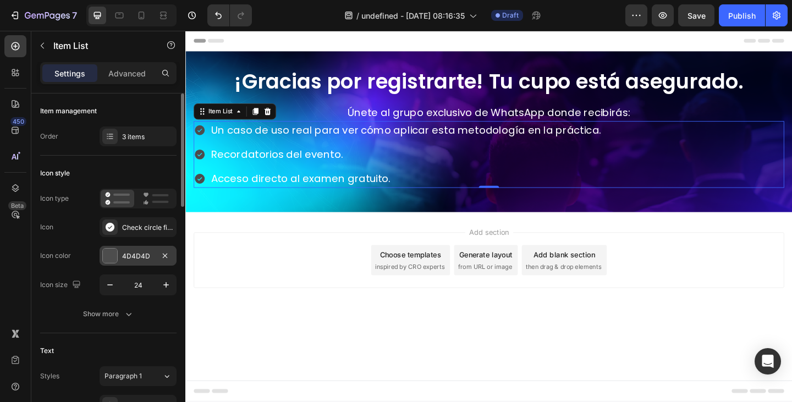
click at [109, 248] on div "4D4D4D" at bounding box center [138, 256] width 77 height 20
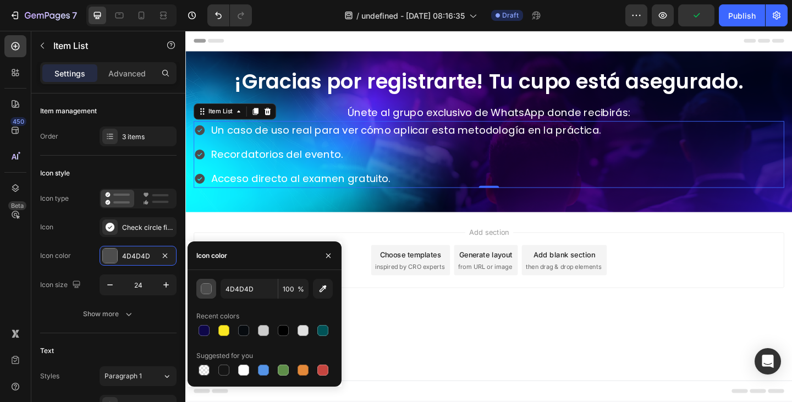
click at [205, 283] on button "button" at bounding box center [206, 289] width 20 height 20
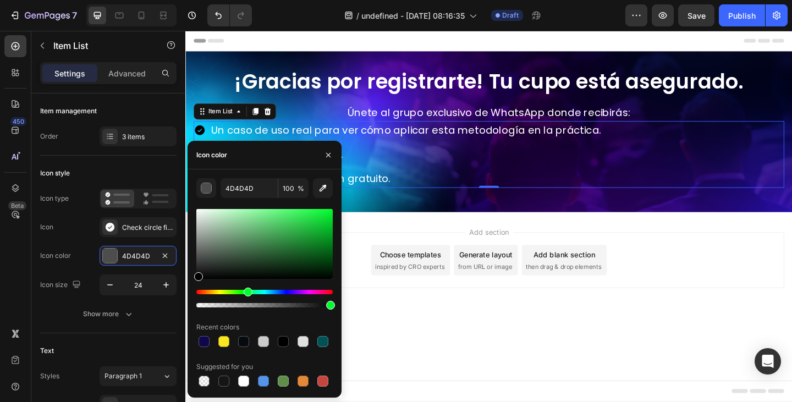
drag, startPoint x: 258, startPoint y: 290, endPoint x: 247, endPoint y: 289, distance: 11.0
click at [247, 290] on div "Hue" at bounding box center [264, 292] width 136 height 4
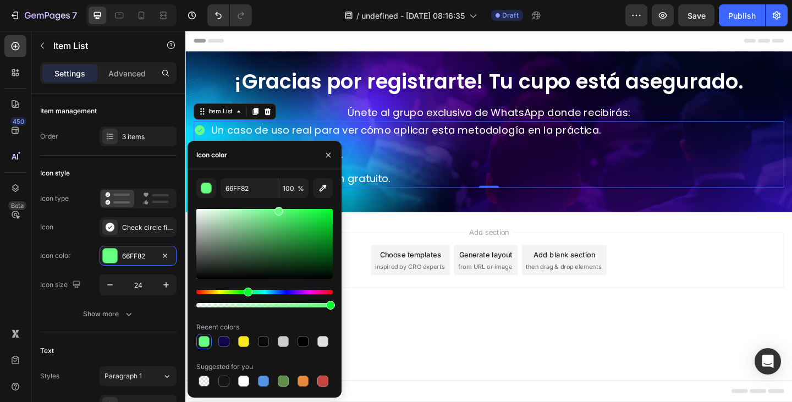
type input "68FF84"
drag, startPoint x: 309, startPoint y: 240, endPoint x: 277, endPoint y: 200, distance: 50.9
click at [277, 200] on div "68FF84 100 % Recent colors Suggested for you" at bounding box center [264, 283] width 136 height 211
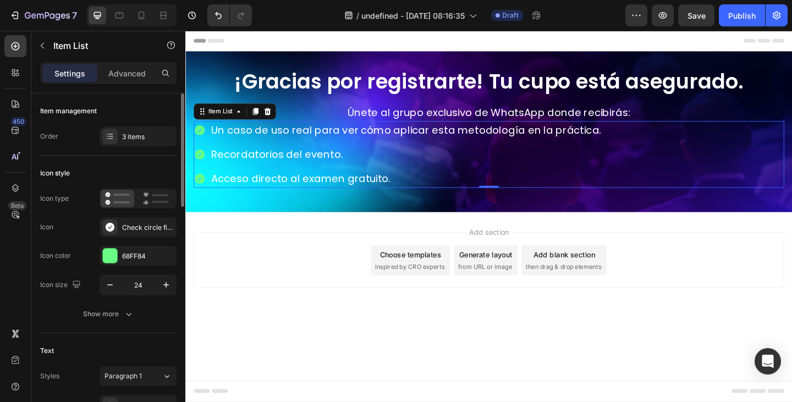
click at [135, 171] on div "Icon style" at bounding box center [108, 174] width 136 height 18
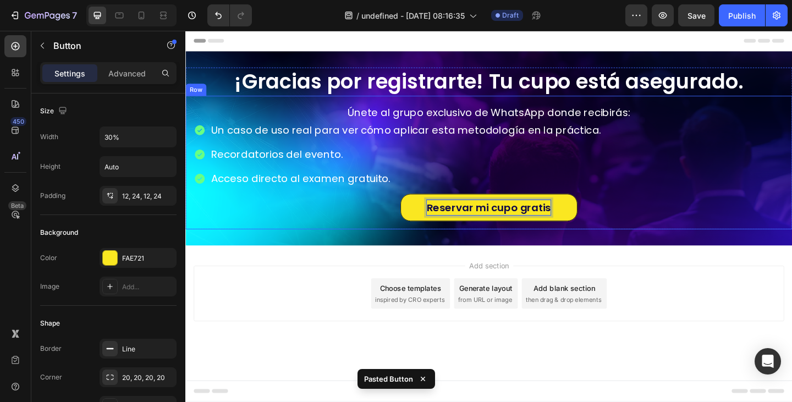
click at [385, 232] on div "Reservar mi cupo gratis Button 0" at bounding box center [515, 220] width 643 height 36
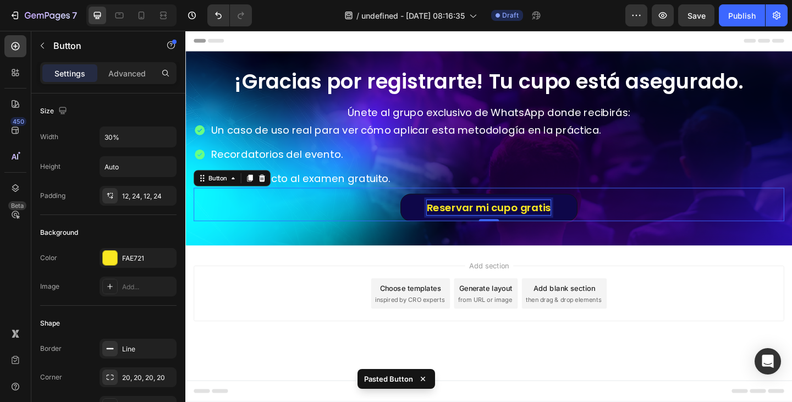
click at [472, 225] on p "Reservar mi cupo gratis" at bounding box center [515, 223] width 135 height 17
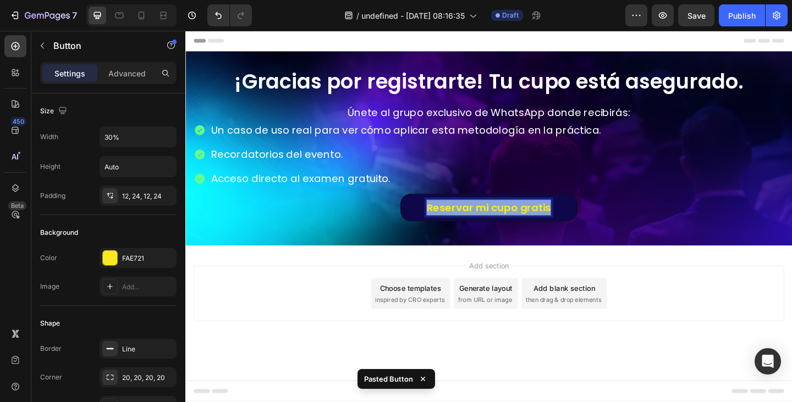
click at [472, 225] on p "Reservar mi cupo gratis" at bounding box center [515, 223] width 135 height 17
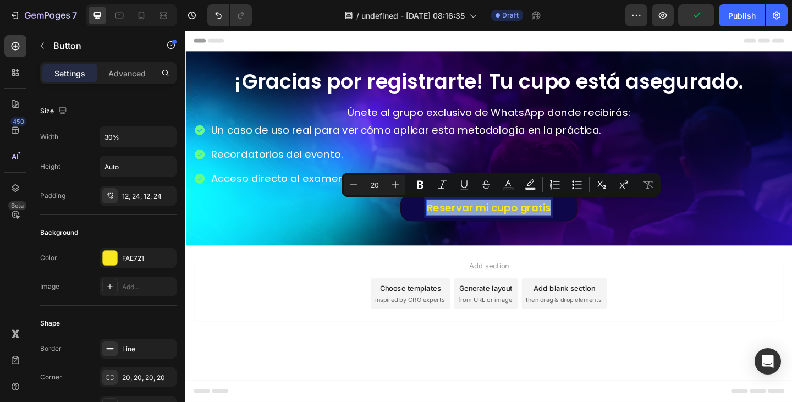
click at [509, 221] on p "Reservar mi cupo gratis" at bounding box center [515, 223] width 135 height 17
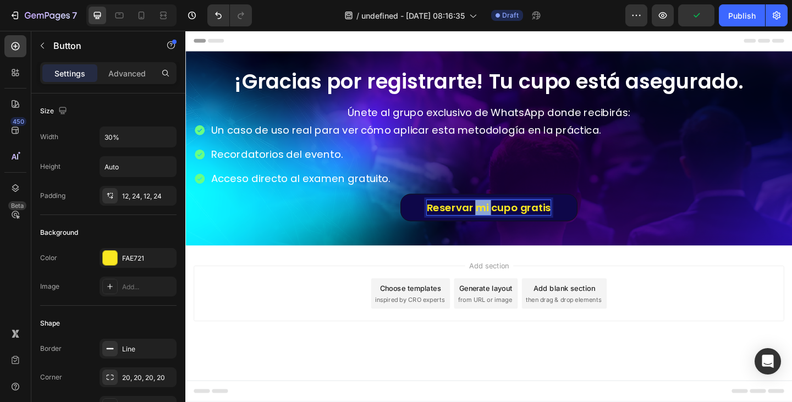
click at [509, 221] on p "Reservar mi cupo gratis" at bounding box center [515, 223] width 135 height 17
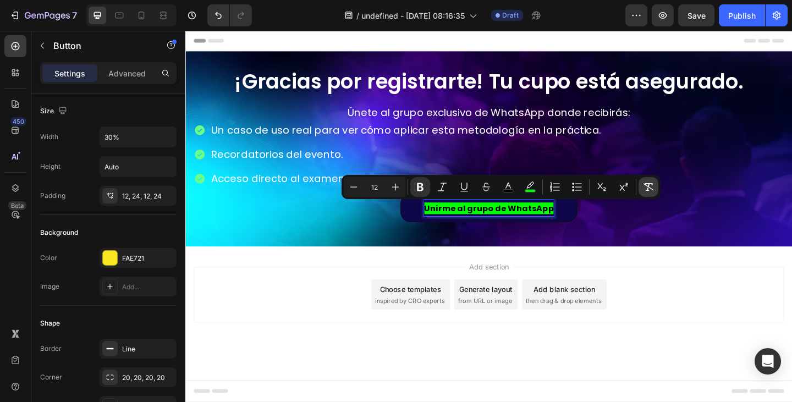
click at [651, 190] on icon "Editor contextual toolbar" at bounding box center [648, 187] width 11 height 11
type input "20"
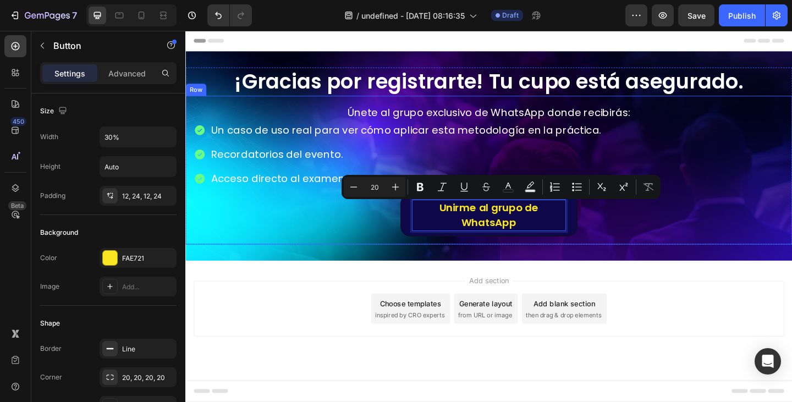
click at [644, 261] on div "Únete al grupo exclusivo de WhatsApp donde recibirás: Text Block Un caso de uso…" at bounding box center [515, 183] width 660 height 162
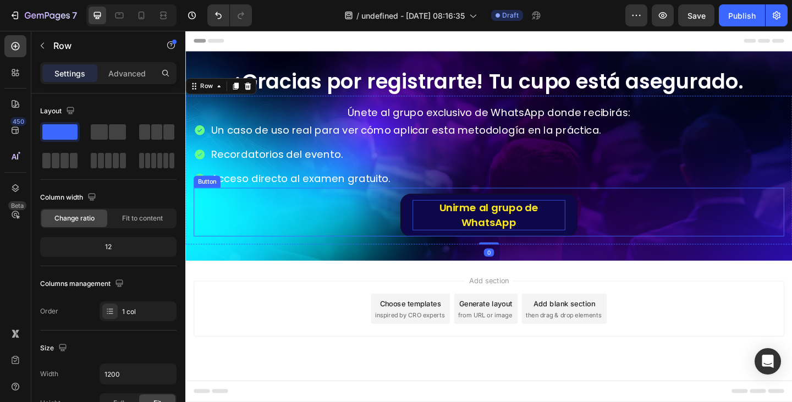
click at [473, 242] on p "Unirme al grupo de WhatsApp" at bounding box center [516, 231] width 166 height 33
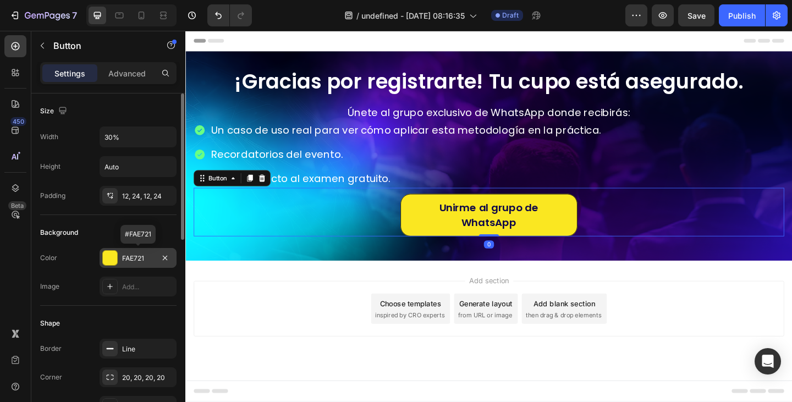
click at [113, 255] on div at bounding box center [110, 258] width 14 height 14
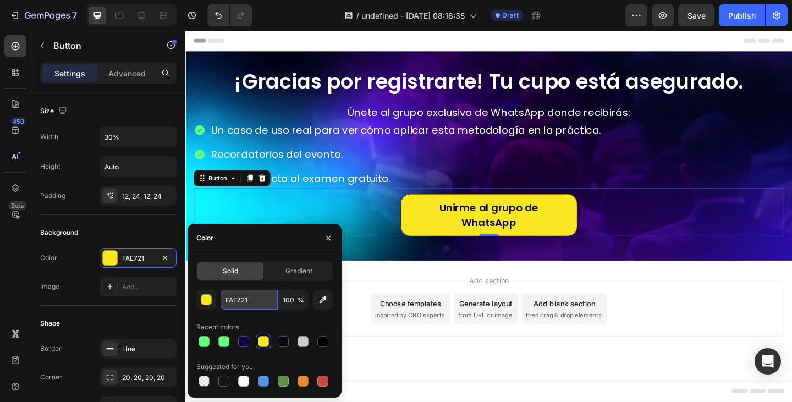
click at [254, 300] on input "FAE721" at bounding box center [249, 300] width 57 height 20
paste input "#33d46b"
type input "#33d46b"
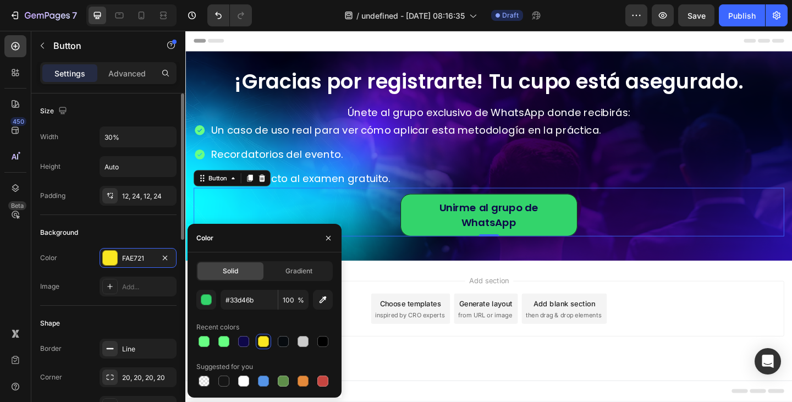
click at [121, 315] on div "Shape" at bounding box center [108, 324] width 136 height 18
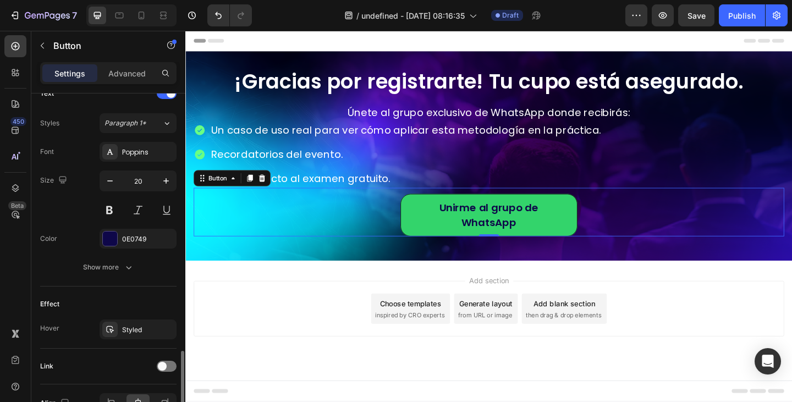
scroll to position [449, 0]
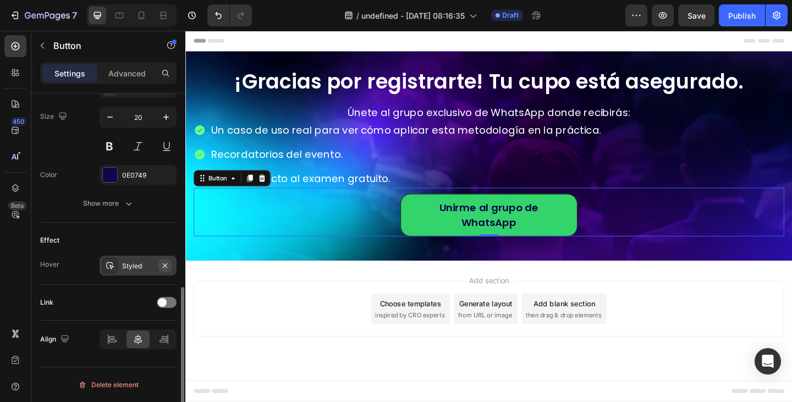
click at [164, 263] on icon "button" at bounding box center [165, 265] width 9 height 9
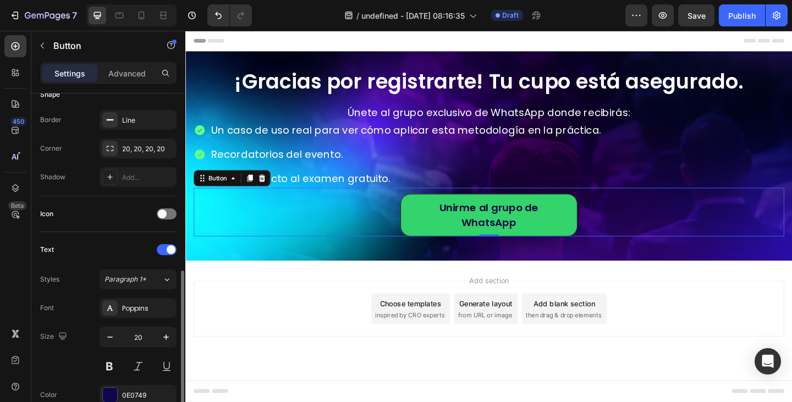
scroll to position [284, 0]
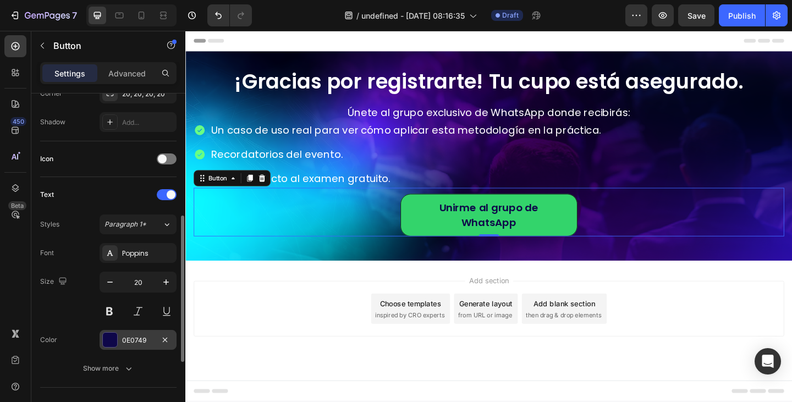
click at [108, 335] on div at bounding box center [110, 340] width 14 height 14
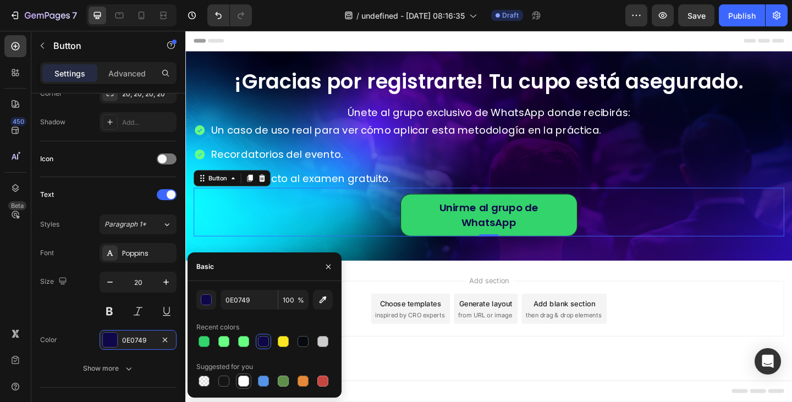
click at [244, 386] on div at bounding box center [243, 381] width 11 height 11
type input "FFFFFF"
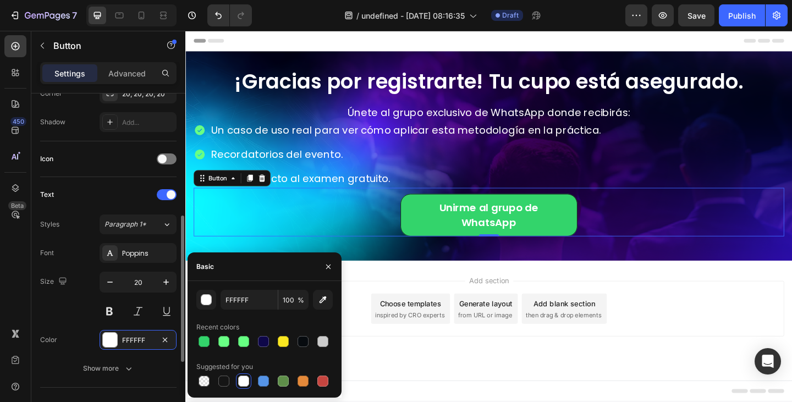
click at [114, 188] on div "Text" at bounding box center [108, 195] width 136 height 18
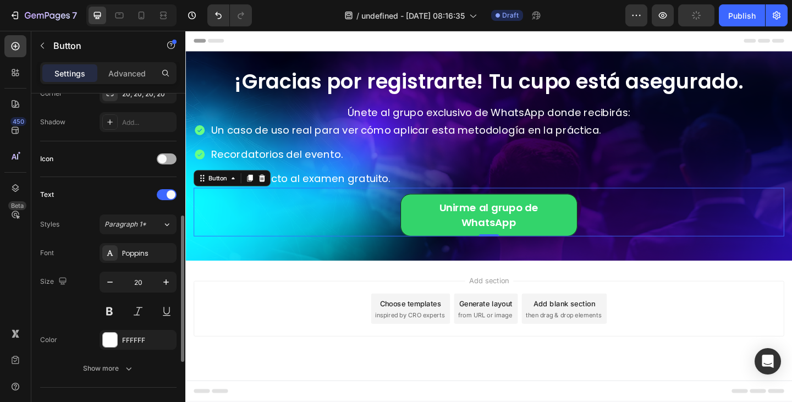
click at [161, 155] on span at bounding box center [162, 159] width 9 height 9
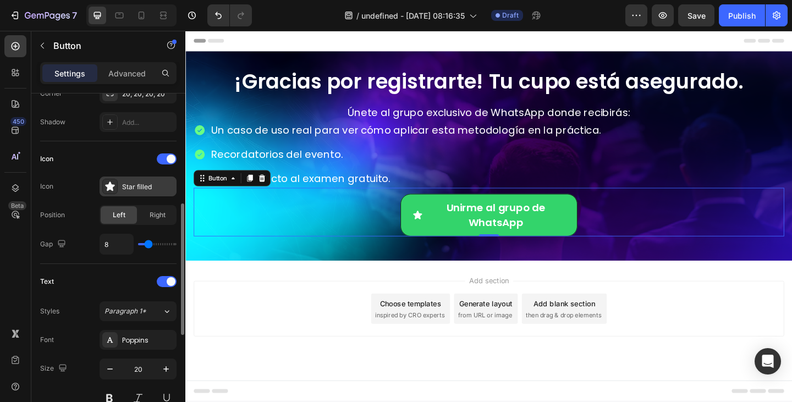
click at [135, 192] on div "Star filled" at bounding box center [148, 187] width 52 height 10
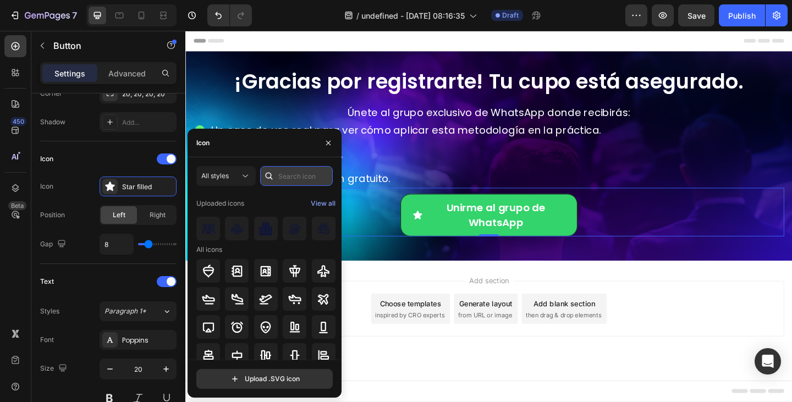
click at [294, 181] on input "text" at bounding box center [296, 176] width 73 height 20
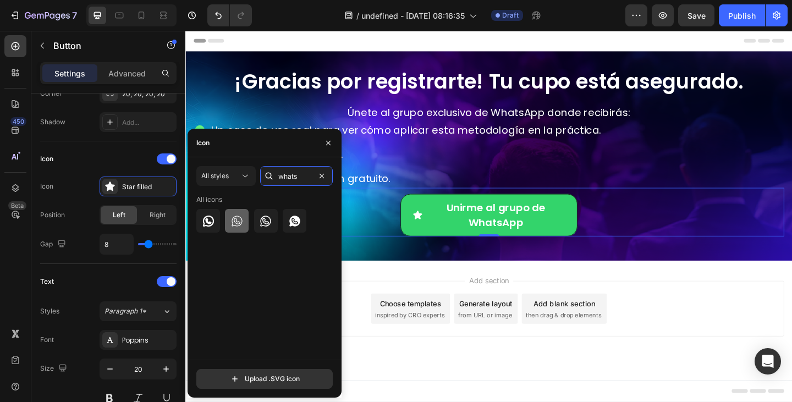
type input "whats"
click at [240, 225] on icon at bounding box center [237, 221] width 13 height 13
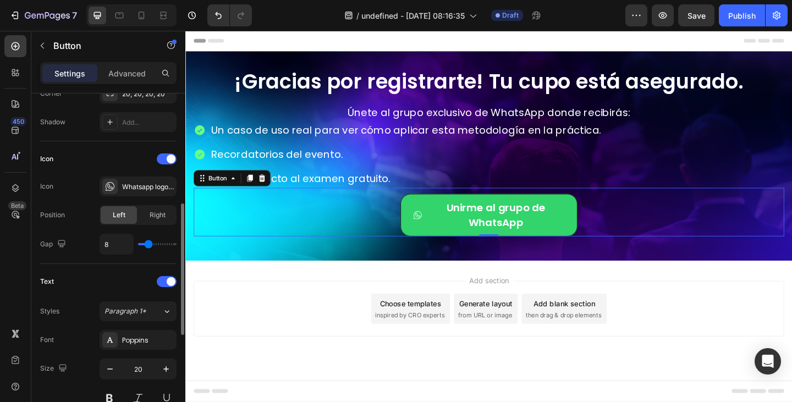
click at [131, 158] on div "Icon" at bounding box center [108, 159] width 136 height 18
type input "4"
type input "0"
drag, startPoint x: 149, startPoint y: 244, endPoint x: 120, endPoint y: 246, distance: 28.7
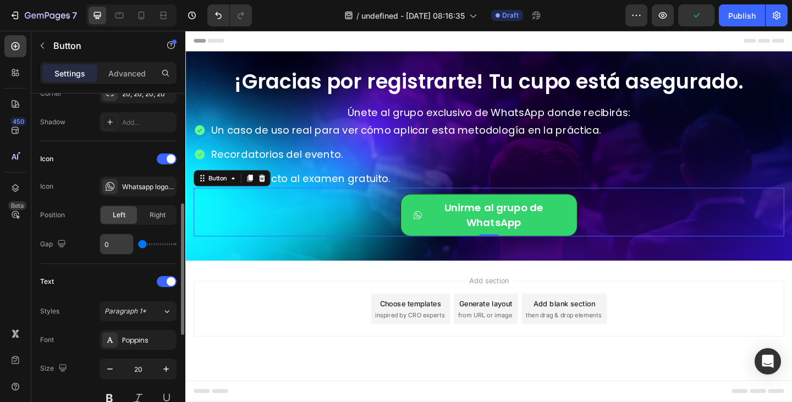
type input "0"
click at [138, 245] on input "range" at bounding box center [157, 244] width 39 height 2
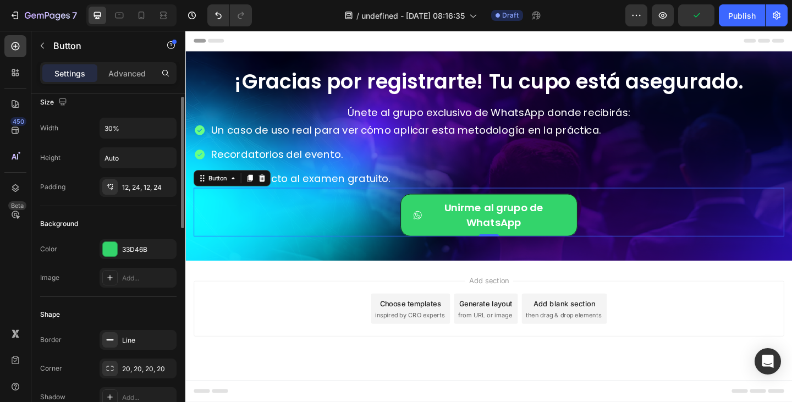
scroll to position [0, 0]
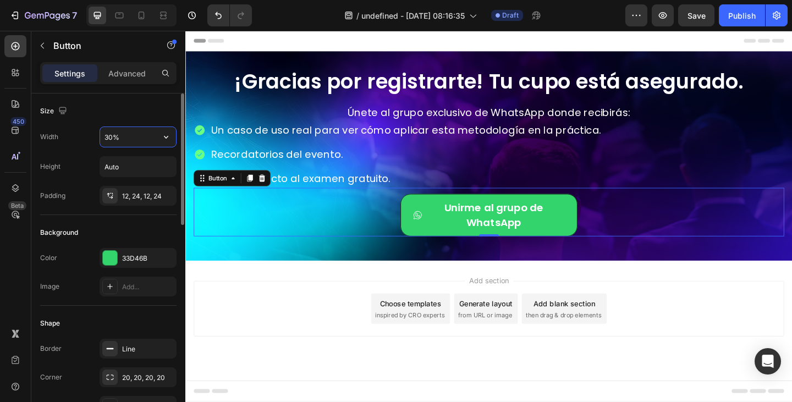
click at [112, 136] on input "30%" at bounding box center [138, 137] width 76 height 20
click at [106, 136] on input "30%" at bounding box center [138, 137] width 76 height 20
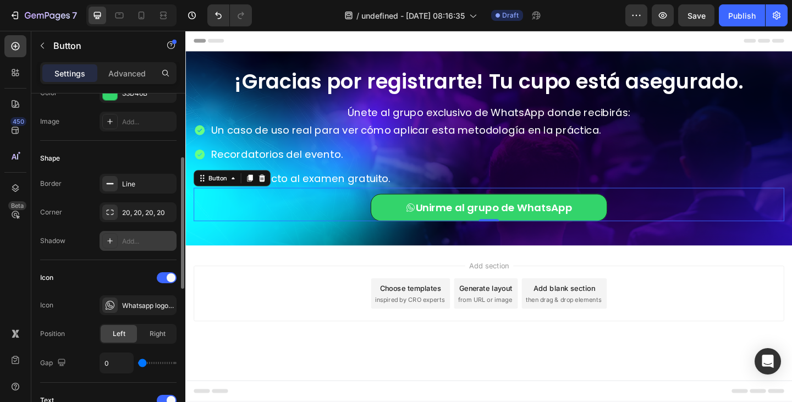
scroll to position [275, 0]
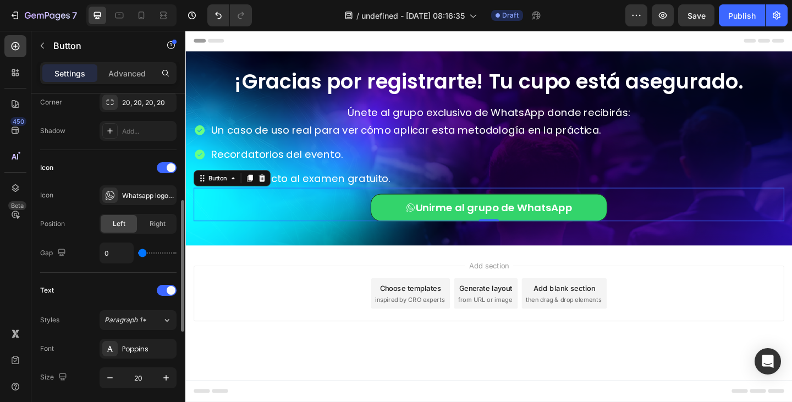
type input "40%"
type input "2"
type input "3"
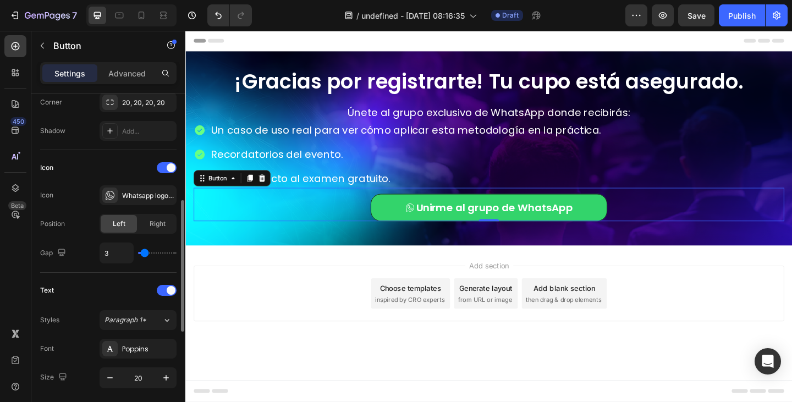
type input "4"
type input "5"
type input "6"
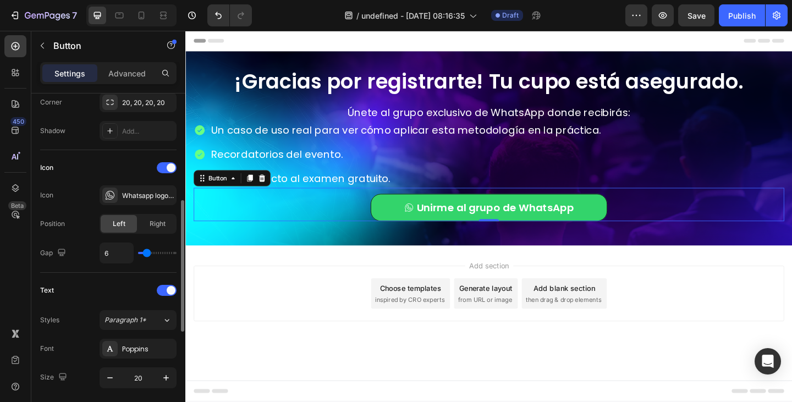
type input "6"
click at [147, 254] on input "range" at bounding box center [157, 253] width 39 height 2
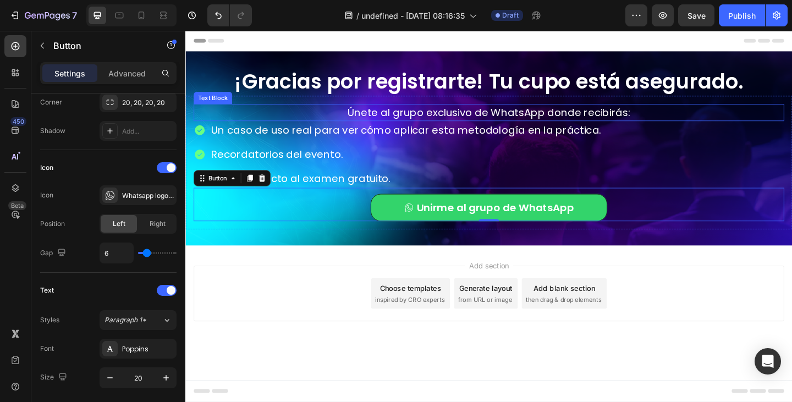
click at [524, 113] on p "Únete al grupo exclusivo de WhatsApp donde recibirás:" at bounding box center [515, 120] width 641 height 17
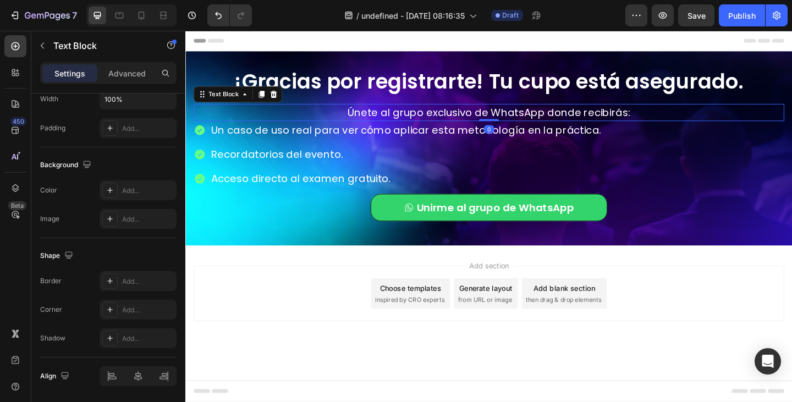
scroll to position [0, 0]
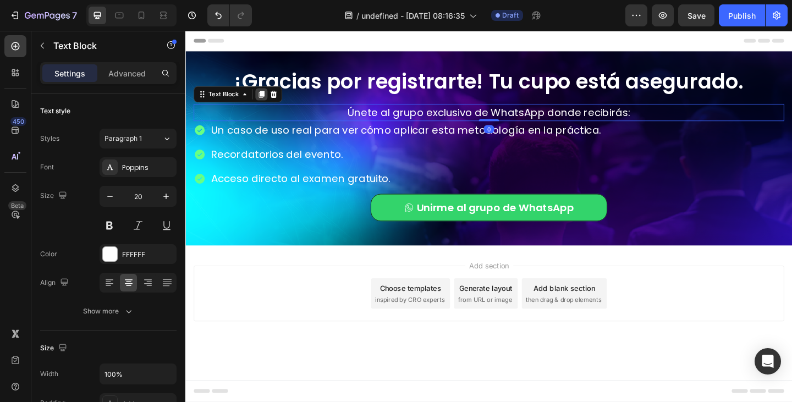
click at [264, 100] on icon at bounding box center [268, 100] width 9 height 9
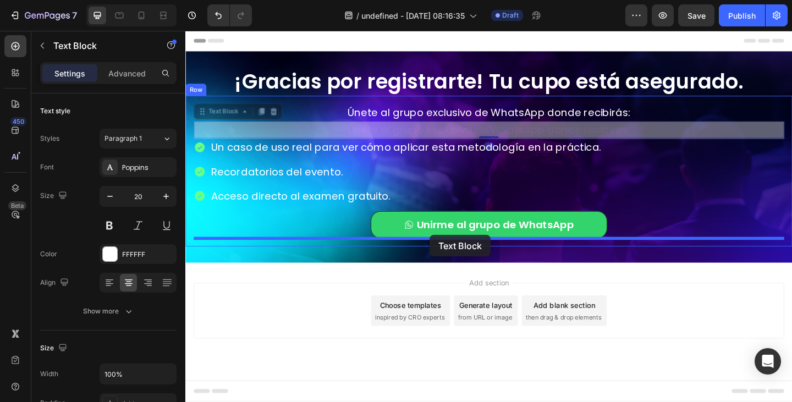
drag, startPoint x: 211, startPoint y: 122, endPoint x: 451, endPoint y: 253, distance: 273.8
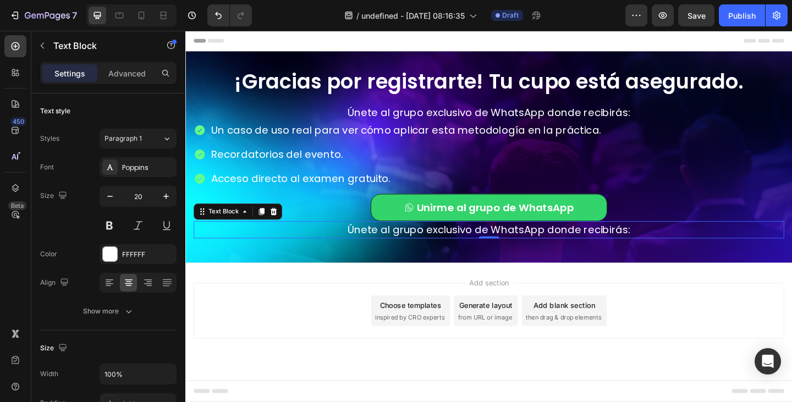
click at [445, 246] on p "Únete al grupo exclusivo de WhatsApp donde recibirás:" at bounding box center [515, 247] width 641 height 17
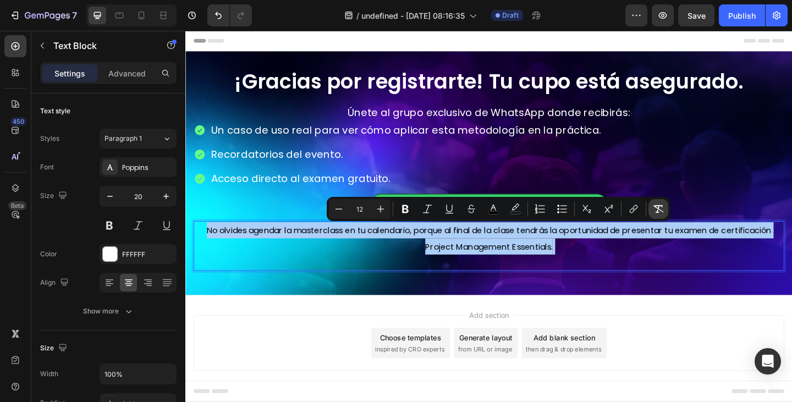
click at [660, 208] on icon "Editor contextual toolbar" at bounding box center [658, 209] width 11 height 11
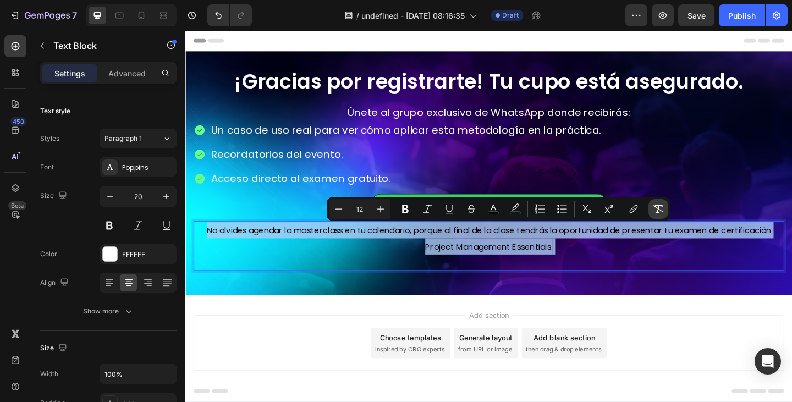
type input "20"
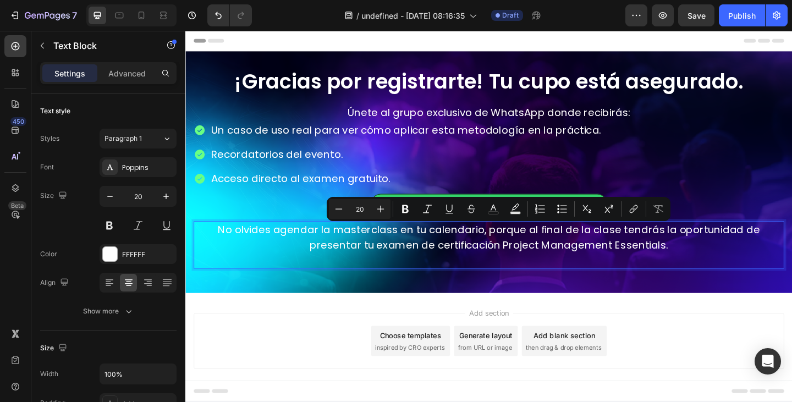
click at [573, 276] on p "No olvides agendar la masterclass en tu calendario, porque al final de la clase…" at bounding box center [515, 264] width 641 height 50
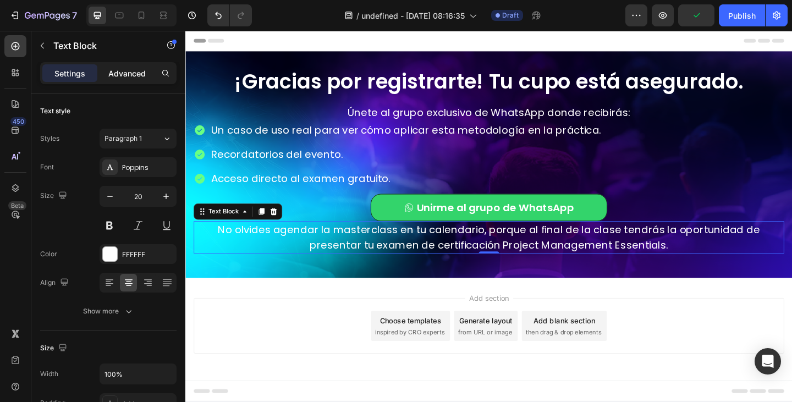
click at [126, 73] on p "Advanced" at bounding box center [126, 74] width 37 height 12
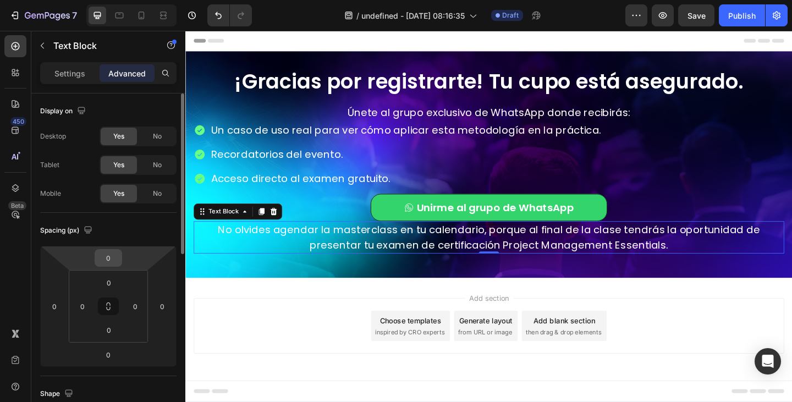
click at [105, 264] on input "0" at bounding box center [108, 258] width 22 height 17
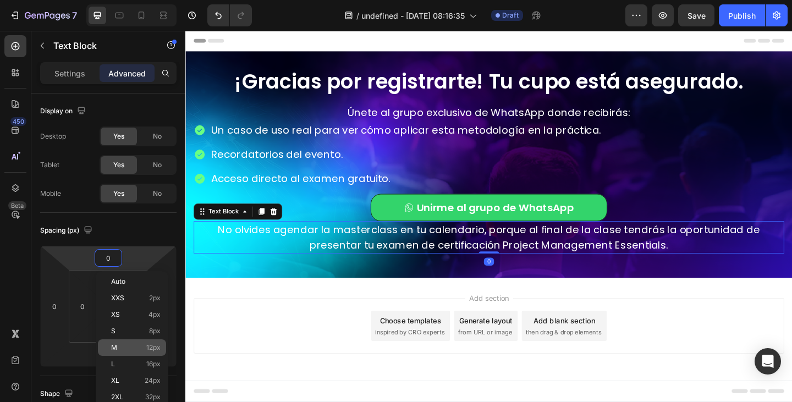
click at [132, 342] on div "M 12px" at bounding box center [132, 348] width 68 height 17
type input "12"
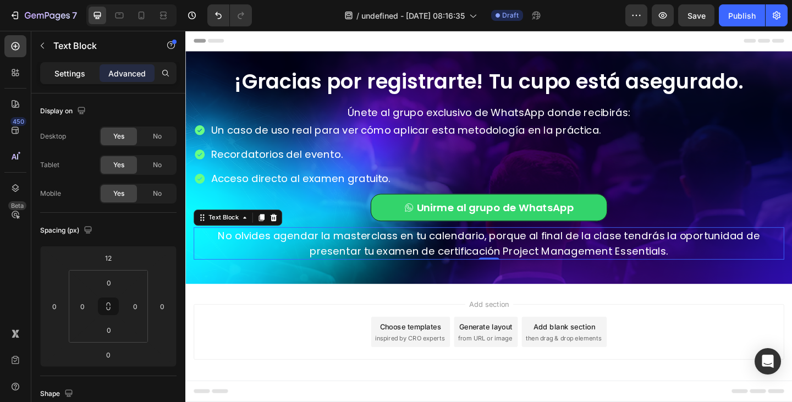
click at [67, 69] on p "Settings" at bounding box center [69, 74] width 31 height 12
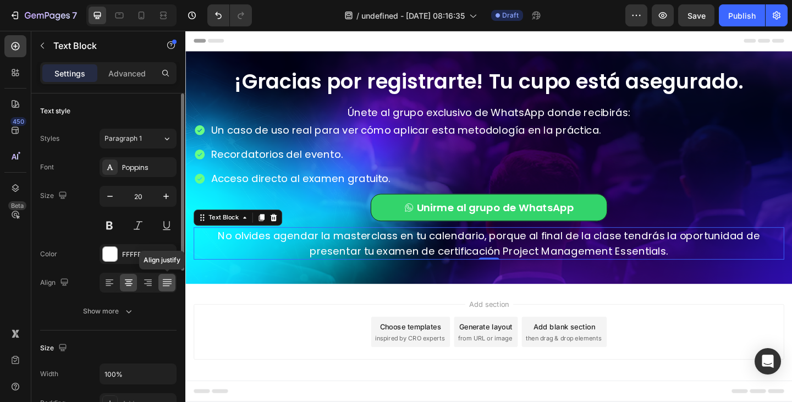
click at [170, 278] on icon at bounding box center [167, 282] width 11 height 11
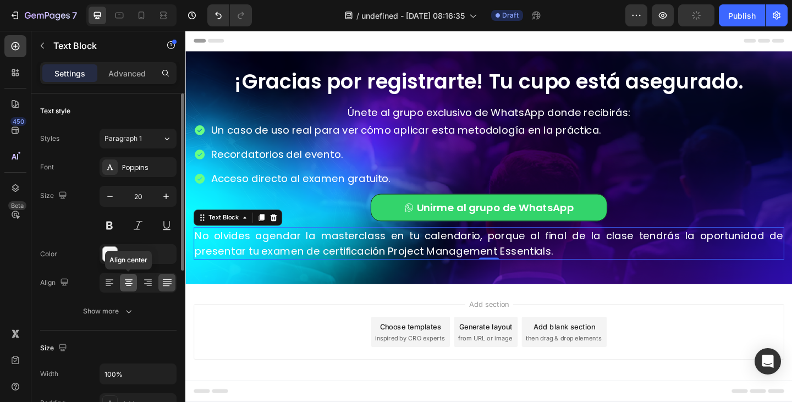
click at [125, 282] on icon at bounding box center [128, 282] width 11 height 11
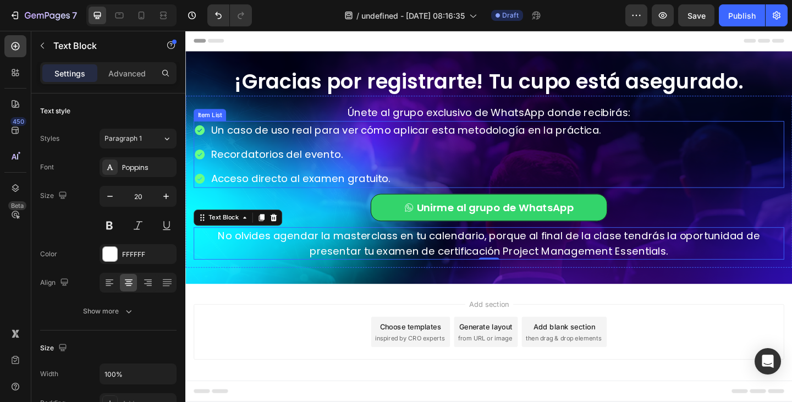
click at [357, 149] on div "Un caso de uso real para ver cómo aplicar esta metodología en la práctica. Reco…" at bounding box center [416, 165] width 445 height 73
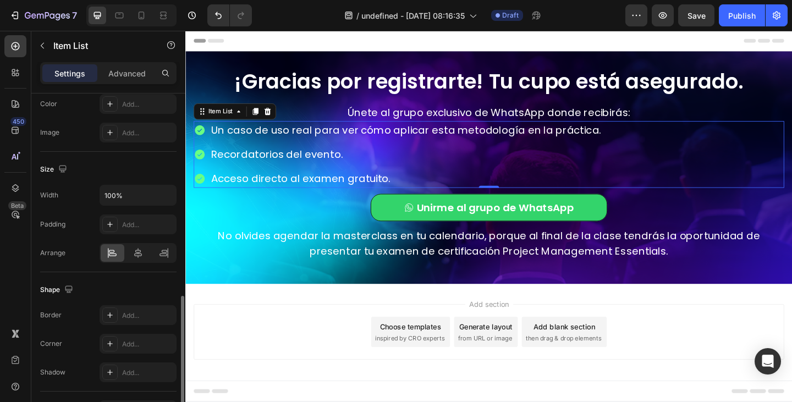
scroll to position [676, 0]
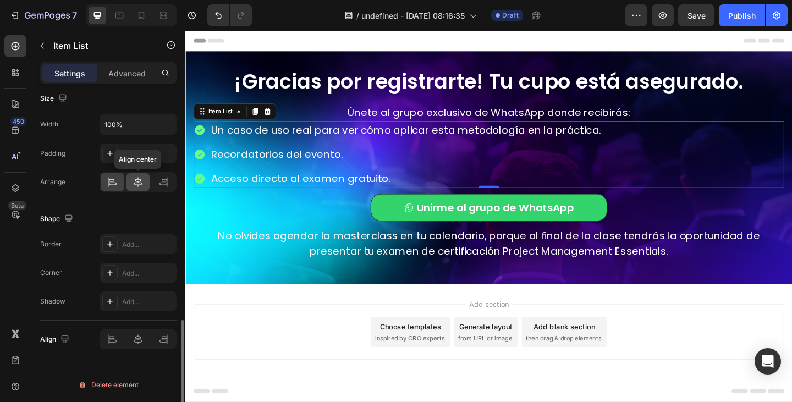
click at [144, 183] on div at bounding box center [139, 182] width 24 height 18
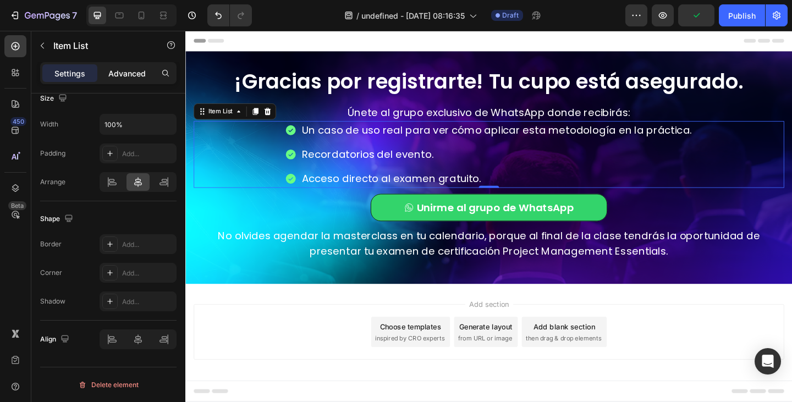
click at [138, 71] on p "Advanced" at bounding box center [126, 74] width 37 height 12
type input "100%"
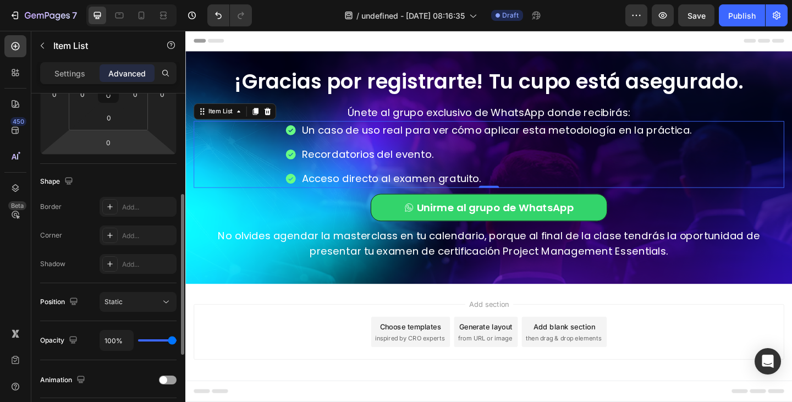
scroll to position [0, 0]
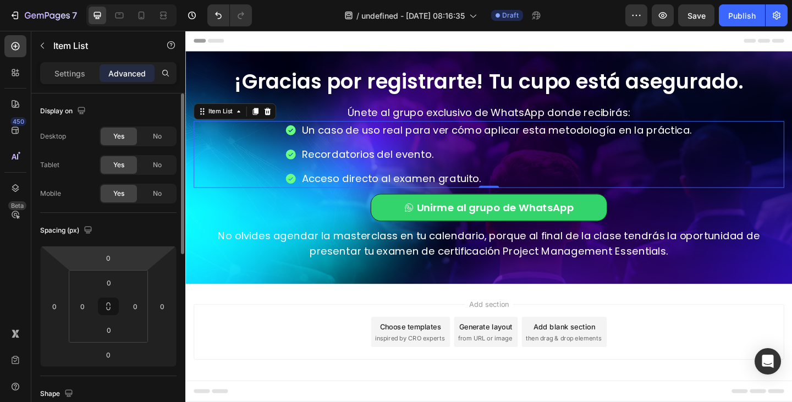
click at [112, 259] on input "0" at bounding box center [108, 258] width 22 height 17
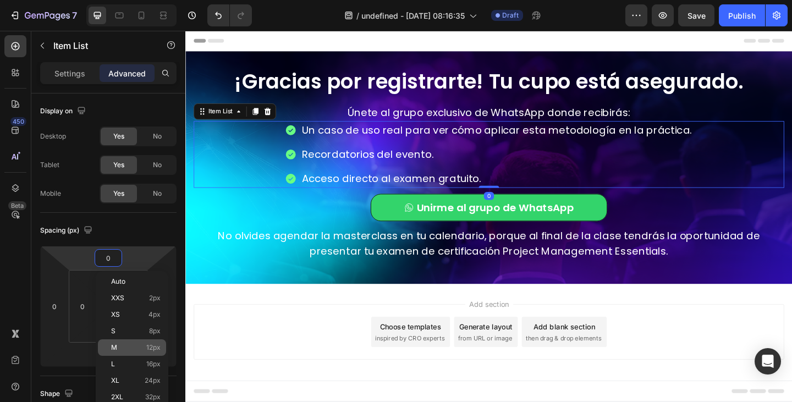
click at [131, 345] on p "M 12px" at bounding box center [136, 348] width 50 height 8
type input "12"
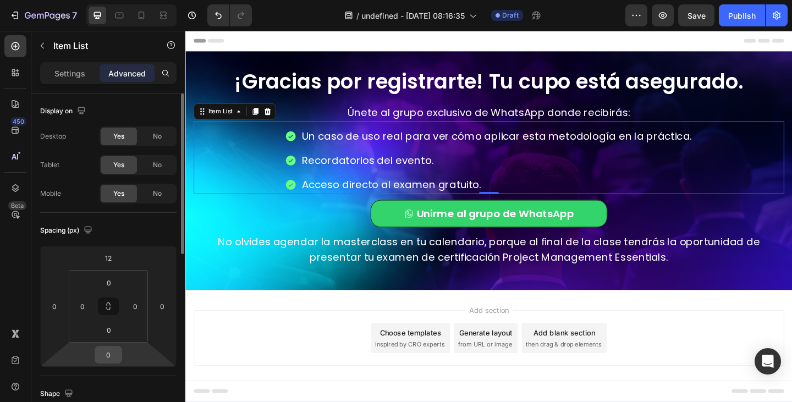
click at [113, 358] on input "0" at bounding box center [108, 355] width 22 height 17
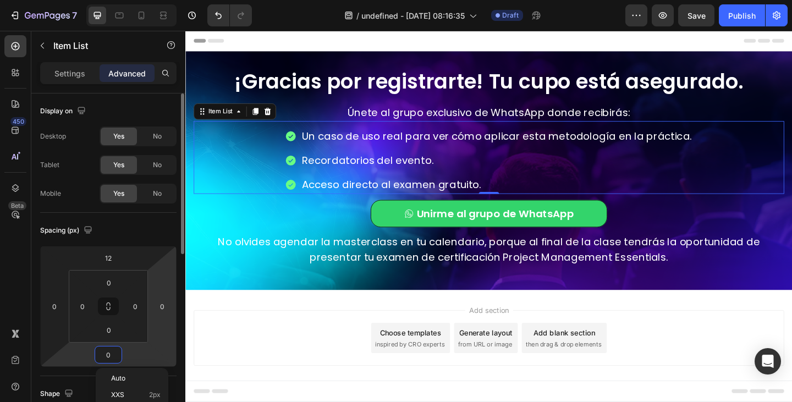
scroll to position [165, 0]
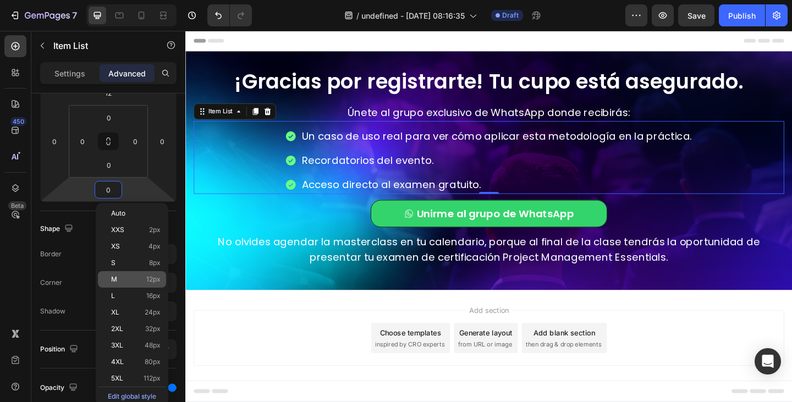
click at [138, 280] on p "M 12px" at bounding box center [136, 280] width 50 height 8
type input "12"
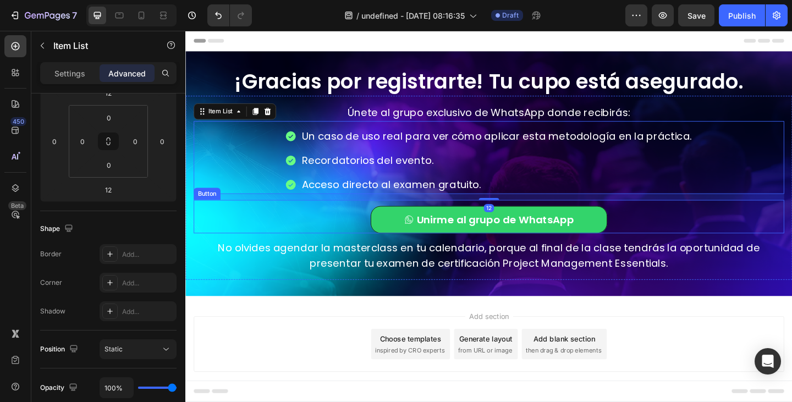
click at [468, 256] on div "Únete al grupo exclusivo de WhatsApp donde recibirás: Text Block Un caso de uso…" at bounding box center [515, 202] width 643 height 183
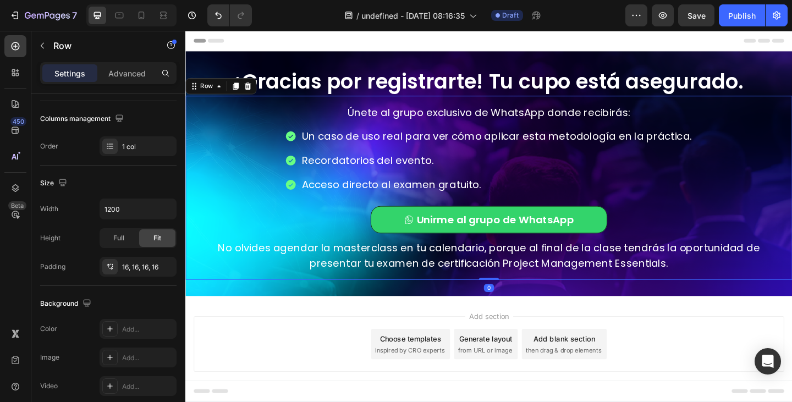
scroll to position [0, 0]
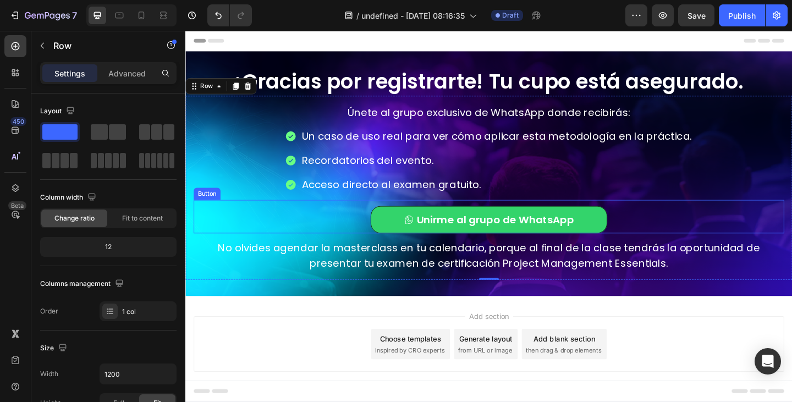
click at [403, 234] on button "Unirme al grupo de WhatsApp" at bounding box center [515, 237] width 257 height 30
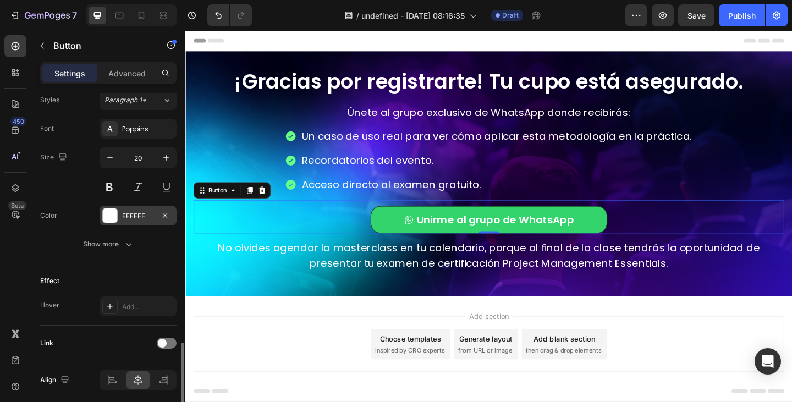
scroll to position [536, 0]
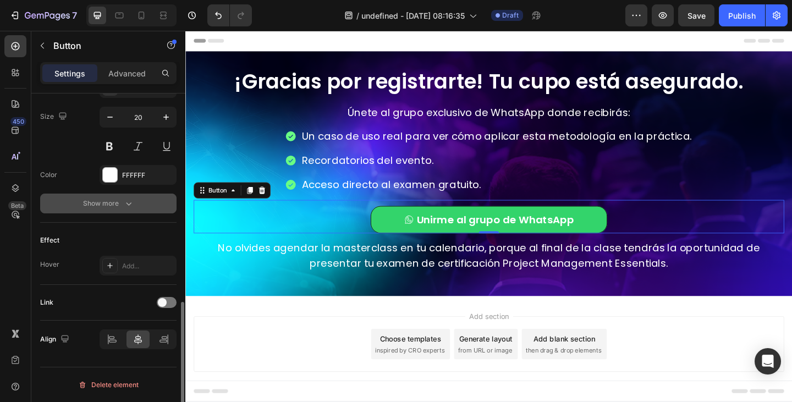
click at [108, 204] on div "Show more" at bounding box center [108, 203] width 51 height 11
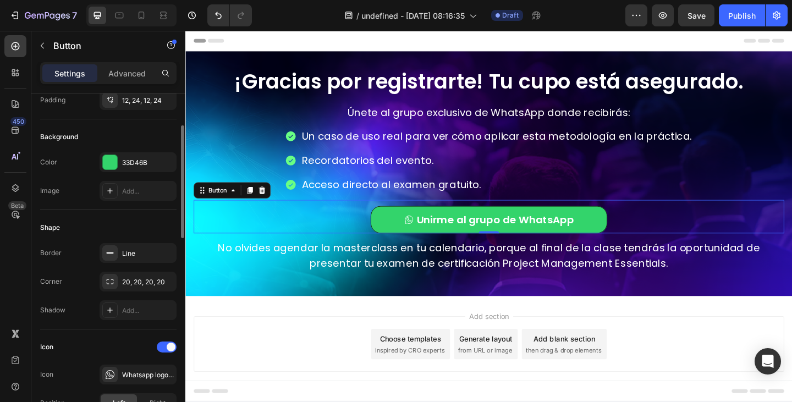
scroll to position [0, 0]
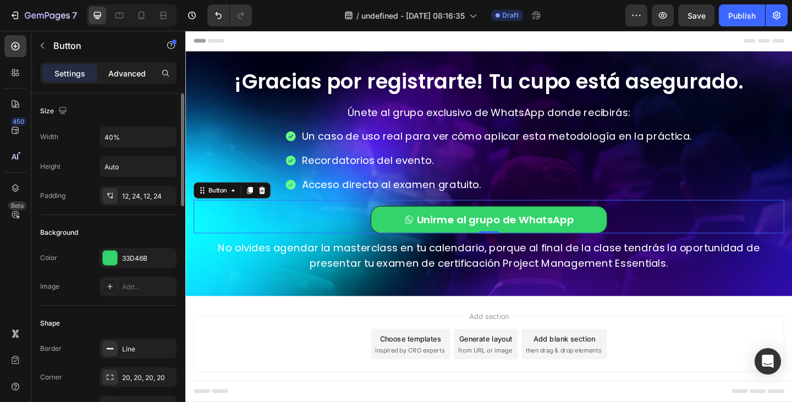
click at [127, 76] on p "Advanced" at bounding box center [126, 74] width 37 height 12
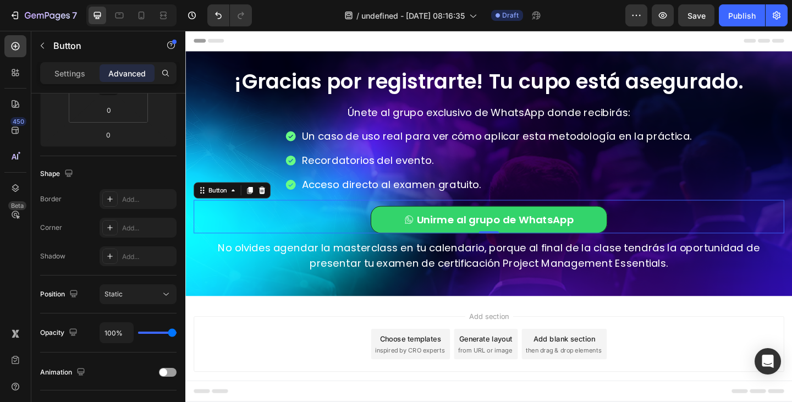
scroll to position [378, 0]
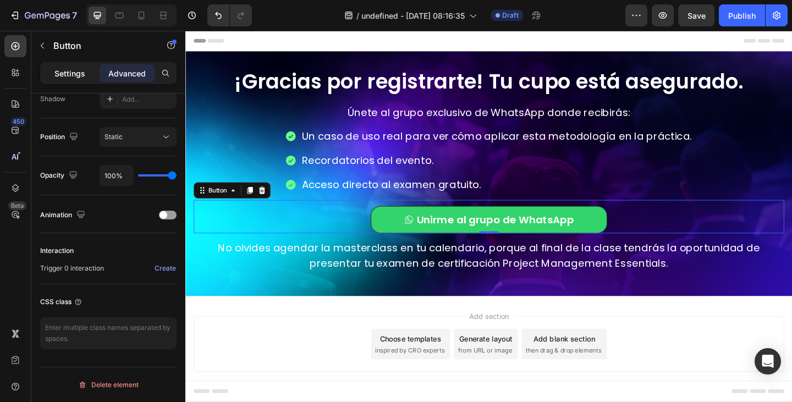
click at [73, 76] on p "Settings" at bounding box center [69, 74] width 31 height 12
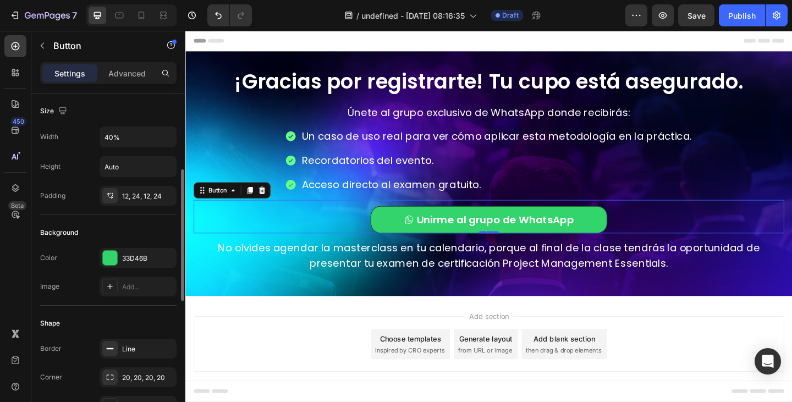
scroll to position [110, 0]
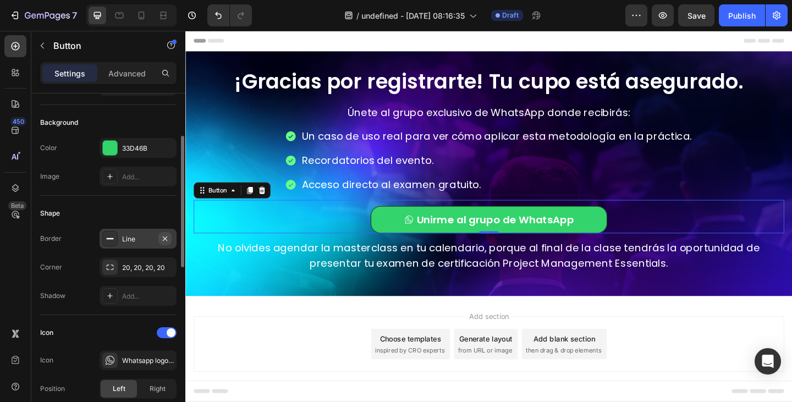
click at [165, 238] on icon "button" at bounding box center [165, 238] width 9 height 9
click at [649, 267] on p "No olvides agendar la masterclass en tu calendario, porque al final de la clase…" at bounding box center [515, 275] width 641 height 33
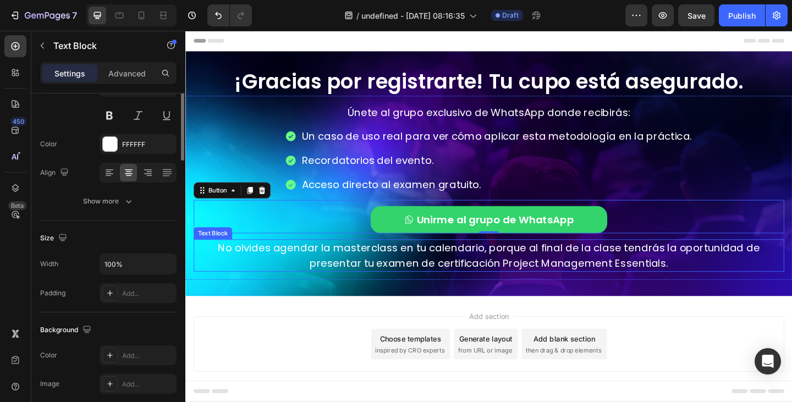
scroll to position [0, 0]
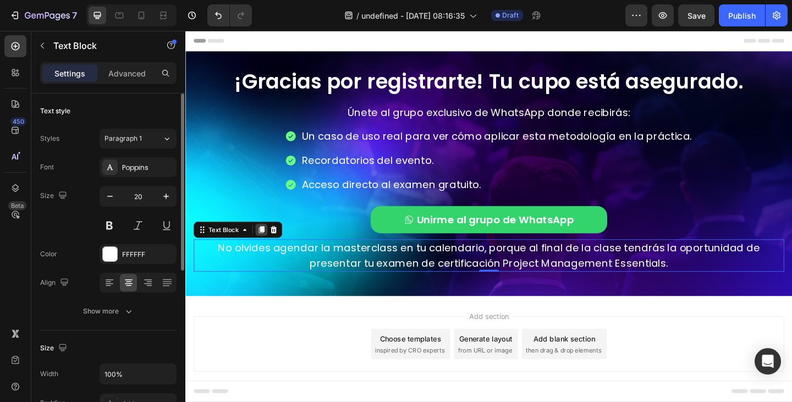
click at [269, 251] on icon at bounding box center [268, 248] width 6 height 8
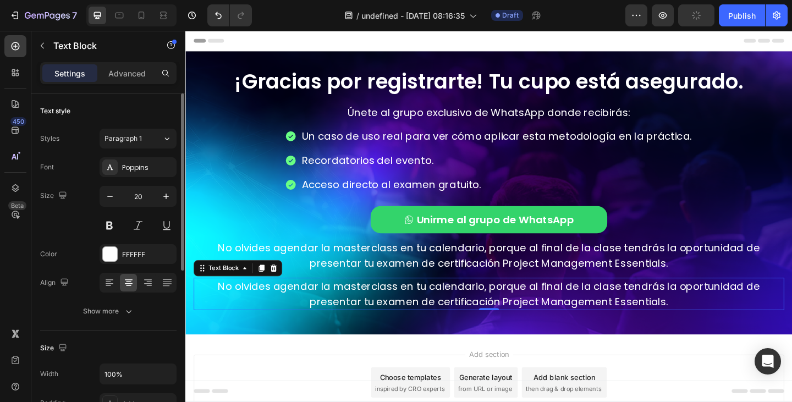
click at [434, 309] on p "No olvides agendar la masterclass en tu calendario, porque al final de la clase…" at bounding box center [515, 317] width 641 height 33
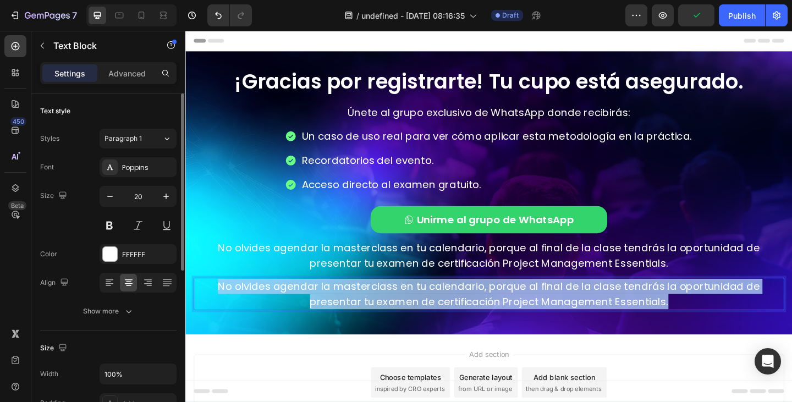
click at [434, 309] on p "No olvides agendar la masterclass en tu calendario, porque al final de la clase…" at bounding box center [515, 317] width 641 height 33
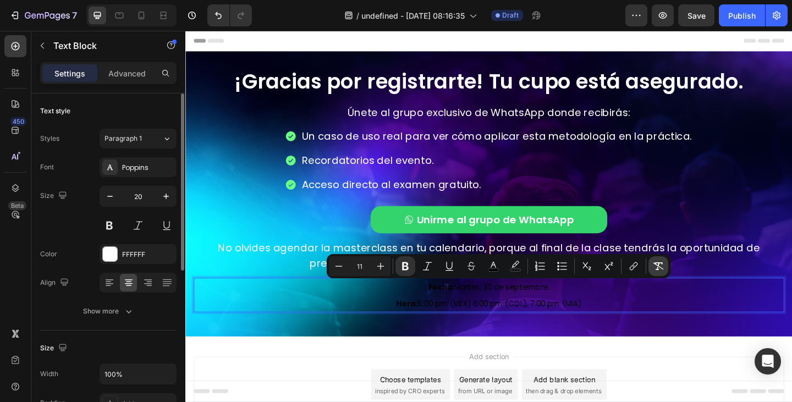
click at [655, 263] on icon "Editor contextual toolbar" at bounding box center [659, 267] width 10 height 8
type input "20"
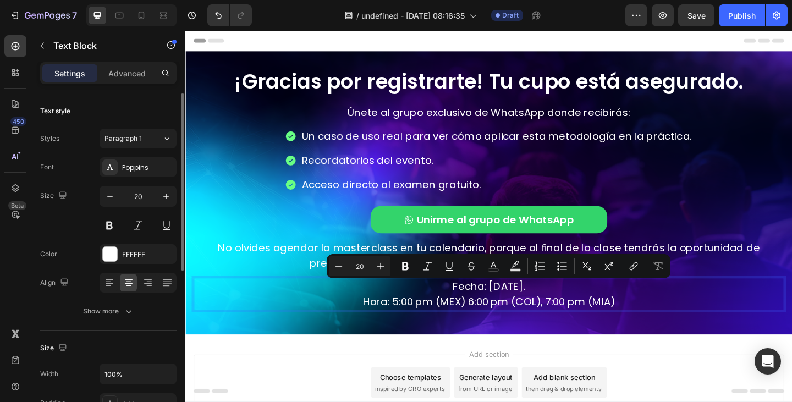
click at [269, 333] on p "Fecha: Martes, 30 de septiembre. Hora: 5:00 pm (MEX) 6:00 pm (COL), 7:00 pm (MI…" at bounding box center [515, 317] width 641 height 33
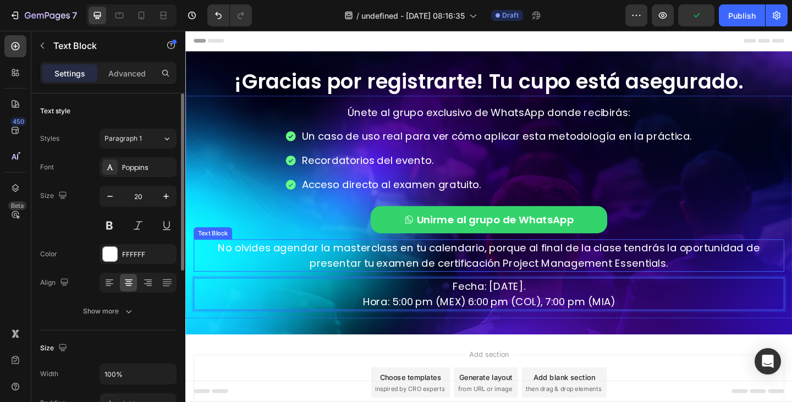
click at [620, 283] on p "No olvides agendar la masterclass en tu calendario, porque al final de la clase…" at bounding box center [515, 275] width 641 height 33
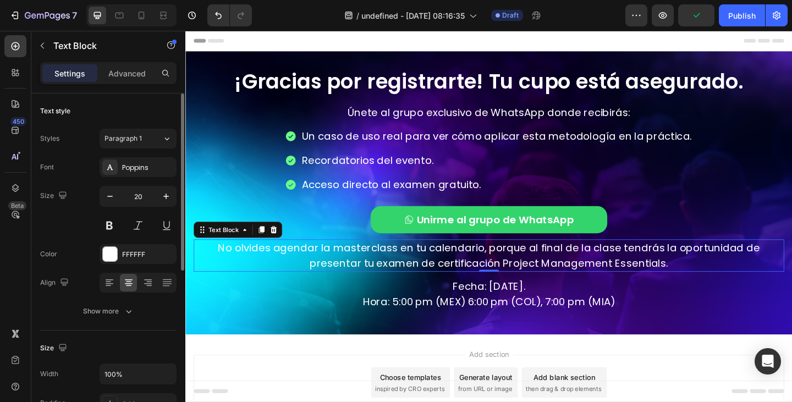
click at [626, 308] on p "Fecha: Martes, 30 de septiembre. Hora: 5:00 pm (MEX) 6:00 pm (COL), 7:00 pm (MI…" at bounding box center [515, 317] width 641 height 33
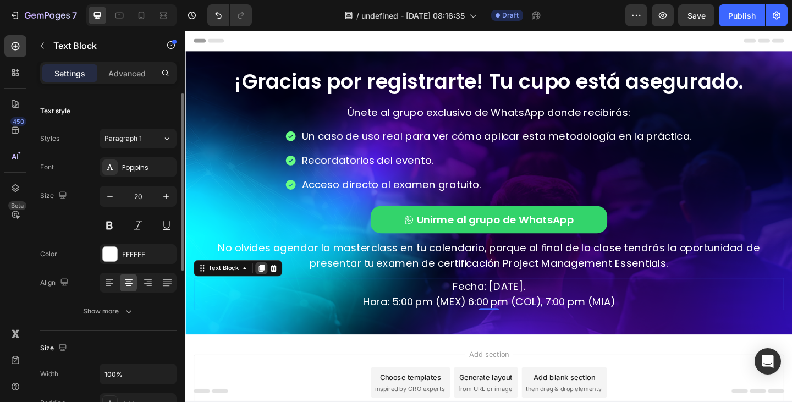
click at [268, 293] on icon at bounding box center [268, 289] width 9 height 9
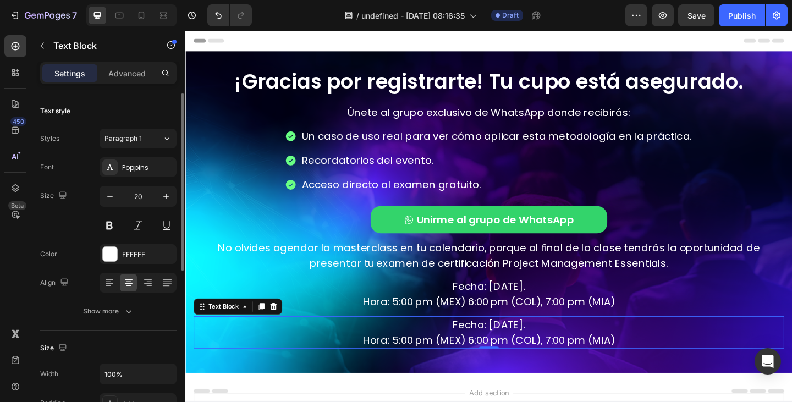
click at [538, 345] on p "Fecha: Martes, 30 de septiembre. Hora: 5:00 pm (MEX) 6:00 pm (COL), 7:00 pm (MI…" at bounding box center [515, 359] width 641 height 33
click at [537, 345] on p "Fecha: Martes, 30 de septiembre. Hora: 5:00 pm (MEX) 6:00 pm (COL), 7:00 pm (MI…" at bounding box center [515, 359] width 641 height 33
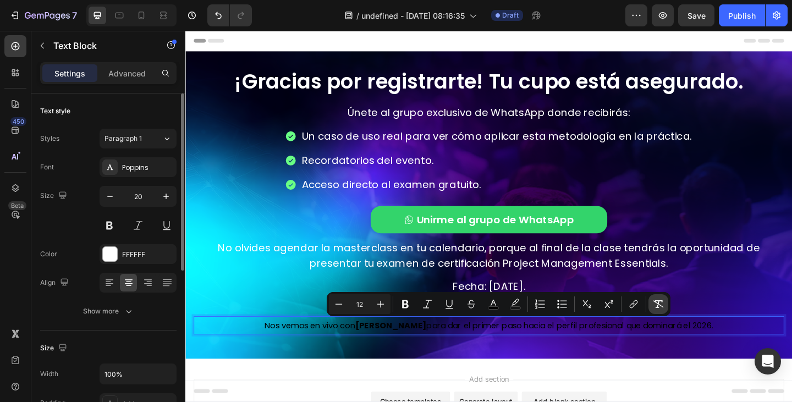
click at [662, 308] on icon "Editor contextual toolbar" at bounding box center [658, 304] width 11 height 11
type input "20"
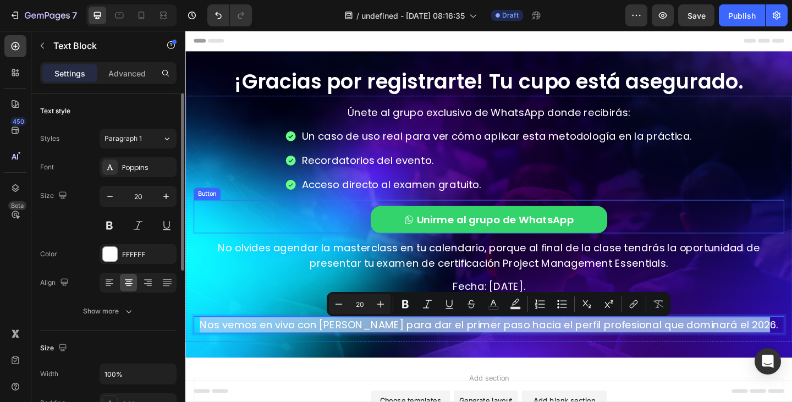
click at [685, 238] on div "Unirme al grupo de WhatsApp Button" at bounding box center [515, 233] width 643 height 36
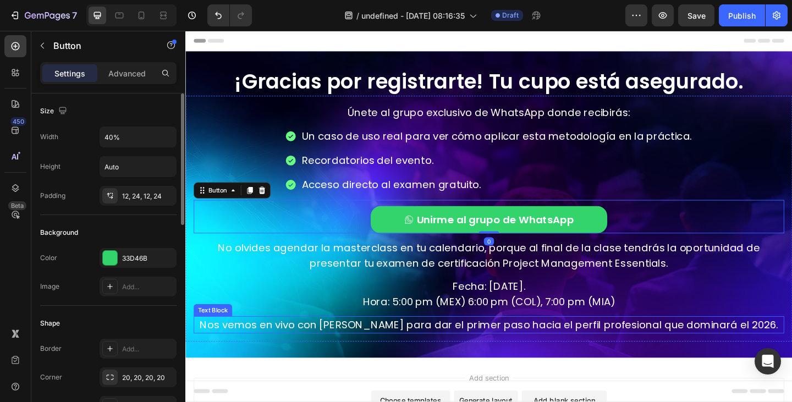
click at [370, 356] on p "Nos vemos en vivo con Wil Pinzon para dar el primer paso hacia el perfil profes…" at bounding box center [515, 351] width 641 height 17
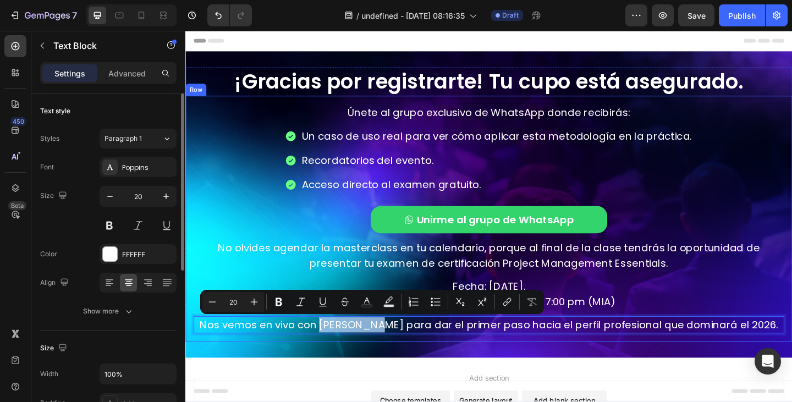
drag, startPoint x: 350, startPoint y: 349, endPoint x: 397, endPoint y: 341, distance: 48.0
click at [397, 341] on div "Únete al grupo exclusivo de WhatsApp donde recibirás: Text Block Un caso de uso…" at bounding box center [515, 236] width 643 height 250
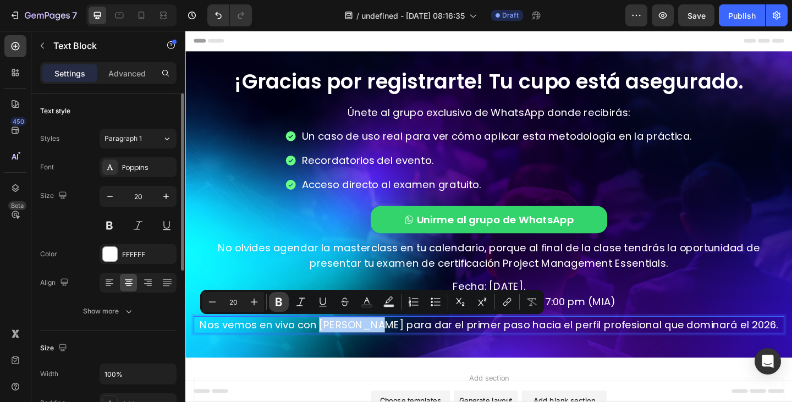
click at [281, 303] on icon "Editor contextual toolbar" at bounding box center [279, 302] width 7 height 8
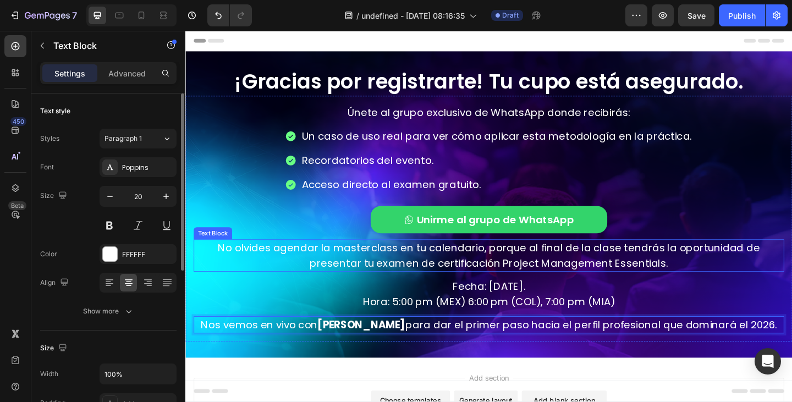
click at [446, 273] on p "No olvides agendar la masterclass en tu calendario, porque al final de la clase…" at bounding box center [515, 275] width 641 height 33
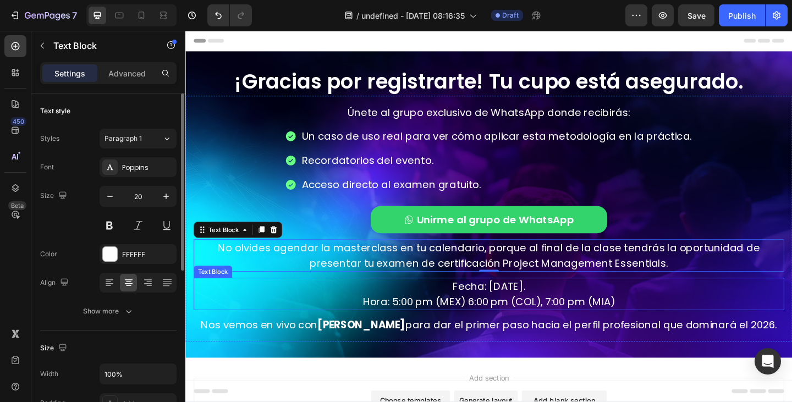
click at [462, 313] on p "Fecha: Martes, 30 de septiembre. Hora: 5:00 pm (MEX) 6:00 pm (COL), 7:00 pm (MI…" at bounding box center [515, 317] width 641 height 33
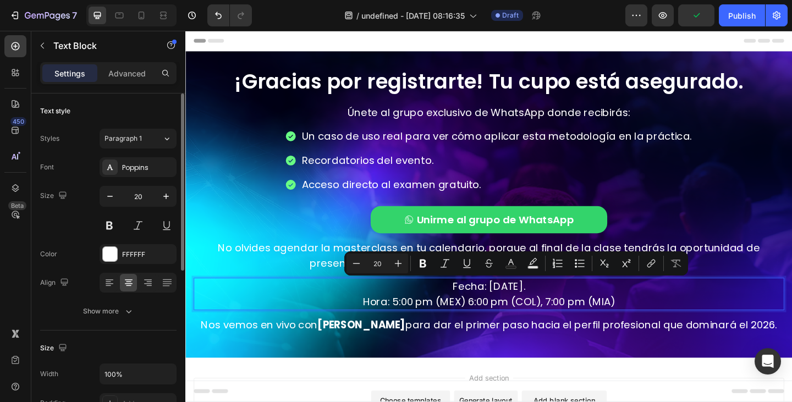
drag, startPoint x: 462, startPoint y: 308, endPoint x: 599, endPoint y: 307, distance: 137.0
click at [599, 307] on p "Fecha: Martes, 30 de septiembre. Hora: 5:00 pm (MEX) 6:00 pm (COL), 7:00 pm (MI…" at bounding box center [515, 317] width 641 height 33
click at [425, 261] on icon "Editor contextual toolbar" at bounding box center [423, 264] width 7 height 8
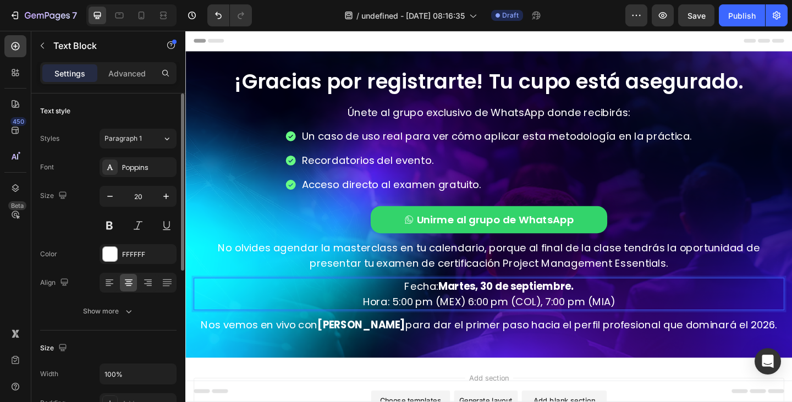
click at [419, 323] on p "Fecha: Martes, 30 de septiembre. Hora: 5:00 pm (MEX) 6:00 pm (COL), 7:00 pm (MI…" at bounding box center [515, 317] width 641 height 33
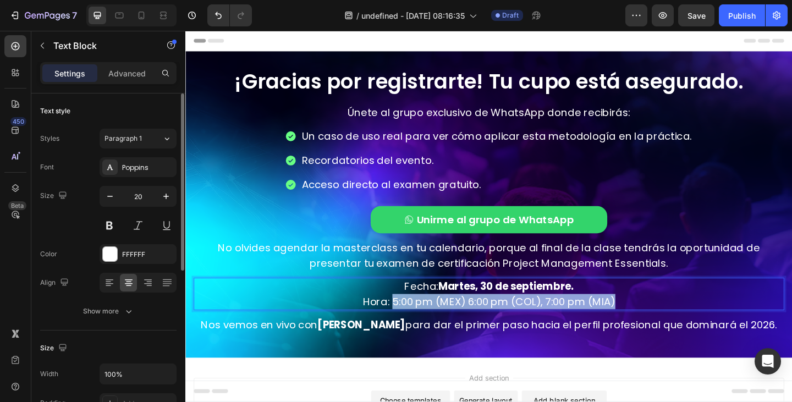
drag, startPoint x: 408, startPoint y: 322, endPoint x: 651, endPoint y: 325, distance: 242.7
click at [651, 325] on p "Fecha: Martes, 30 de septiembre. Hora: 5:00 pm (MEX) 6:00 pm (COL), 7:00 pm (MI…" at bounding box center [515, 317] width 641 height 33
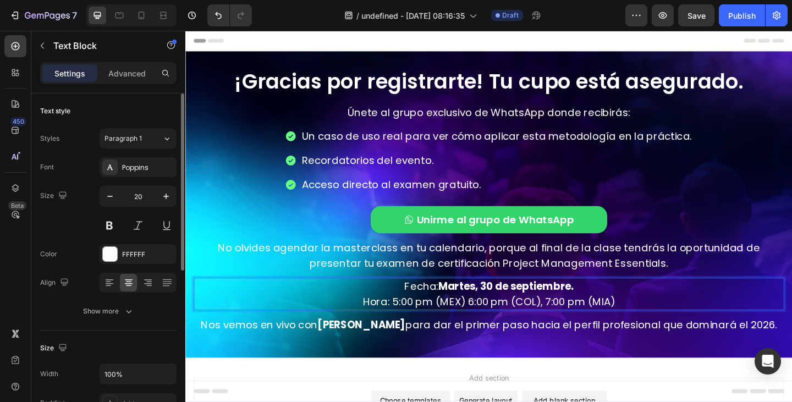
click at [526, 306] on strong "Martes, 30 de septiembre." at bounding box center [534, 309] width 147 height 15
click at [336, 275] on p "No olvides agendar la masterclass en tu calendario, porque al final de la clase…" at bounding box center [515, 275] width 641 height 33
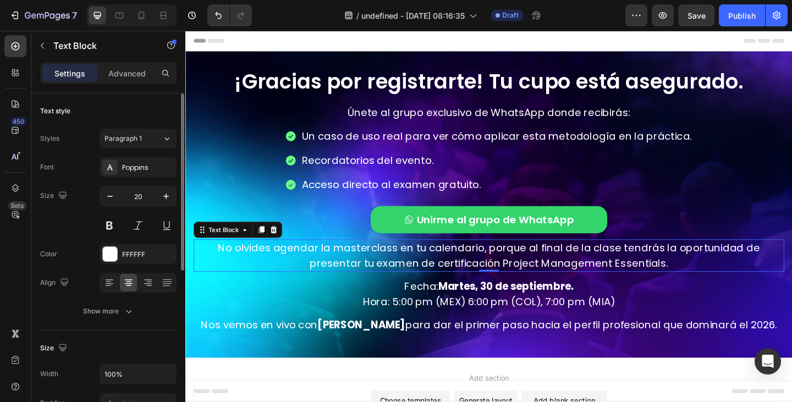
click at [390, 324] on p "Fecha: Martes, 30 de septiembre. Hora: 5:00 pm (MEX) 6:00 pm (COL), 7:00 pm (MI…" at bounding box center [515, 317] width 641 height 33
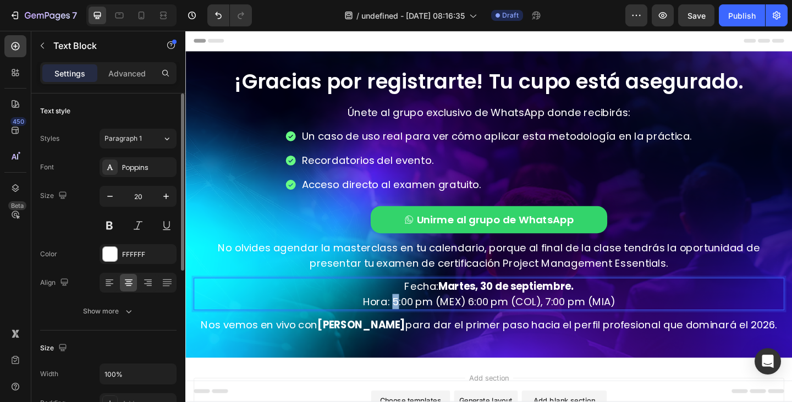
click at [407, 324] on p "Fecha: Martes, 30 de septiembre. Hora: 5:00 pm (MEX) 6:00 pm (COL), 7:00 pm (MI…" at bounding box center [515, 317] width 641 height 33
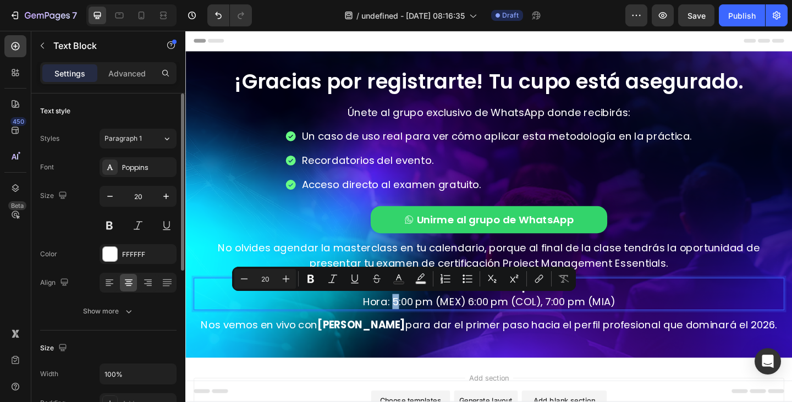
click at [406, 324] on p "Fecha: Martes, 30 de septiembre. Hora: 5:00 pm (MEX) 6:00 pm (COL), 7:00 pm (MI…" at bounding box center [515, 317] width 641 height 33
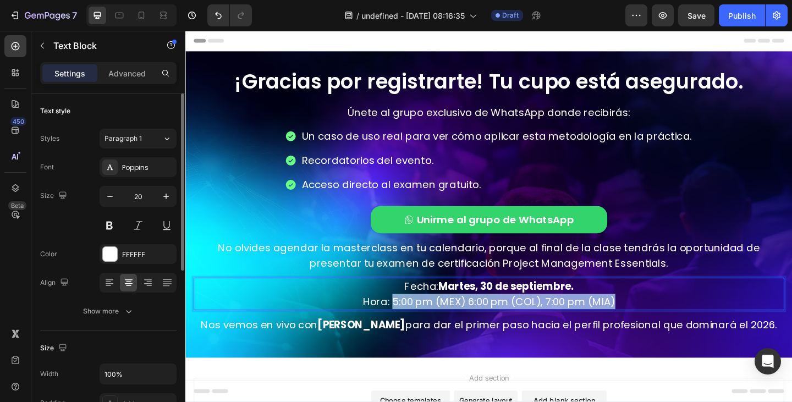
drag, startPoint x: 406, startPoint y: 324, endPoint x: 648, endPoint y: 327, distance: 241.6
click at [648, 327] on p "Fecha: Martes, 30 de septiembre. Hora: 5:00 pm (MEX) 6:00 pm (COL), 7:00 pm (MI…" at bounding box center [515, 317] width 641 height 33
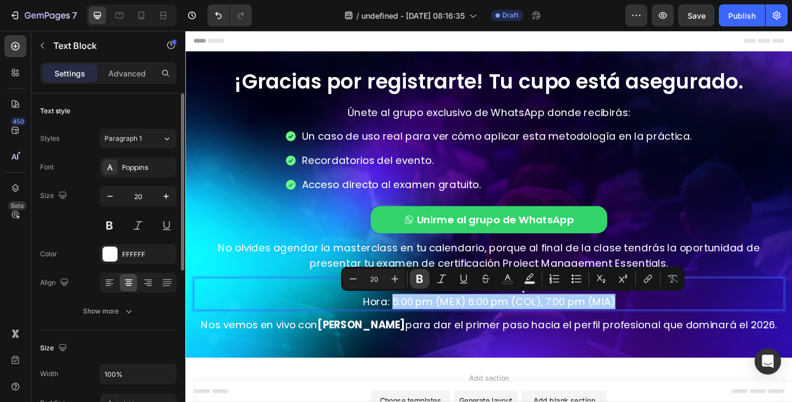
click at [418, 276] on icon "Editor contextual toolbar" at bounding box center [420, 279] width 7 height 8
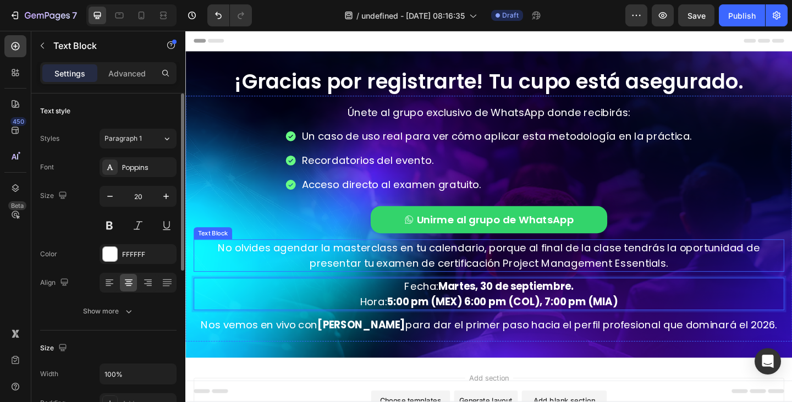
click at [351, 268] on p "No olvides agendar la masterclass en tu calendario, porque al final de la clase…" at bounding box center [515, 275] width 641 height 33
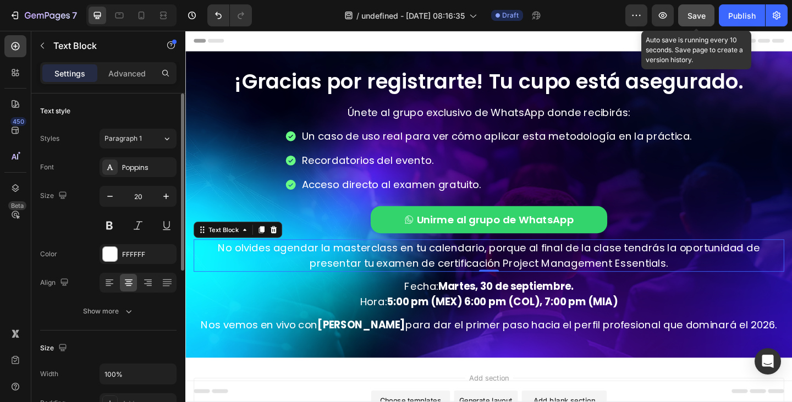
click at [703, 20] on div "Save" at bounding box center [697, 16] width 18 height 12
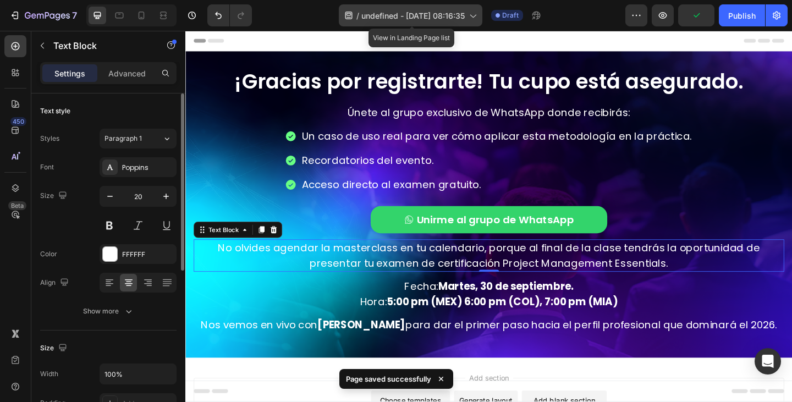
click at [469, 11] on icon at bounding box center [472, 15] width 11 height 11
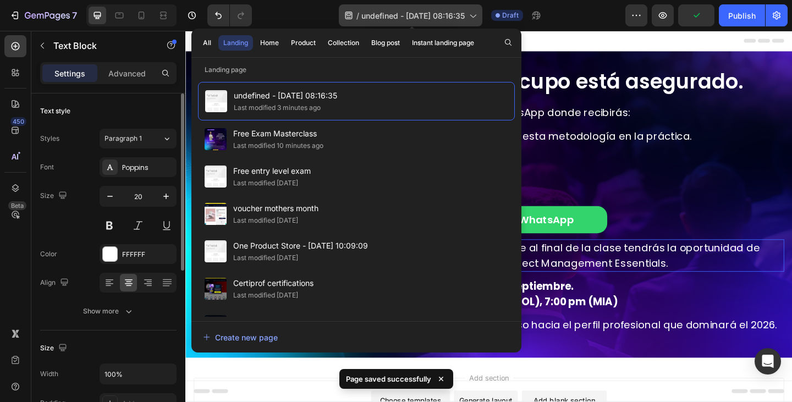
click at [468, 12] on div "/ undefined - Sep 27, 08:16:35" at bounding box center [411, 15] width 144 height 22
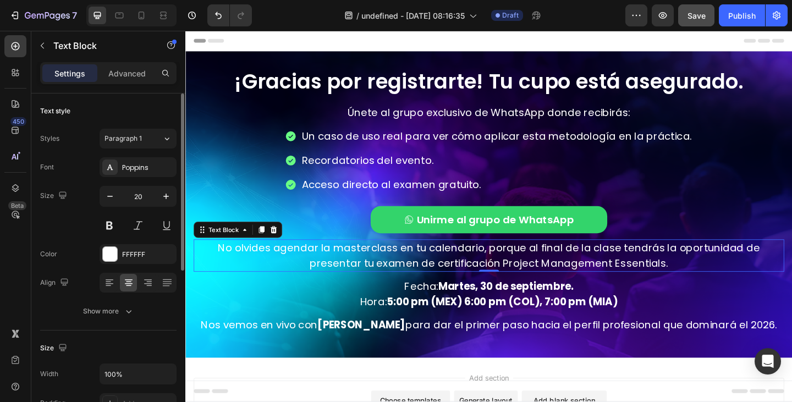
click at [692, 15] on span "Save" at bounding box center [697, 15] width 18 height 9
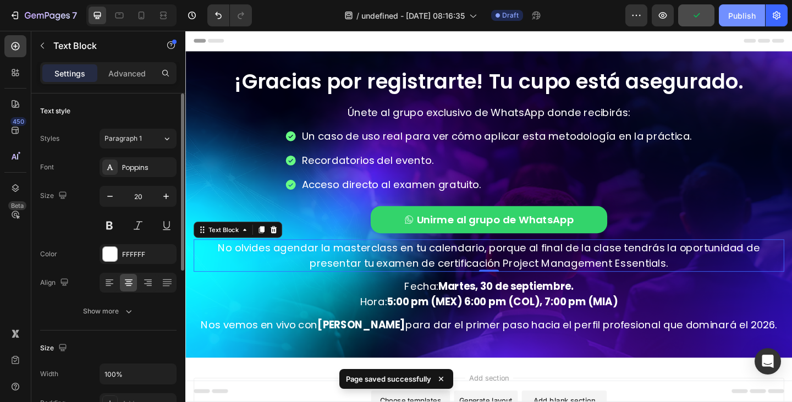
click at [730, 18] on div "Publish" at bounding box center [743, 16] width 28 height 12
click at [146, 18] on icon at bounding box center [141, 15] width 11 height 11
type input "14"
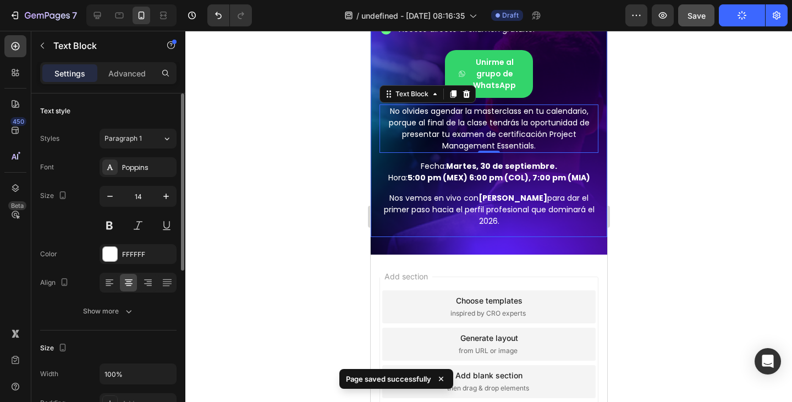
scroll to position [189, 0]
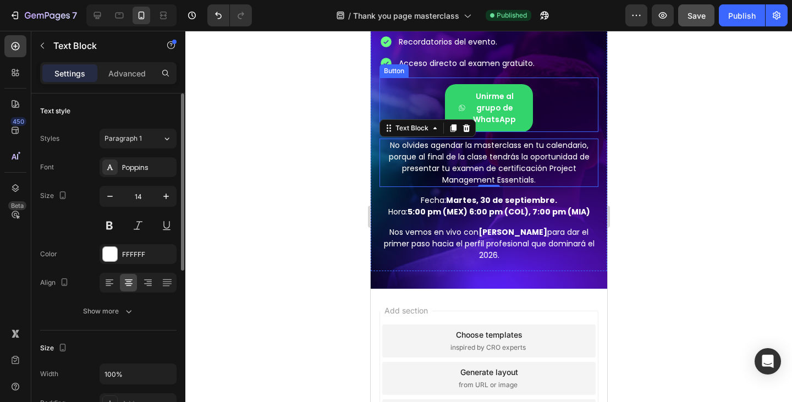
click at [515, 131] on button "Unirme al grupo de WhatsApp" at bounding box center [489, 108] width 88 height 48
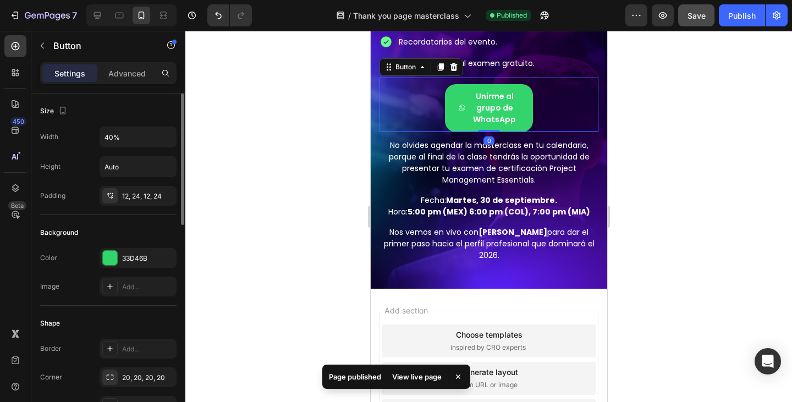
click at [552, 132] on div "Unirme al grupo de WhatsApp Button 0" at bounding box center [488, 105] width 219 height 54
click at [125, 139] on input "40%" at bounding box center [138, 137] width 76 height 20
type input "90%"
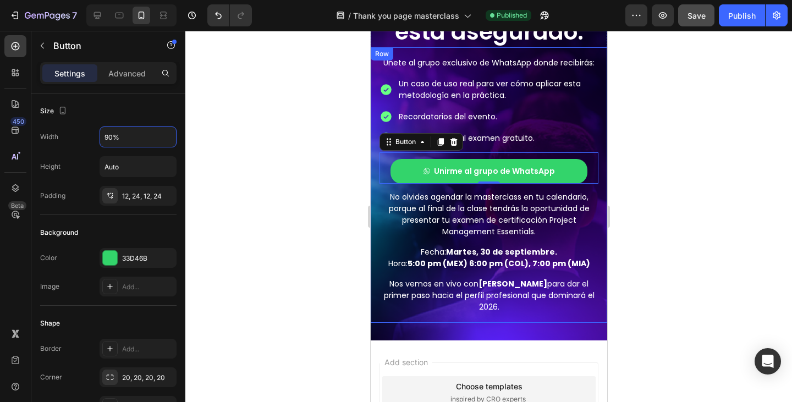
scroll to position [79, 0]
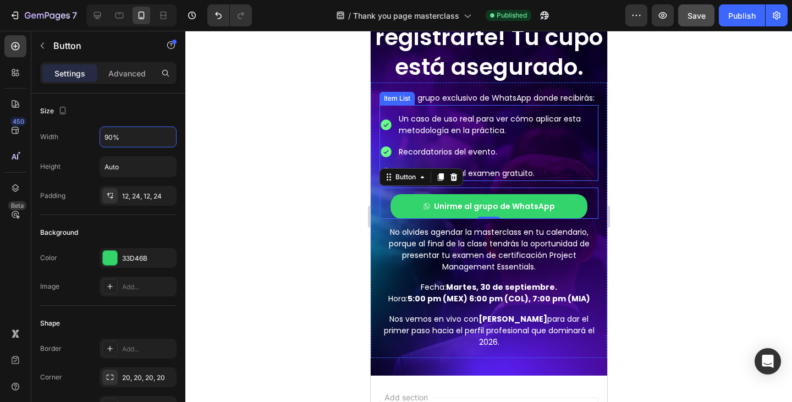
click at [472, 158] on p "Recordatorios del evento." at bounding box center [497, 152] width 198 height 12
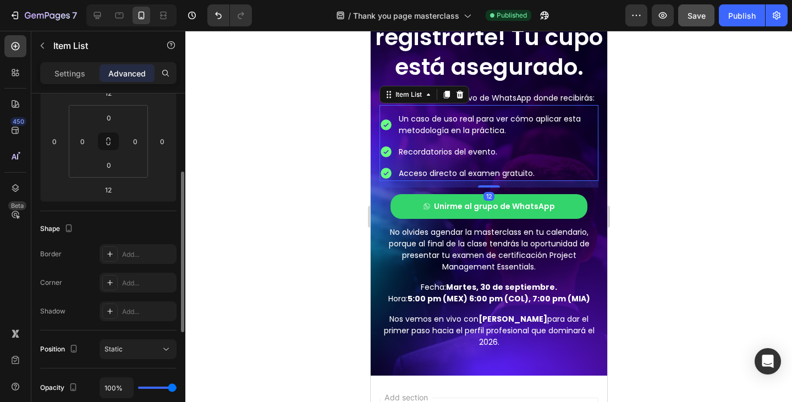
scroll to position [378, 0]
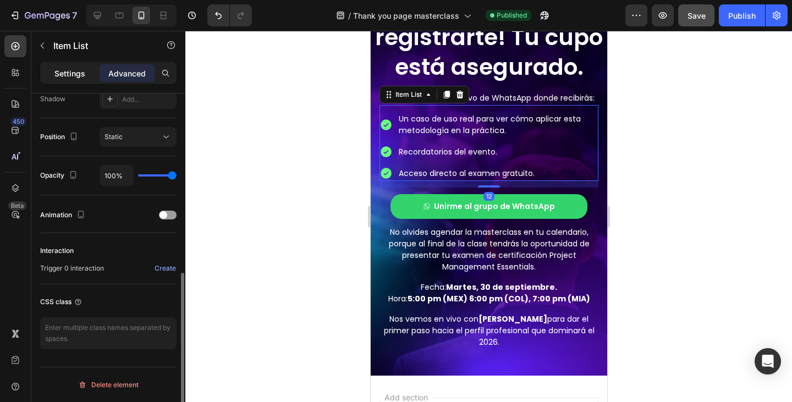
click at [66, 74] on p "Settings" at bounding box center [69, 74] width 31 height 12
type input "8"
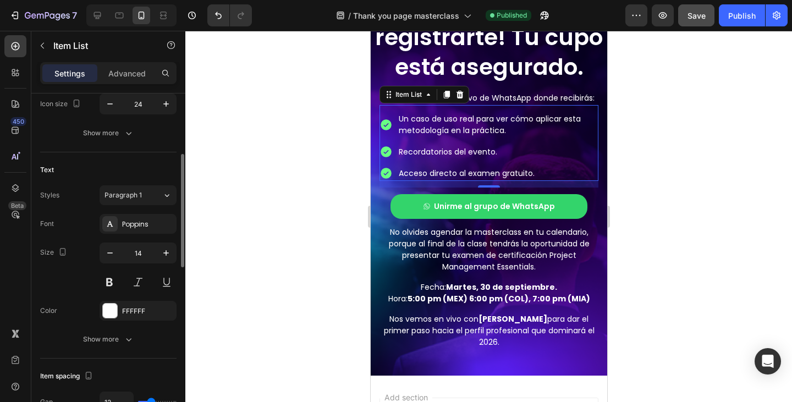
scroll to position [16, 0]
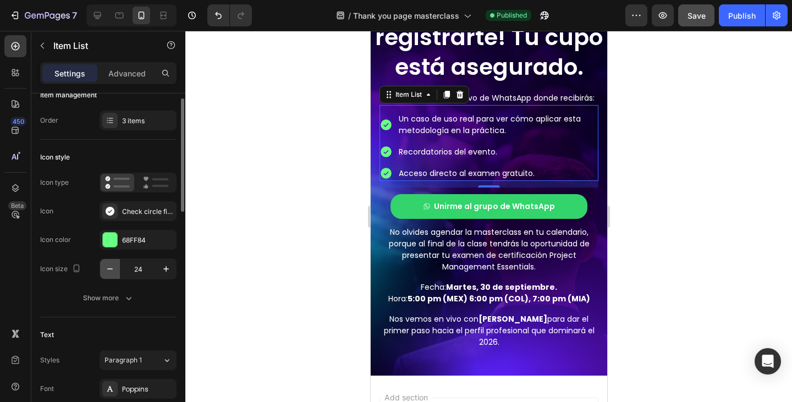
click at [112, 267] on icon "button" at bounding box center [110, 269] width 11 height 11
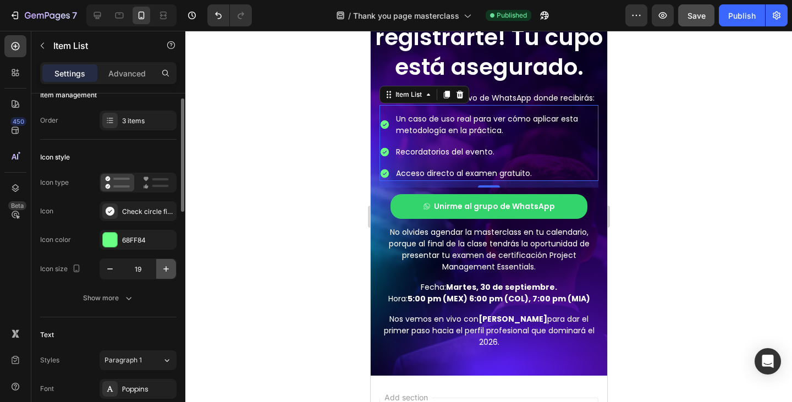
click at [163, 269] on icon "button" at bounding box center [166, 269] width 11 height 11
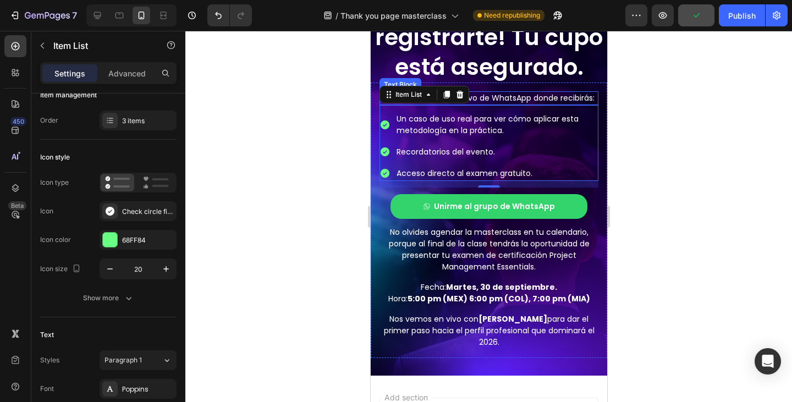
scroll to position [0, 0]
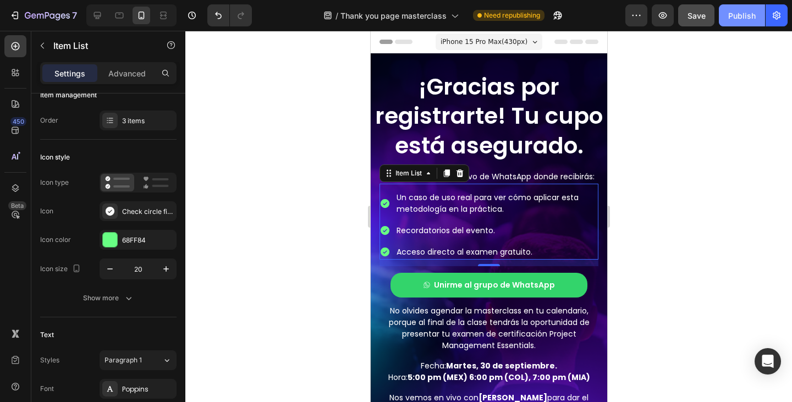
click at [745, 18] on div "Publish" at bounding box center [743, 16] width 28 height 12
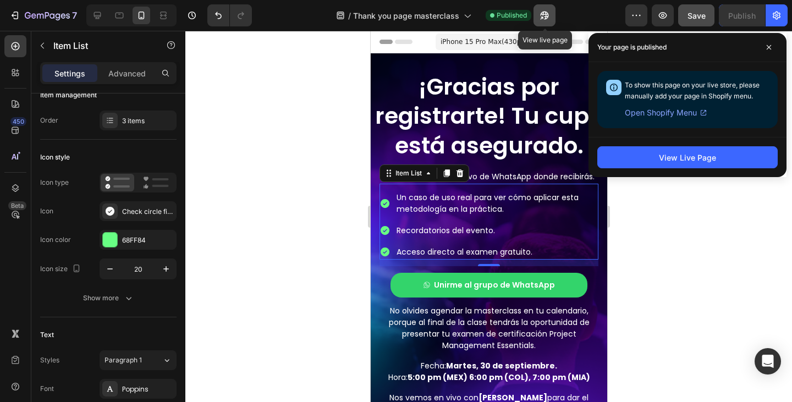
click at [545, 17] on icon "button" at bounding box center [544, 15] width 11 height 11
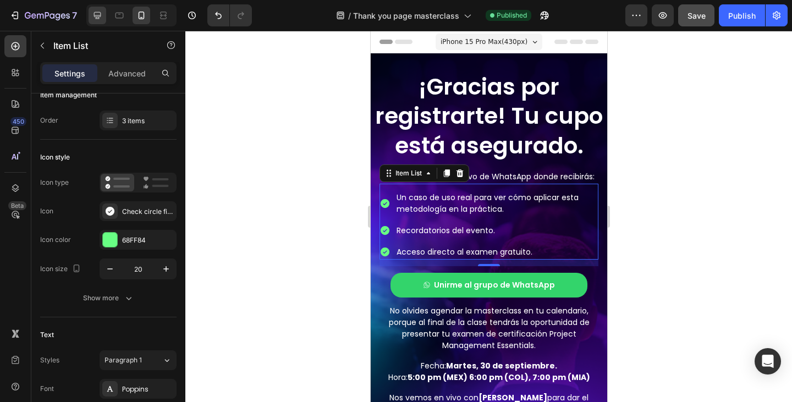
click at [91, 12] on div at bounding box center [98, 16] width 18 height 18
type input "24"
type input "20"
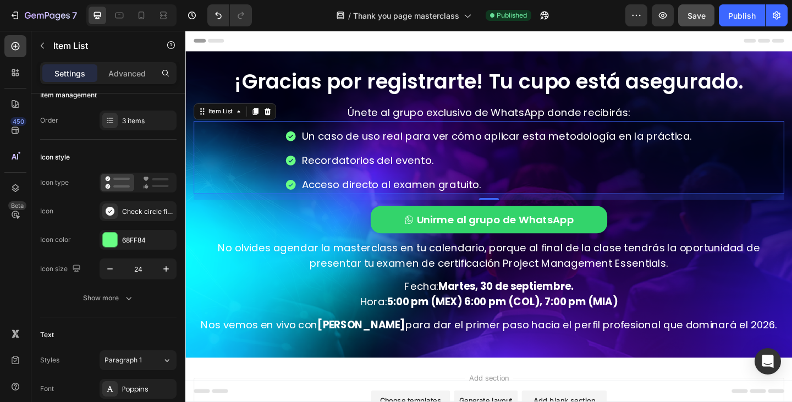
click at [221, 40] on span "Header" at bounding box center [218, 41] width 24 height 11
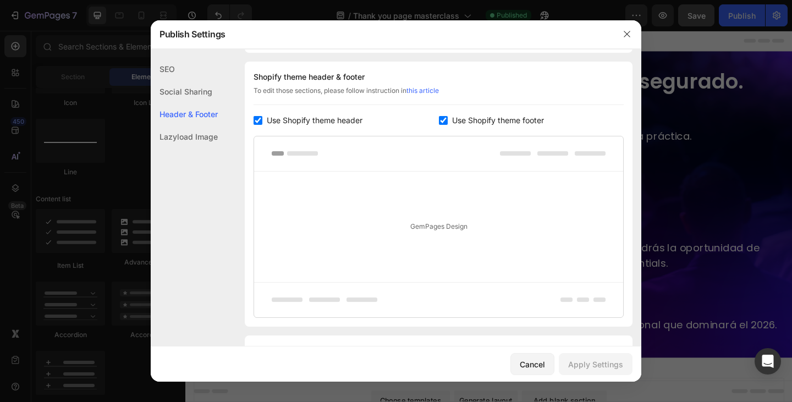
scroll to position [516, 0]
click at [275, 114] on span "Use Shopify theme header" at bounding box center [315, 118] width 96 height 13
checkbox input "false"
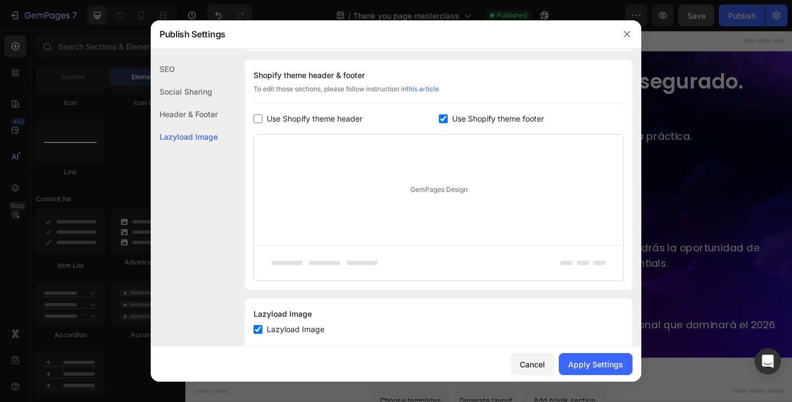
click at [496, 116] on span "Use Shopify theme footer" at bounding box center [498, 118] width 92 height 13
checkbox input "false"
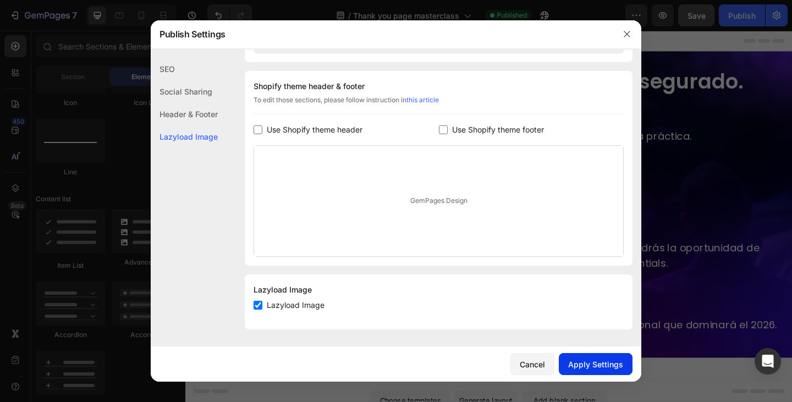
click at [590, 363] on div "Apply Settings" at bounding box center [595, 365] width 55 height 12
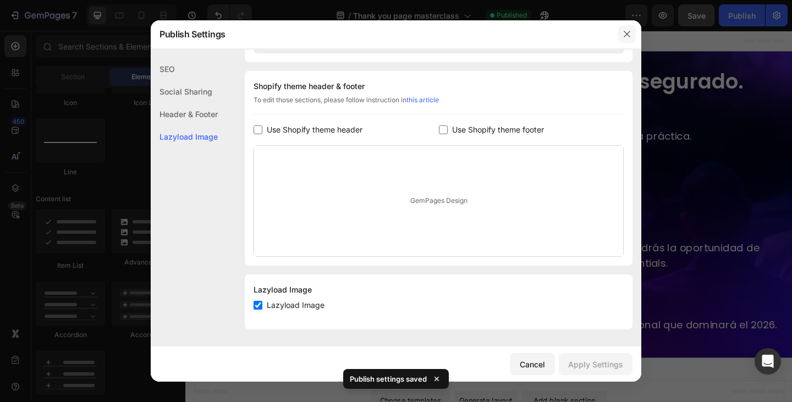
click at [630, 32] on icon "button" at bounding box center [627, 34] width 9 height 9
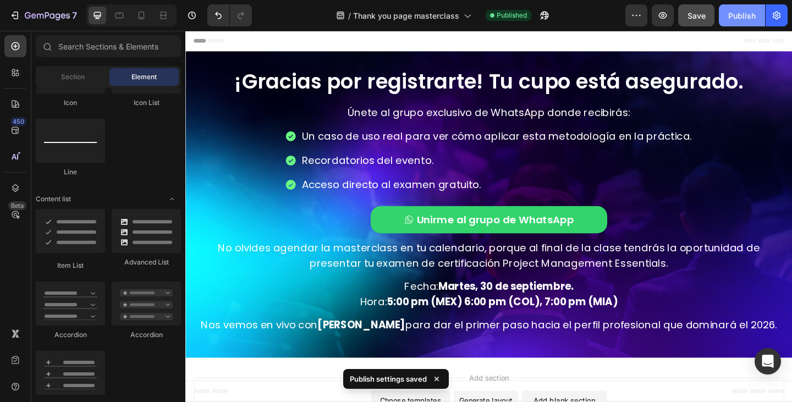
click at [728, 23] on button "Publish" at bounding box center [742, 15] width 46 height 22
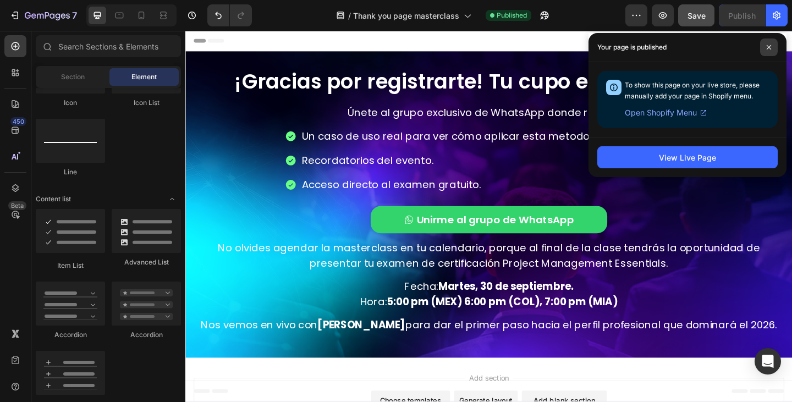
click at [773, 43] on span at bounding box center [770, 48] width 18 height 18
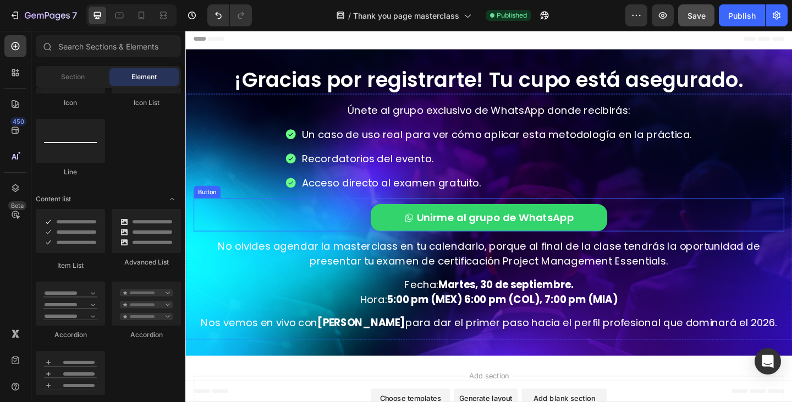
scroll to position [0, 0]
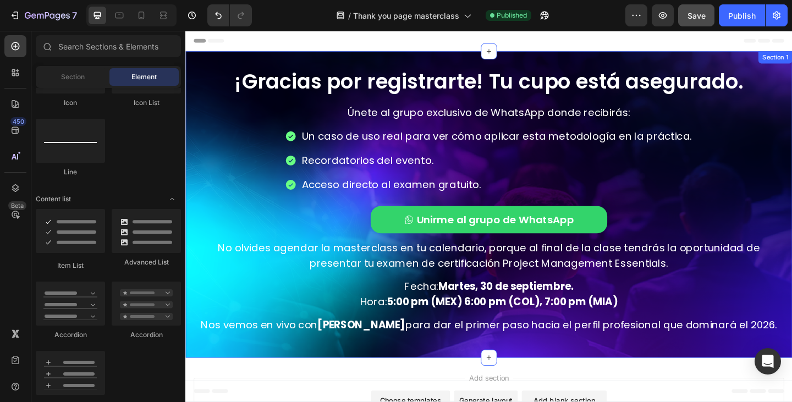
click at [373, 59] on div "¡Gracias por registrarte! Tu cupo está asegurado. Heading Únete al grupo exclus…" at bounding box center [515, 219] width 660 height 333
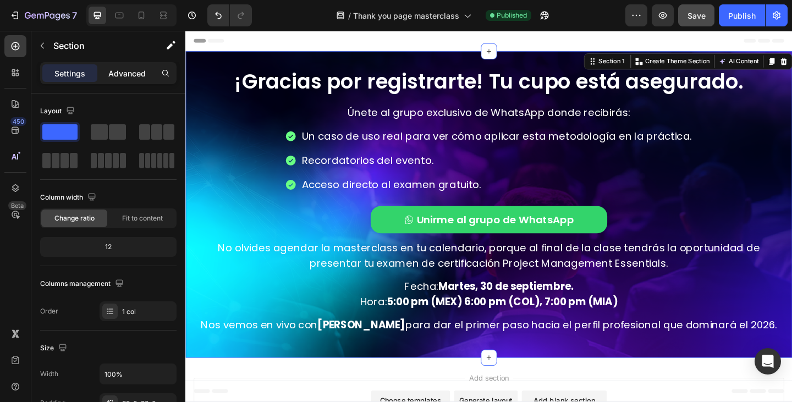
click at [124, 73] on p "Advanced" at bounding box center [126, 74] width 37 height 12
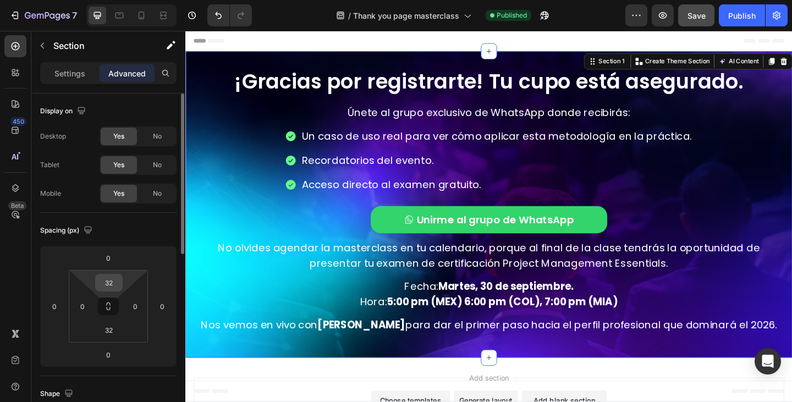
click at [103, 280] on input "32" at bounding box center [109, 283] width 22 height 17
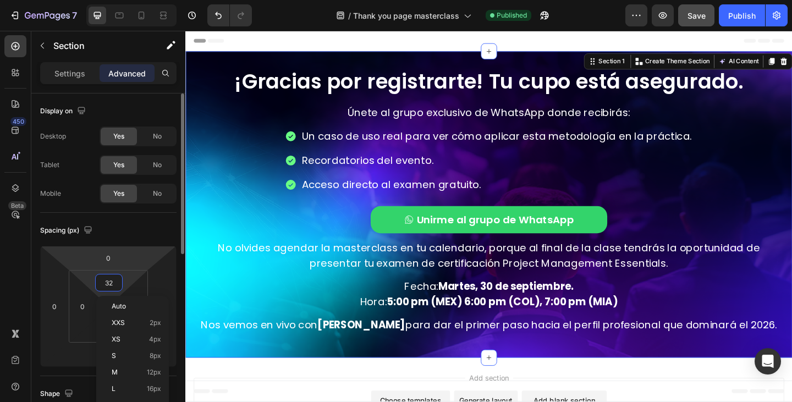
scroll to position [55, 0]
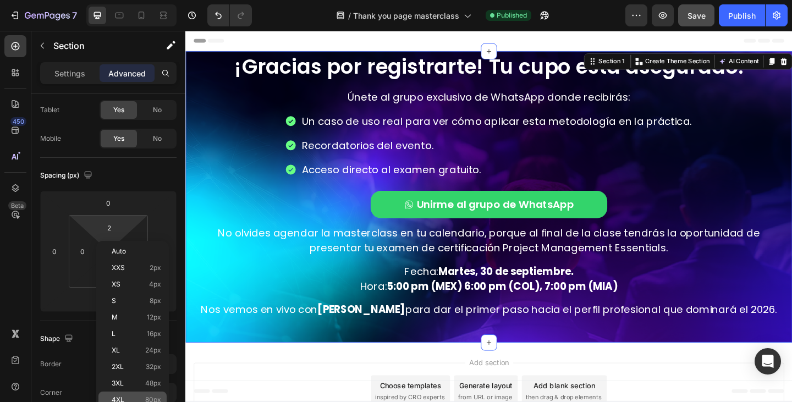
click at [127, 400] on p "4XL 80px" at bounding box center [137, 400] width 50 height 8
type input "80"
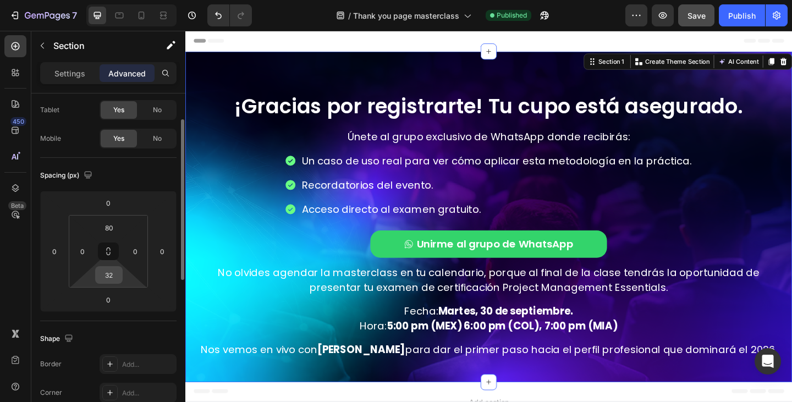
click at [112, 280] on input "32" at bounding box center [109, 275] width 22 height 17
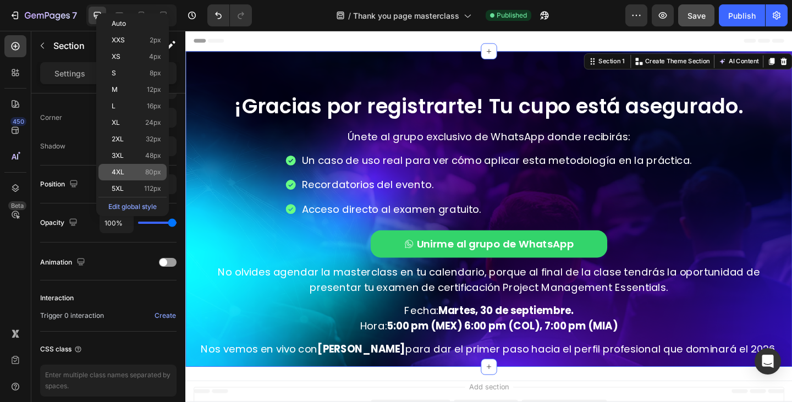
click at [145, 173] on p "4XL 80px" at bounding box center [137, 172] width 50 height 8
type input "80"
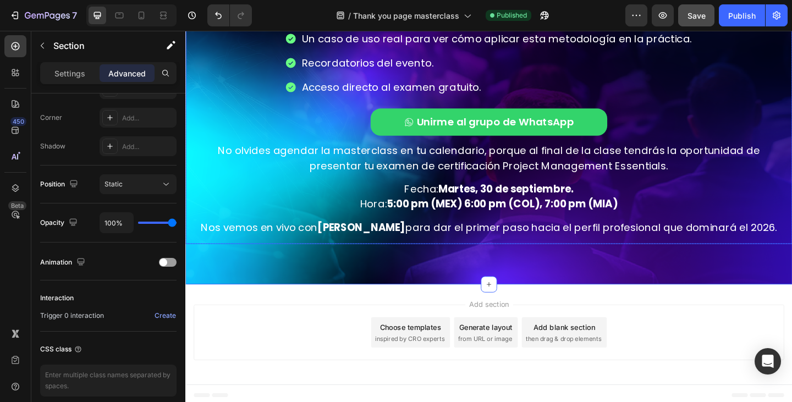
scroll to position [26, 0]
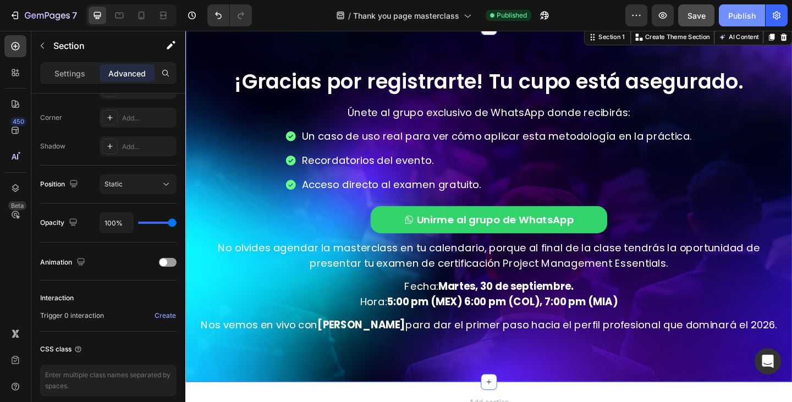
click at [744, 14] on div "Publish" at bounding box center [743, 16] width 28 height 12
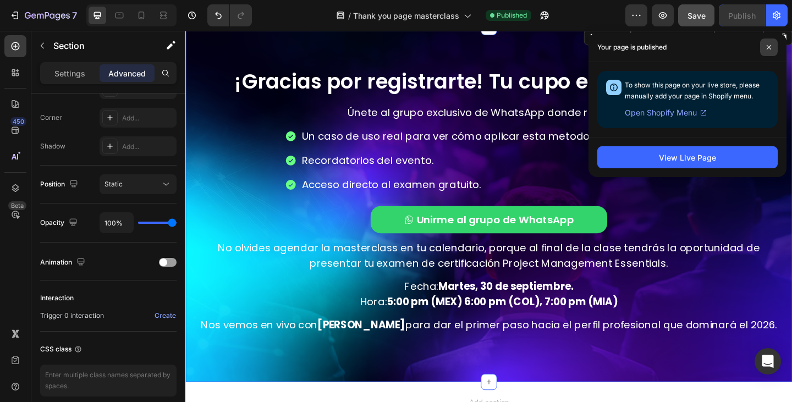
click at [764, 48] on span at bounding box center [770, 48] width 18 height 18
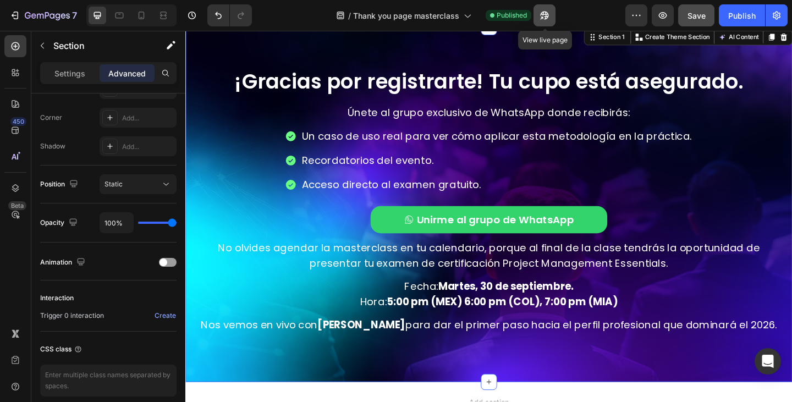
click at [549, 15] on icon "button" at bounding box center [545, 16] width 8 height 8
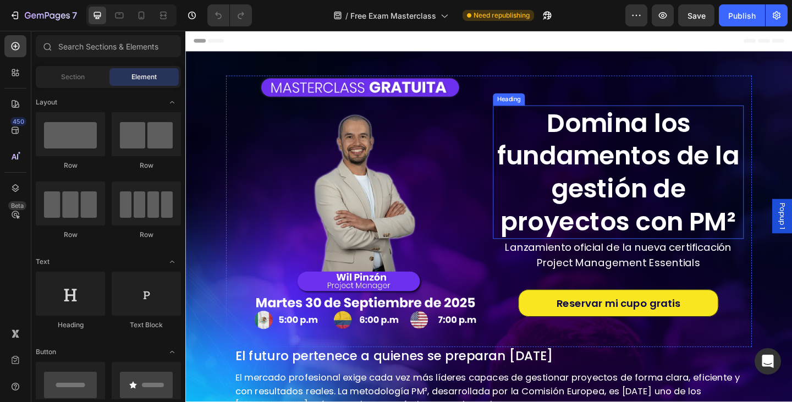
click at [728, 151] on h2 "Domina los fundamentos de la gestión de proyectos con PM²" at bounding box center [656, 184] width 273 height 145
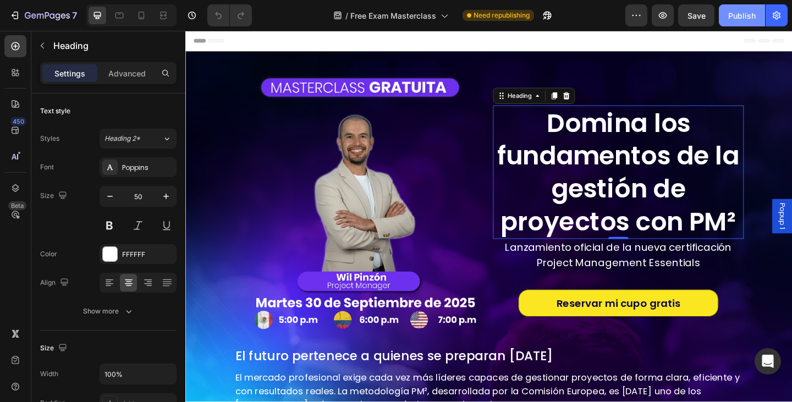
click at [727, 23] on button "Publish" at bounding box center [742, 15] width 46 height 22
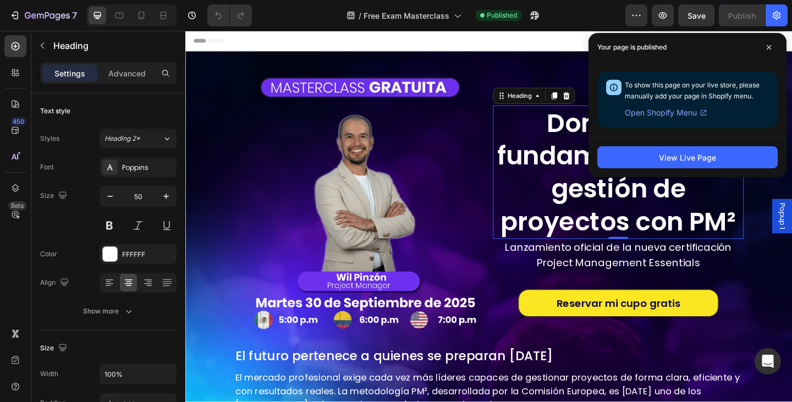
click at [579, 238] on h2 "Domina los fundamentos de la gestión de proyectos con PM²" at bounding box center [656, 184] width 273 height 145
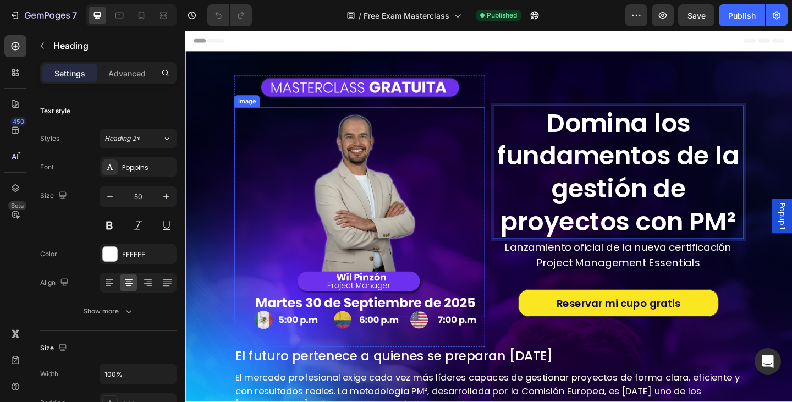
click at [496, 137] on div at bounding box center [374, 228] width 273 height 228
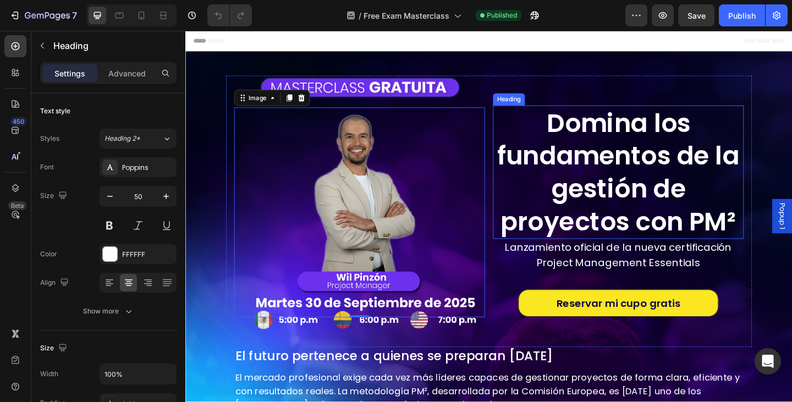
click at [547, 125] on p "Domina los fundamentos de la gestión de proyectos con PM²" at bounding box center [656, 184] width 271 height 143
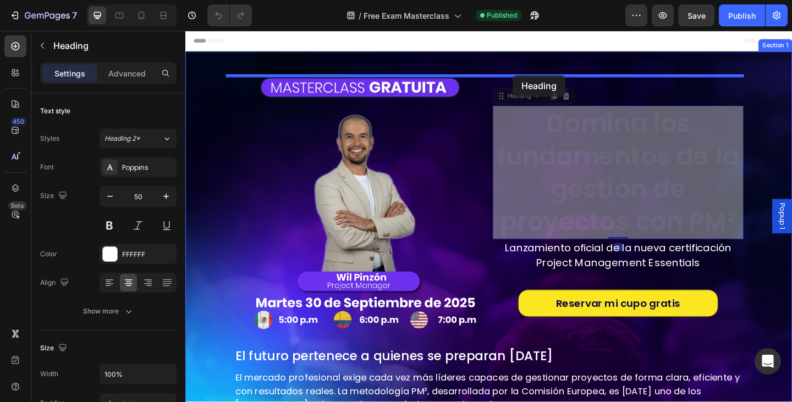
drag, startPoint x: 529, startPoint y: 100, endPoint x: 542, endPoint y: 79, distance: 24.2
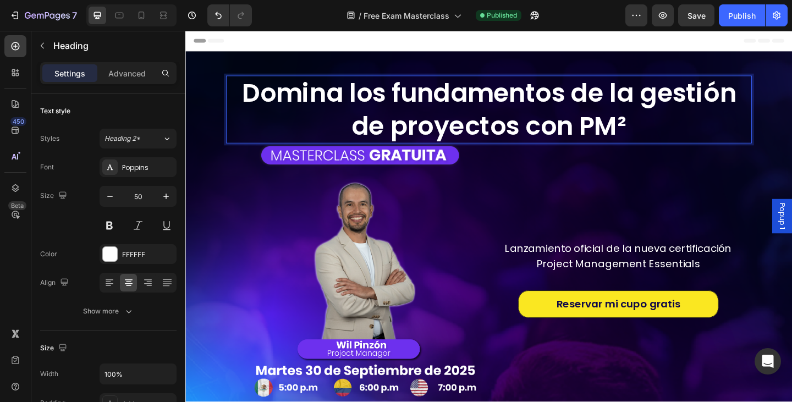
click at [506, 132] on h2 "Domina los fundamentos de la gestión de proyectos con PM²" at bounding box center [515, 117] width 572 height 74
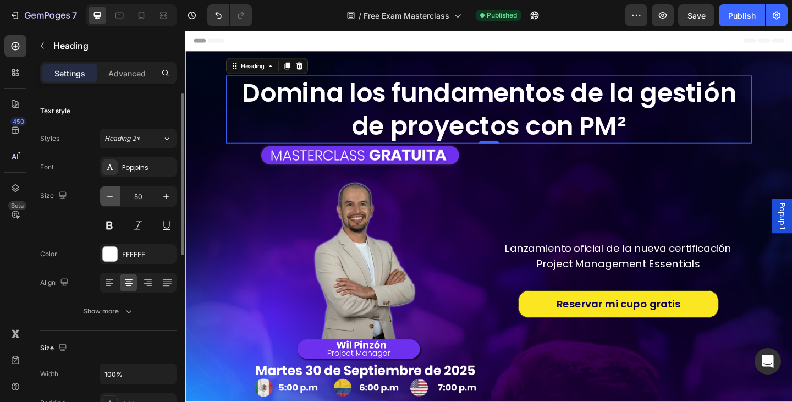
click at [107, 193] on icon "button" at bounding box center [110, 196] width 11 height 11
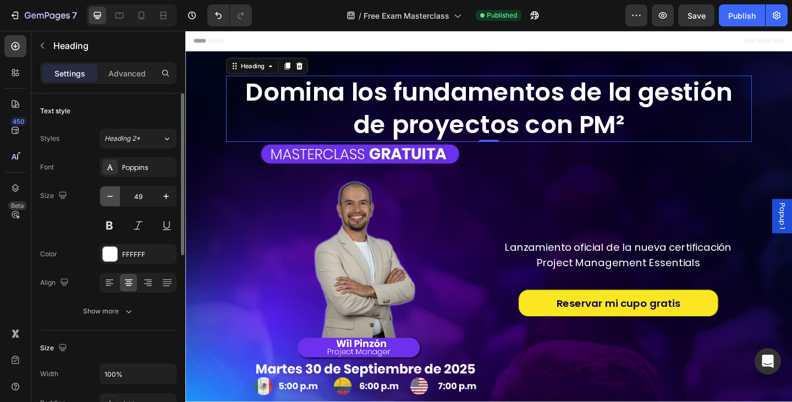
click at [107, 193] on icon "button" at bounding box center [110, 196] width 11 height 11
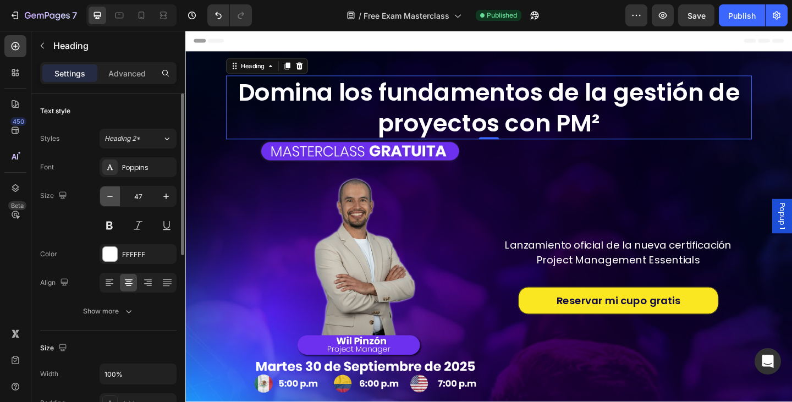
click at [107, 193] on icon "button" at bounding box center [110, 196] width 11 height 11
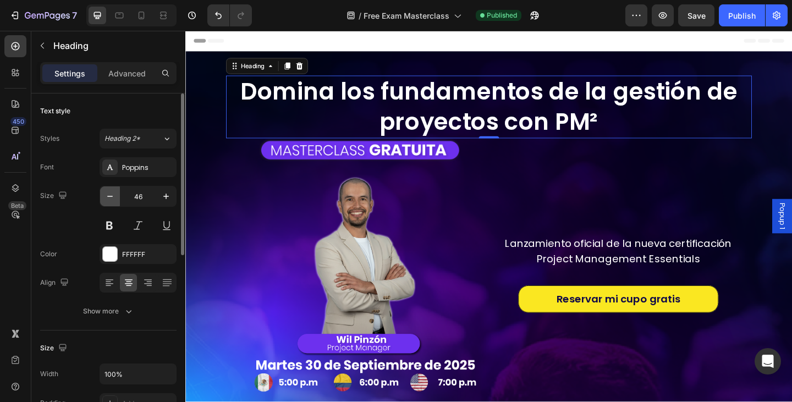
click at [107, 193] on icon "button" at bounding box center [110, 196] width 11 height 11
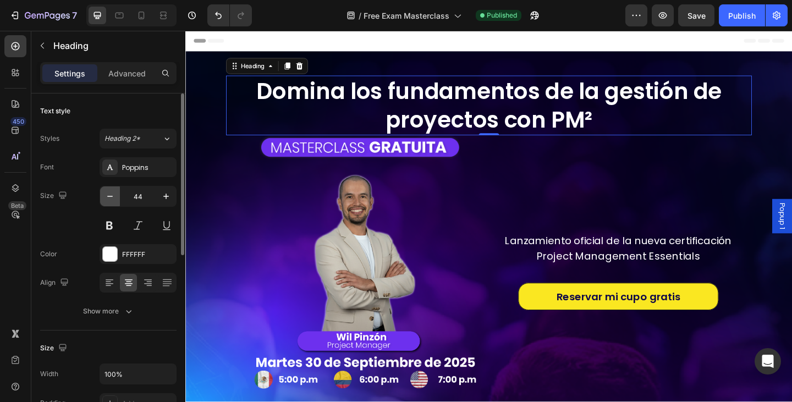
click at [104, 197] on button "button" at bounding box center [110, 197] width 20 height 20
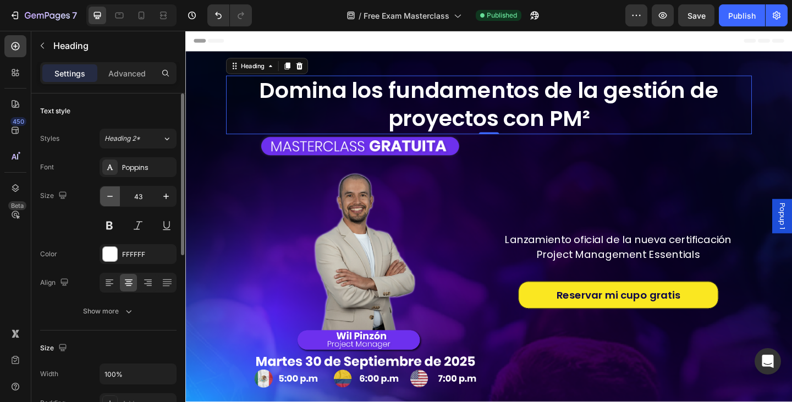
click at [104, 197] on button "button" at bounding box center [110, 197] width 20 height 20
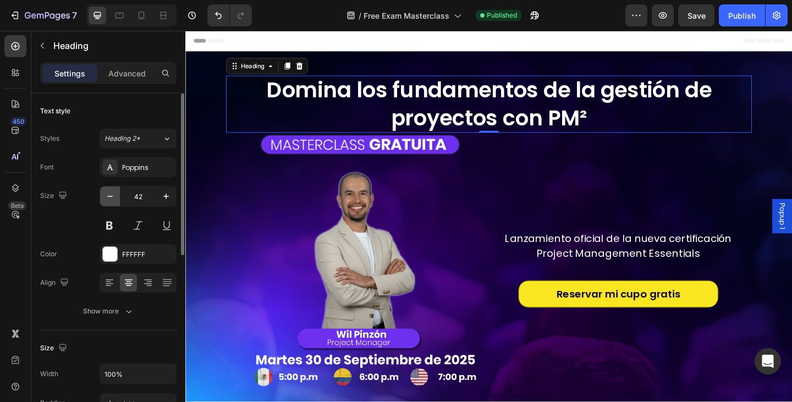
click at [104, 197] on button "button" at bounding box center [110, 197] width 20 height 20
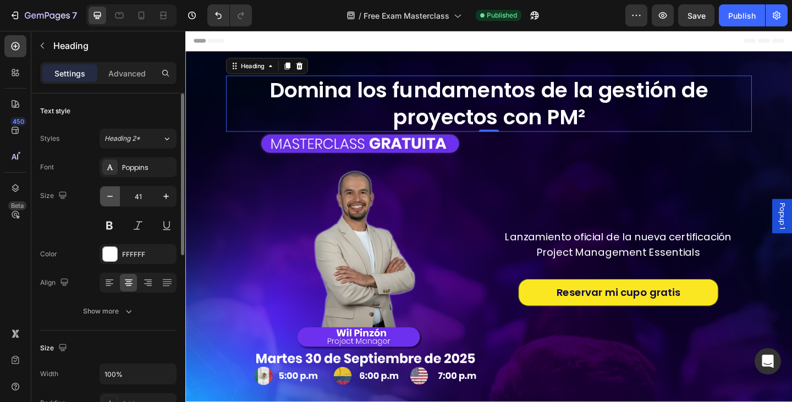
click at [104, 198] on button "button" at bounding box center [110, 197] width 20 height 20
type input "40"
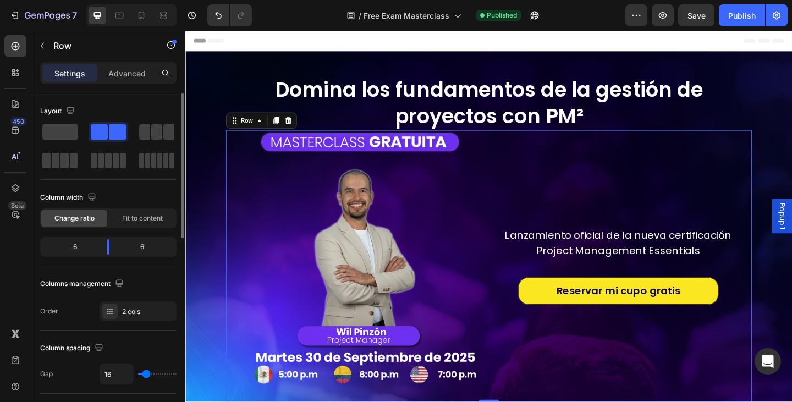
click at [592, 218] on div "Lanzamiento oficial de la nueva certificación Project Management Essentials Tex…" at bounding box center [656, 287] width 273 height 296
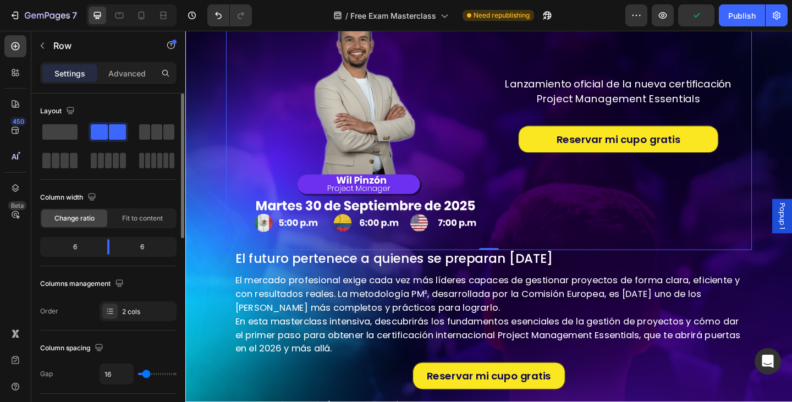
scroll to position [55, 0]
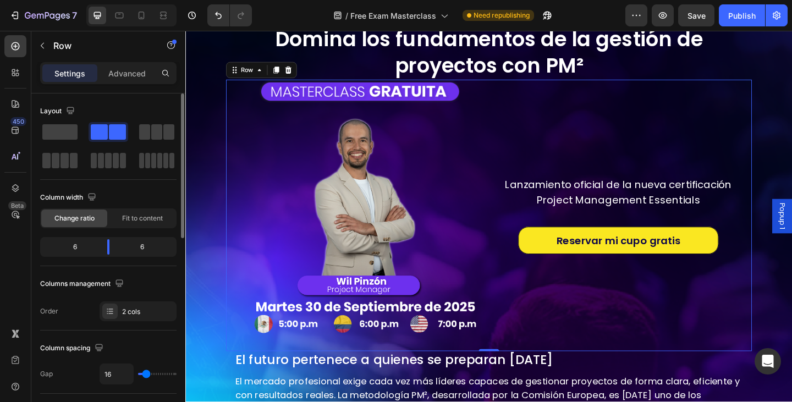
click at [619, 342] on div "Lanzamiento oficial de la nueva certificación Project Management Essentials Tex…" at bounding box center [656, 232] width 273 height 296
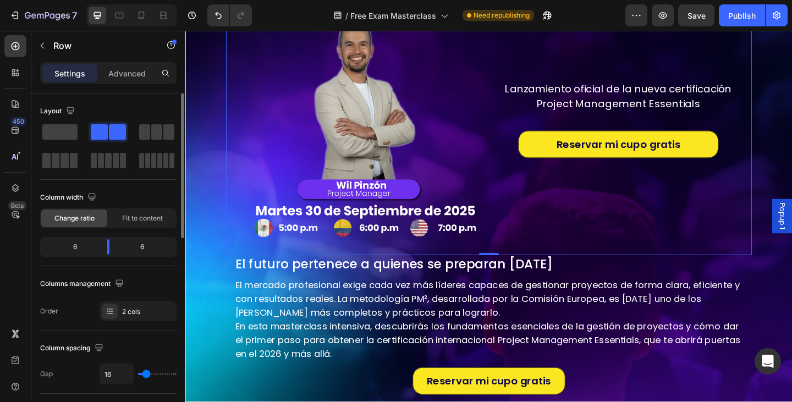
scroll to position [165, 0]
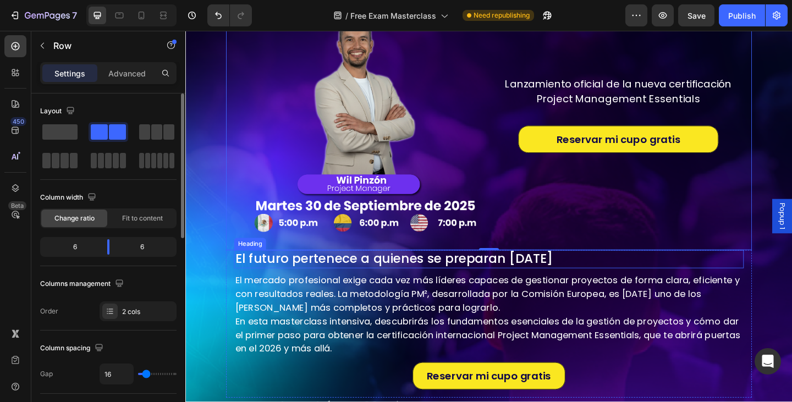
click at [357, 274] on h2 "El futuro pertenece a quienes se preparan [DATE]" at bounding box center [515, 280] width 555 height 20
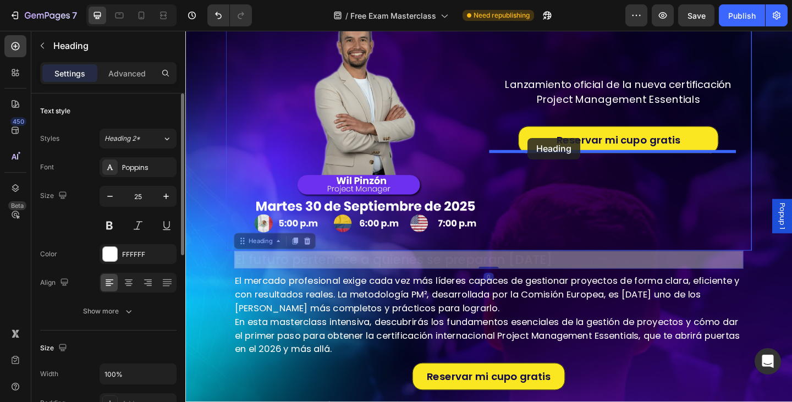
scroll to position [0, 0]
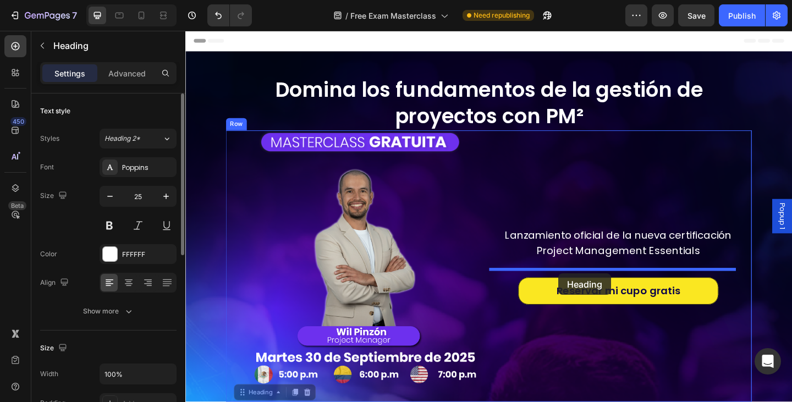
drag, startPoint x: 276, startPoint y: 258, endPoint x: 592, endPoint y: 295, distance: 318.1
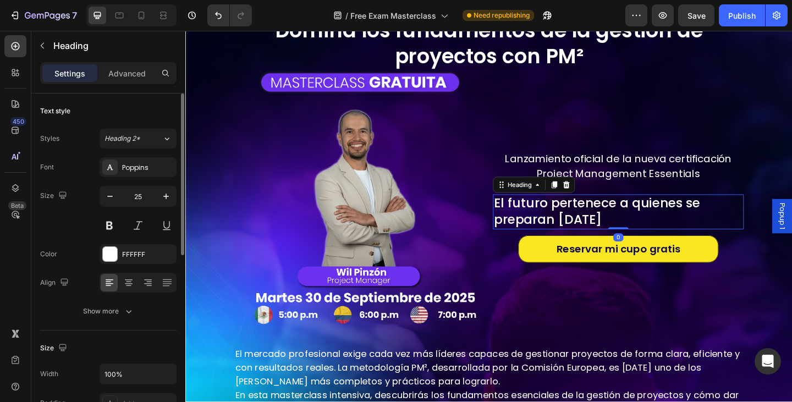
scroll to position [220, 0]
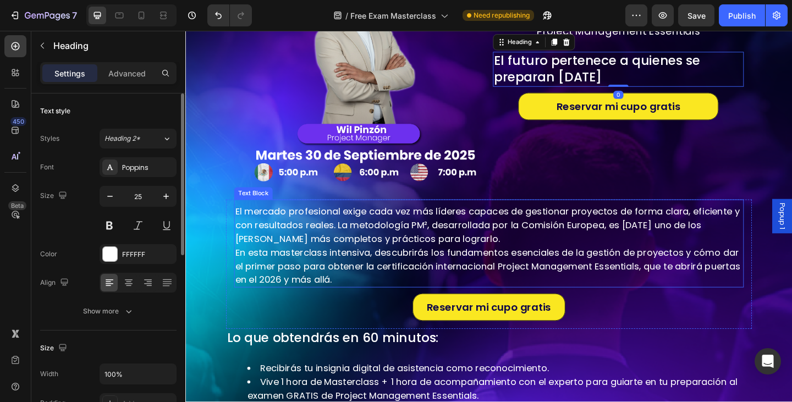
click at [289, 239] on p "El mercado profesional exige cada vez más líderes capaces de gestionar proyecto…" at bounding box center [515, 242] width 553 height 45
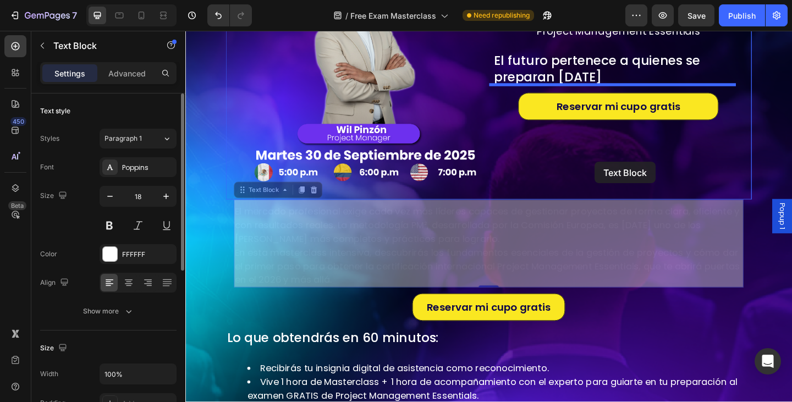
scroll to position [110, 0]
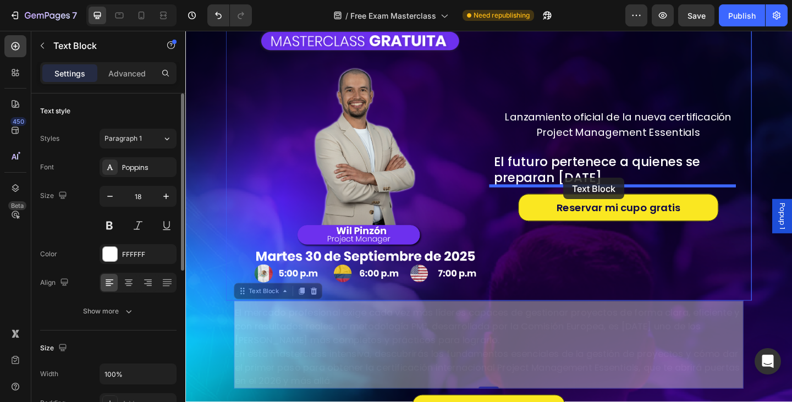
drag, startPoint x: 267, startPoint y: 199, endPoint x: 596, endPoint y: 192, distance: 328.6
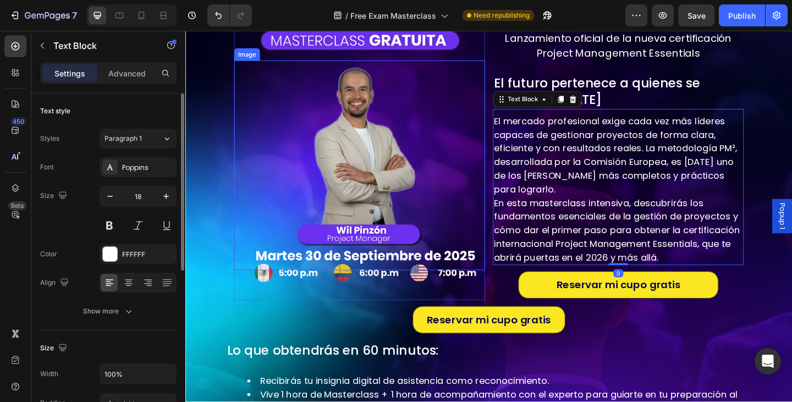
click at [422, 177] on img at bounding box center [374, 177] width 191 height 228
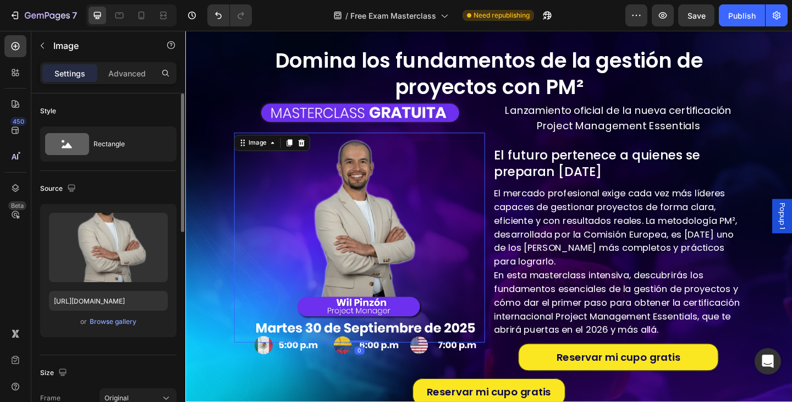
scroll to position [1, 0]
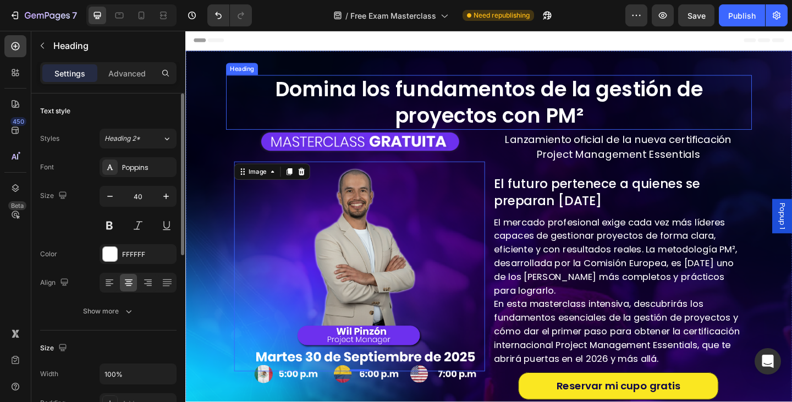
click at [621, 125] on p "Domina los fundamentos de la gestión de proyectos con PM²" at bounding box center [516, 108] width 570 height 57
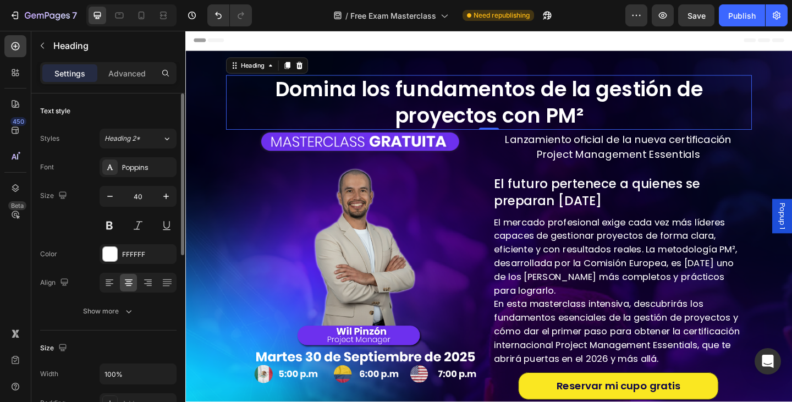
drag, startPoint x: 139, startPoint y: 73, endPoint x: 140, endPoint y: 84, distance: 11.0
click at [140, 73] on p "Advanced" at bounding box center [126, 74] width 37 height 12
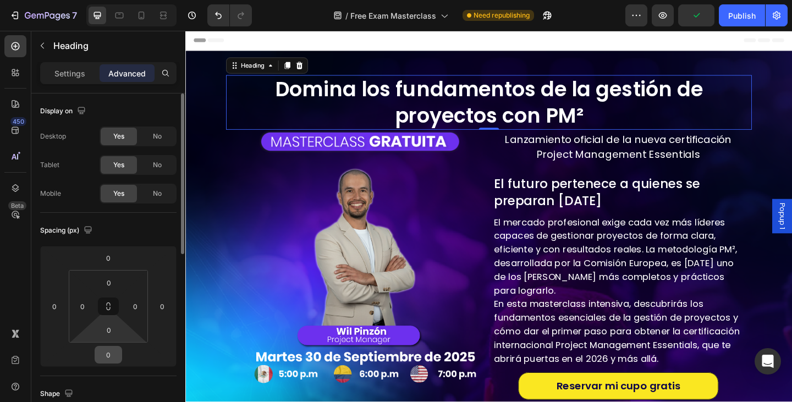
click at [105, 351] on input "0" at bounding box center [108, 355] width 22 height 17
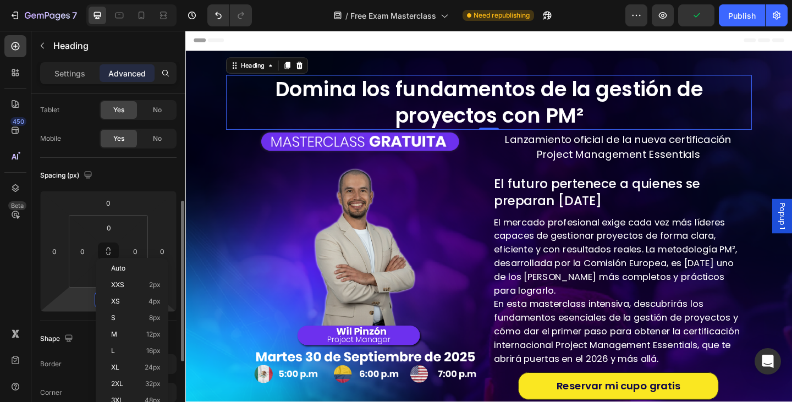
scroll to position [165, 0]
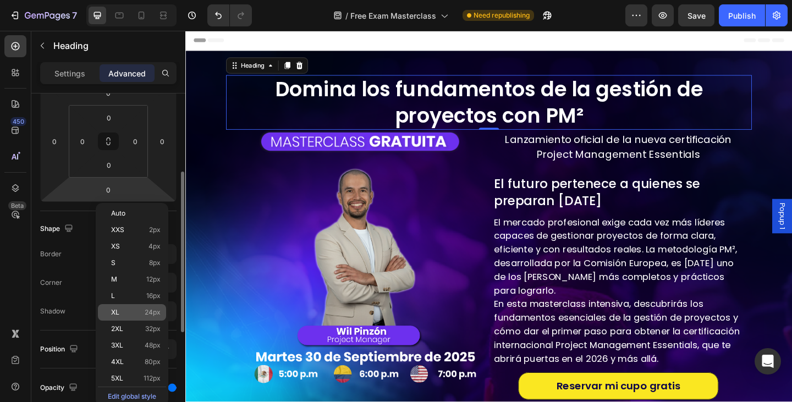
click at [127, 308] on div "XL 24px" at bounding box center [132, 312] width 68 height 17
type input "24"
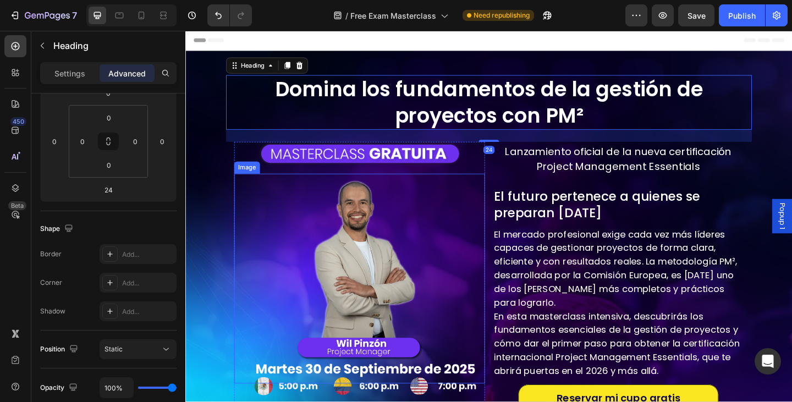
click at [524, 278] on p "El mercado profesional exige cada vez más líderes capaces de gestionar proyecto…" at bounding box center [656, 289] width 271 height 89
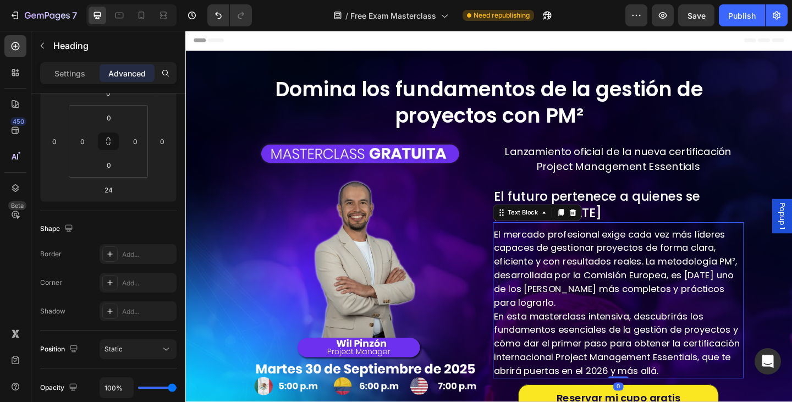
scroll to position [0, 0]
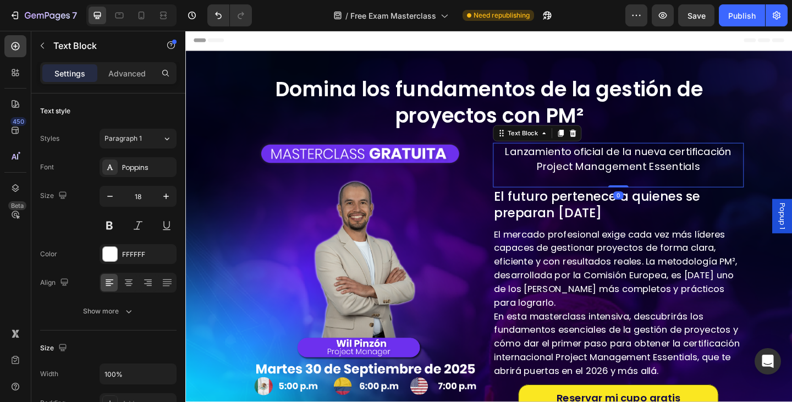
click at [649, 161] on p "Lanzamiento oficial de la nueva certificación Project Management Essentials" at bounding box center [656, 170] width 271 height 33
click at [604, 174] on p "Lanzamiento oficial de la nueva certificación Project Management Essentials" at bounding box center [656, 170] width 271 height 33
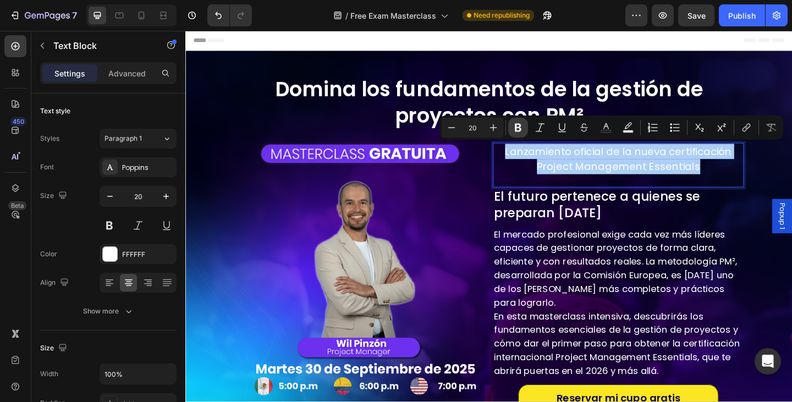
click at [519, 127] on icon "Editor contextual toolbar" at bounding box center [518, 128] width 7 height 8
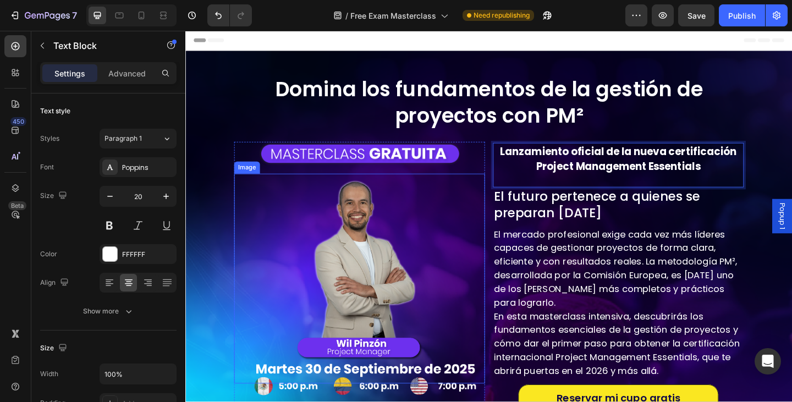
click at [467, 228] on div at bounding box center [374, 301] width 273 height 228
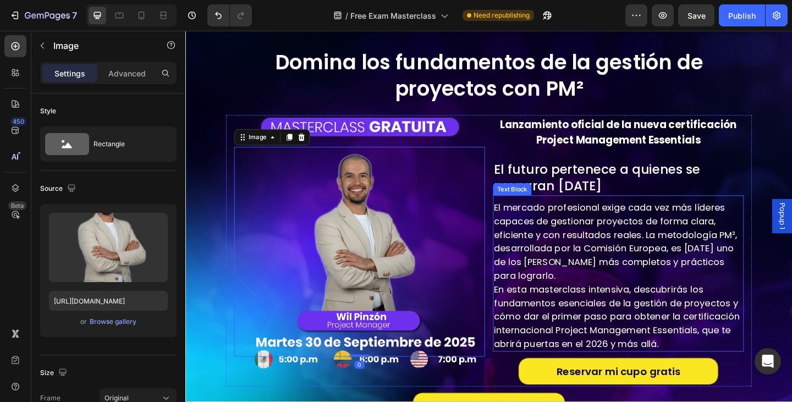
scroll to position [56, 0]
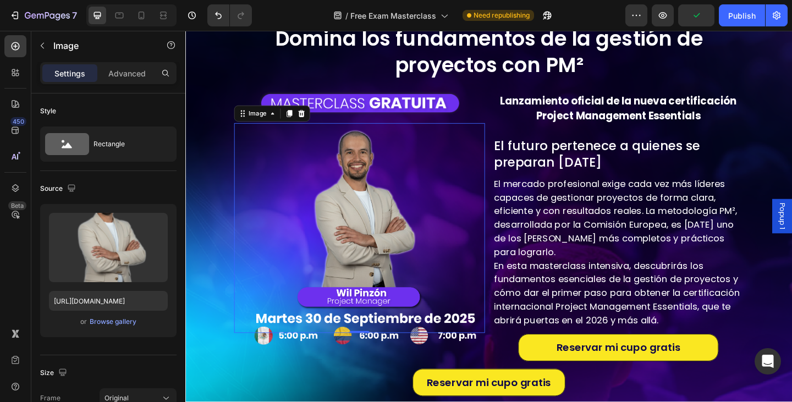
click at [477, 272] on div at bounding box center [374, 246] width 273 height 228
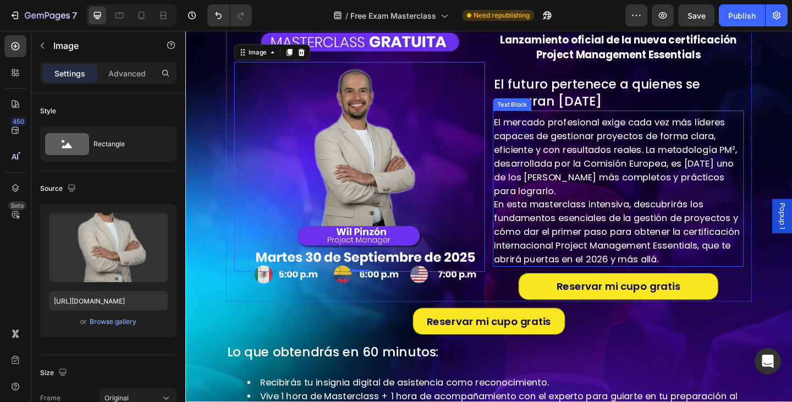
scroll to position [166, 0]
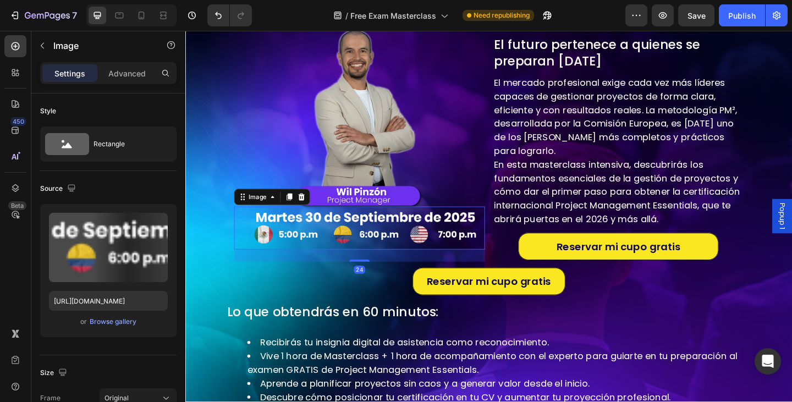
click at [398, 251] on img at bounding box center [374, 245] width 273 height 47
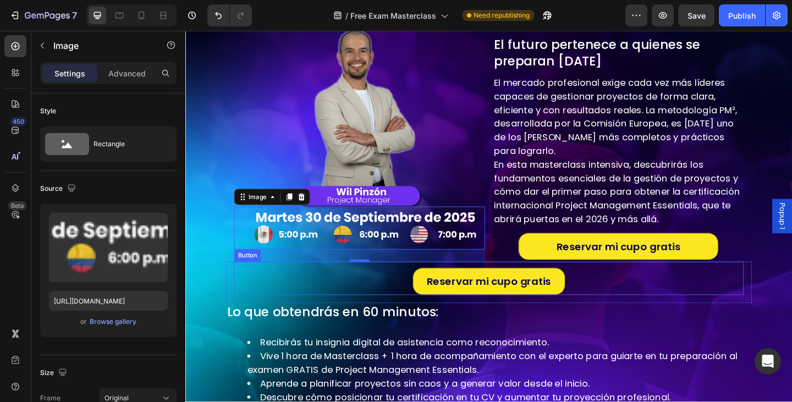
click at [655, 304] on div "Reservar mi cupo gratis Button" at bounding box center [515, 300] width 555 height 36
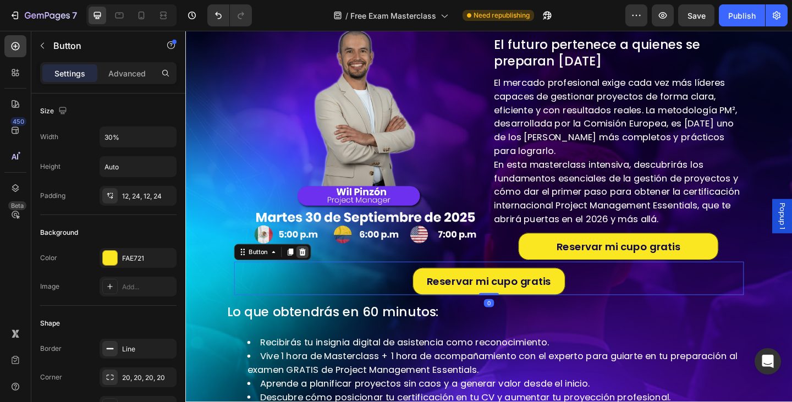
click at [316, 267] on icon at bounding box center [312, 271] width 9 height 9
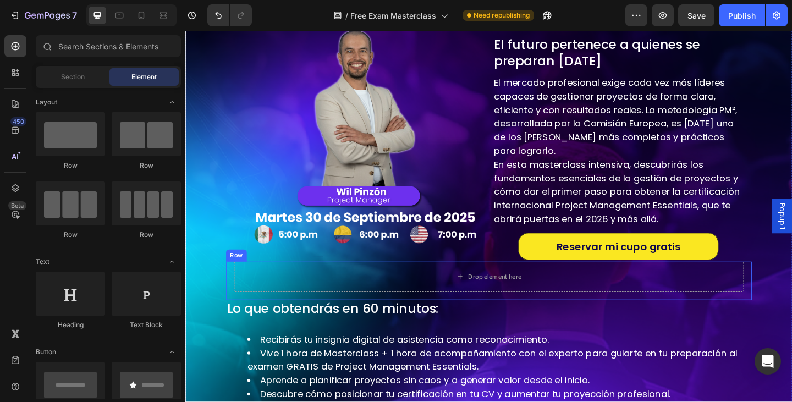
click at [789, 288] on div "Drop element here Row" at bounding box center [515, 303] width 572 height 42
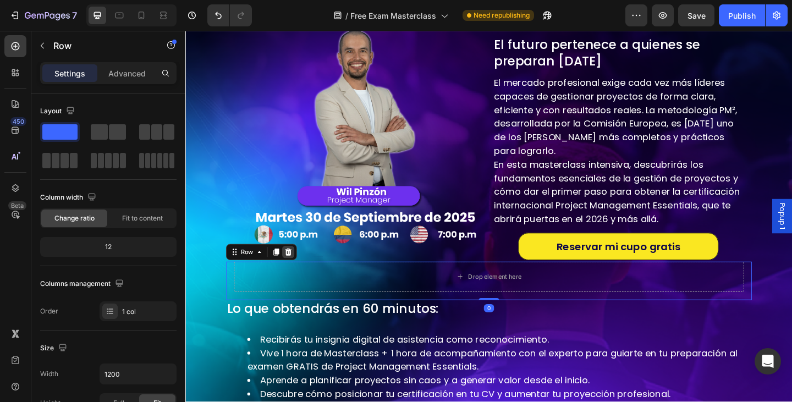
click at [294, 267] on icon at bounding box center [297, 271] width 9 height 9
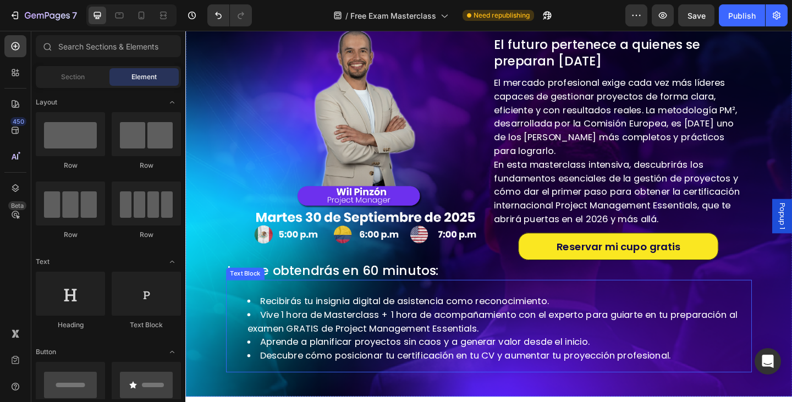
click at [266, 293] on div "Text Block" at bounding box center [250, 296] width 37 height 10
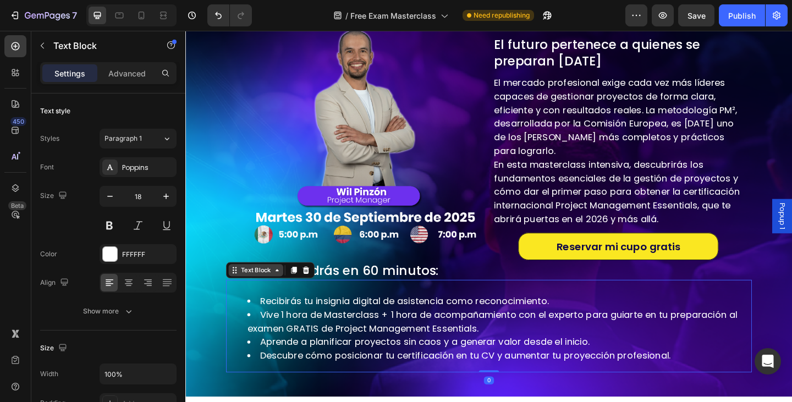
click at [259, 292] on div "Text Block" at bounding box center [261, 292] width 37 height 10
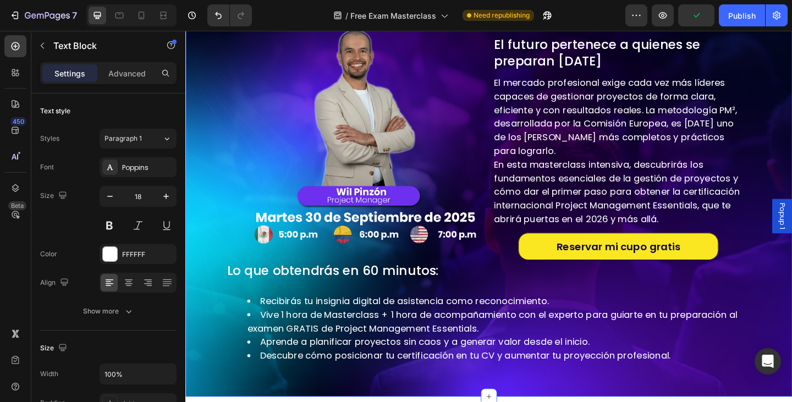
click at [225, 315] on div "Domina los fundamentos de la gestión de proyectos con PM² Heading Image Image I…" at bounding box center [515, 159] width 660 height 542
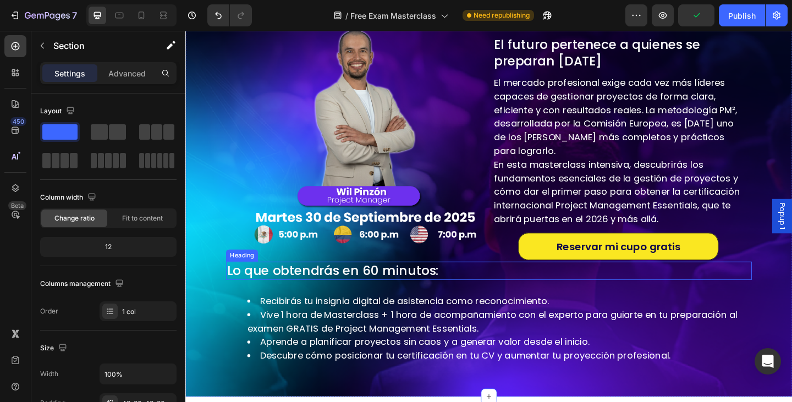
click at [342, 285] on h2 "Lo que obtendrás en 60 minutos:" at bounding box center [515, 292] width 572 height 20
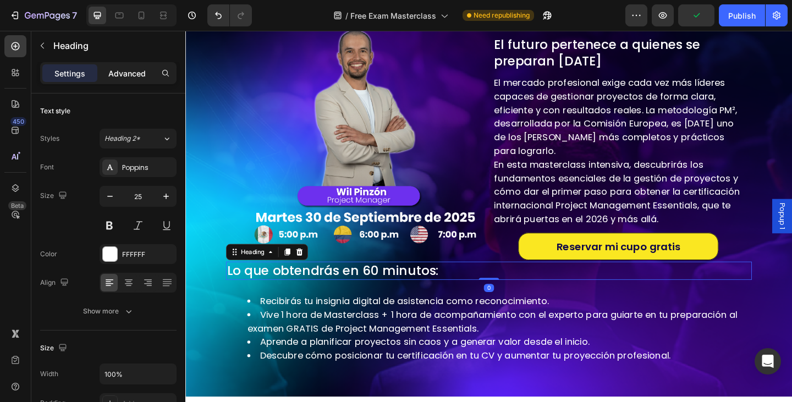
drag, startPoint x: 114, startPoint y: 65, endPoint x: 115, endPoint y: 72, distance: 6.2
click at [113, 65] on div "Advanced" at bounding box center [127, 73] width 55 height 18
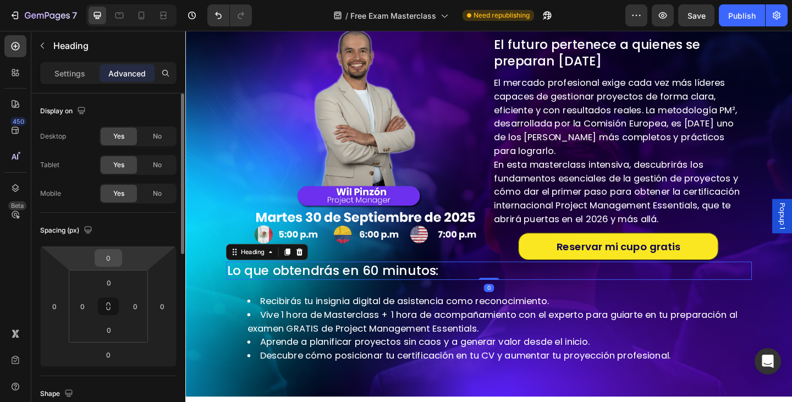
click at [115, 255] on input "0" at bounding box center [108, 258] width 22 height 17
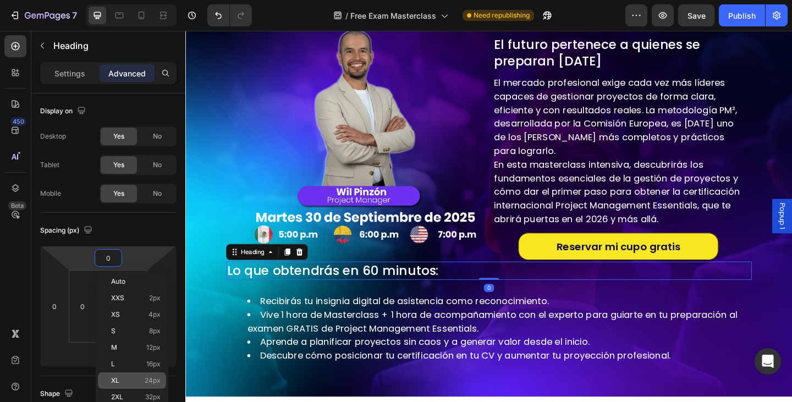
click at [116, 373] on div "XL 24px" at bounding box center [132, 381] width 68 height 17
type input "24"
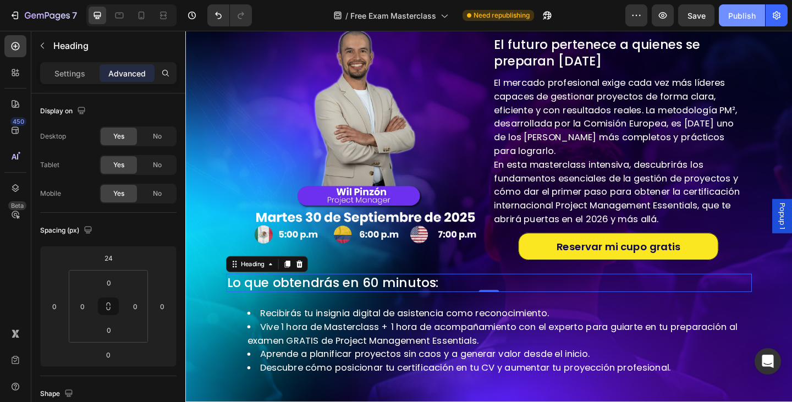
click at [736, 19] on div "Publish" at bounding box center [743, 16] width 28 height 12
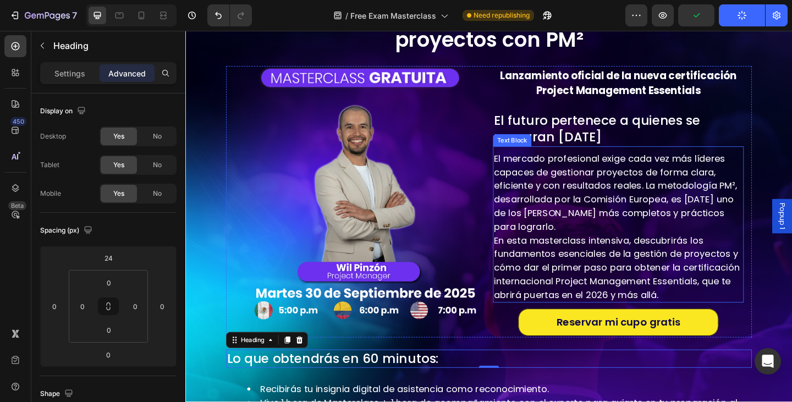
scroll to position [56, 0]
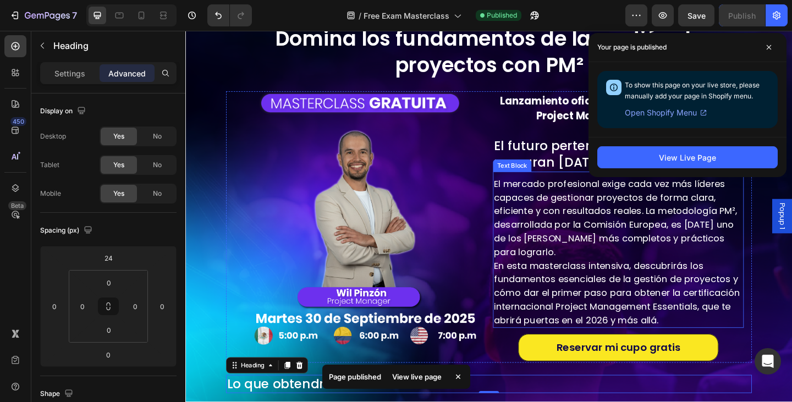
click at [603, 297] on p "En esta masterclass intensiva, descubrirás los fundamentos esenciales de la ges…" at bounding box center [656, 316] width 271 height 74
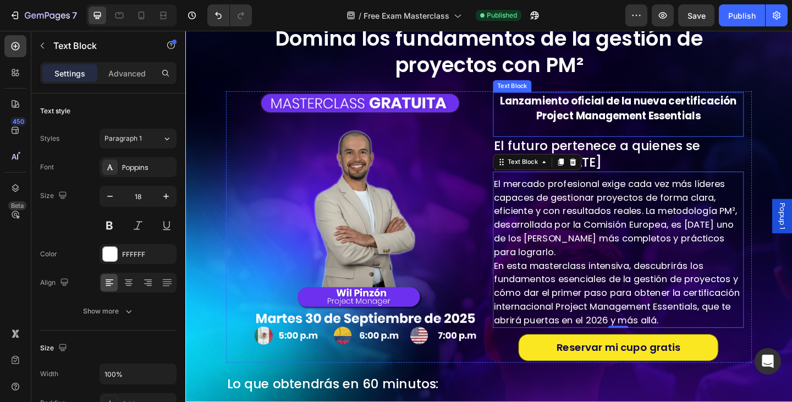
click at [531, 100] on strong "Lanzamiento oficial de la nueva certificación Project Management Essentials" at bounding box center [657, 116] width 258 height 32
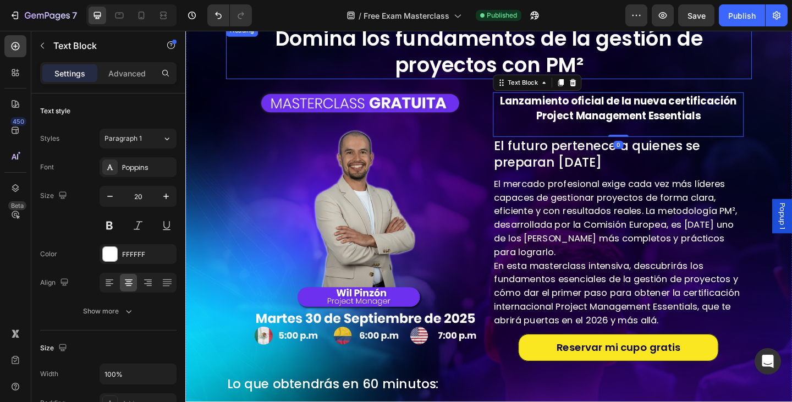
click at [376, 66] on p "Domina los fundamentos de la gestión de proyectos con PM²" at bounding box center [516, 53] width 570 height 57
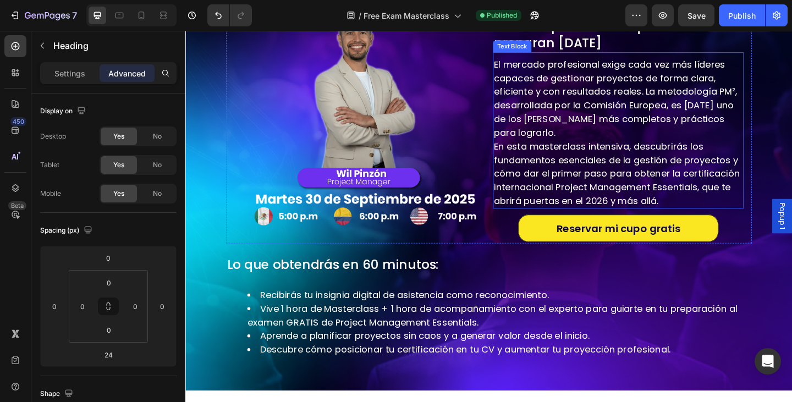
scroll to position [221, 0]
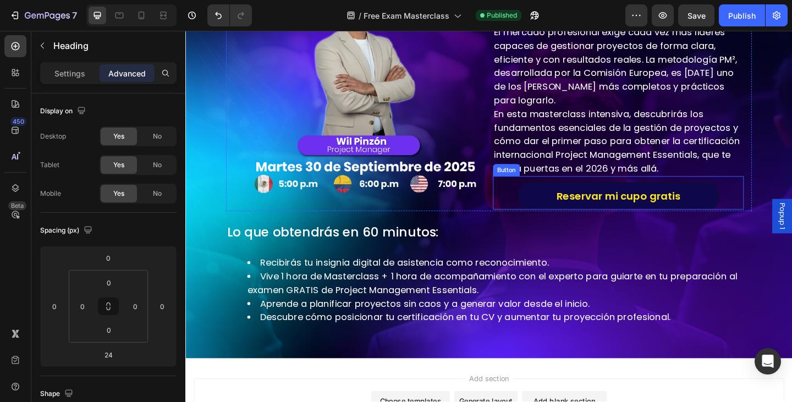
click at [559, 209] on link "Reservar mi cupo gratis" at bounding box center [657, 211] width 218 height 30
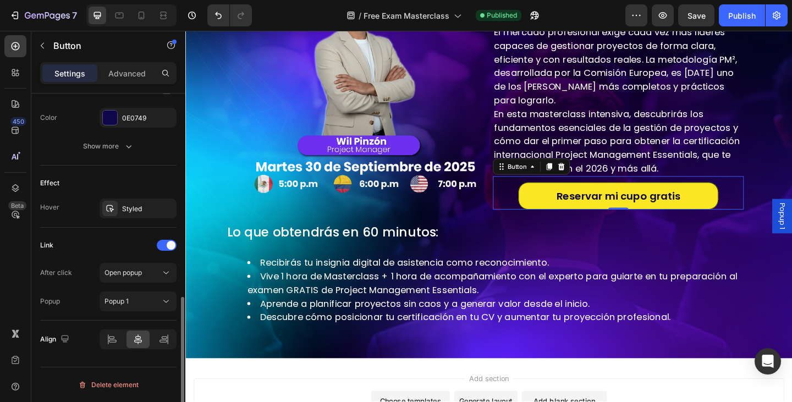
scroll to position [451, 0]
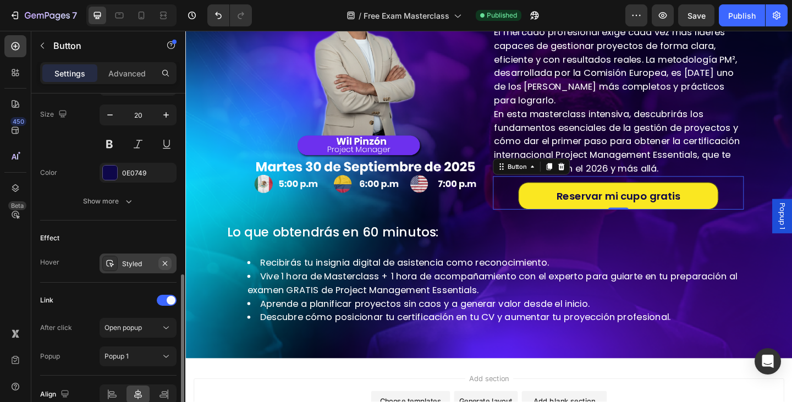
click at [168, 261] on icon "button" at bounding box center [165, 263] width 9 height 9
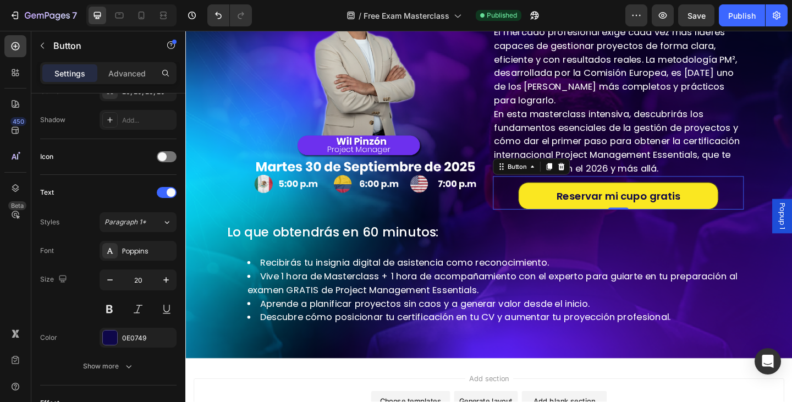
scroll to position [506, 0]
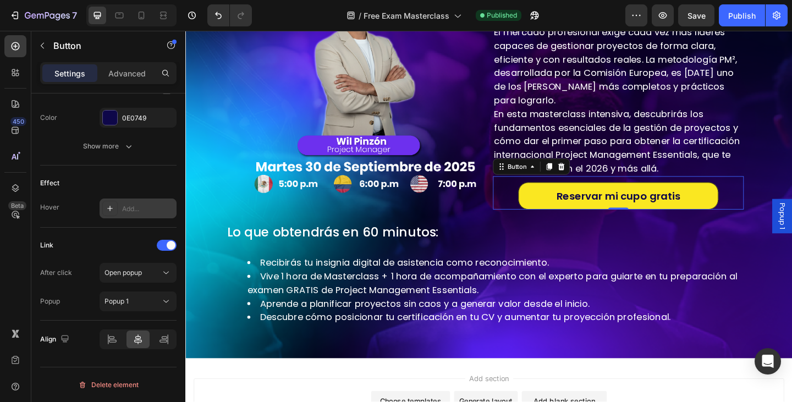
click at [55, 208] on div "Hover" at bounding box center [49, 208] width 19 height 10
click at [112, 161] on div "Text Styles Paragraph 1* Font Poppins Size 20 Color 0E0749 Show more" at bounding box center [108, 60] width 136 height 211
click at [103, 140] on button "Show more" at bounding box center [108, 146] width 136 height 20
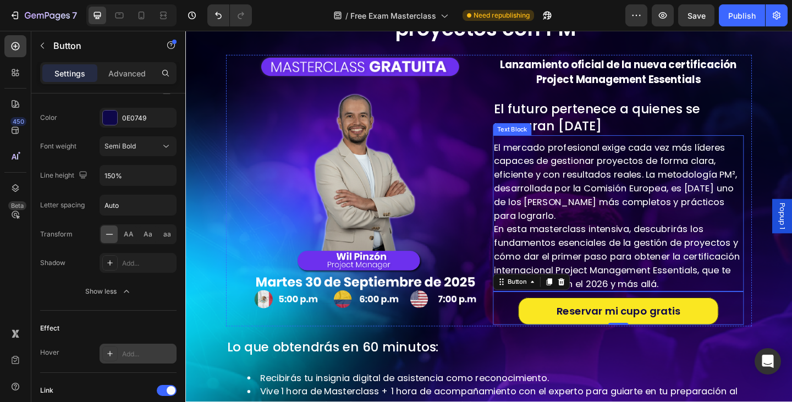
scroll to position [0, 0]
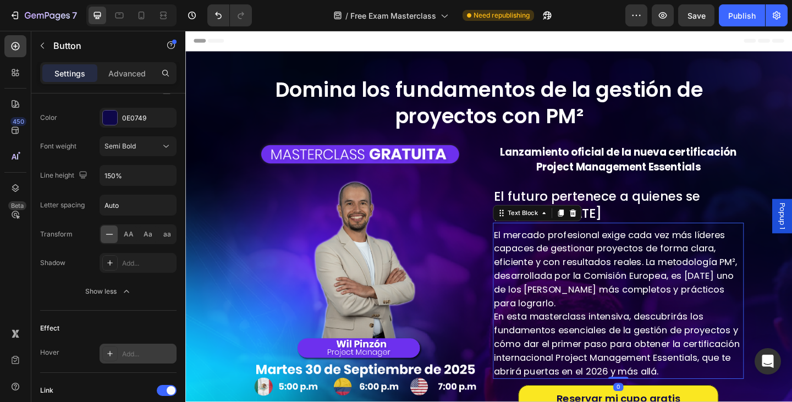
click at [697, 277] on p "El mercado profesional exige cada vez más líderes capaces de gestionar proyecto…" at bounding box center [656, 289] width 271 height 89
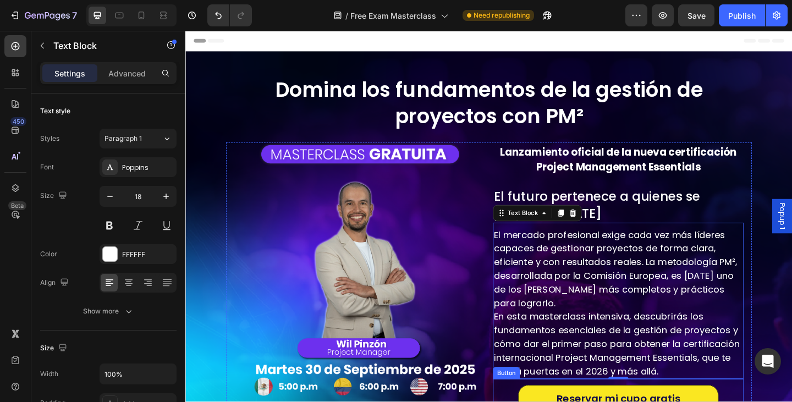
click at [598, 315] on p "El mercado profesional exige cada vez más líderes capaces de gestionar proyecto…" at bounding box center [656, 289] width 271 height 89
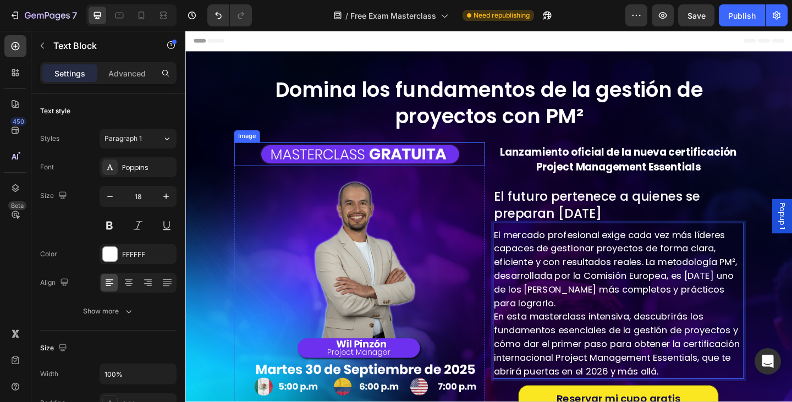
click at [347, 168] on img at bounding box center [375, 165] width 218 height 26
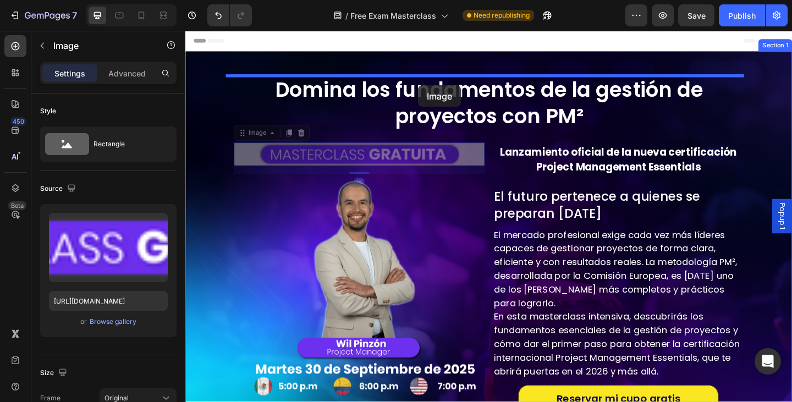
drag, startPoint x: 251, startPoint y: 143, endPoint x: 439, endPoint y: 90, distance: 194.4
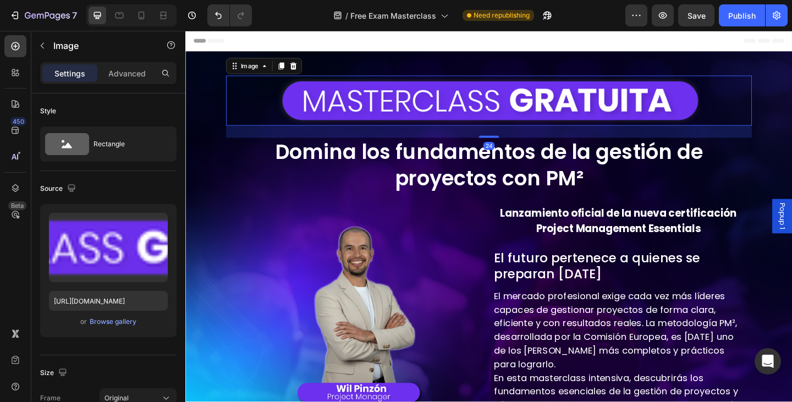
click at [460, 96] on img at bounding box center [516, 107] width 458 height 54
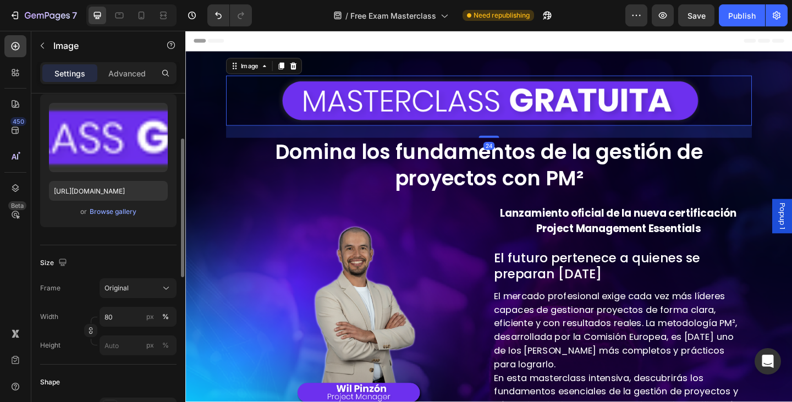
click at [111, 299] on div "Frame Original Width 80 px % Height px %" at bounding box center [108, 316] width 136 height 77
click at [113, 314] on input "80" at bounding box center [138, 317] width 77 height 20
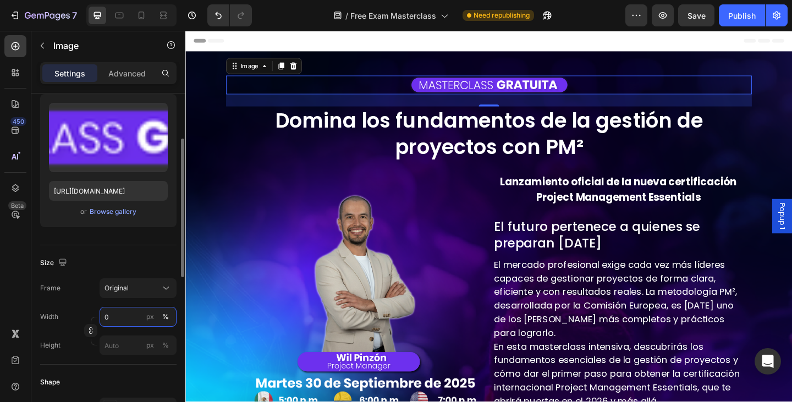
type input "40"
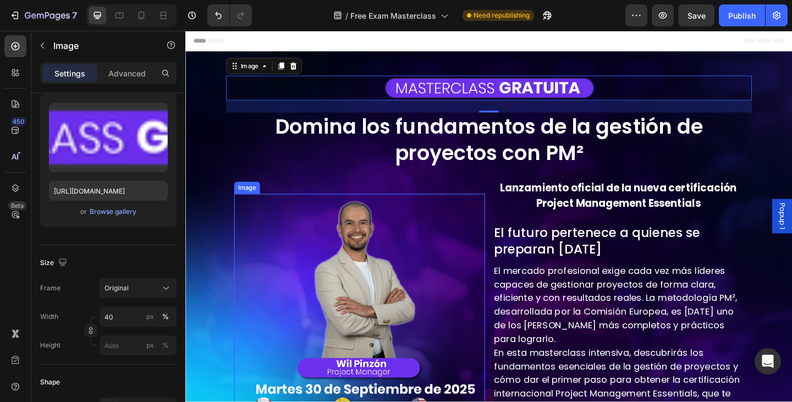
click at [485, 258] on div at bounding box center [374, 323] width 273 height 228
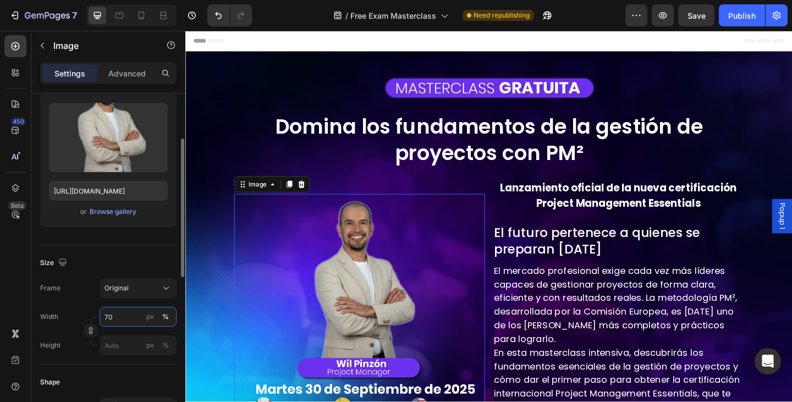
click at [107, 317] on input "70" at bounding box center [138, 317] width 77 height 20
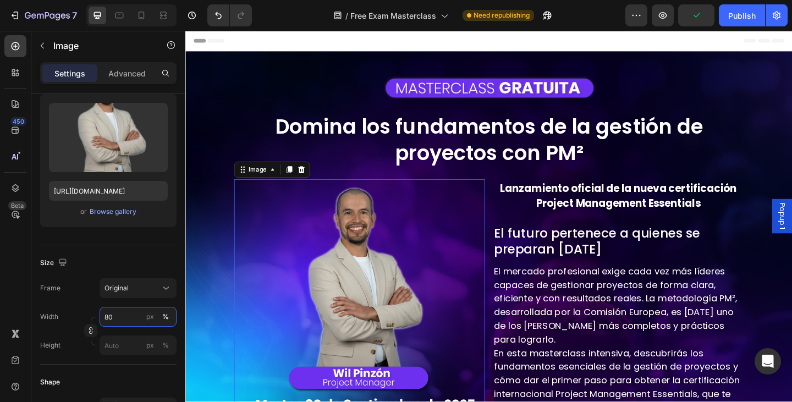
type input "80"
click at [494, 248] on div at bounding box center [374, 323] width 273 height 261
click at [739, 13] on div "Publish" at bounding box center [743, 16] width 28 height 12
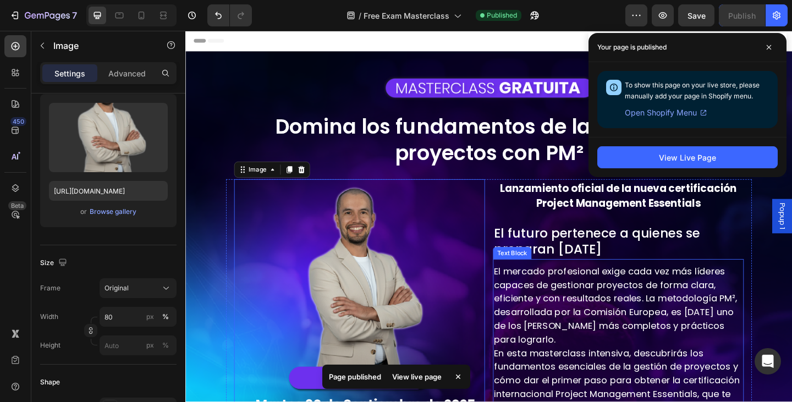
click at [593, 314] on p "El mercado profesional exige cada vez más líderes capaces de gestionar proyecto…" at bounding box center [656, 329] width 271 height 89
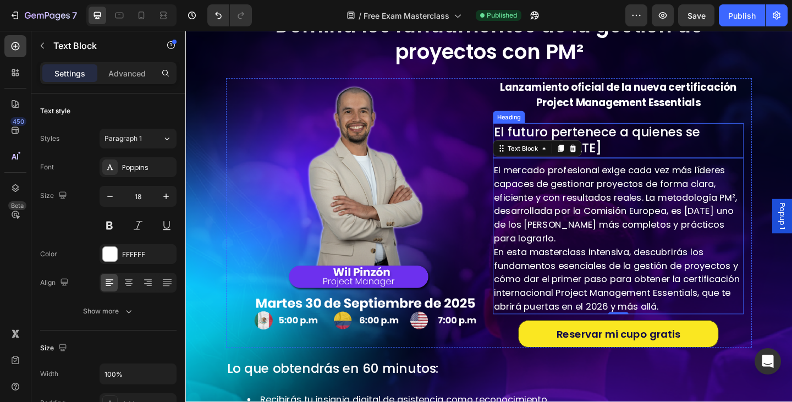
click at [649, 143] on h2 "El futuro pertenece a quienes se preparan hoy" at bounding box center [656, 151] width 273 height 38
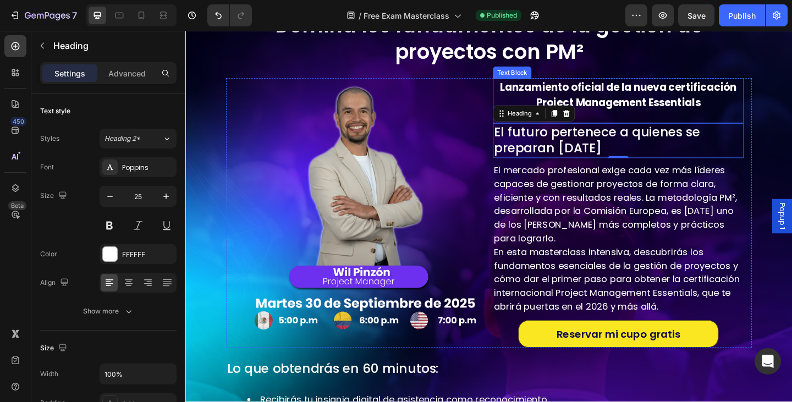
click at [633, 106] on strong "Lanzamiento oficial de la nueva certificación Project Management Essentials" at bounding box center [657, 101] width 258 height 32
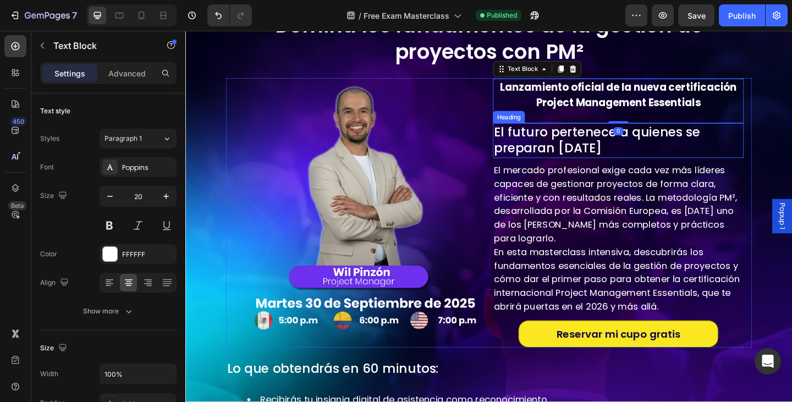
click at [592, 155] on h2 "El futuro pertenece a quienes se preparan hoy" at bounding box center [656, 151] width 273 height 38
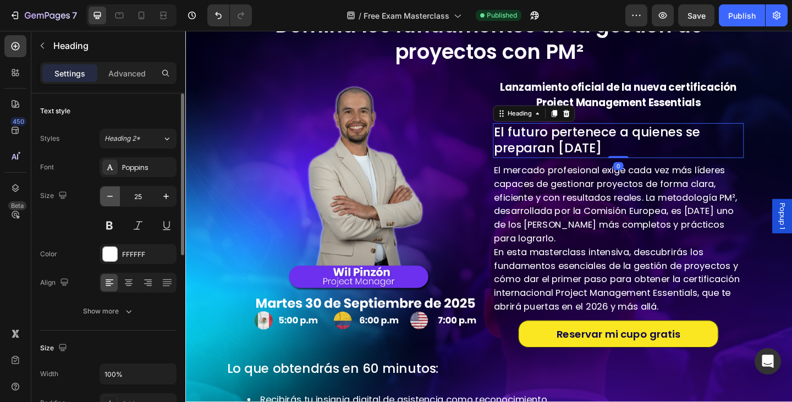
click at [105, 194] on icon "button" at bounding box center [110, 196] width 11 height 11
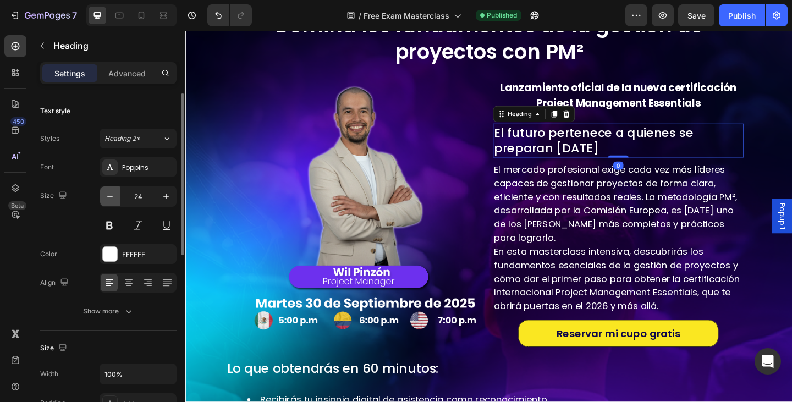
click at [105, 194] on icon "button" at bounding box center [110, 196] width 11 height 11
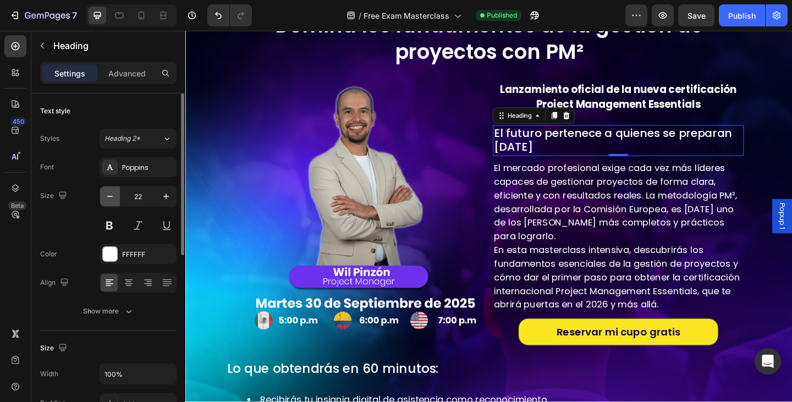
click at [105, 194] on icon "button" at bounding box center [110, 196] width 11 height 11
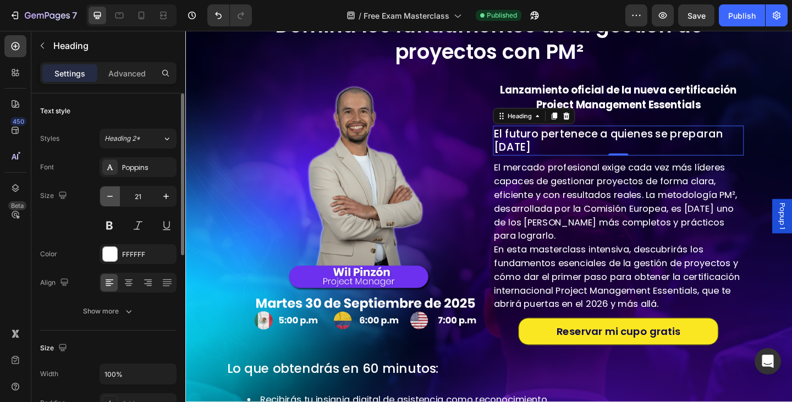
click at [105, 194] on icon "button" at bounding box center [110, 196] width 11 height 11
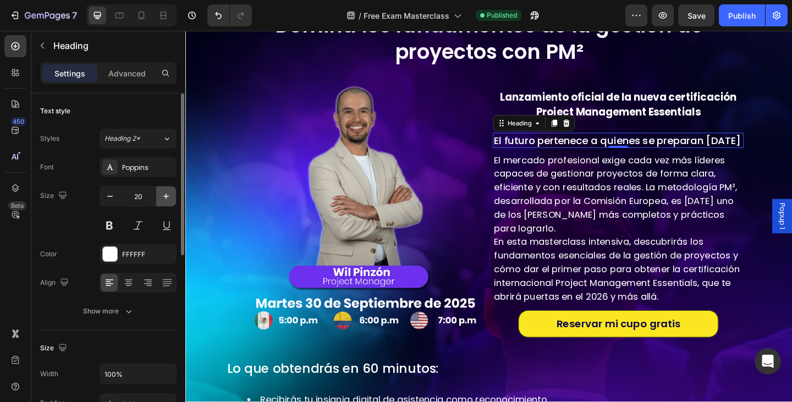
click at [158, 195] on button "button" at bounding box center [166, 197] width 20 height 20
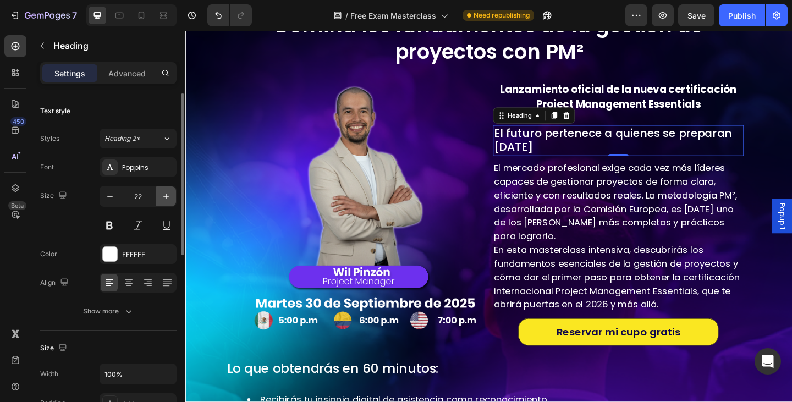
click at [172, 194] on button "button" at bounding box center [166, 197] width 20 height 20
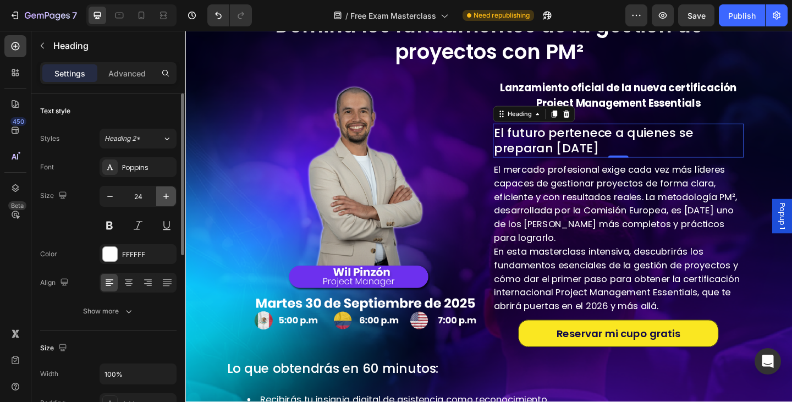
click at [169, 198] on icon "button" at bounding box center [166, 196] width 11 height 11
type input "25"
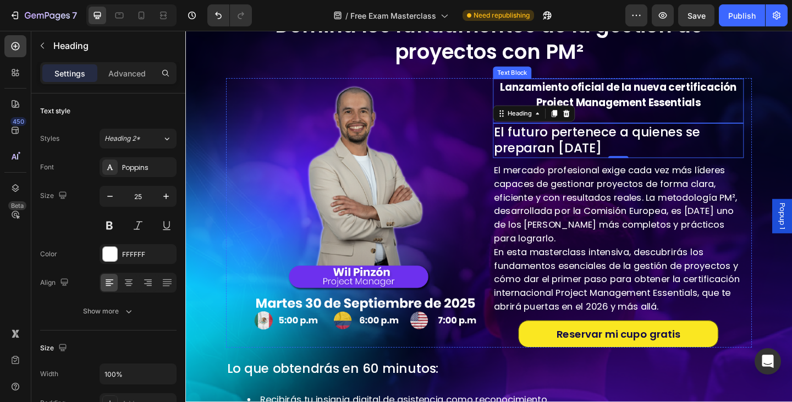
click at [690, 101] on strong "Lanzamiento oficial de la nueva certificación Project Management Essentials" at bounding box center [657, 101] width 258 height 32
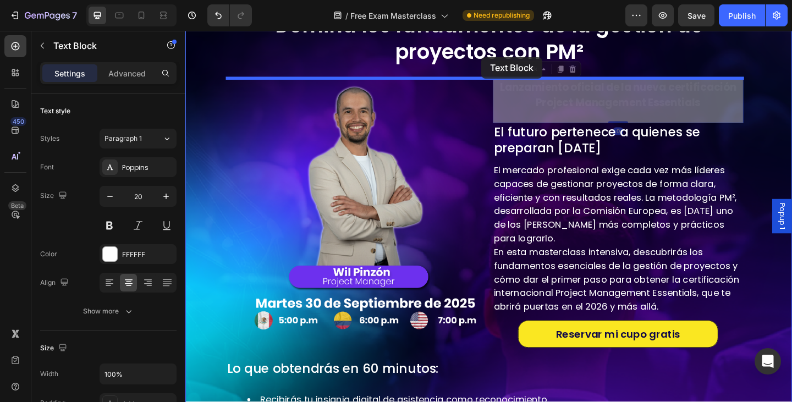
scroll to position [0, 0]
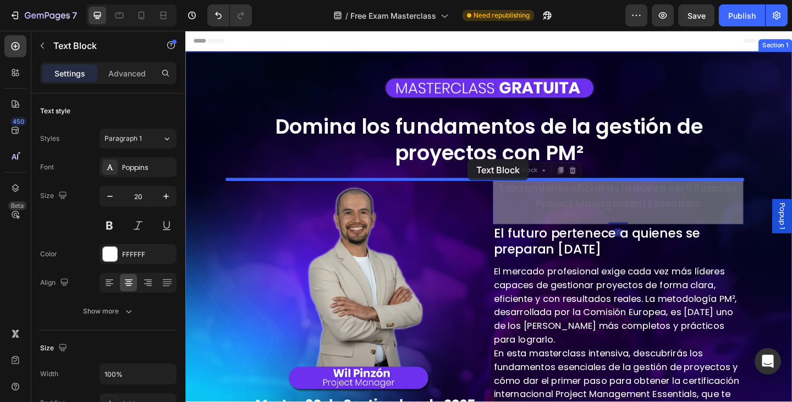
drag, startPoint x: 550, startPoint y: 74, endPoint x: 493, endPoint y: 170, distance: 112.0
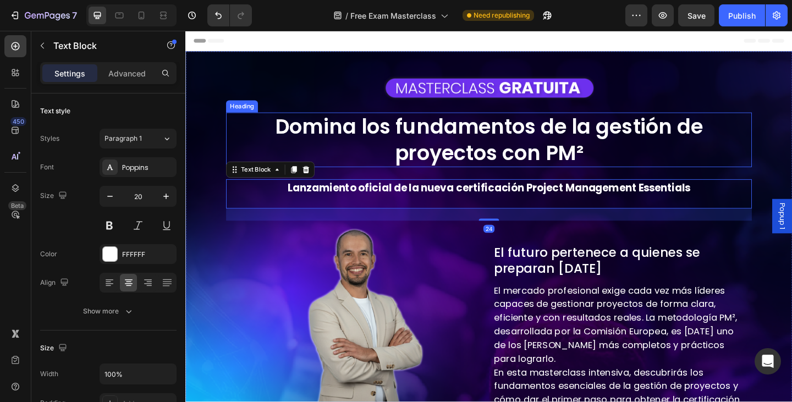
click at [511, 163] on p "Domina los fundamentos de la gestión de proyectos con PM²" at bounding box center [516, 149] width 570 height 57
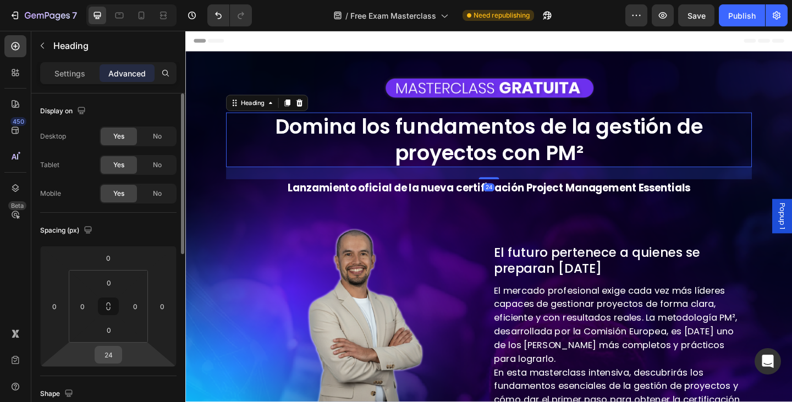
click at [102, 353] on input "24" at bounding box center [108, 355] width 22 height 17
type input "0"
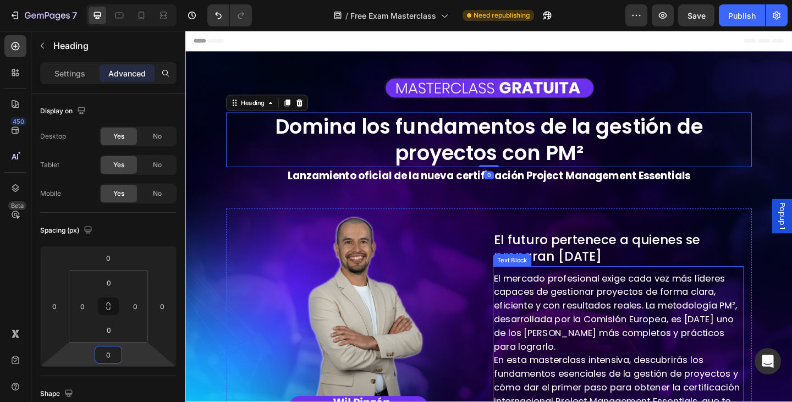
click at [663, 309] on p "El mercado profesional exige cada vez más líderes capaces de gestionar proyecto…" at bounding box center [656, 337] width 271 height 89
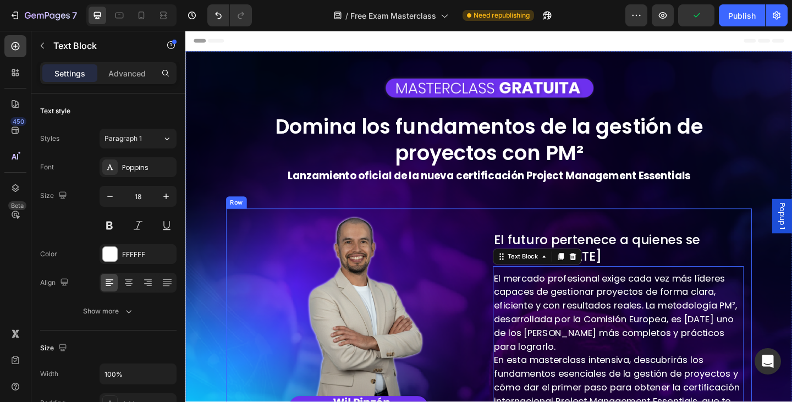
click at [514, 234] on div "Image Image Row El futuro pertenece a quienes se preparan hoy Heading El mercad…" at bounding box center [515, 371] width 572 height 293
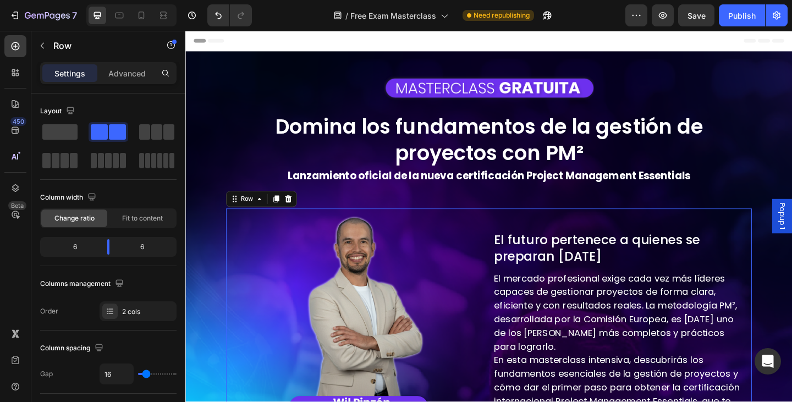
click at [132, 63] on div "Settings Advanced" at bounding box center [108, 73] width 136 height 22
click at [130, 65] on div "Advanced" at bounding box center [127, 73] width 55 height 18
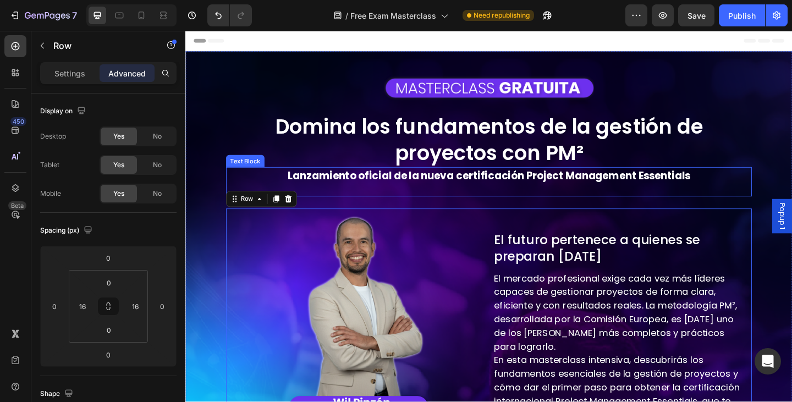
click at [571, 181] on p "Lanzamiento oficial de la nueva certificación Project Management Essentials" at bounding box center [516, 189] width 570 height 17
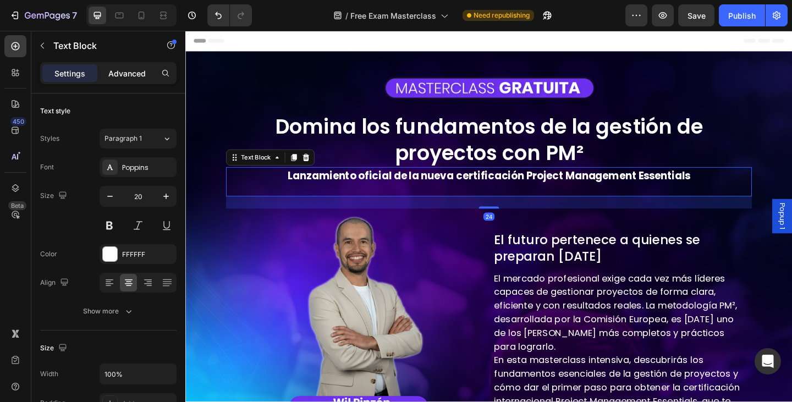
click at [139, 74] on p "Advanced" at bounding box center [126, 74] width 37 height 12
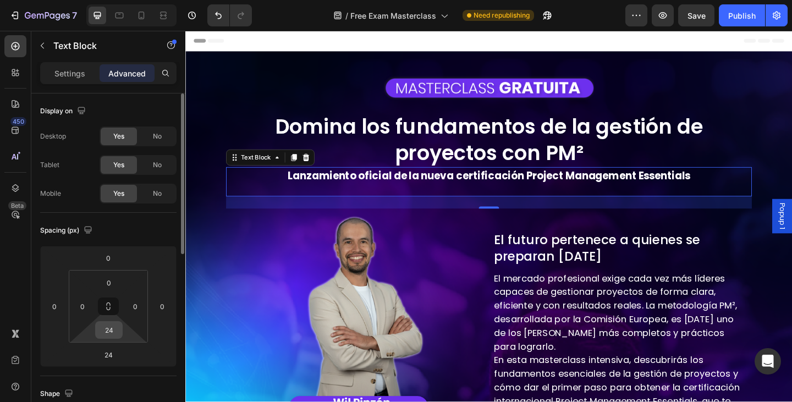
click at [105, 333] on input "24" at bounding box center [109, 330] width 22 height 17
type input "0"
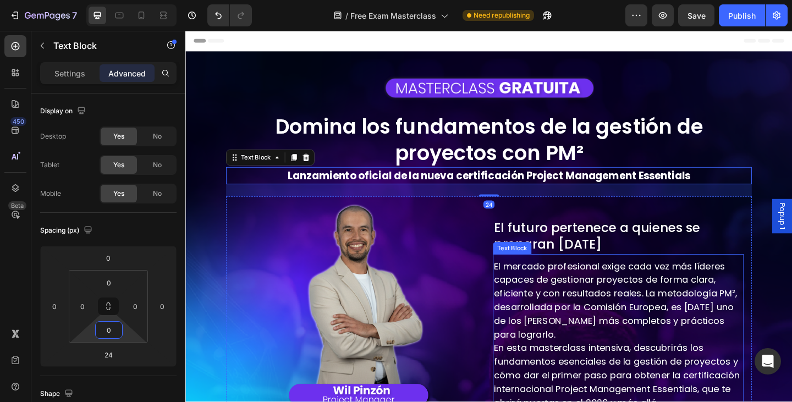
click at [639, 322] on p "El mercado profesional exige cada vez más líderes capaces de gestionar proyecto…" at bounding box center [656, 324] width 271 height 89
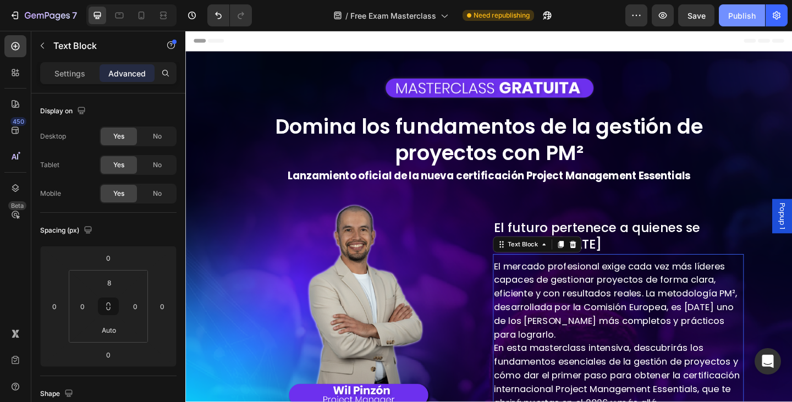
click at [734, 21] on div "Publish" at bounding box center [743, 16] width 28 height 12
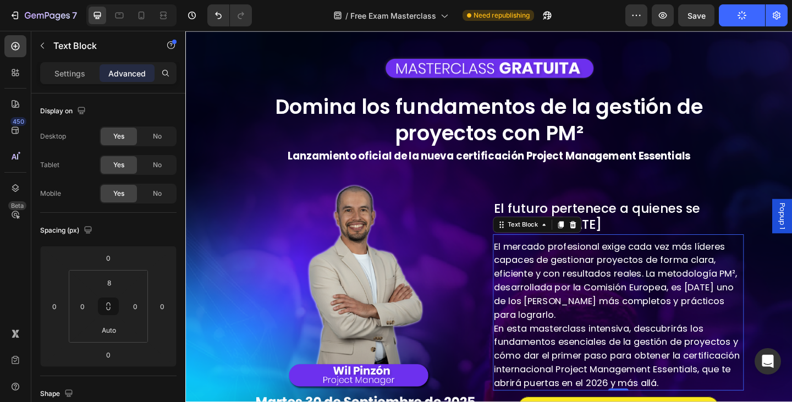
scroll to position [110, 0]
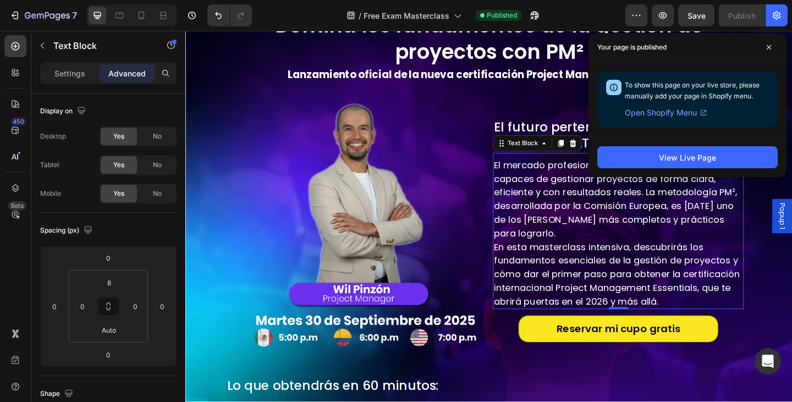
click at [590, 24] on div "/ Free Exam Masterclass Published" at bounding box center [443, 15] width 365 height 22
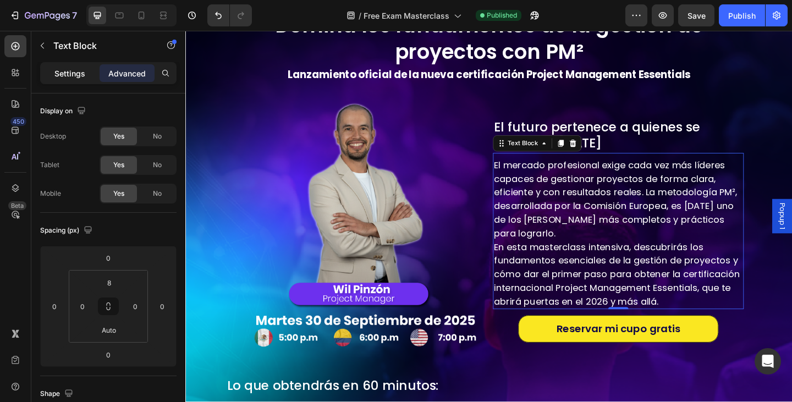
click at [52, 73] on div "Settings" at bounding box center [69, 73] width 55 height 18
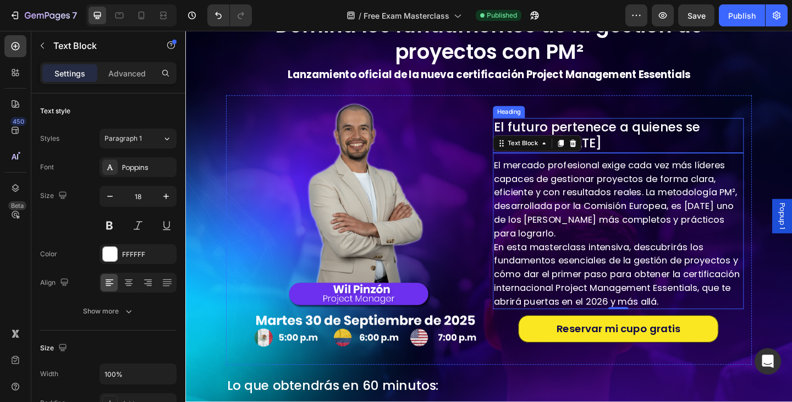
click at [628, 147] on h2 "El futuro pertenece a quienes se preparan hoy" at bounding box center [656, 145] width 273 height 38
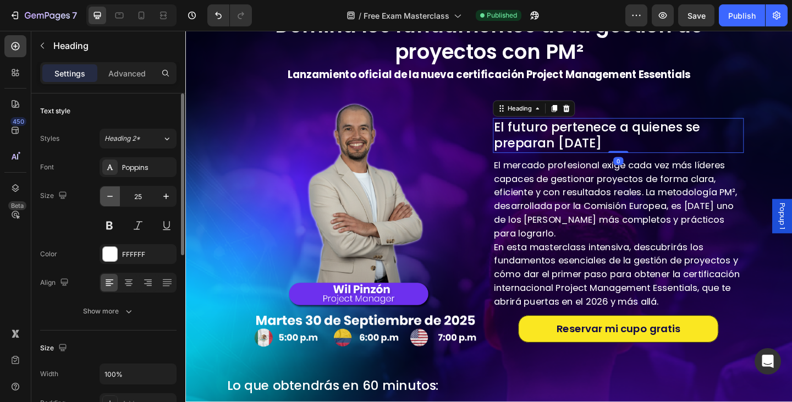
click at [108, 190] on button "button" at bounding box center [110, 197] width 20 height 20
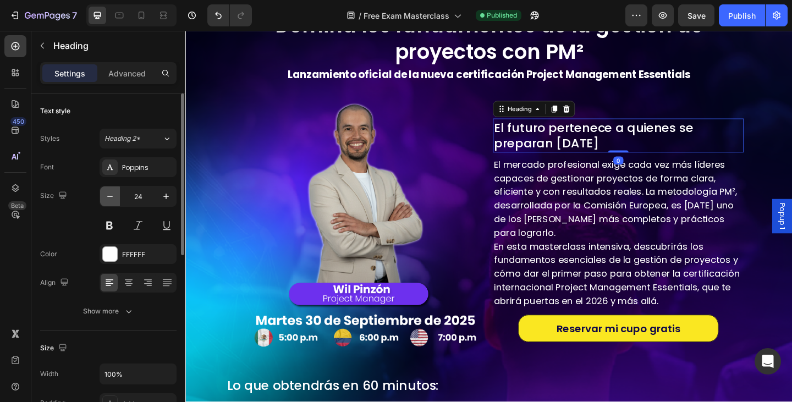
click at [108, 190] on button "button" at bounding box center [110, 197] width 20 height 20
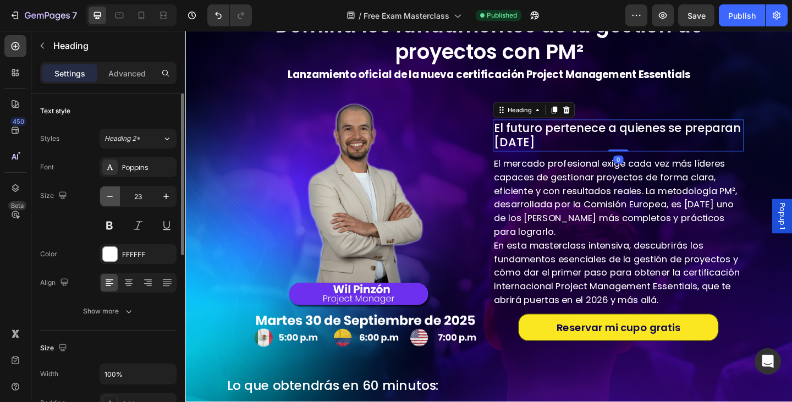
click at [108, 190] on button "button" at bounding box center [110, 197] width 20 height 20
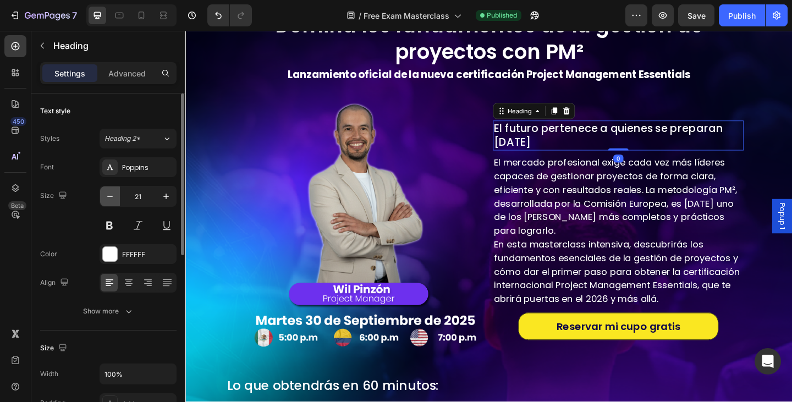
click at [108, 190] on button "button" at bounding box center [110, 197] width 20 height 20
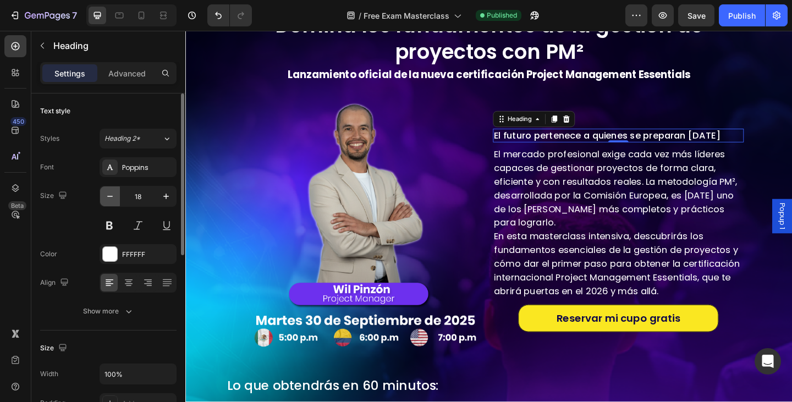
click at [108, 189] on button "button" at bounding box center [110, 197] width 20 height 20
click at [170, 200] on icon "button" at bounding box center [166, 196] width 11 height 11
type input "18"
click at [593, 144] on h2 "El futuro pertenece a quienes se preparan hoy" at bounding box center [656, 145] width 273 height 15
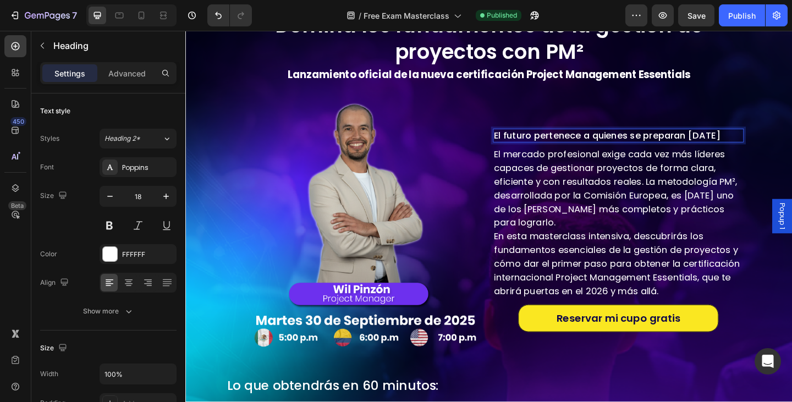
click at [593, 143] on p "El futuro pertenece a quienes se preparan hoy" at bounding box center [656, 145] width 271 height 13
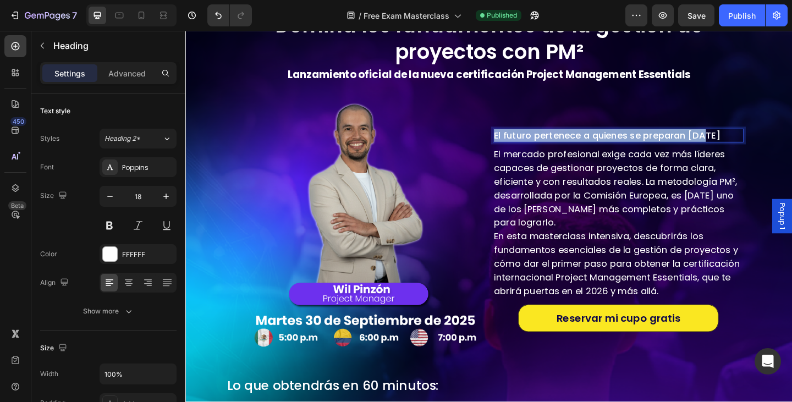
click at [593, 143] on p "El futuro pertenece a quienes se preparan hoy" at bounding box center [656, 145] width 271 height 13
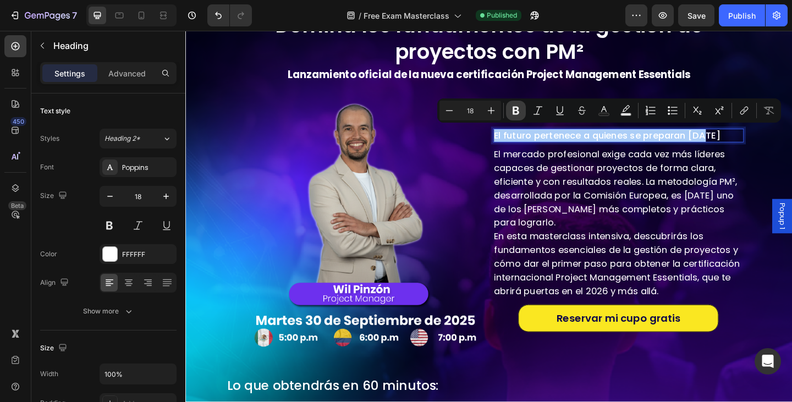
click at [517, 111] on icon "Editor contextual toolbar" at bounding box center [516, 111] width 7 height 8
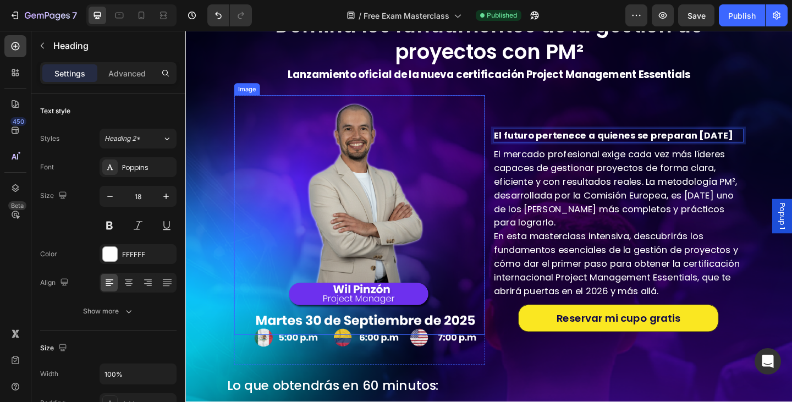
click at [471, 205] on img at bounding box center [375, 231] width 218 height 261
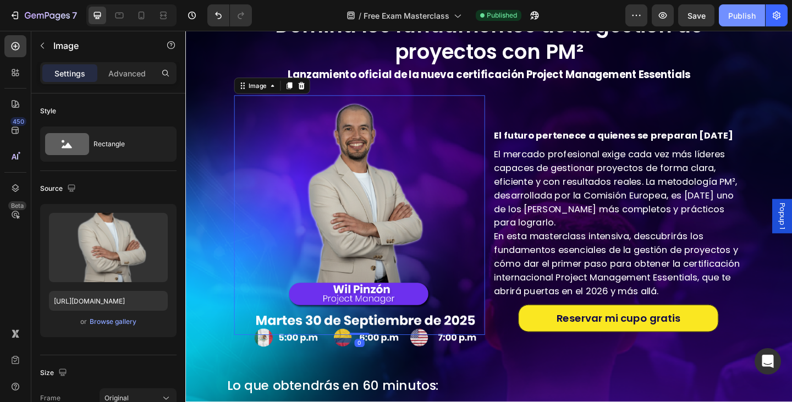
click at [738, 25] on button "Publish" at bounding box center [742, 15] width 46 height 22
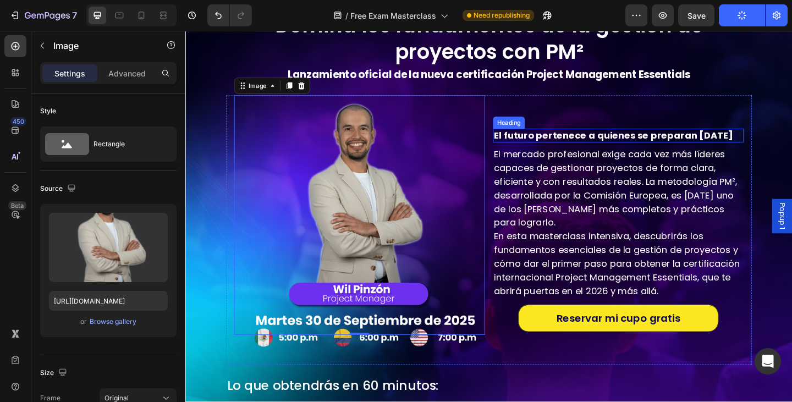
click at [697, 139] on strong "El futuro pertenece a quienes se preparan hoy" at bounding box center [651, 145] width 260 height 14
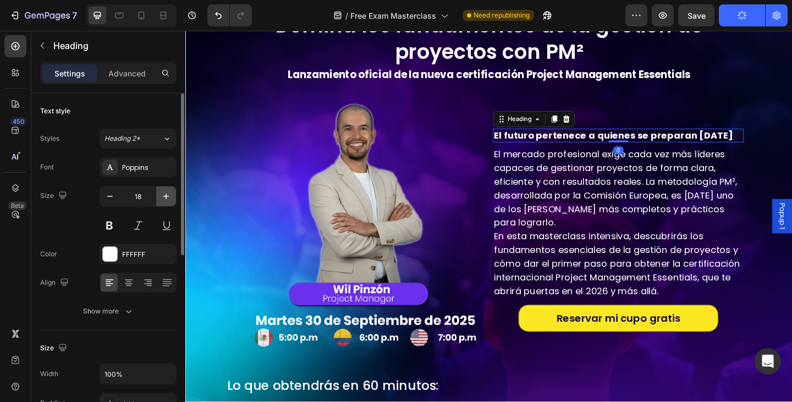
click at [165, 192] on icon "button" at bounding box center [166, 196] width 11 height 11
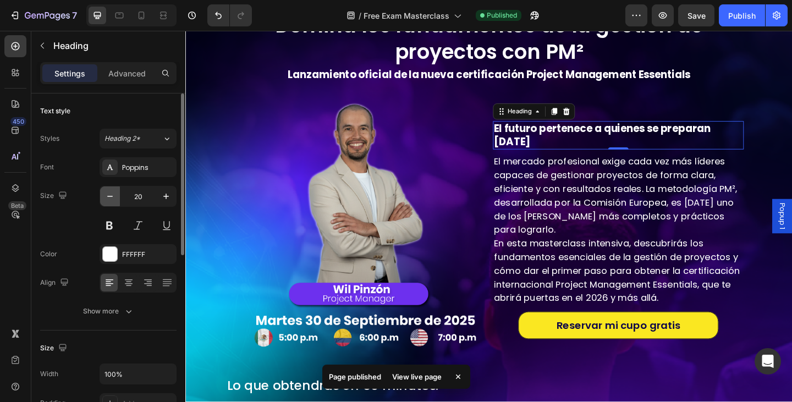
click at [114, 191] on icon "button" at bounding box center [110, 196] width 11 height 11
type input "18"
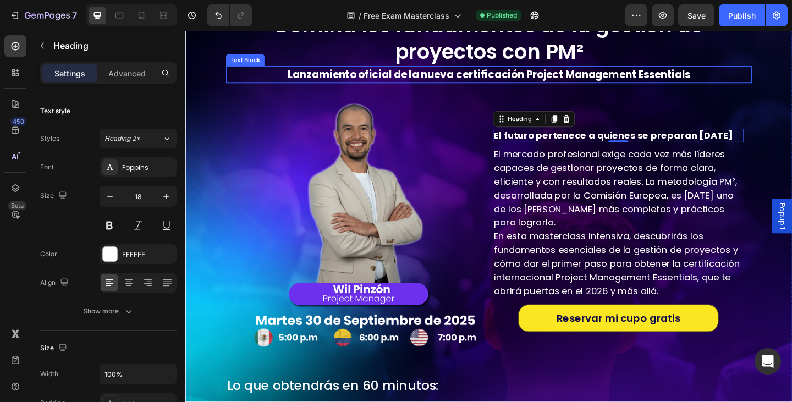
click at [575, 86] on p "Lanzamiento oficial de la nueva certificación Project Management Essentials" at bounding box center [516, 78] width 570 height 17
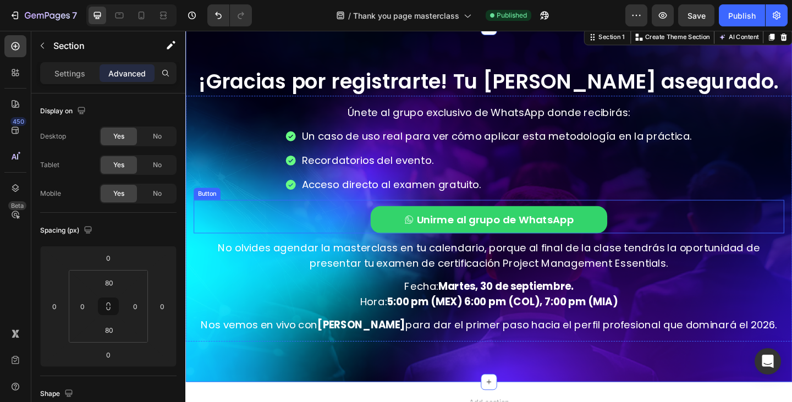
click at [535, 236] on p "Unirme al grupo de WhatsApp" at bounding box center [523, 236] width 171 height 17
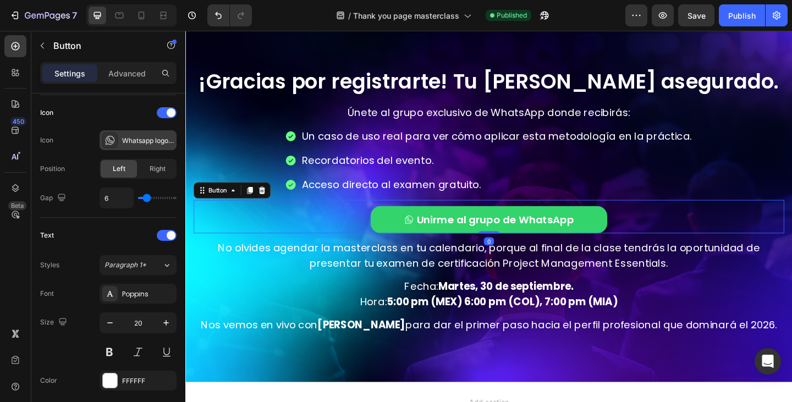
scroll to position [536, 0]
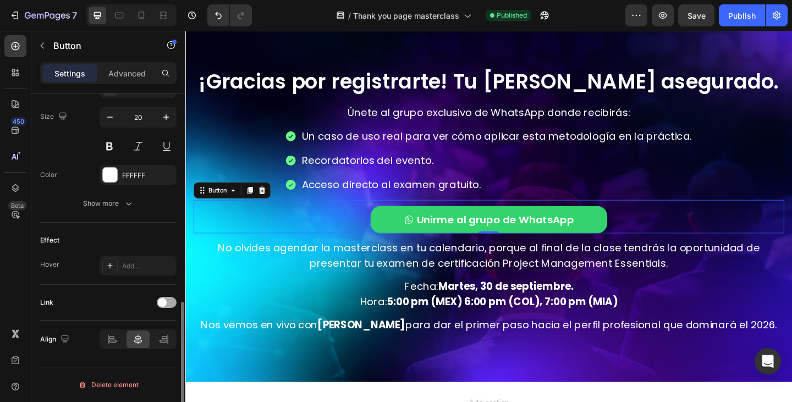
click at [167, 302] on div at bounding box center [167, 302] width 20 height 11
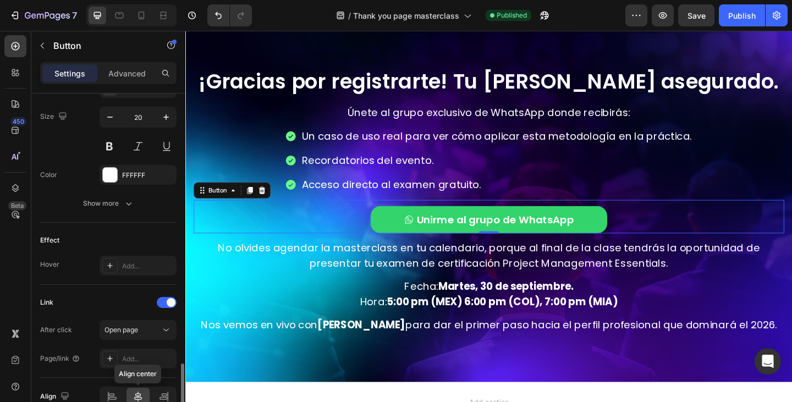
scroll to position [593, 0]
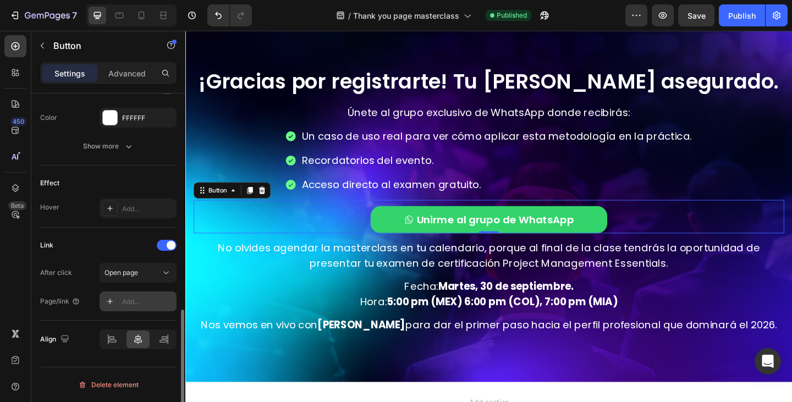
click at [132, 301] on div "Add..." at bounding box center [148, 302] width 52 height 10
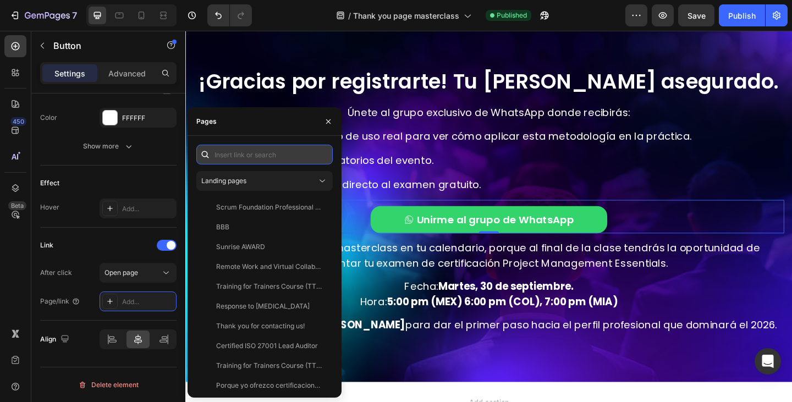
click at [244, 157] on input "text" at bounding box center [264, 155] width 136 height 20
paste input "https://sndflw.com/i/project-management-essentials"
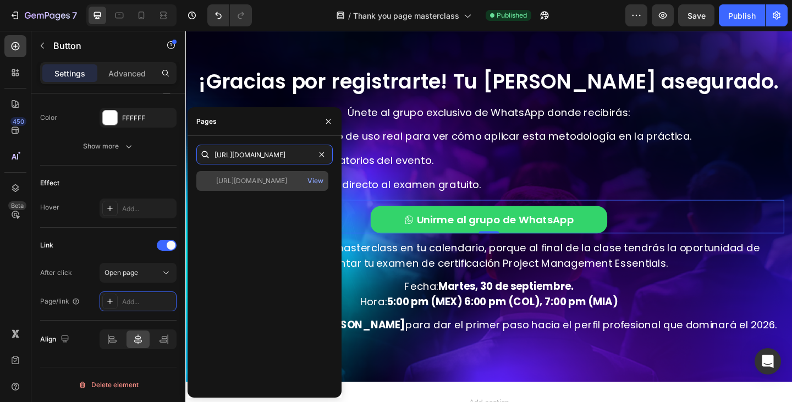
type input "https://sndflw.com/i/project-management-essentials"
click at [247, 182] on div "https://sndflw.com/i/project-management-essentials" at bounding box center [251, 181] width 71 height 10
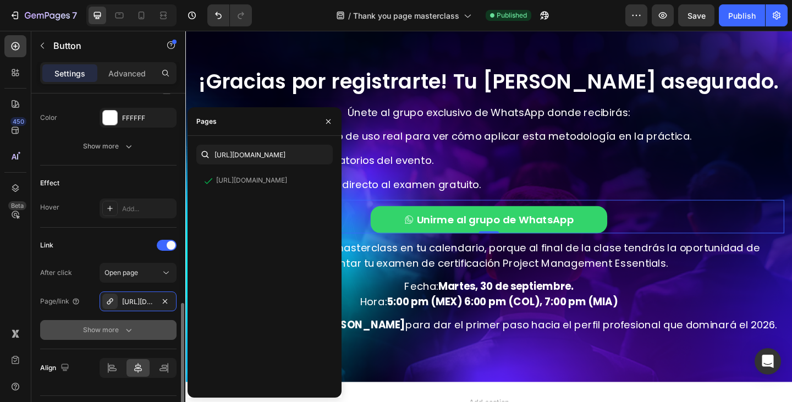
click at [125, 326] on icon "button" at bounding box center [128, 330] width 11 height 11
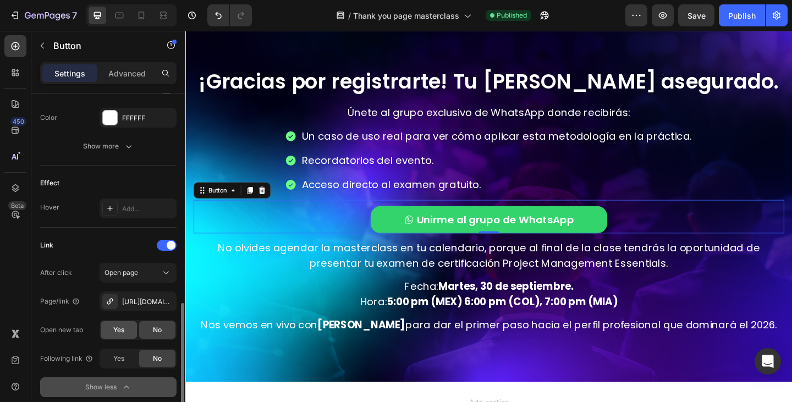
click at [122, 328] on span "Yes" at bounding box center [118, 330] width 11 height 10
click at [128, 274] on span "Open page" at bounding box center [122, 273] width 34 height 8
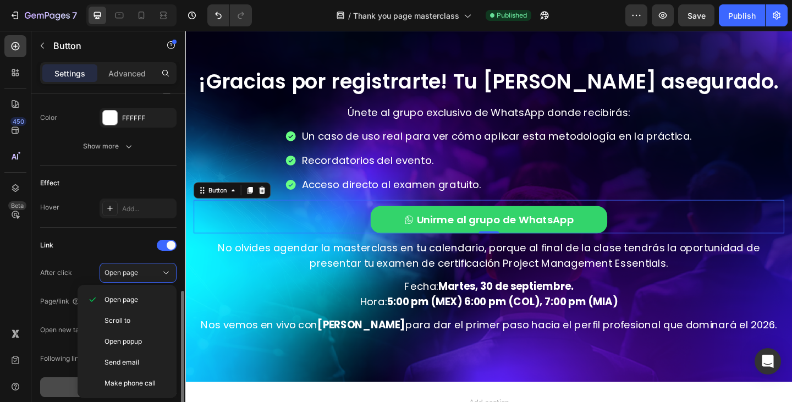
click at [122, 242] on div "Link" at bounding box center [108, 246] width 136 height 18
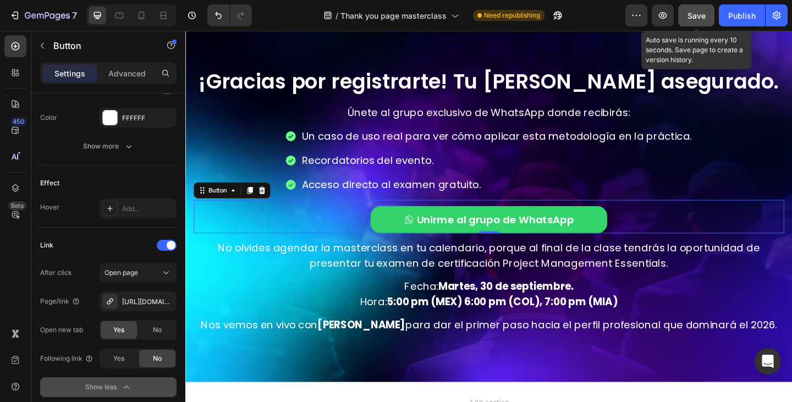
click at [702, 13] on span "Save" at bounding box center [697, 15] width 18 height 9
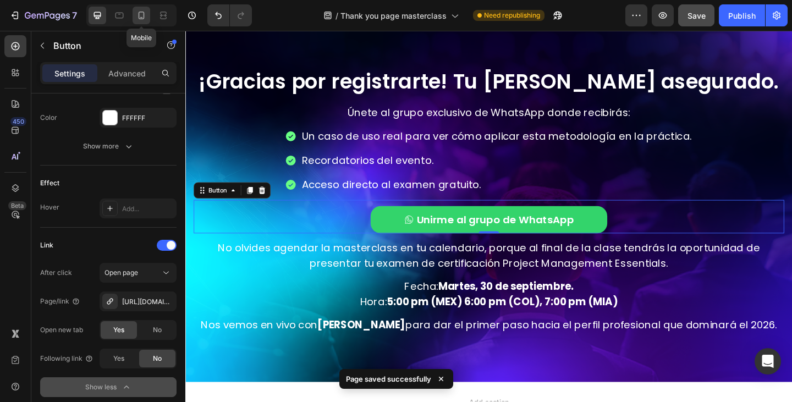
click at [143, 14] on icon at bounding box center [141, 15] width 11 height 11
type input "90%"
type input "14"
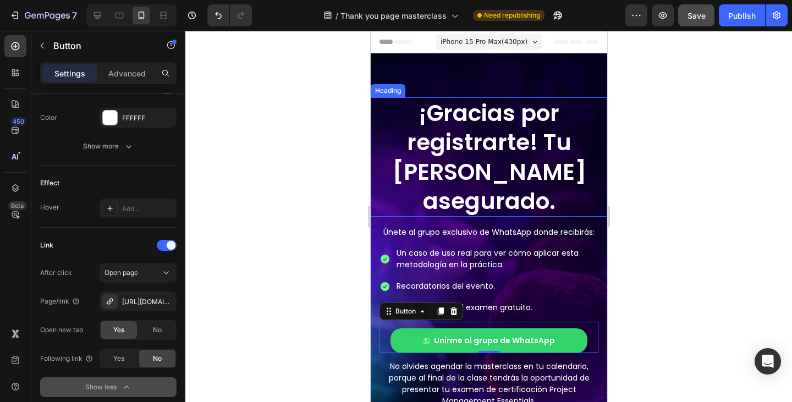
scroll to position [110, 0]
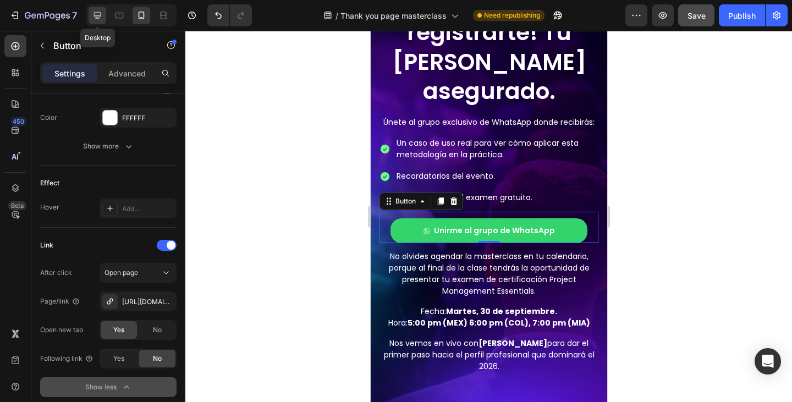
click at [93, 13] on icon at bounding box center [97, 15] width 11 height 11
type input "40%"
type input "20"
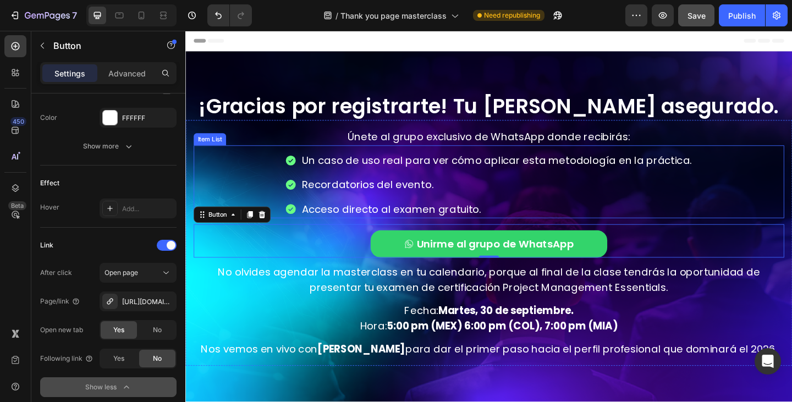
click at [440, 222] on p "Acceso directo al examen gratuito." at bounding box center [525, 225] width 424 height 17
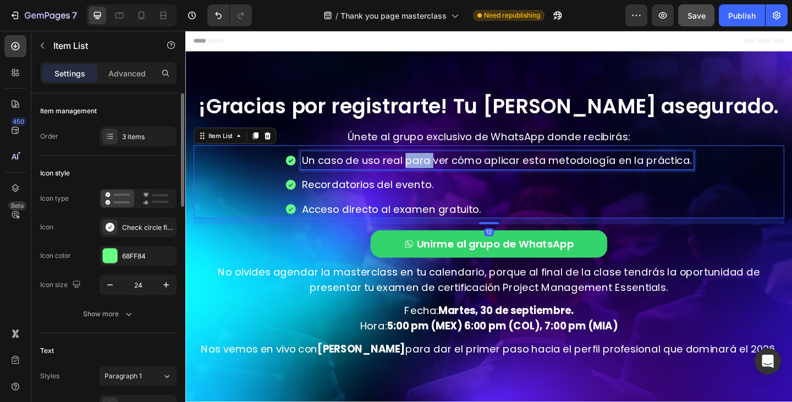
click at [423, 167] on p "Un caso de uso real para ver cómo aplicar esta metodología en la práctica." at bounding box center [525, 172] width 424 height 17
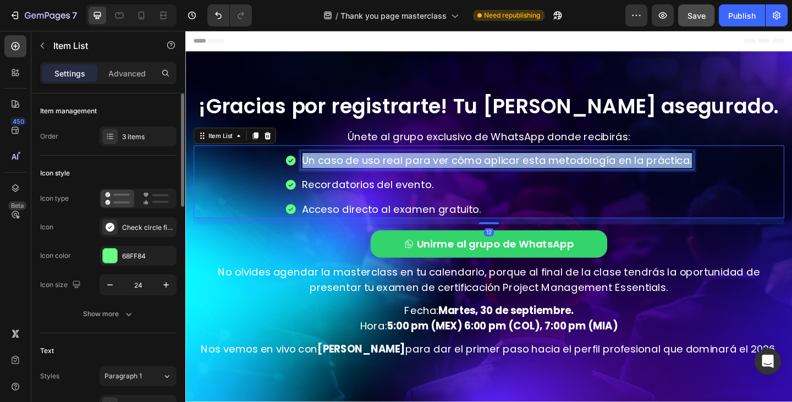
click at [423, 167] on p "Un caso de uso real para ver cómo aplicar esta metodología en la práctica." at bounding box center [525, 172] width 424 height 17
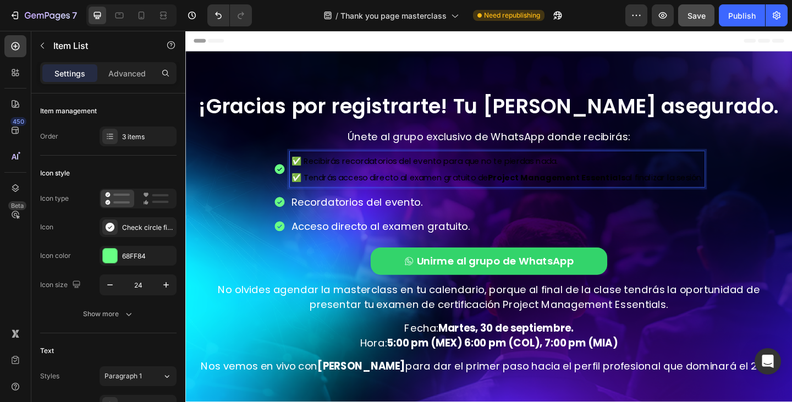
click at [420, 192] on span "✅ Tendrás acceso directo al examen gratuito de Project Management Essentials al…" at bounding box center [524, 190] width 448 height 13
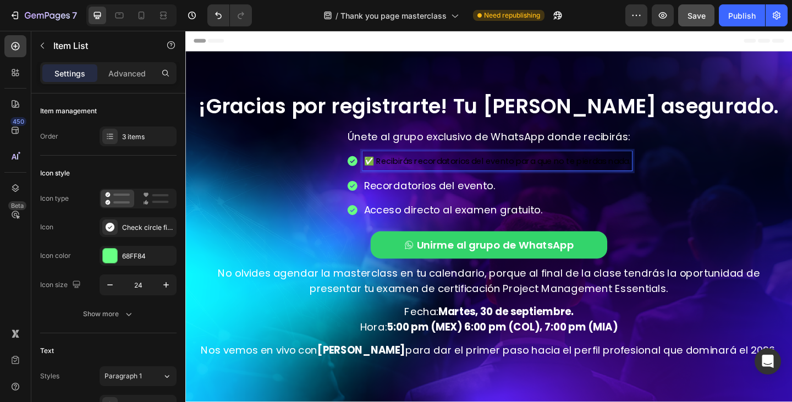
click at [391, 168] on span "✅ Recibirás recordatorios del evento para que no te pierdas nada." at bounding box center [525, 173] width 290 height 13
click at [385, 172] on span "✅ Recibirás recordatorios del evento para que no te pierdas nada." at bounding box center [525, 173] width 290 height 13
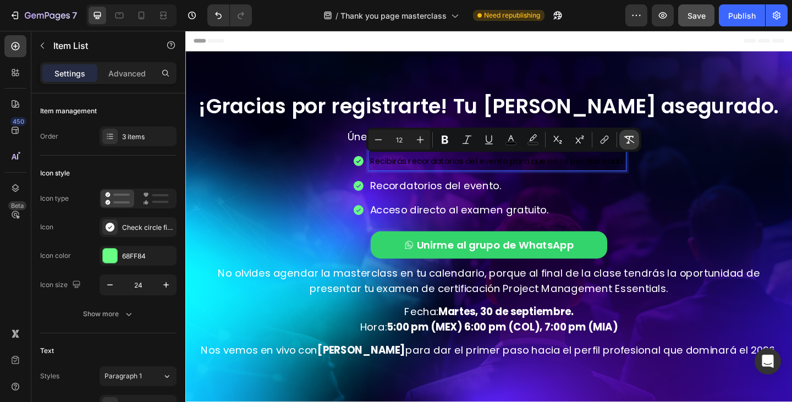
click at [628, 133] on button "Remove Format" at bounding box center [630, 140] width 20 height 20
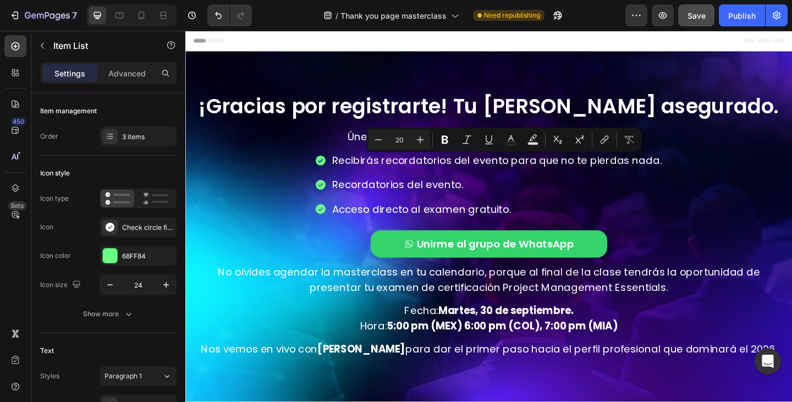
click at [436, 187] on div "Recibirás recordatorios del evento para que no te pierdas nada. Recordatorios d…" at bounding box center [516, 198] width 380 height 73
type input "16"
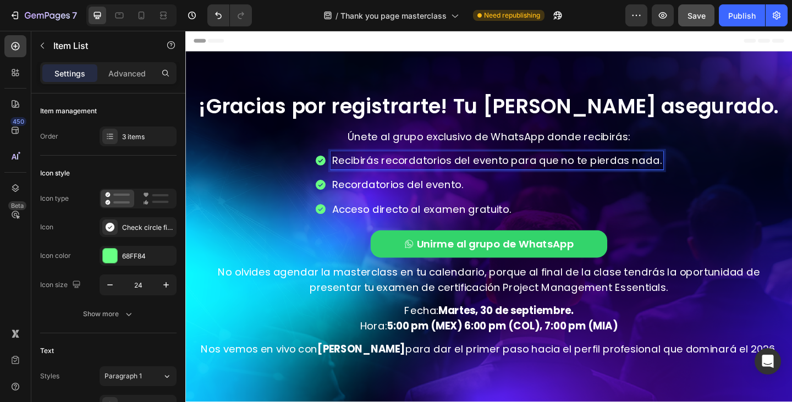
click at [345, 172] on p "Recibirás recordatorios del evento para que no te pierdas nada." at bounding box center [524, 172] width 359 height 17
click at [346, 171] on p "Recibirás recordatorios del evento para que no te pierdas nada." at bounding box center [524, 172] width 359 height 17
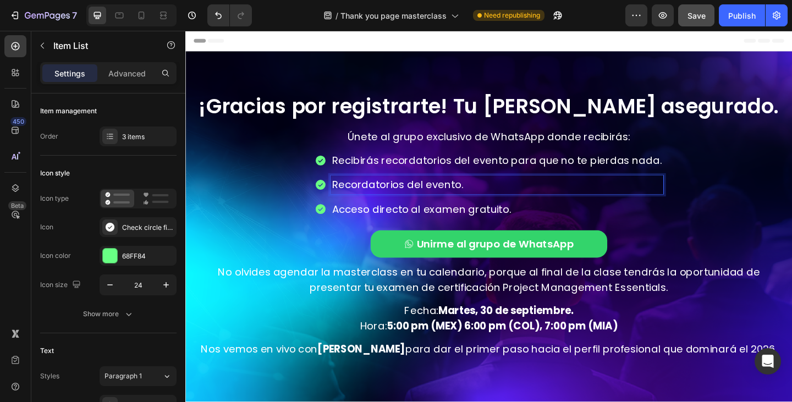
click at [372, 199] on p "Recordatorios del evento." at bounding box center [524, 198] width 359 height 17
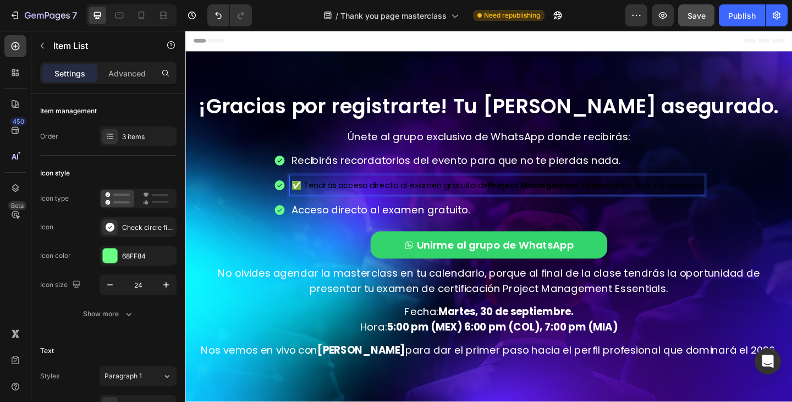
click at [310, 198] on span "✅ Tendrás acceso directo al examen gratuito de Project Management Essentials al…" at bounding box center [524, 199] width 448 height 13
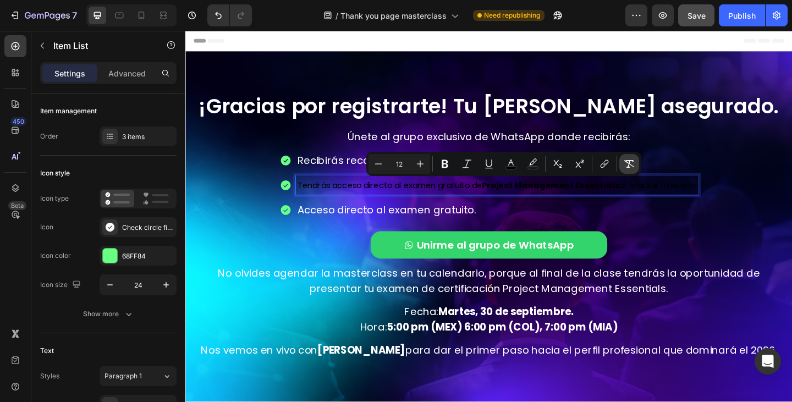
click at [633, 165] on icon "Editor contextual toolbar" at bounding box center [629, 163] width 11 height 11
type input "20"
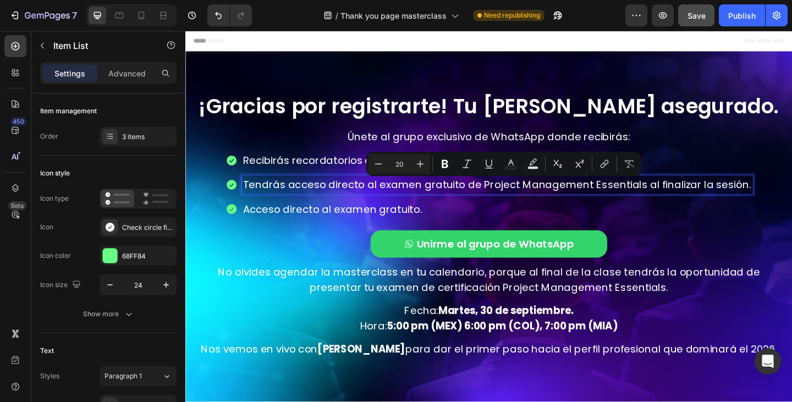
click at [298, 222] on p "Acceso directo al examen gratuito." at bounding box center [524, 225] width 553 height 17
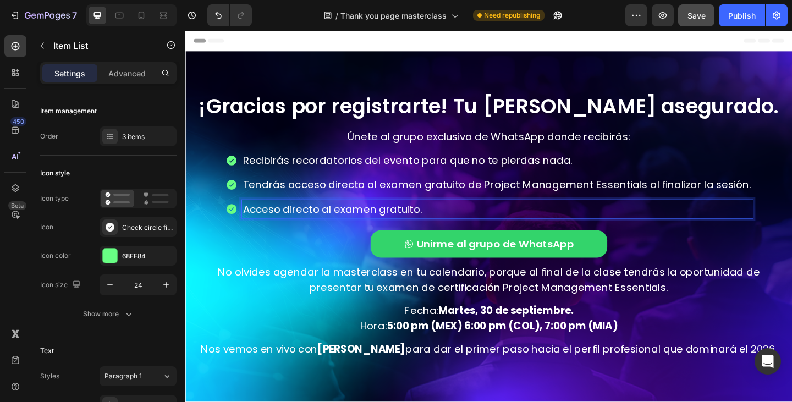
click at [232, 248] on div "Unirme al grupo de WhatsApp Button" at bounding box center [515, 260] width 643 height 36
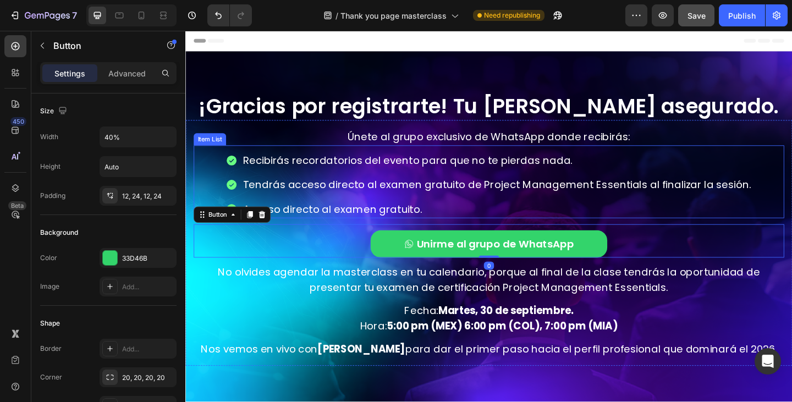
click at [311, 229] on p "Acceso directo al examen gratuito." at bounding box center [524, 225] width 553 height 17
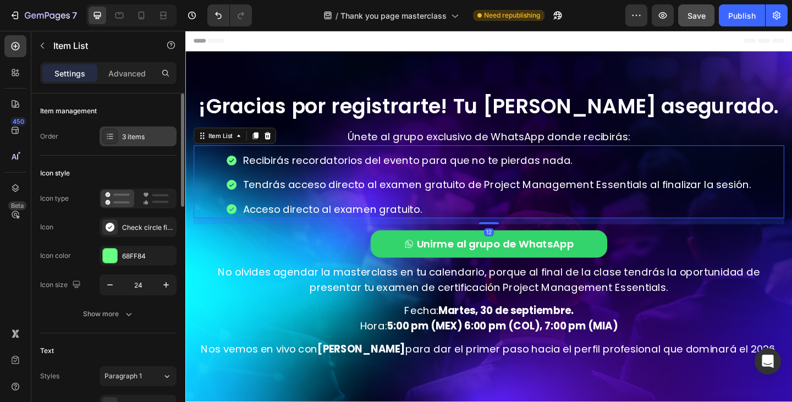
click at [125, 136] on div "3 items" at bounding box center [148, 137] width 52 height 10
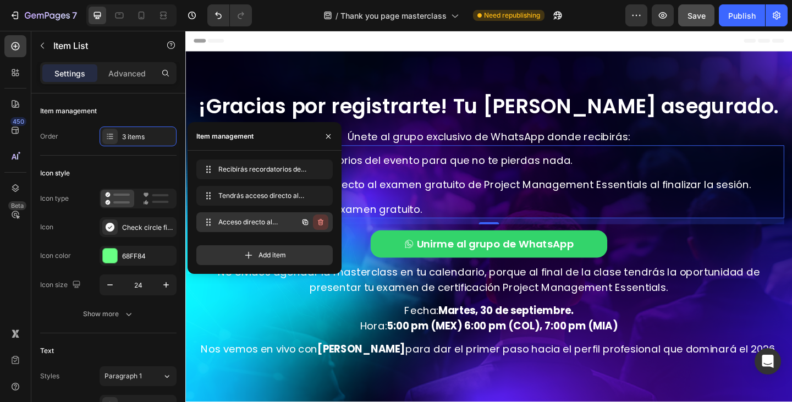
click at [316, 217] on button "button" at bounding box center [320, 222] width 15 height 15
click at [320, 221] on div "Delete" at bounding box center [313, 222] width 20 height 10
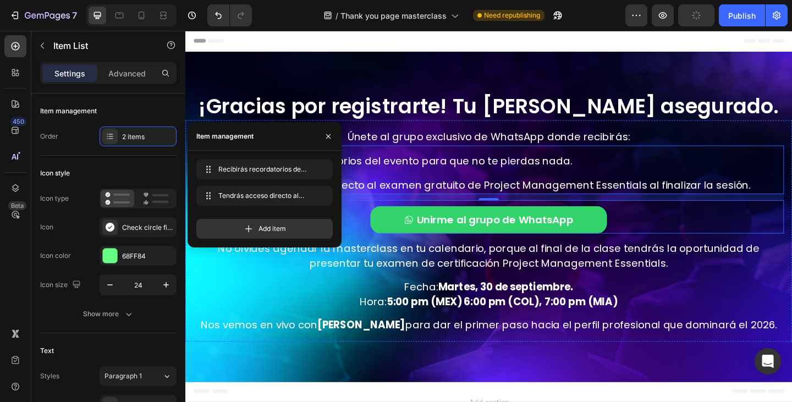
click at [370, 242] on div "Unirme al grupo de WhatsApp Button" at bounding box center [515, 233] width 643 height 36
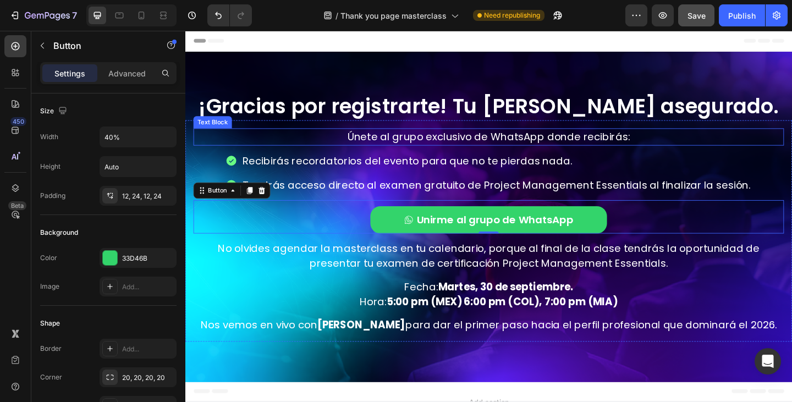
click at [392, 141] on p "Únete al grupo exclusivo de WhatsApp donde recibirás:" at bounding box center [515, 146] width 641 height 17
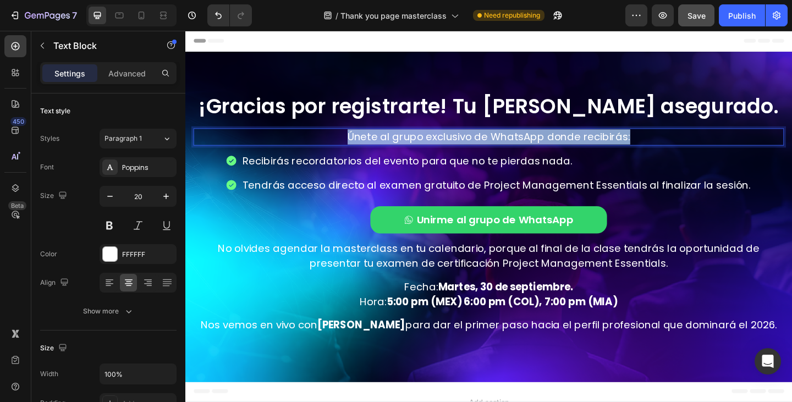
click at [392, 141] on p "Únete al grupo exclusivo de WhatsApp donde recibirás:" at bounding box center [515, 146] width 641 height 17
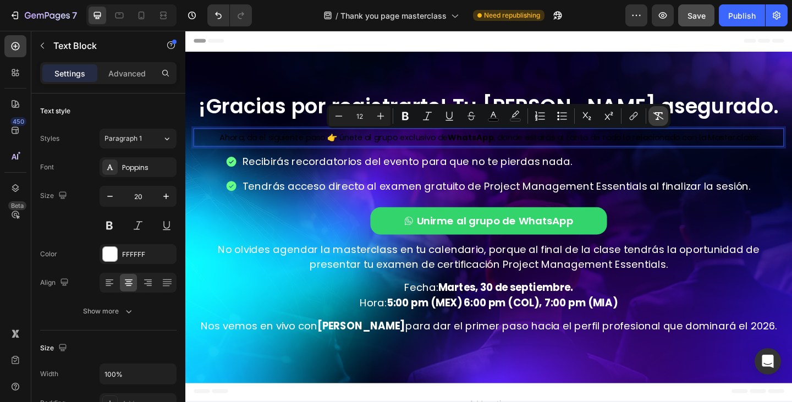
click at [658, 111] on icon "Editor contextual toolbar" at bounding box center [658, 116] width 11 height 11
type input "20"
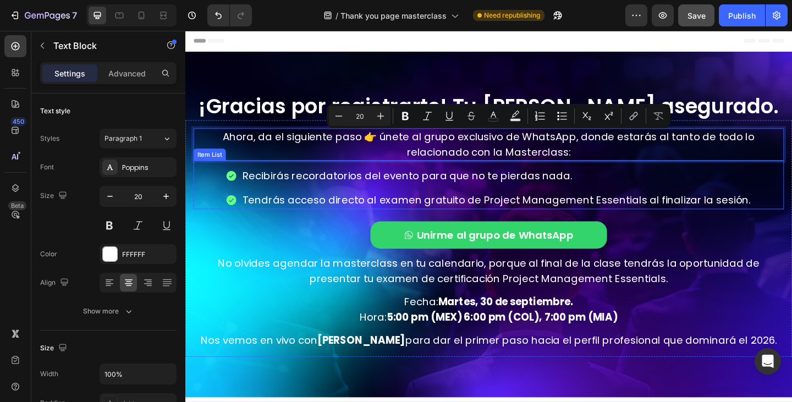
click at [475, 209] on p "Tendrás acceso directo al examen gratuito de Project Management Essentials al f…" at bounding box center [524, 215] width 553 height 17
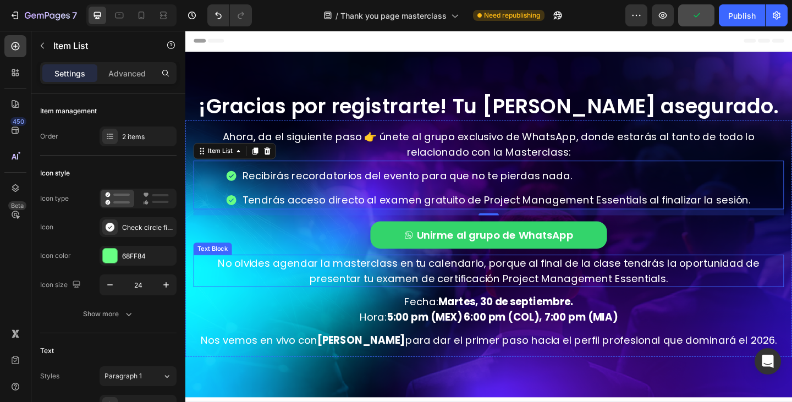
click at [391, 285] on p "No olvides agendar la masterclass en tu calendario, porque al final de la clase…" at bounding box center [515, 292] width 641 height 33
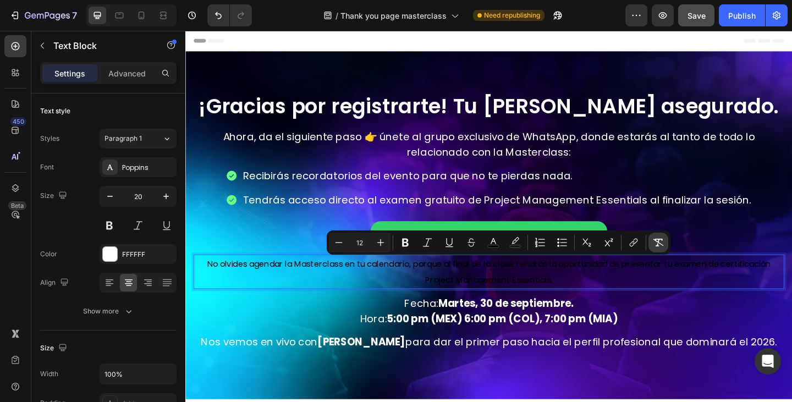
click at [665, 239] on button "Remove Format" at bounding box center [659, 243] width 20 height 20
type input "20"
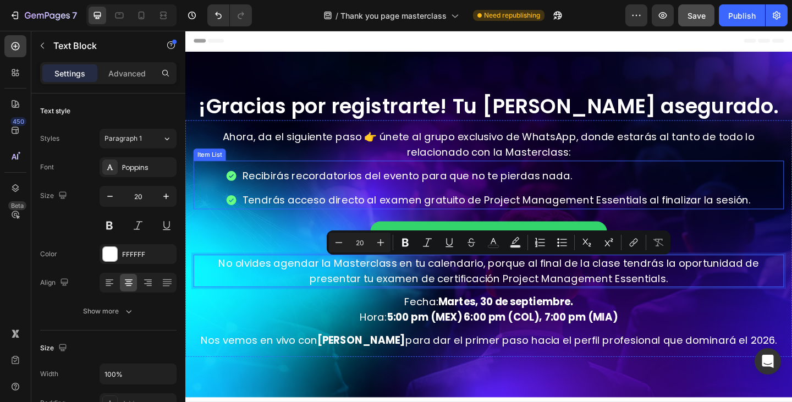
click at [479, 214] on p "Tendrás acceso directo al examen gratuito de Project Management Essentials al f…" at bounding box center [524, 215] width 553 height 17
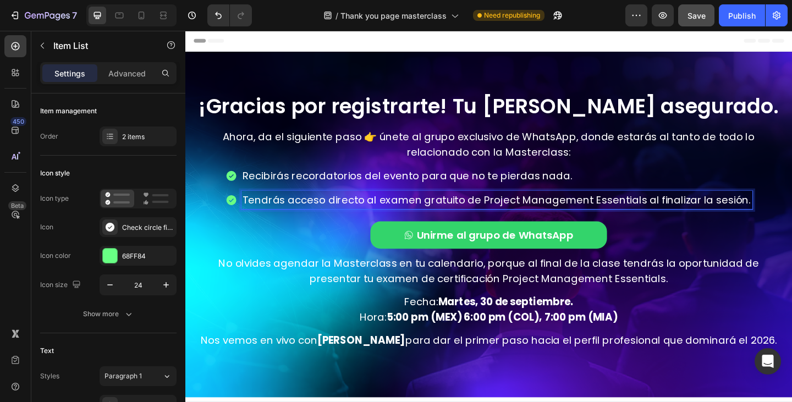
click at [514, 214] on p "Tendrás acceso directo al examen gratuito de Project Management Essentials al f…" at bounding box center [524, 215] width 553 height 17
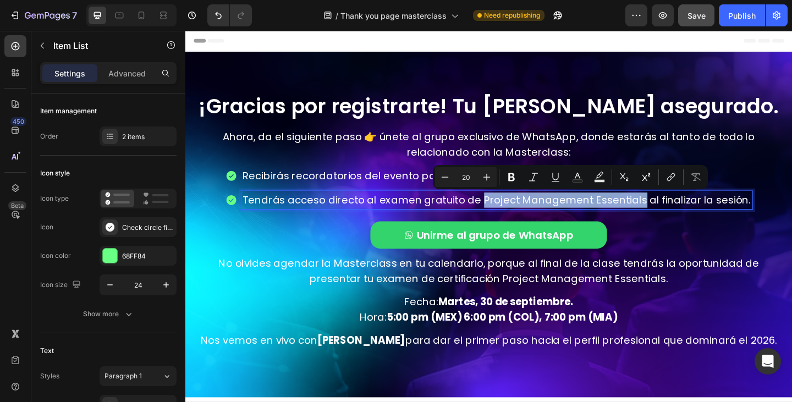
drag, startPoint x: 509, startPoint y: 213, endPoint x: 677, endPoint y: 218, distance: 167.9
click at [677, 218] on p "Tendrás acceso directo al examen gratuito de Project Management Essentials al f…" at bounding box center [524, 215] width 553 height 17
click at [514, 180] on icon "Editor contextual toolbar" at bounding box center [511, 177] width 7 height 8
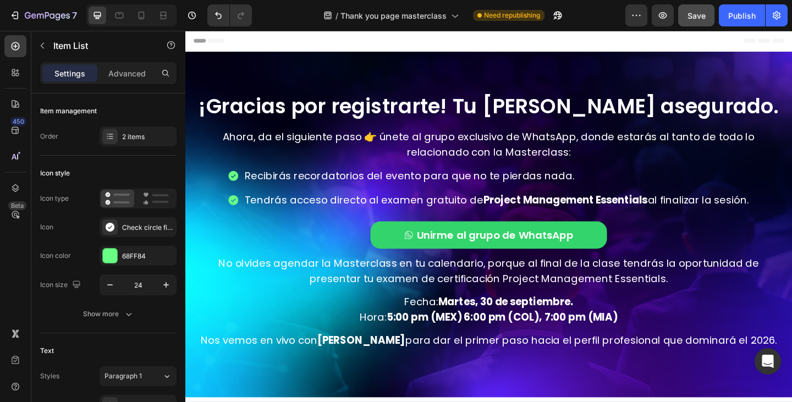
click at [444, 223] on div "Tendrás acceso directo al examen gratuito de Project Management Essentials al f…" at bounding box center [525, 215] width 552 height 20
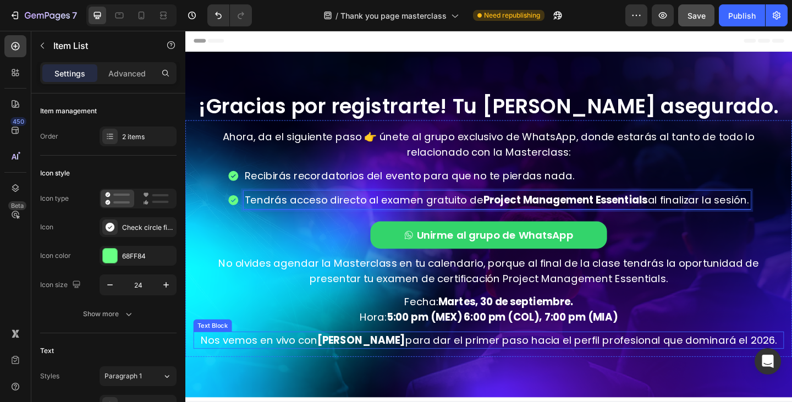
click at [466, 364] on p "Nos vemos en vivo con Wil Pinzon para dar el primer paso hacia el perfil profes…" at bounding box center [515, 367] width 641 height 17
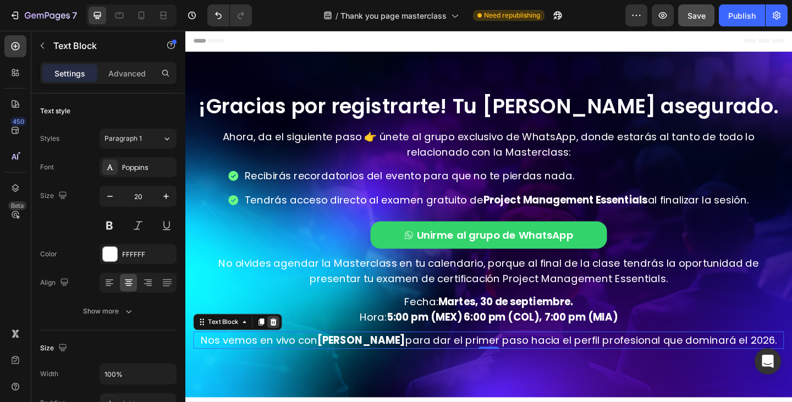
click at [276, 346] on div at bounding box center [281, 347] width 13 height 13
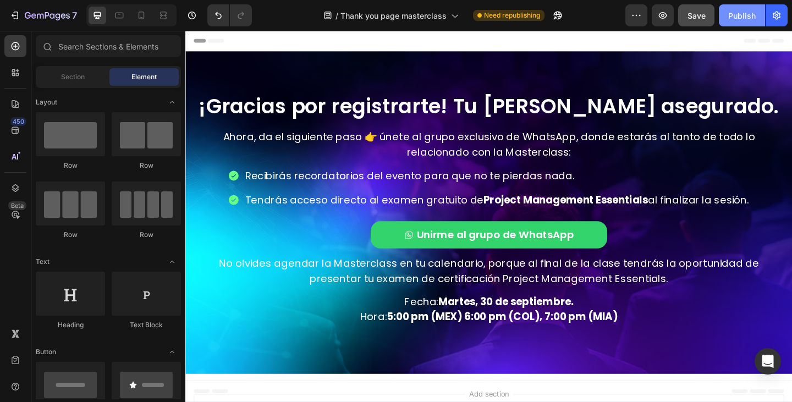
click at [736, 12] on div "Publish" at bounding box center [743, 16] width 28 height 12
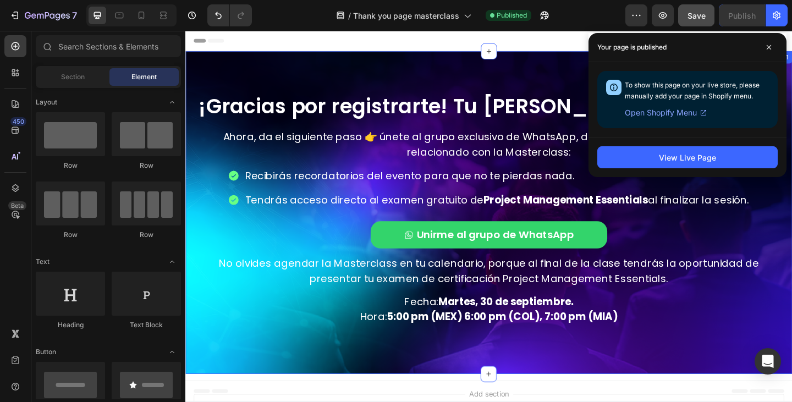
drag, startPoint x: 576, startPoint y: 382, endPoint x: 570, endPoint y: 388, distance: 8.6
click at [576, 382] on div "¡Gracias por registrarte! Tu cupo está asegurado. Heading Ahora, da el siguient…" at bounding box center [515, 228] width 660 height 351
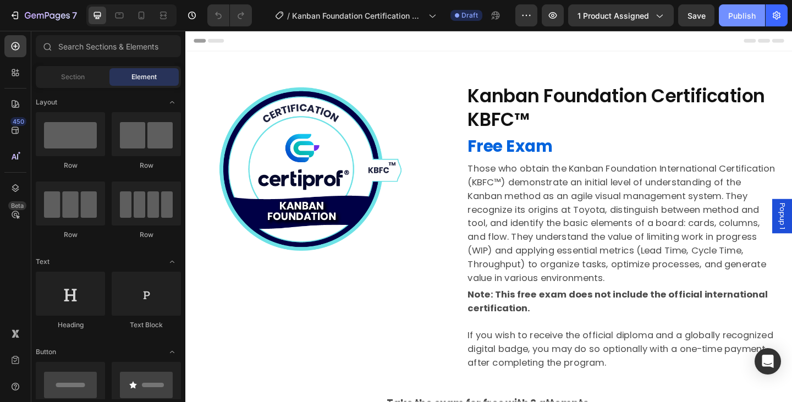
click at [725, 20] on button "Publish" at bounding box center [742, 15] width 46 height 22
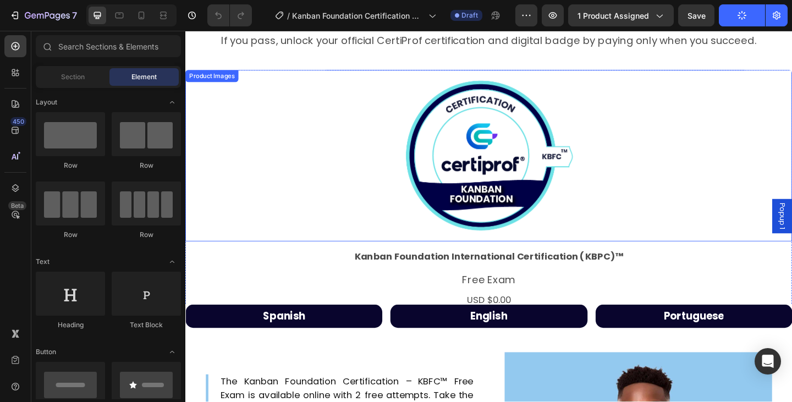
scroll to position [440, 0]
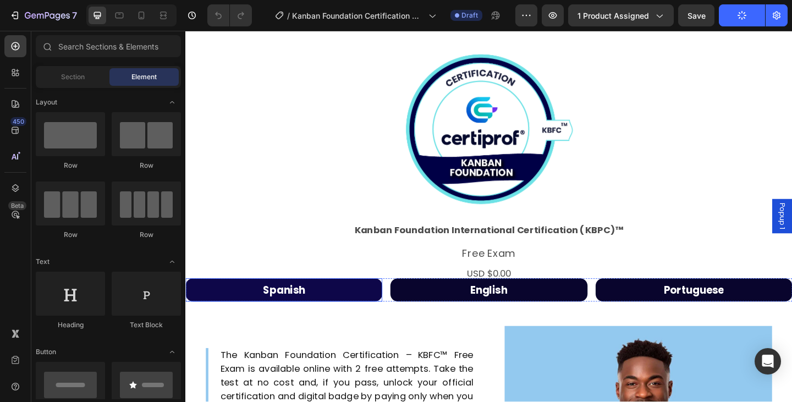
click at [313, 303] on link "Spanish" at bounding box center [292, 312] width 214 height 25
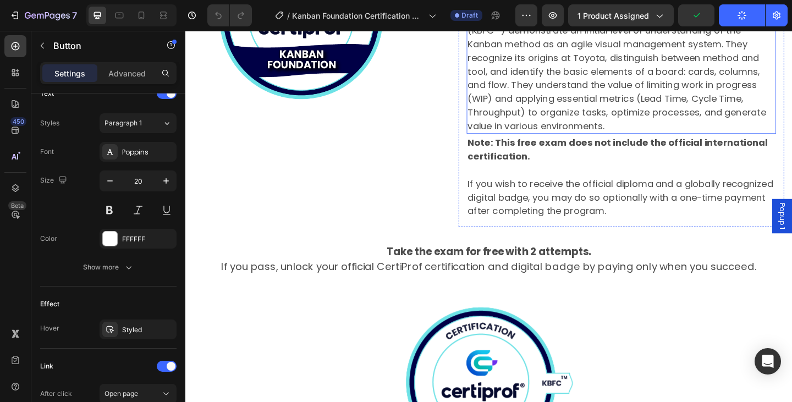
scroll to position [0, 0]
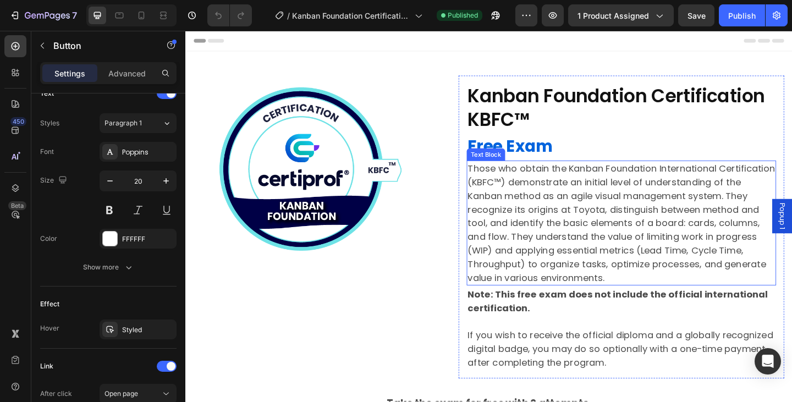
click at [642, 203] on p "Those who obtain the Kanban Foundation International Certification (KBFC™) demo…" at bounding box center [660, 240] width 335 height 134
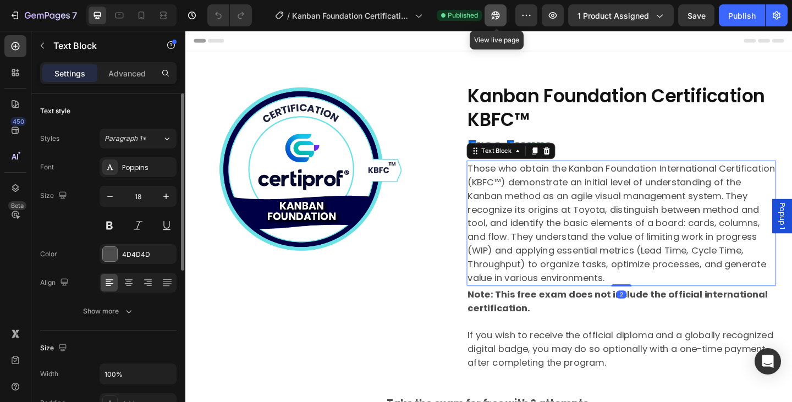
click at [500, 17] on icon "button" at bounding box center [496, 16] width 8 height 8
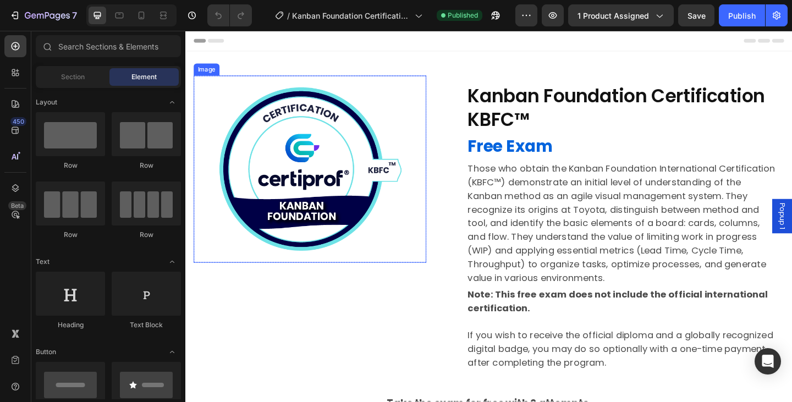
scroll to position [165, 0]
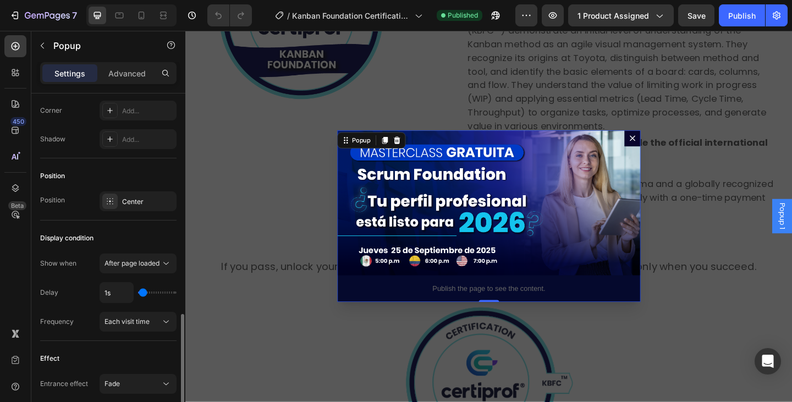
scroll to position [760, 0]
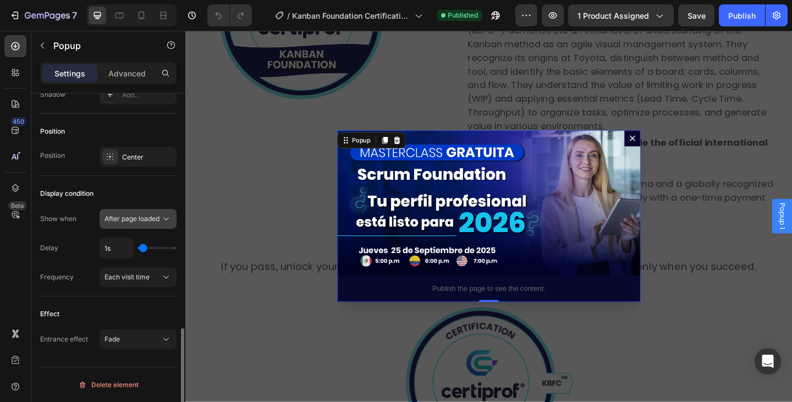
click at [127, 225] on button "After page loaded" at bounding box center [138, 219] width 77 height 20
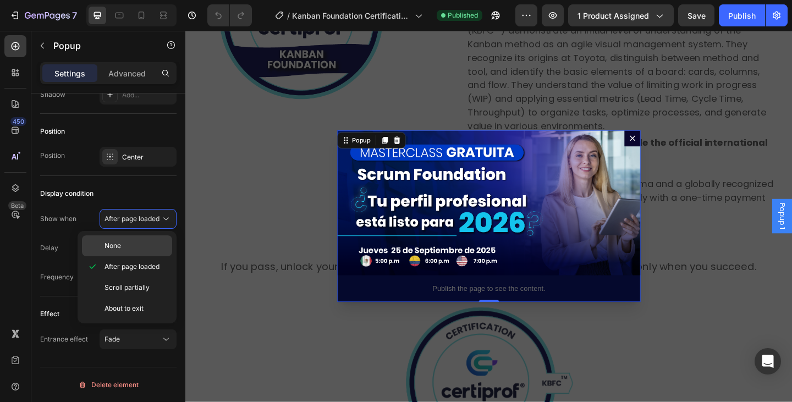
click at [123, 243] on p "None" at bounding box center [136, 246] width 63 height 10
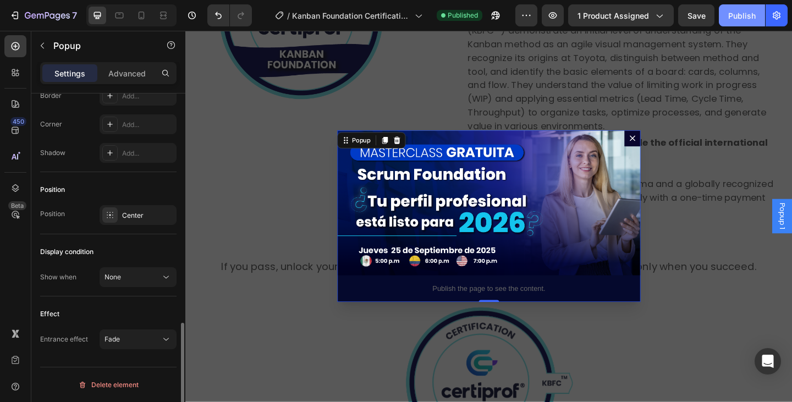
click at [728, 13] on button "Publish" at bounding box center [742, 15] width 46 height 22
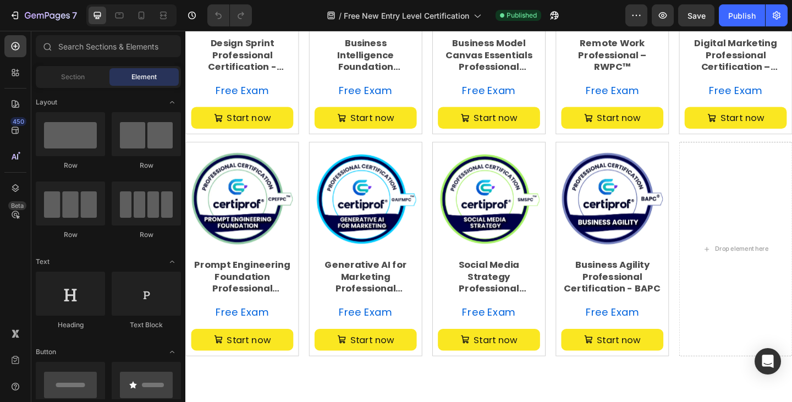
scroll to position [550, 0]
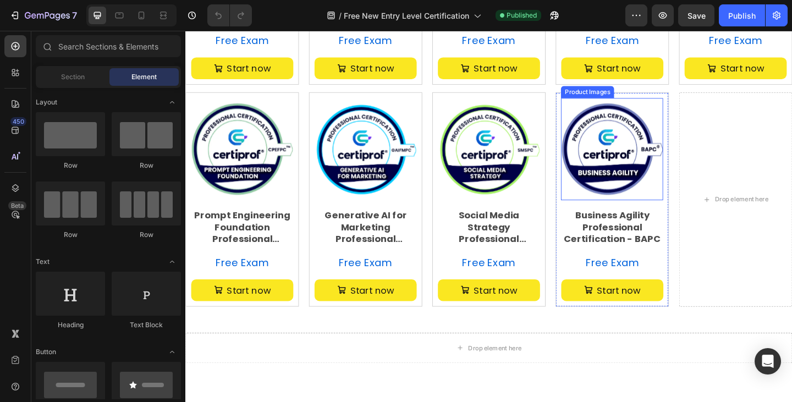
click at [677, 198] on img at bounding box center [649, 159] width 111 height 111
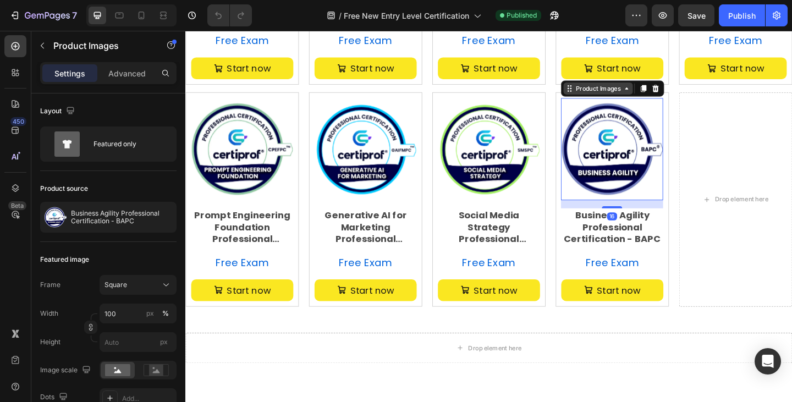
click at [653, 99] on div "Product Images" at bounding box center [634, 94] width 53 height 10
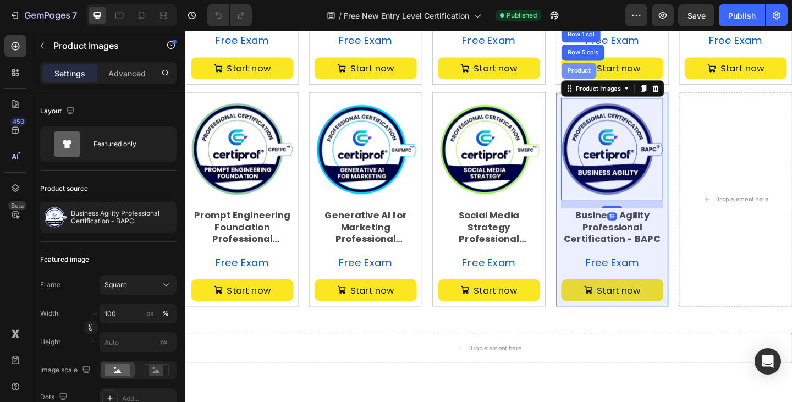
click at [618, 78] on div "Product" at bounding box center [613, 74] width 29 height 7
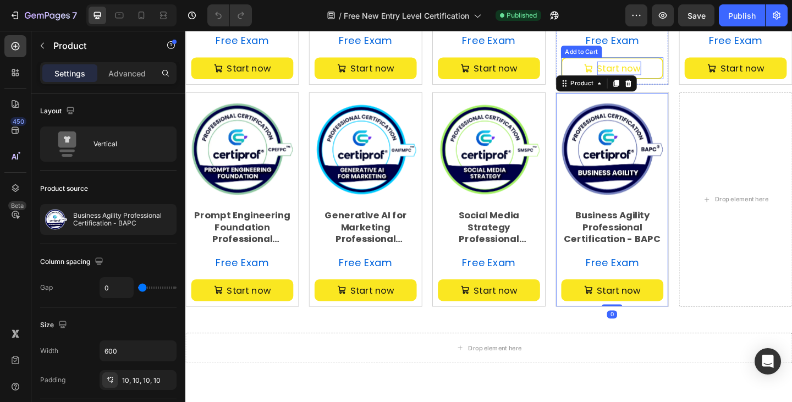
click at [648, 79] on div "Start now" at bounding box center [657, 71] width 48 height 15
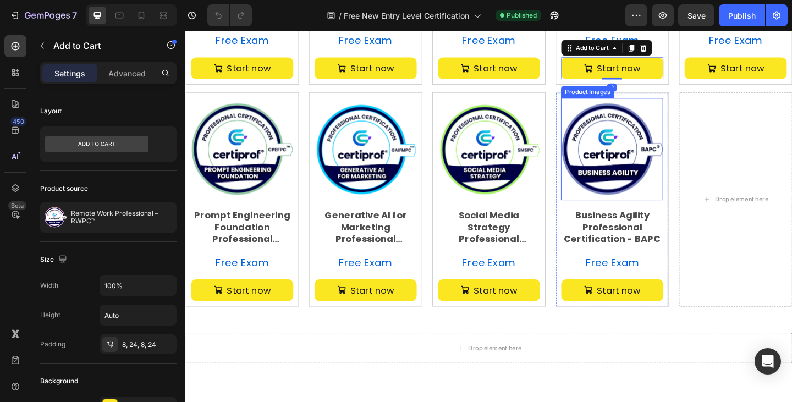
click at [599, 123] on img at bounding box center [649, 159] width 111 height 111
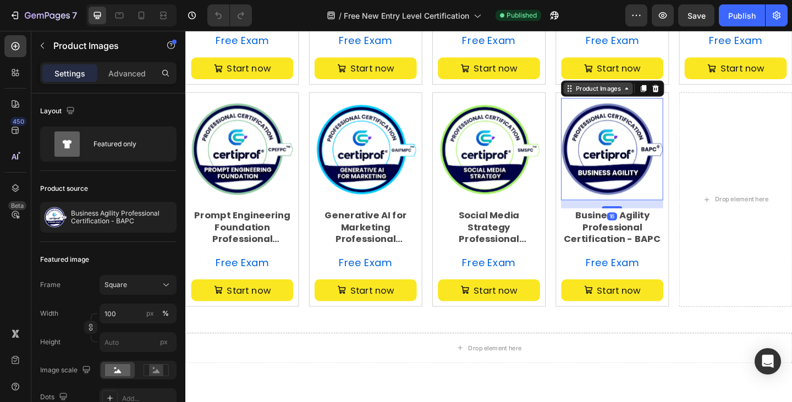
click at [610, 99] on div "Product Images" at bounding box center [634, 94] width 53 height 10
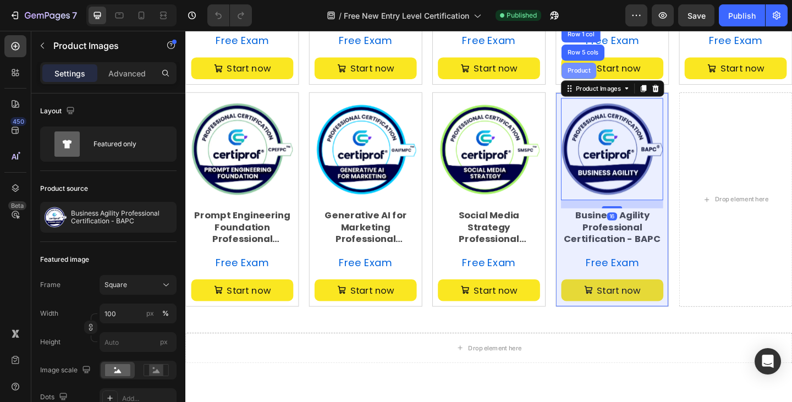
click at [620, 83] on div "Product" at bounding box center [614, 74] width 38 height 18
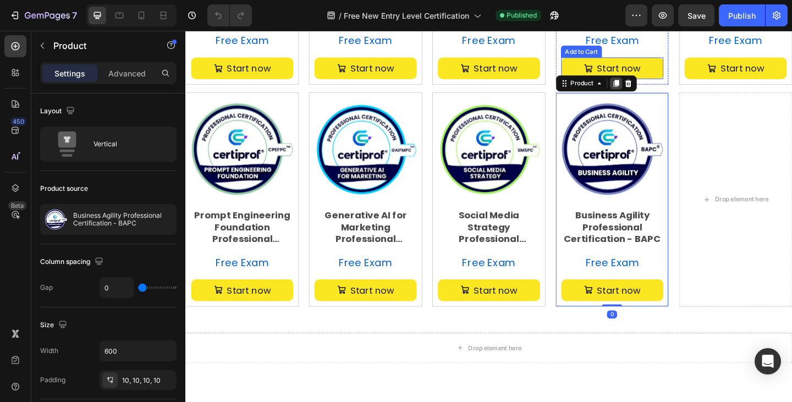
click at [652, 92] on icon at bounding box center [655, 89] width 6 height 8
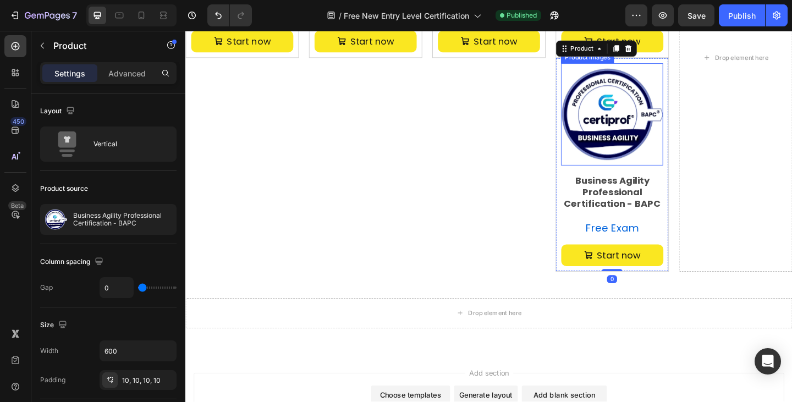
scroll to position [825, 0]
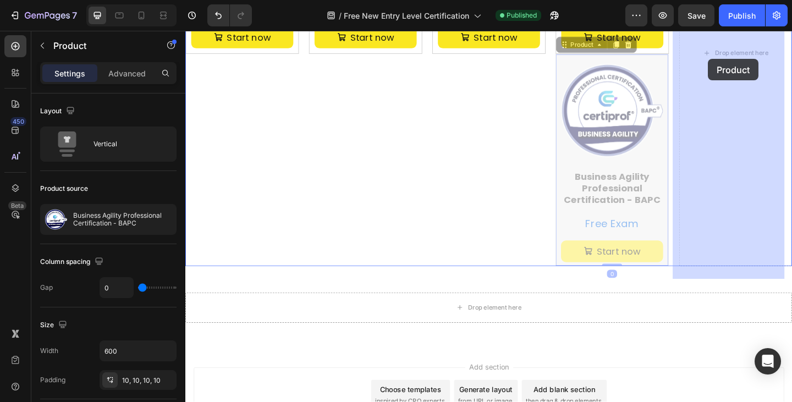
drag, startPoint x: 597, startPoint y: 63, endPoint x: 754, endPoint y: 62, distance: 158.0
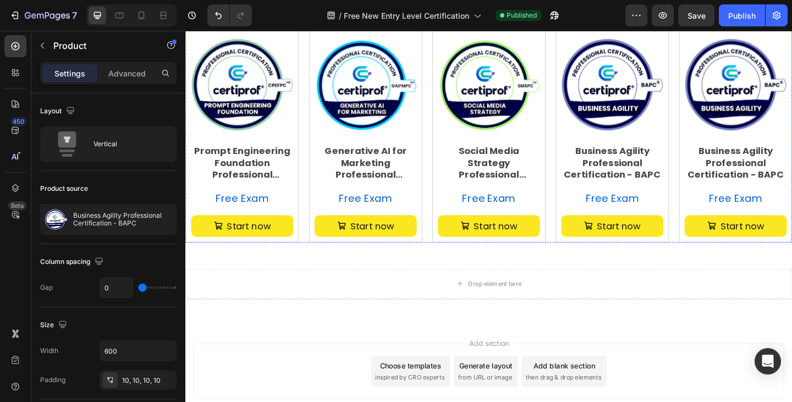
scroll to position [542, 0]
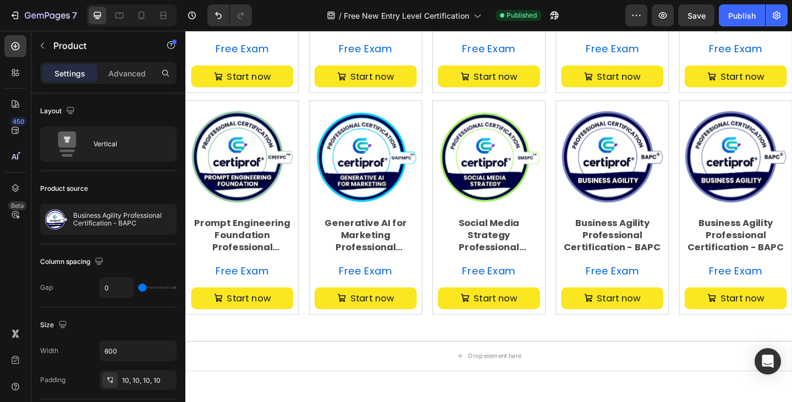
click at [768, 210] on img at bounding box center [784, 168] width 111 height 111
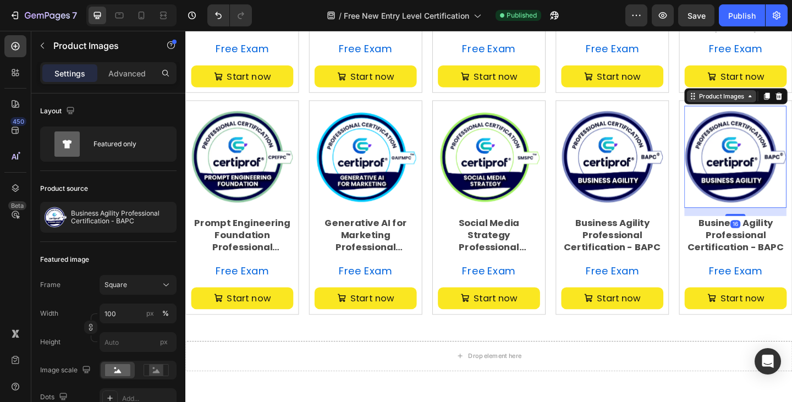
click at [742, 107] on div "Product Images" at bounding box center [768, 102] width 53 height 10
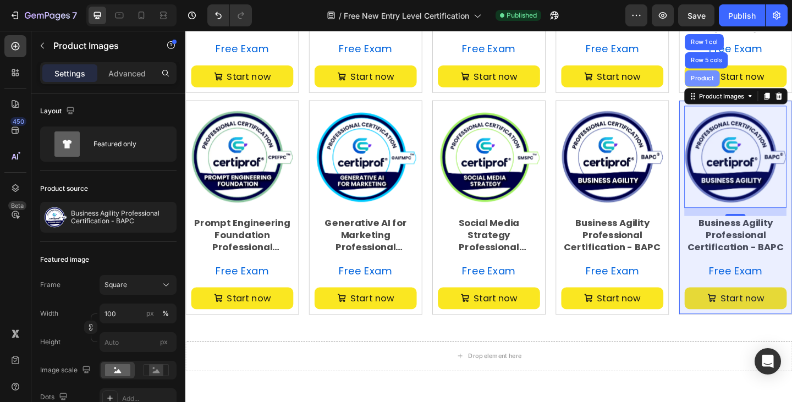
click at [736, 92] on div "Product" at bounding box center [748, 83] width 38 height 18
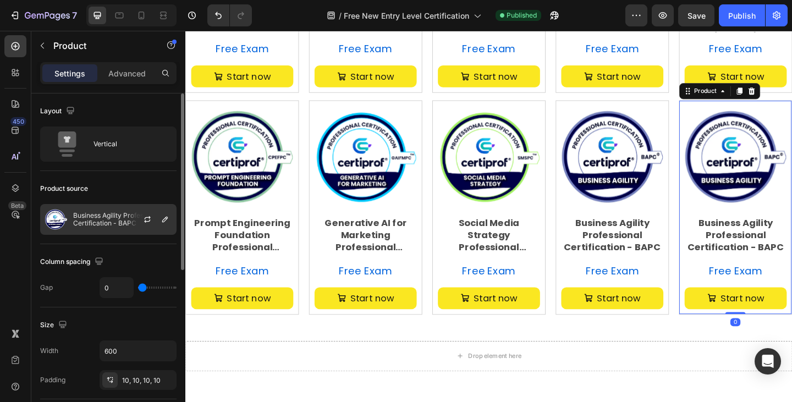
click at [105, 210] on div "Business Agility Professional Certification - BAPC" at bounding box center [108, 219] width 136 height 31
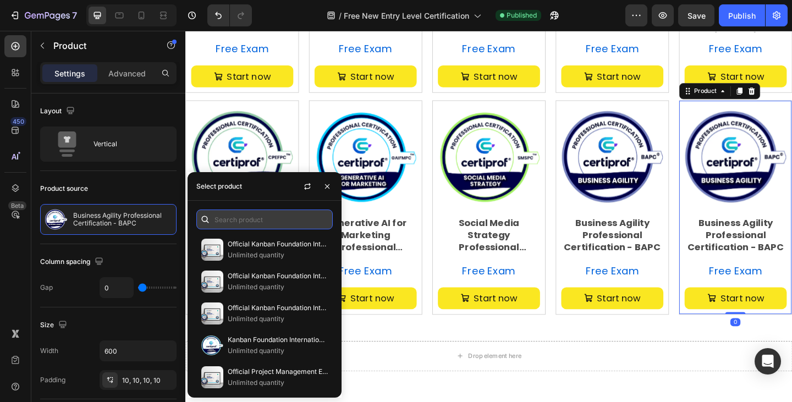
click at [249, 221] on input "text" at bounding box center [264, 220] width 136 height 20
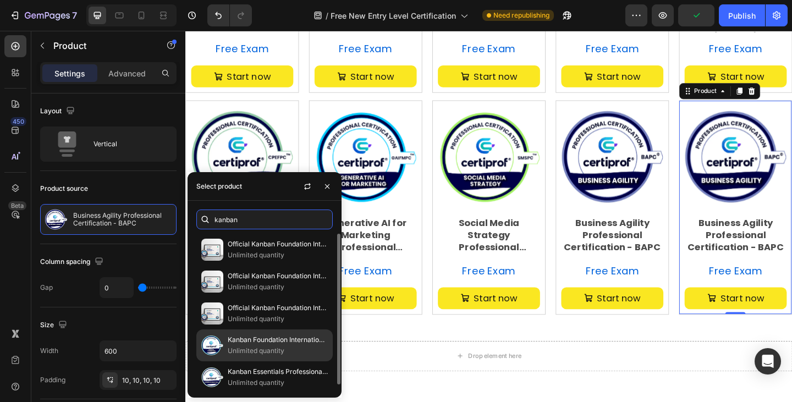
type input "kanban"
click at [253, 334] on div "Kanban Foundation International Certification (KBPC)™ Unlimited quantity" at bounding box center [264, 346] width 136 height 32
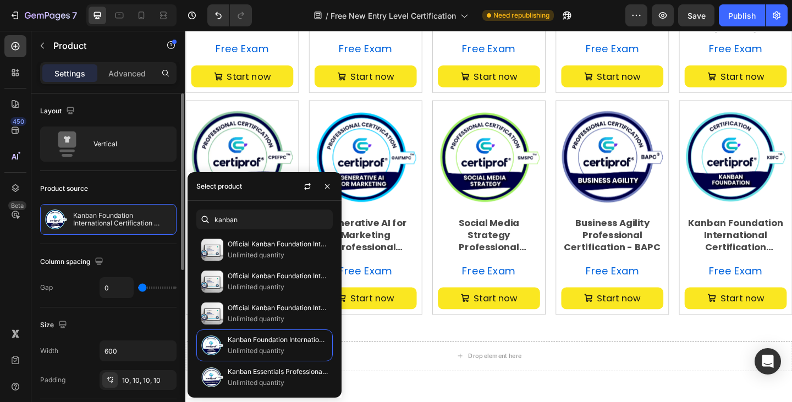
click at [129, 245] on div "Column spacing Gap 0" at bounding box center [108, 275] width 136 height 63
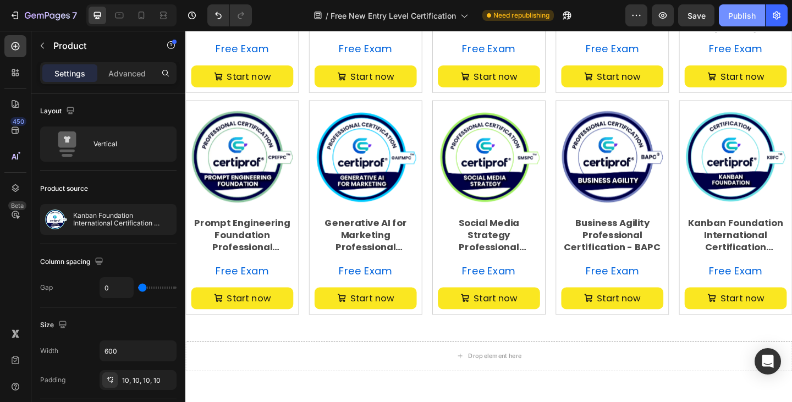
click at [751, 16] on div "Publish" at bounding box center [743, 16] width 28 height 12
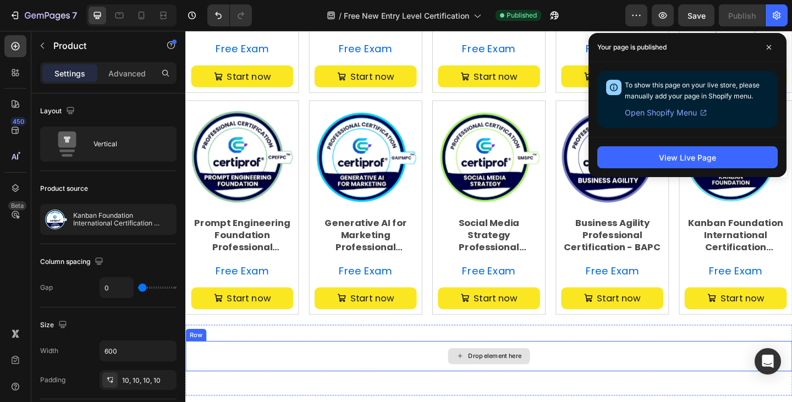
click at [575, 402] on div "Drop element here" at bounding box center [515, 385] width 660 height 33
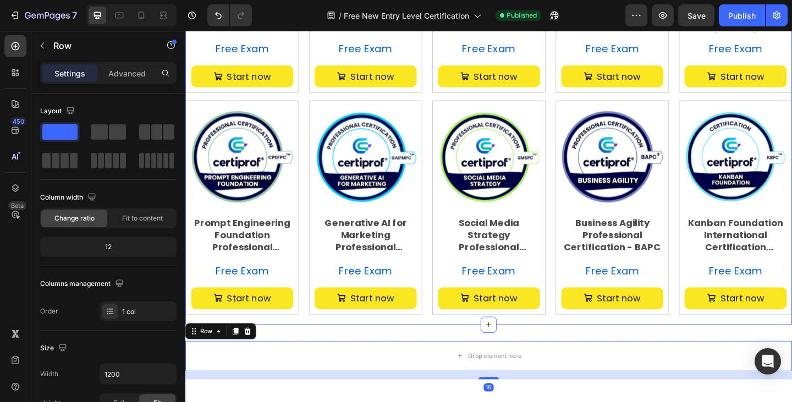
click at [499, 365] on div "Drop element here Row 16 Section 2" at bounding box center [515, 389] width 660 height 77
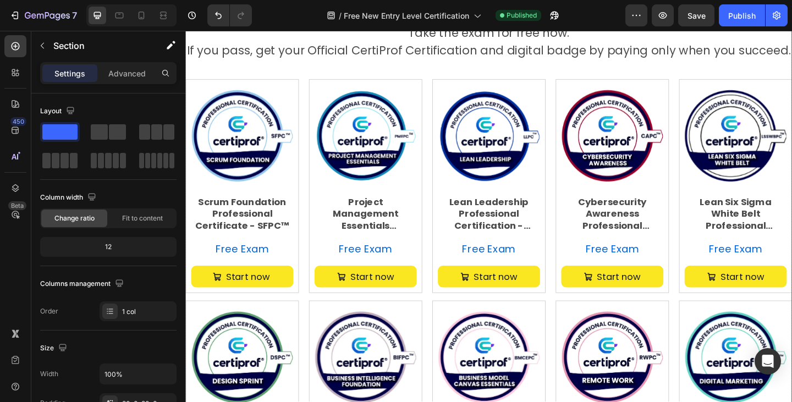
scroll to position [0, 0]
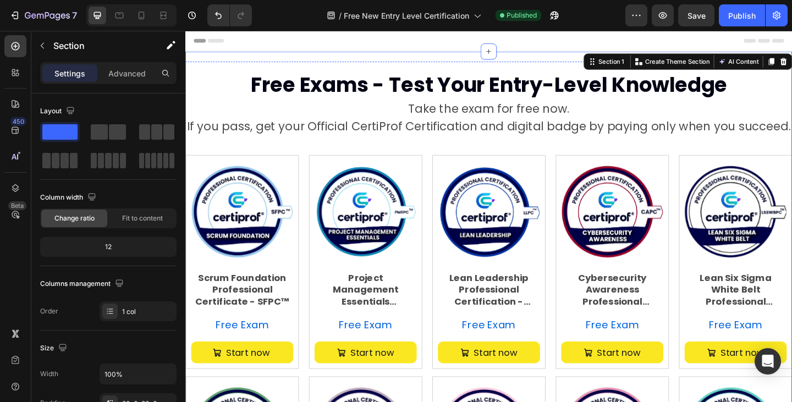
click at [446, 328] on div "Product Images Scrum Foundation Professional Certificate - SFPC™ Product Title …" at bounding box center [515, 282] width 660 height 233
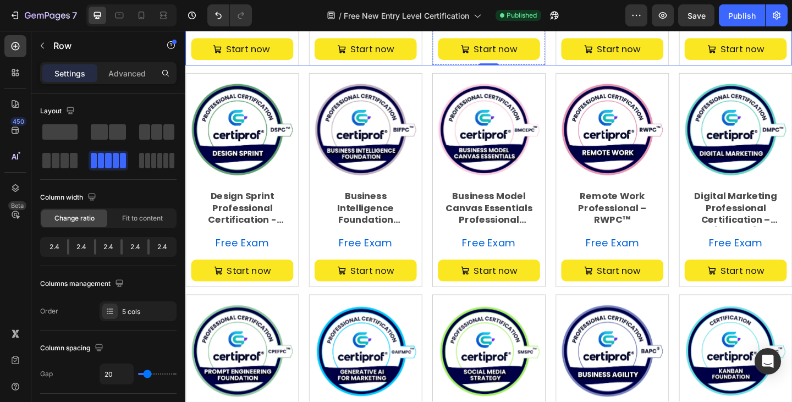
scroll to position [440, 0]
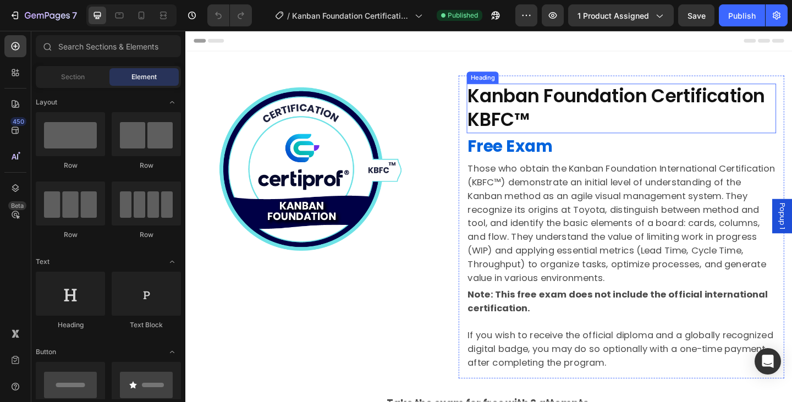
click at [655, 120] on h2 "Kanban Foundation Certification KBFC™" at bounding box center [659, 116] width 337 height 54
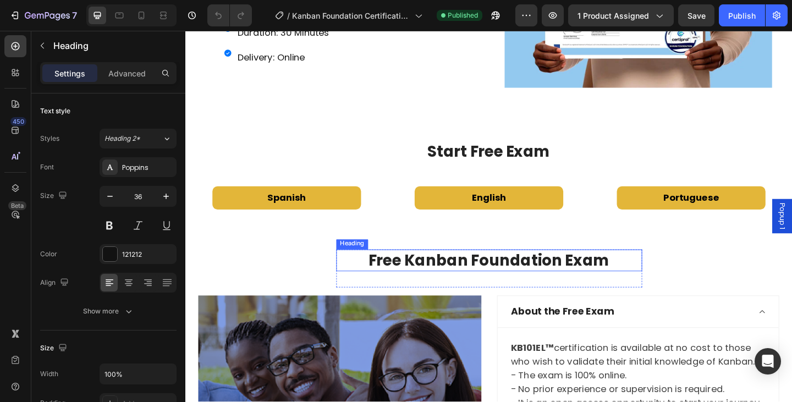
scroll to position [1211, 0]
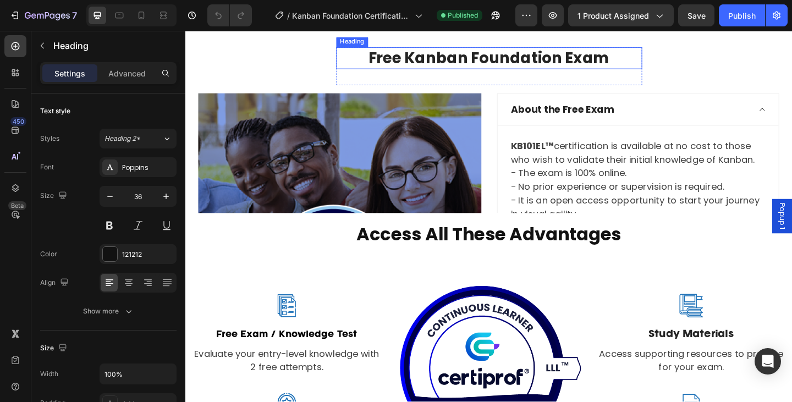
click at [401, 205] on img at bounding box center [353, 291] width 308 height 385
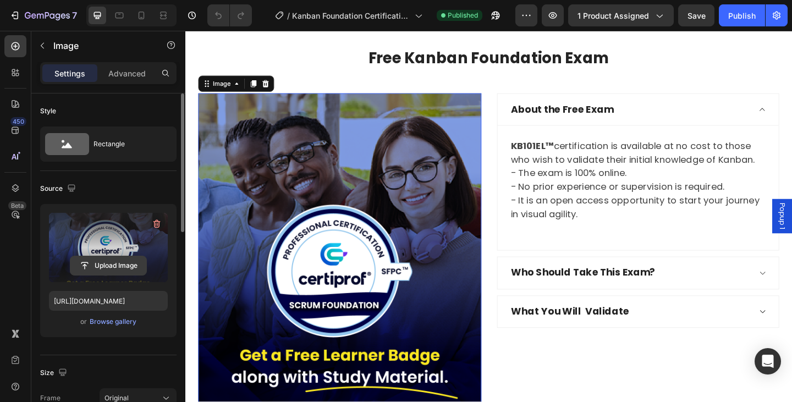
click at [118, 266] on input "file" at bounding box center [108, 265] width 76 height 19
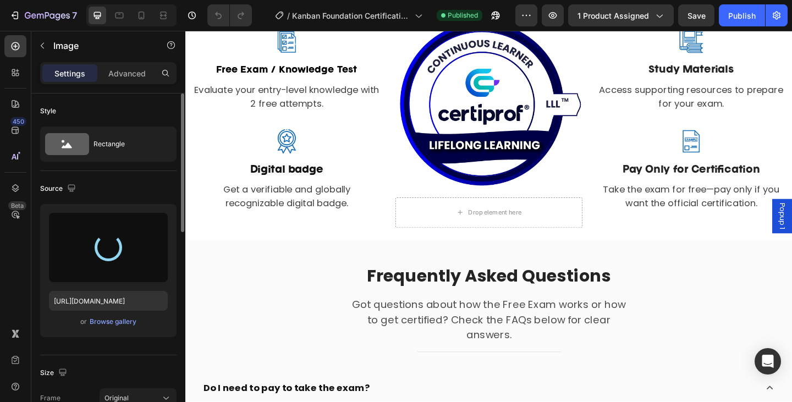
type input "[URL][DOMAIN_NAME]"
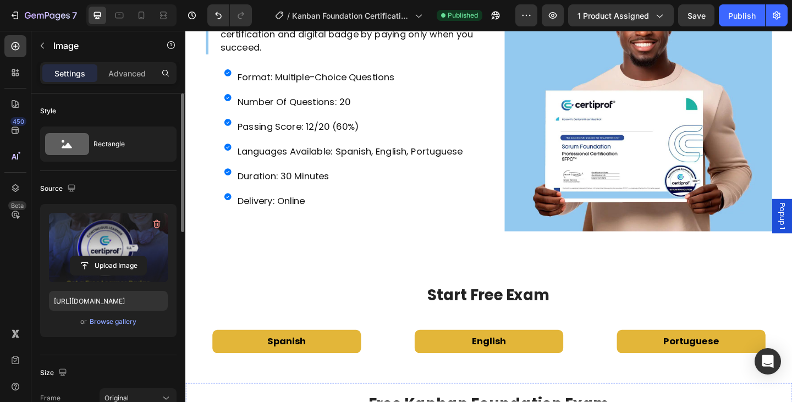
scroll to position [792, 0]
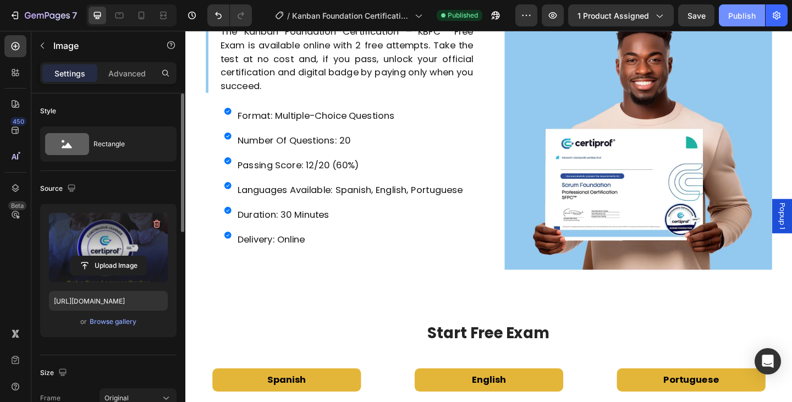
click at [738, 15] on div "Publish" at bounding box center [743, 16] width 28 height 12
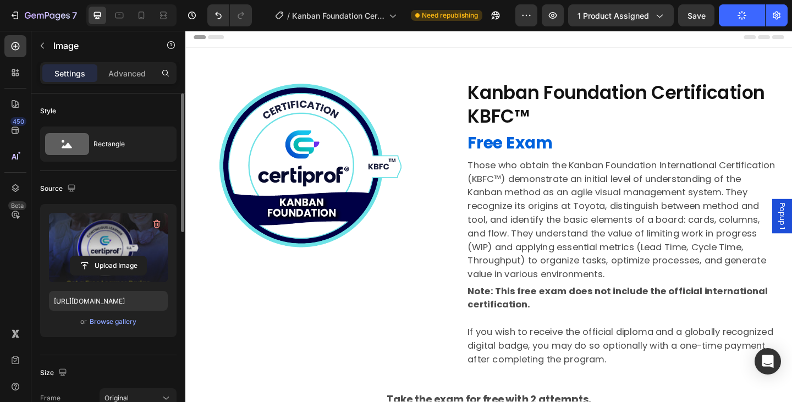
scroll to position [0, 0]
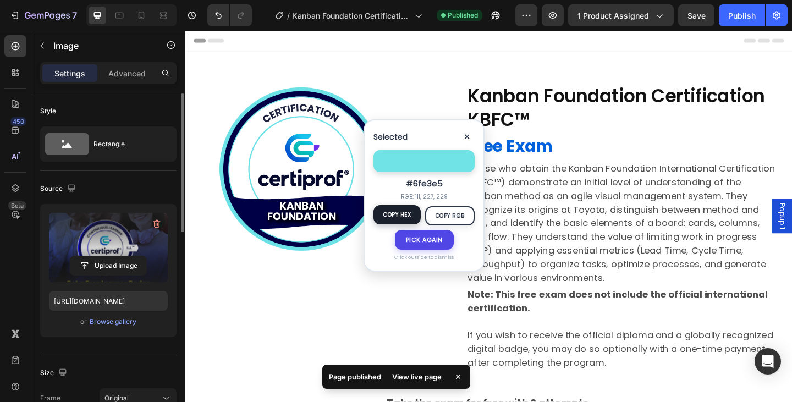
click at [392, 212] on button "Copy HEX" at bounding box center [397, 214] width 47 height 19
click at [469, 132] on button "✕" at bounding box center [467, 137] width 15 height 15
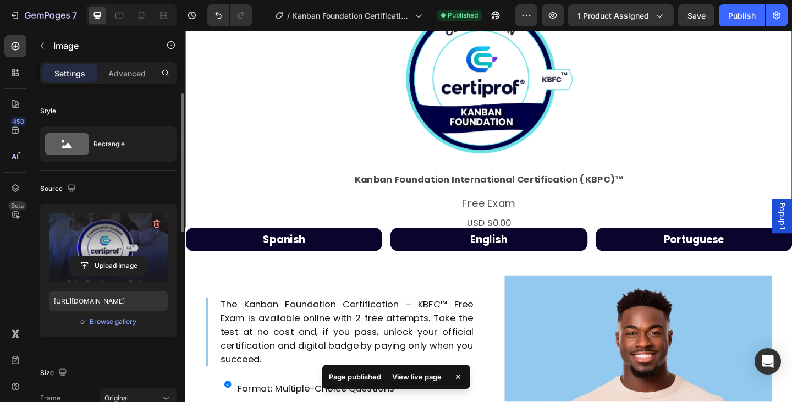
scroll to position [605, 0]
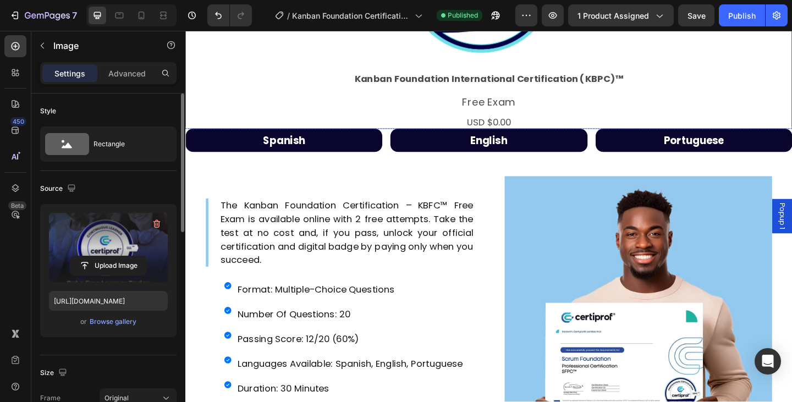
click at [770, 89] on div "Product Images Kanban Foundation International Certification (KBPC)™ Product Ti…" at bounding box center [515, 9] width 660 height 258
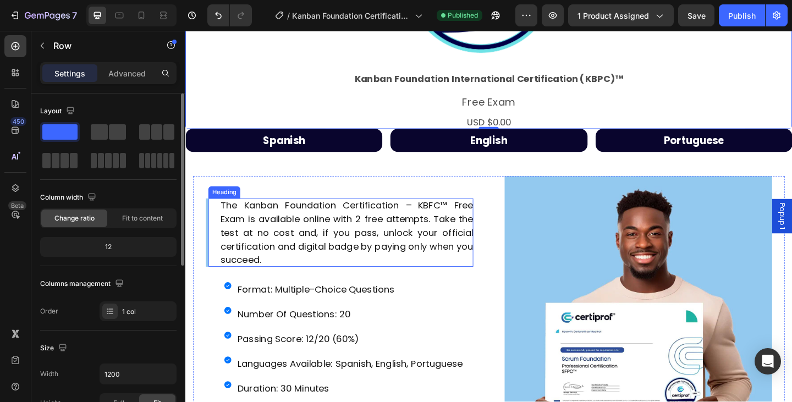
click at [240, 316] on div "format: multiple-choice questions" at bounding box center [358, 312] width 262 height 18
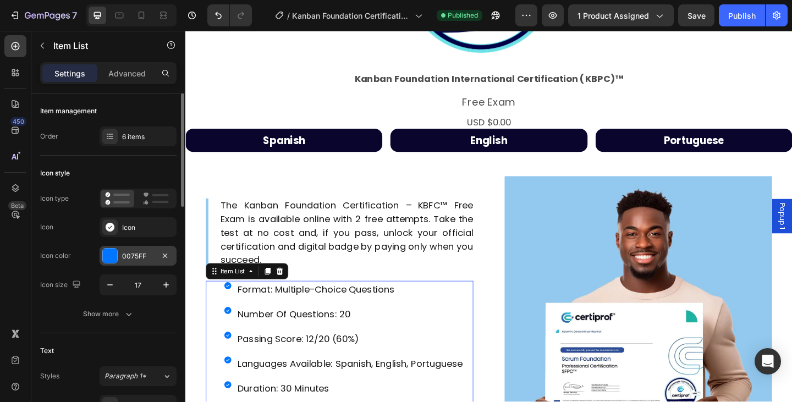
click at [125, 254] on div "0075FF" at bounding box center [138, 256] width 32 height 10
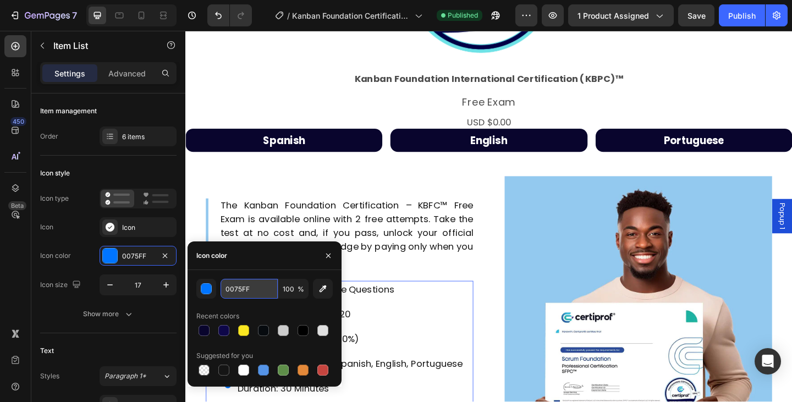
click at [244, 296] on input "0075FF" at bounding box center [249, 289] width 57 height 20
paste input "#6fe3e5"
type input "6FE3E5"
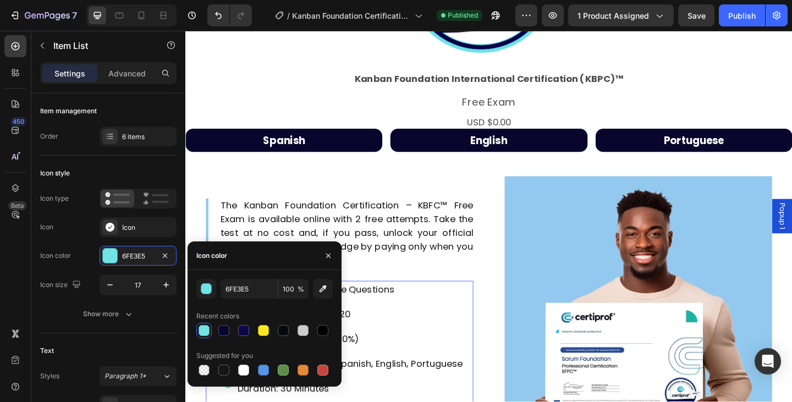
click at [238, 239] on h2 "The Kanban Foundation Certification – KBFC™ Free Exam is available online with …" at bounding box center [360, 251] width 275 height 74
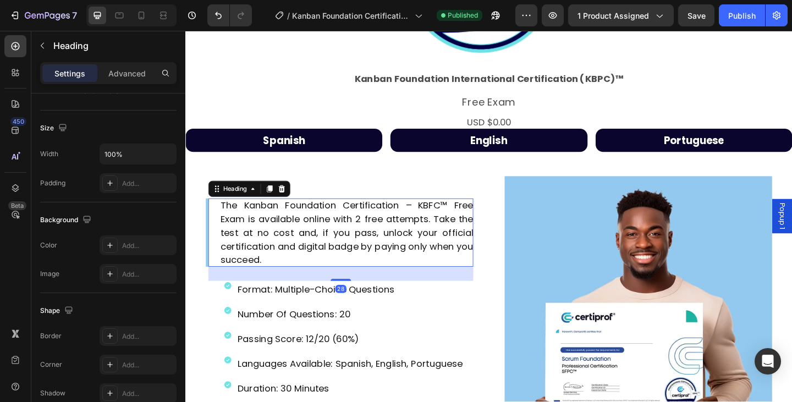
scroll to position [374, 0]
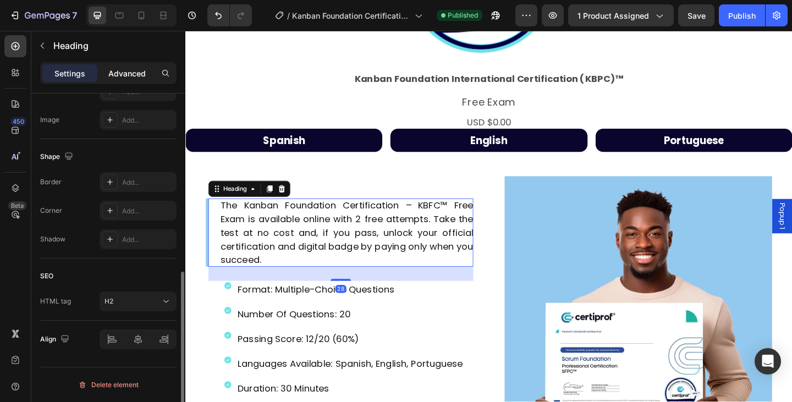
click at [125, 69] on p "Advanced" at bounding box center [126, 74] width 37 height 12
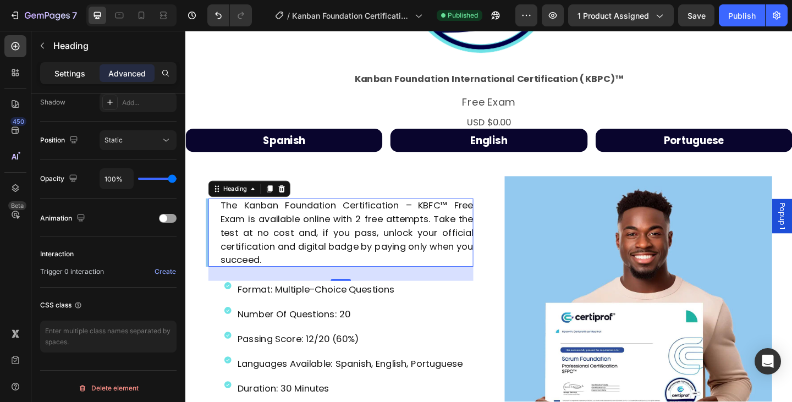
click at [71, 76] on p "Settings" at bounding box center [69, 74] width 31 height 12
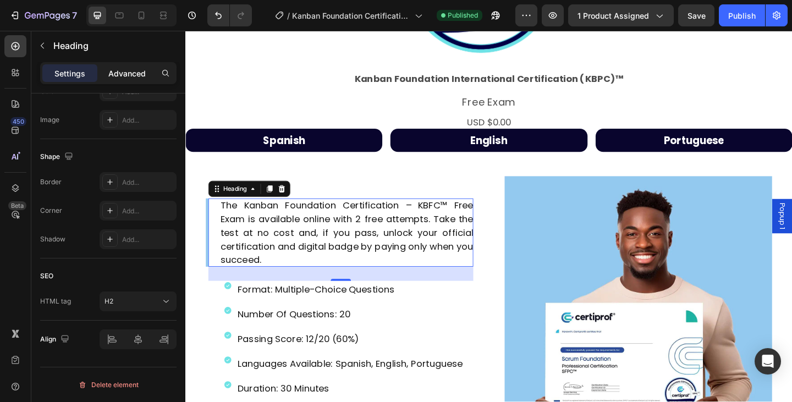
click at [127, 78] on p "Advanced" at bounding box center [126, 74] width 37 height 12
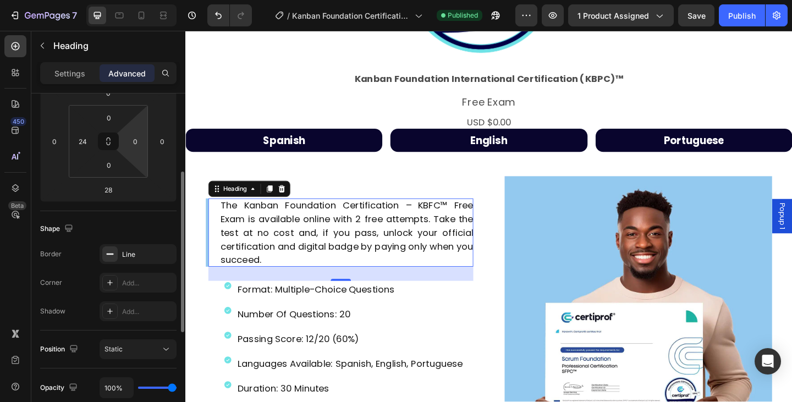
scroll to position [275, 0]
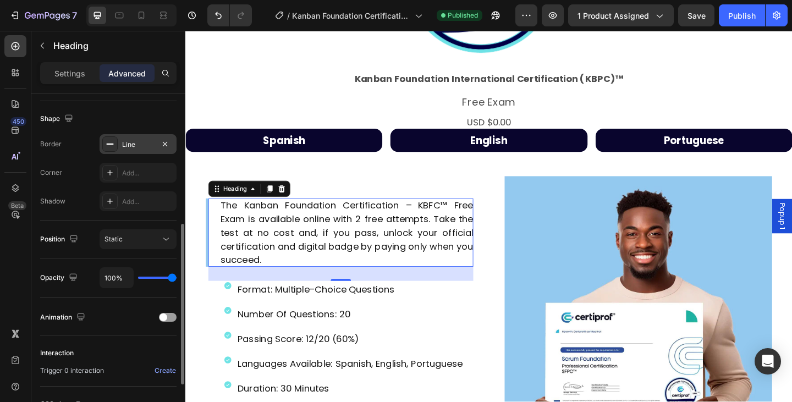
click at [144, 136] on div "Line" at bounding box center [138, 144] width 77 height 20
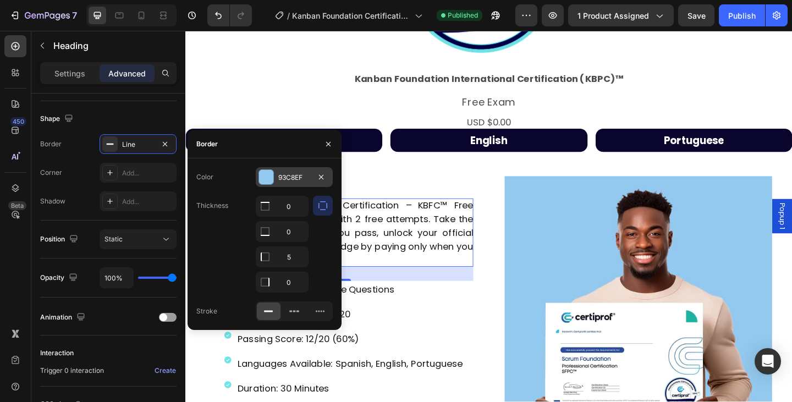
click at [287, 176] on div "93C8EF" at bounding box center [294, 178] width 32 height 10
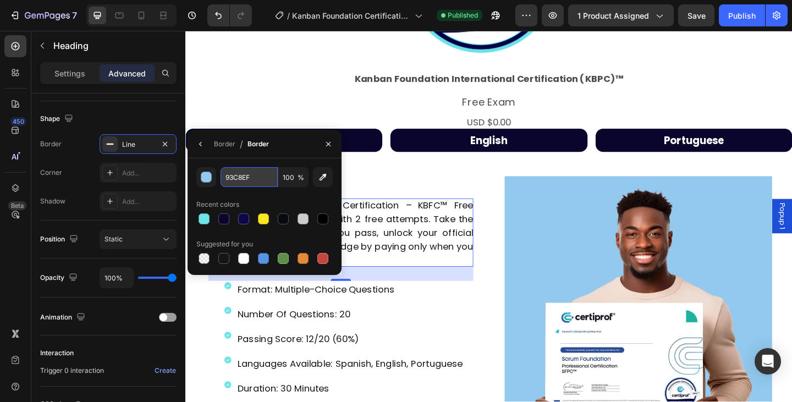
click at [255, 175] on input "93C8EF" at bounding box center [249, 177] width 57 height 20
paste input "#6fe3e5"
type input "6FE3E5"
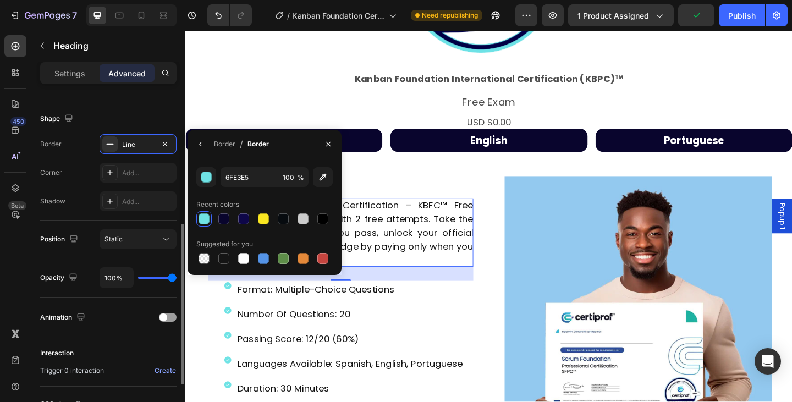
click at [146, 108] on div "Shape Border Line Corner Add... Shadow Add..." at bounding box center [108, 160] width 136 height 119
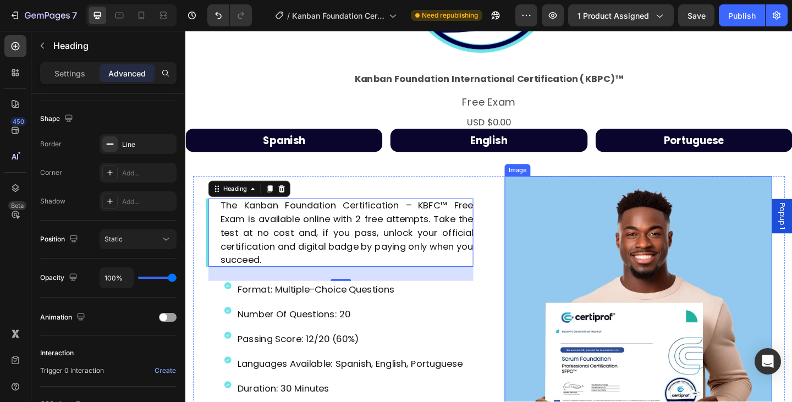
click at [636, 305] on img at bounding box center [678, 334] width 291 height 291
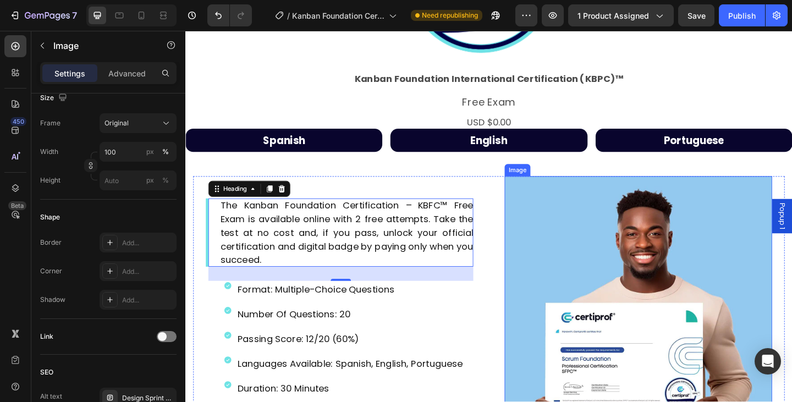
scroll to position [0, 0]
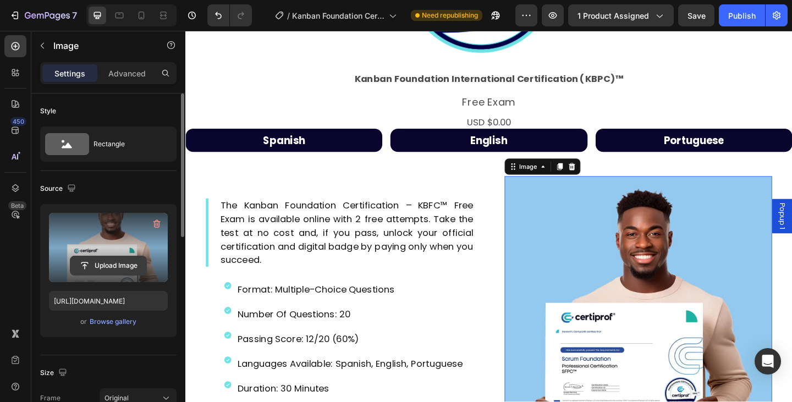
click at [95, 266] on input "file" at bounding box center [108, 265] width 76 height 19
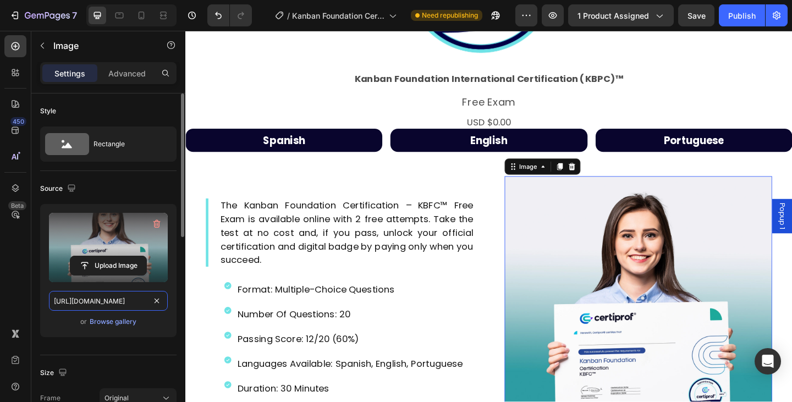
click at [91, 291] on input "[URL][DOMAIN_NAME]" at bounding box center [108, 301] width 119 height 20
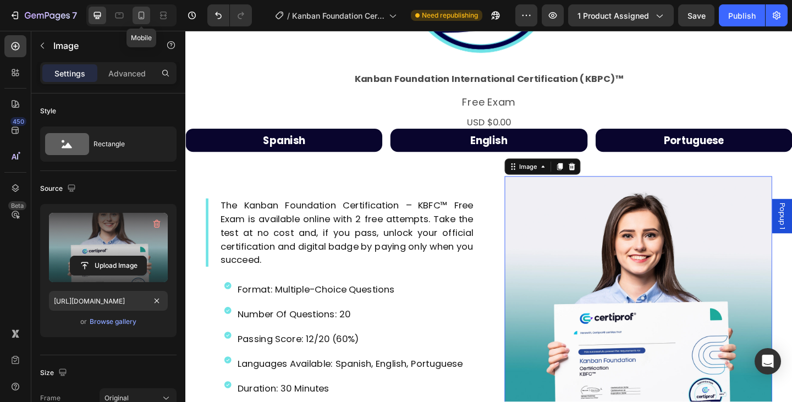
click at [148, 12] on div at bounding box center [142, 16] width 18 height 18
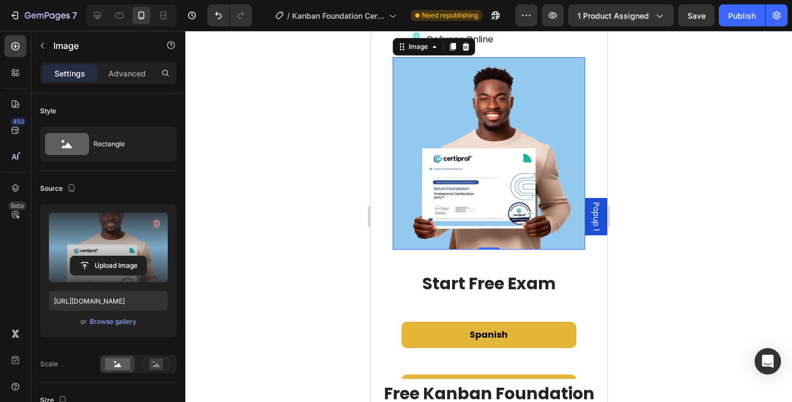
scroll to position [973, 0]
click at [487, 213] on img at bounding box center [488, 153] width 193 height 193
click at [90, 305] on input "[URL][DOMAIN_NAME]" at bounding box center [108, 301] width 119 height 20
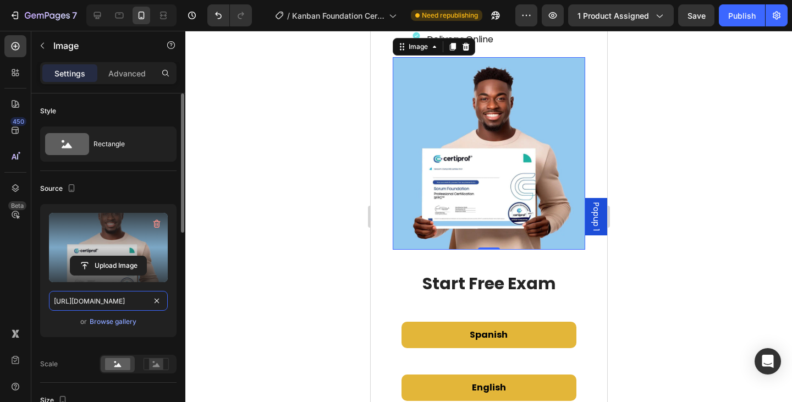
paste input "gempages_487642277401854988-0ee7d3fc-6d4d-4875-bb7b-d0293bc1e312.webp"
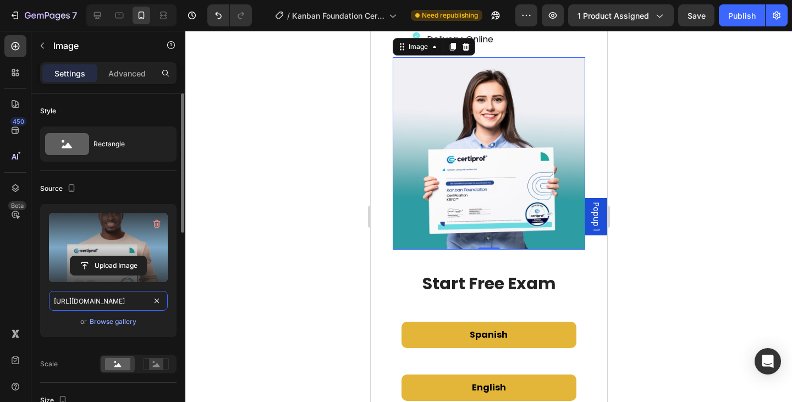
scroll to position [0, 345]
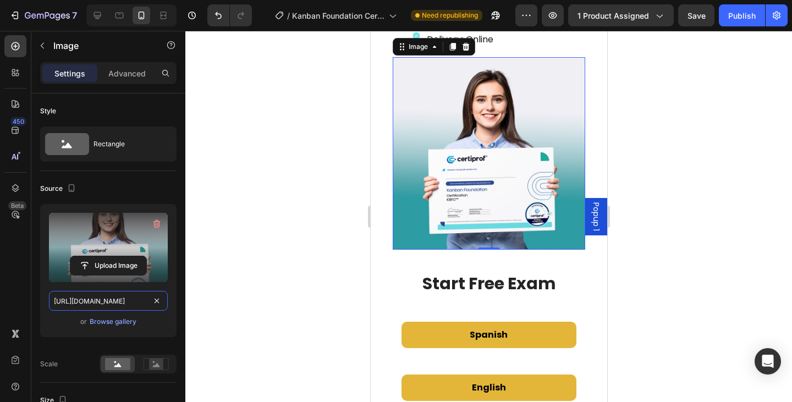
type input "[URL][DOMAIN_NAME]"
click at [314, 229] on div at bounding box center [488, 216] width 607 height 371
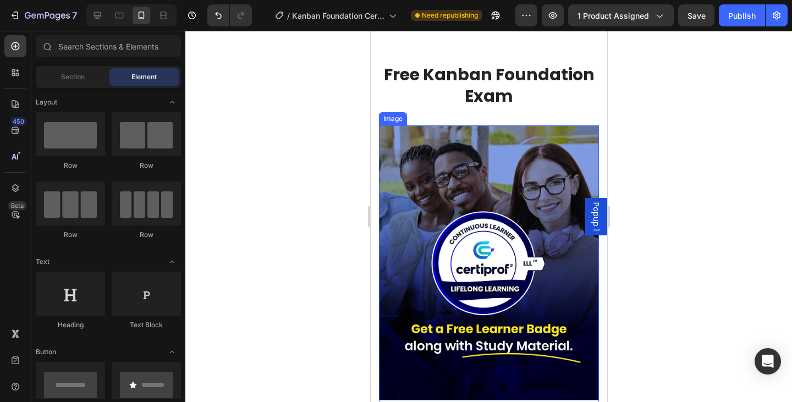
scroll to position [1413, 0]
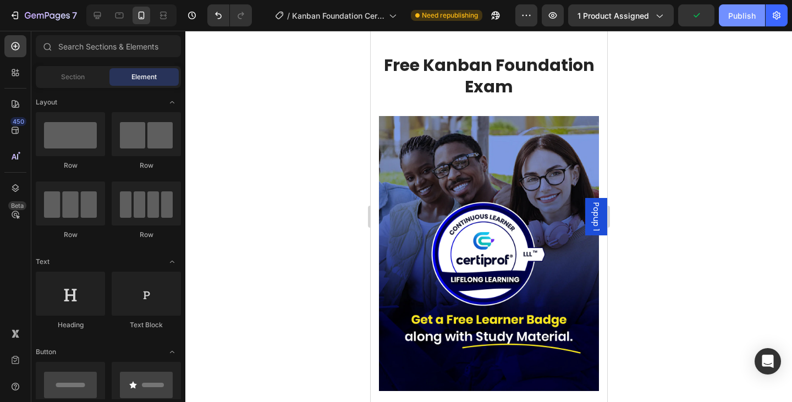
click at [739, 8] on button "Publish" at bounding box center [742, 15] width 46 height 22
